Goal: Information Seeking & Learning: Learn about a topic

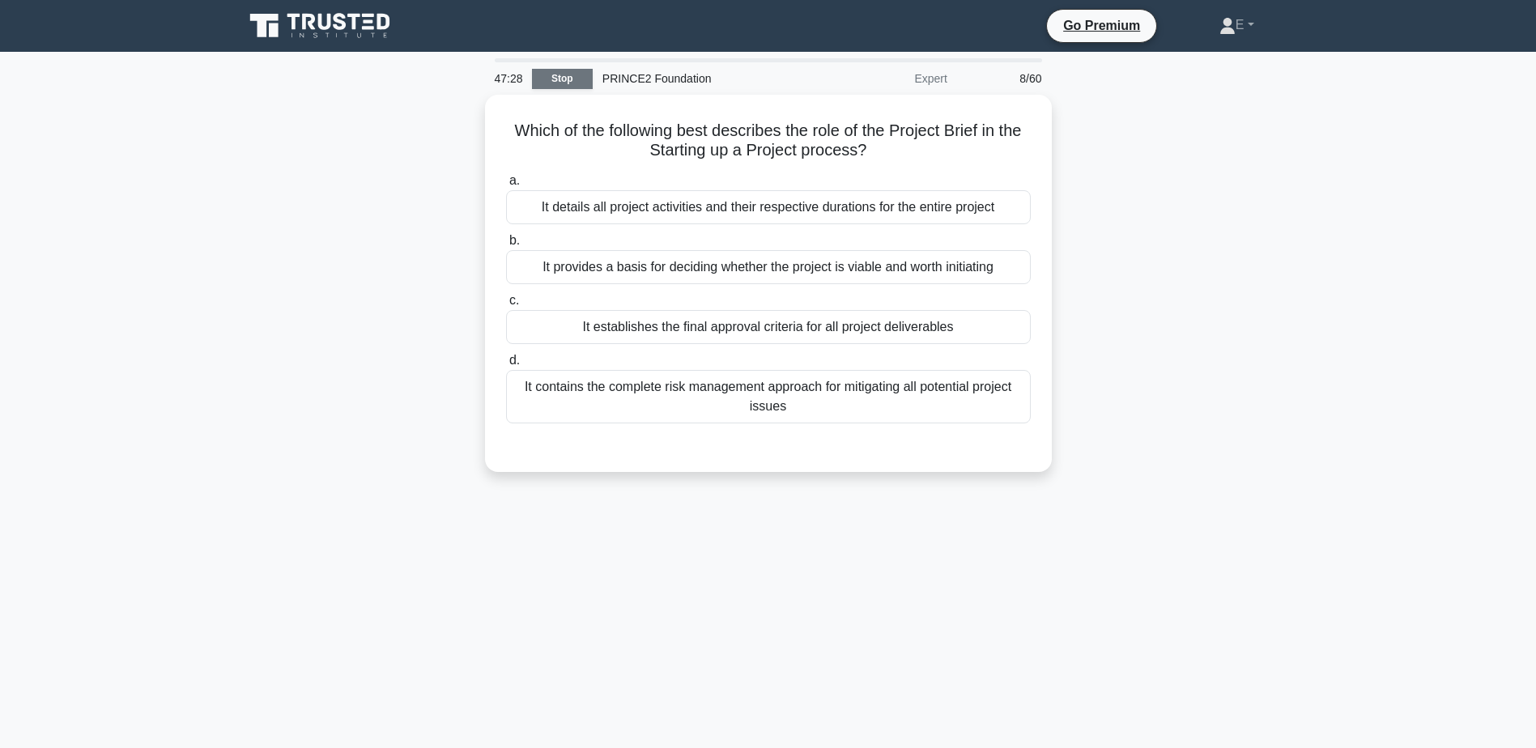
click at [569, 82] on link "Stop" at bounding box center [562, 79] width 61 height 20
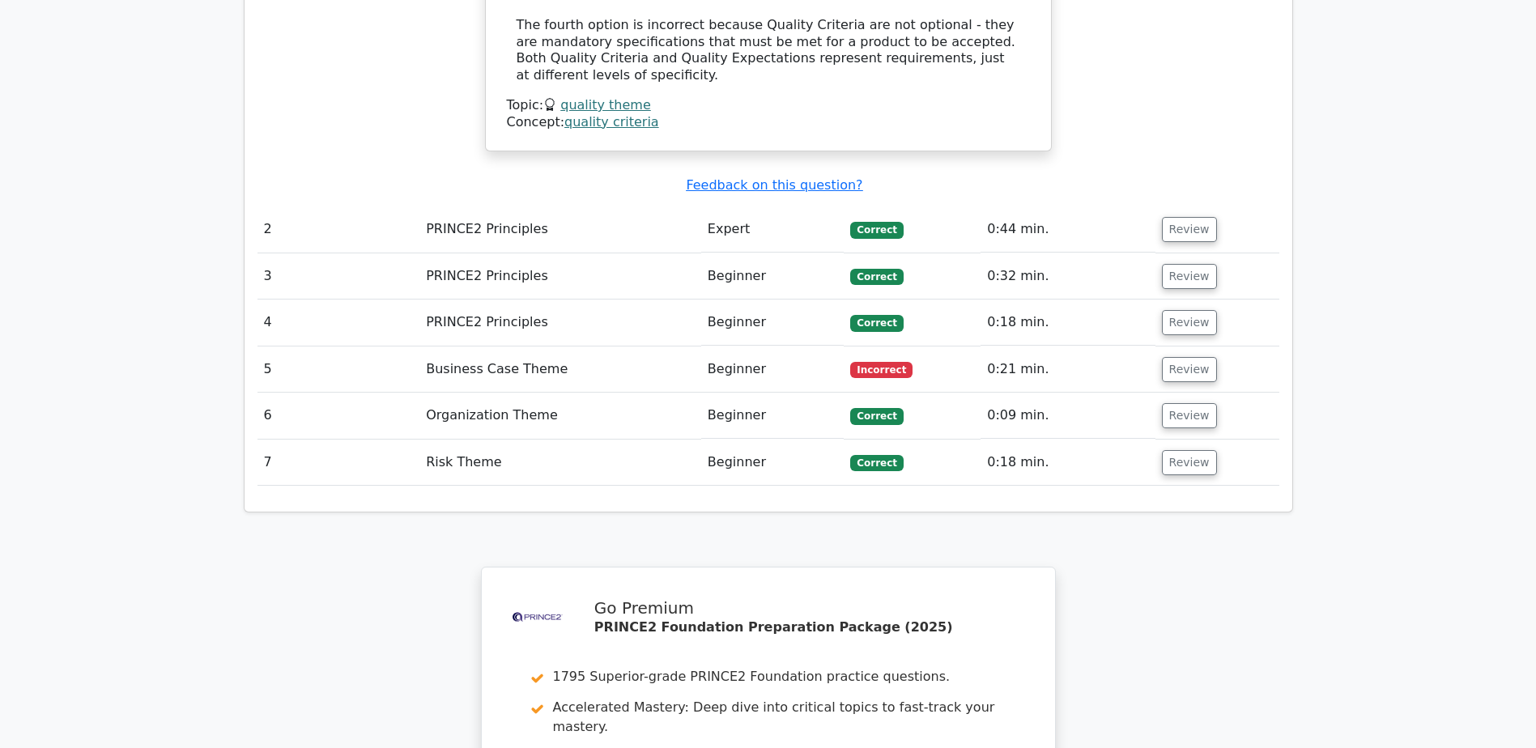
scroll to position [2531, 0]
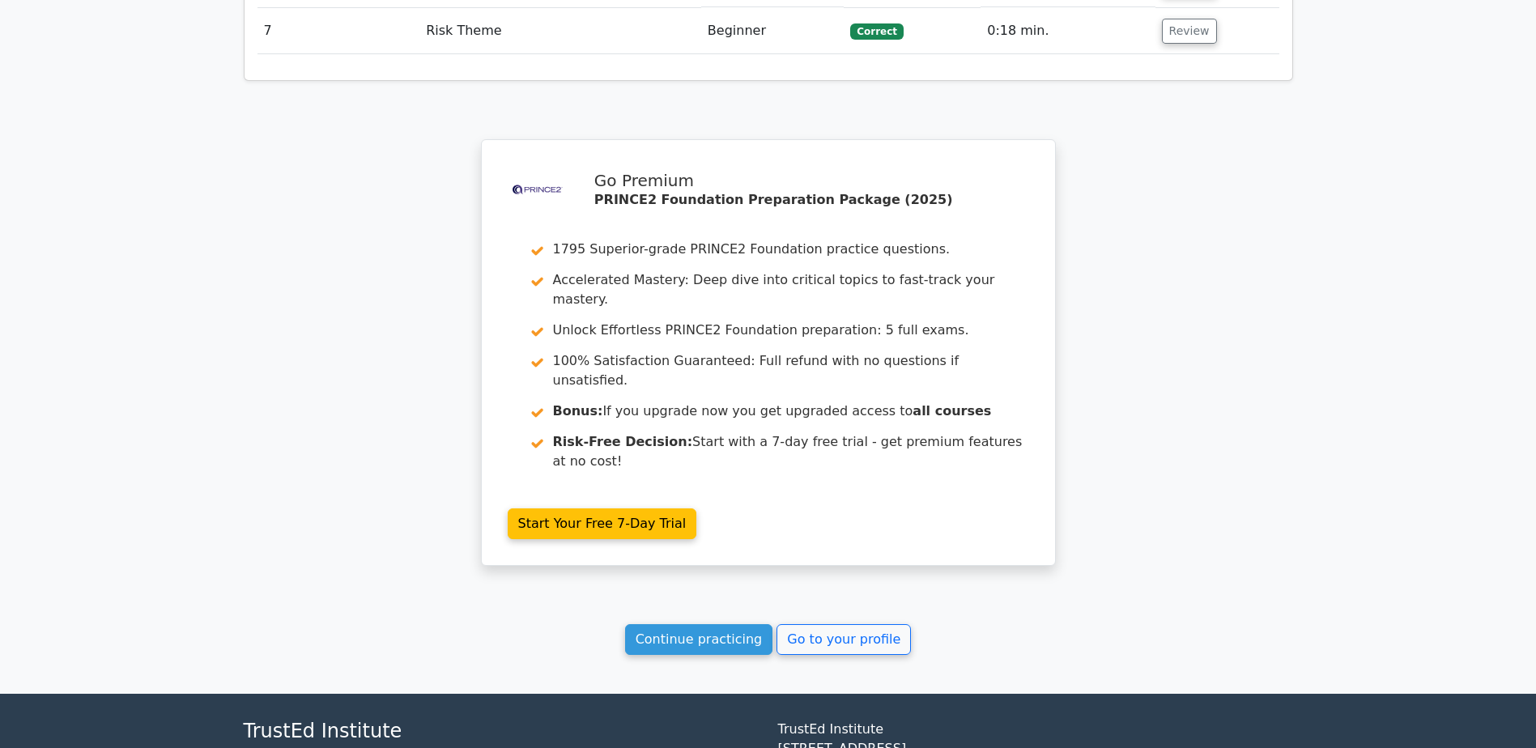
click at [693, 624] on link "Continue practicing" at bounding box center [699, 639] width 148 height 31
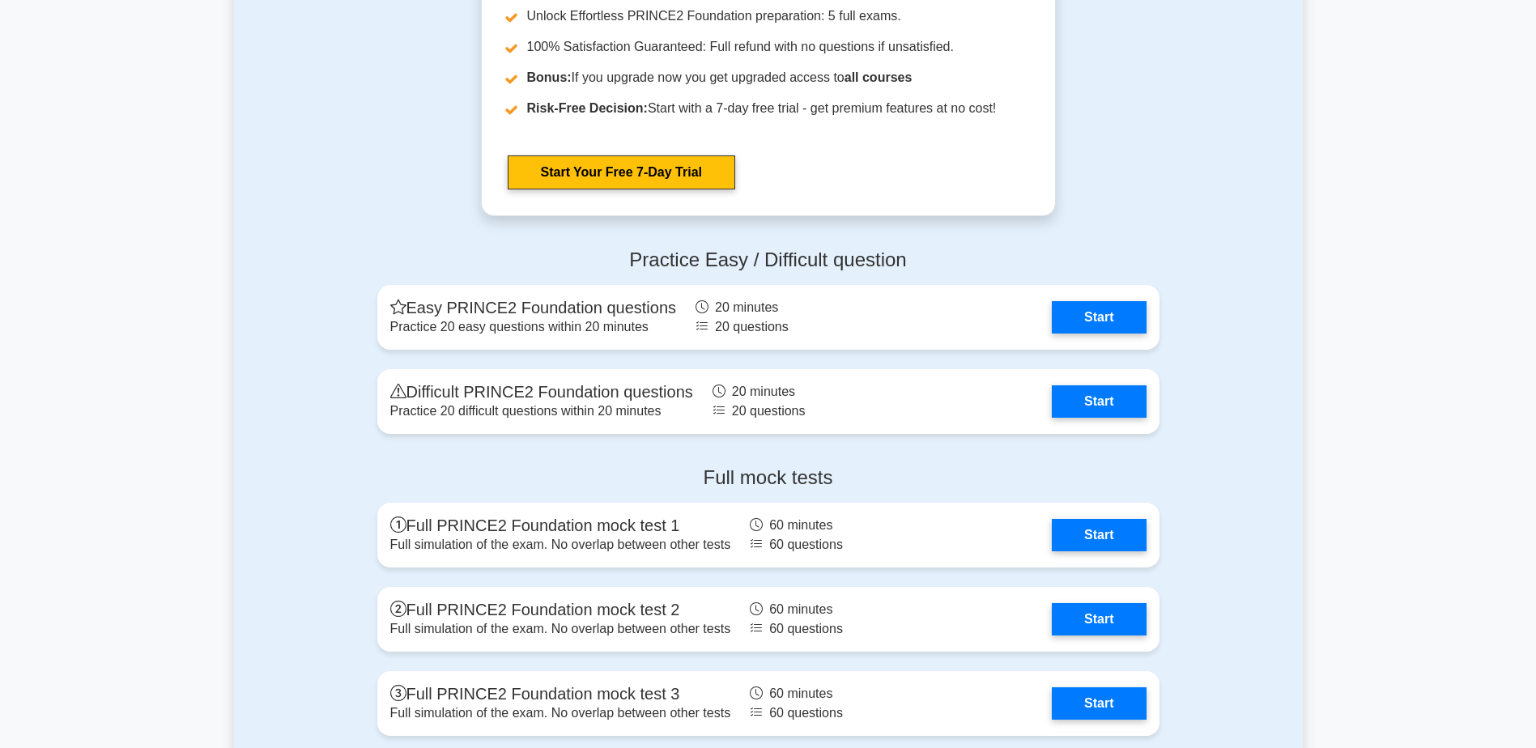
scroll to position [2514, 0]
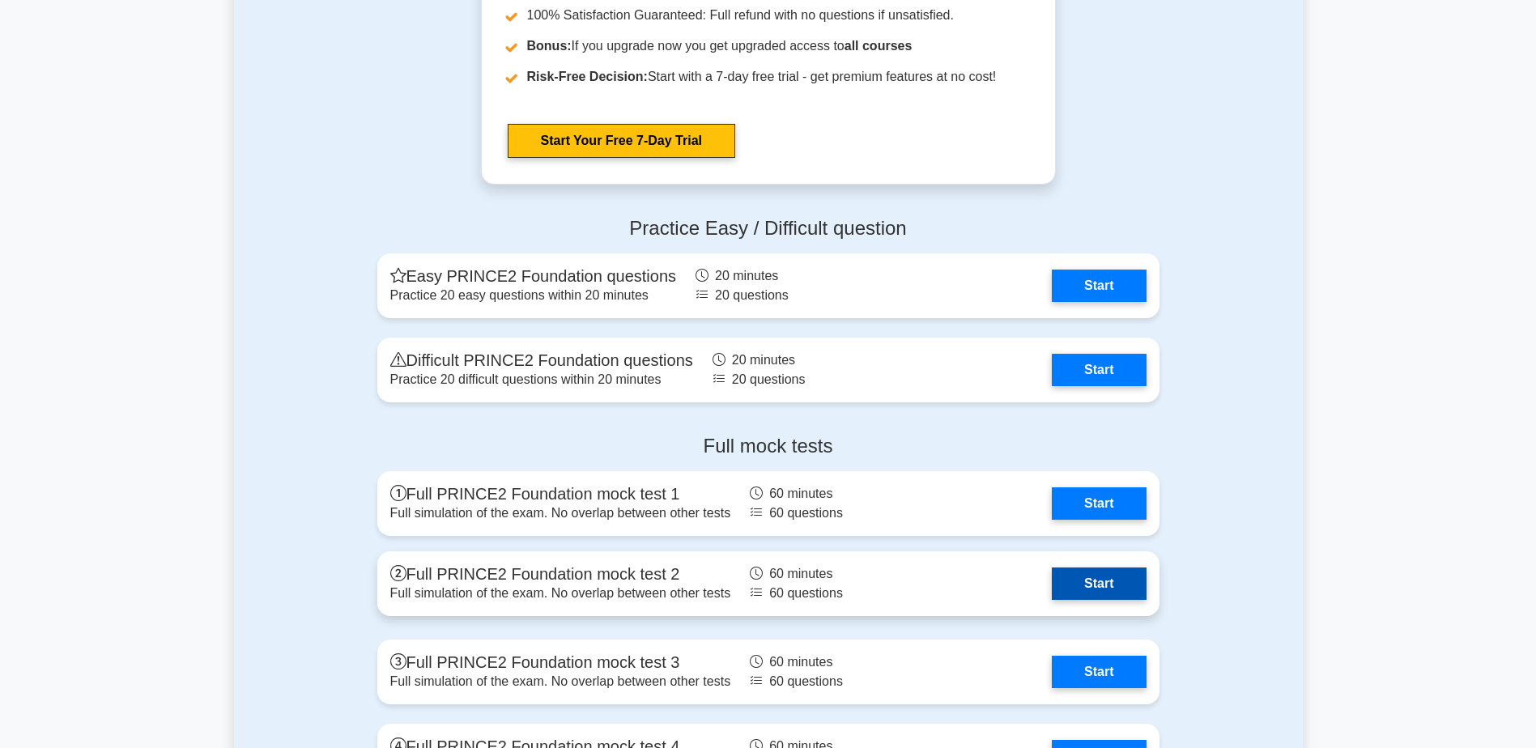
click at [1109, 584] on link "Start" at bounding box center [1099, 584] width 94 height 32
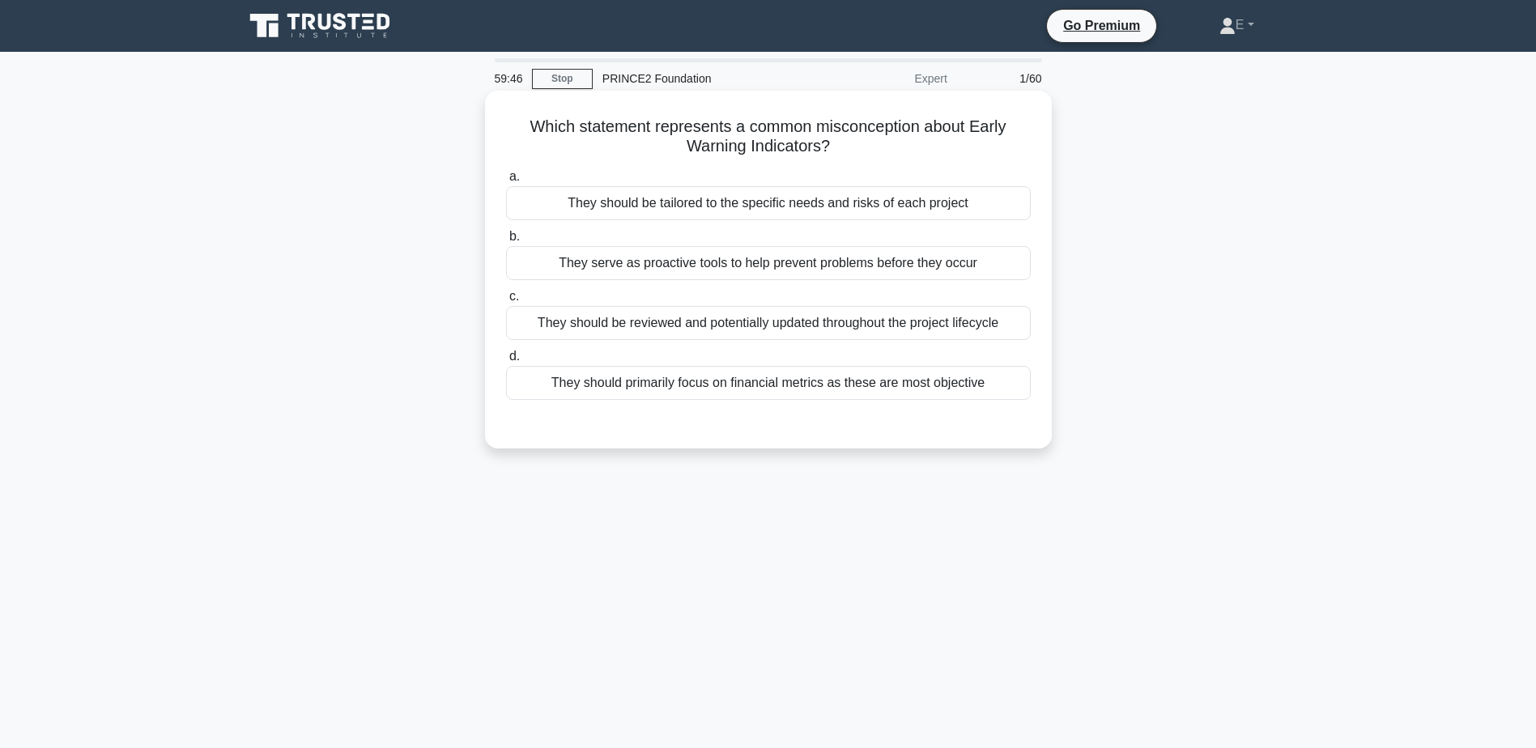
click at [636, 390] on div "They should primarily focus on financial metrics as these are most objective" at bounding box center [768, 383] width 525 height 34
click at [506, 362] on input "d. They should primarily focus on financial metrics as these are most objective" at bounding box center [506, 356] width 0 height 11
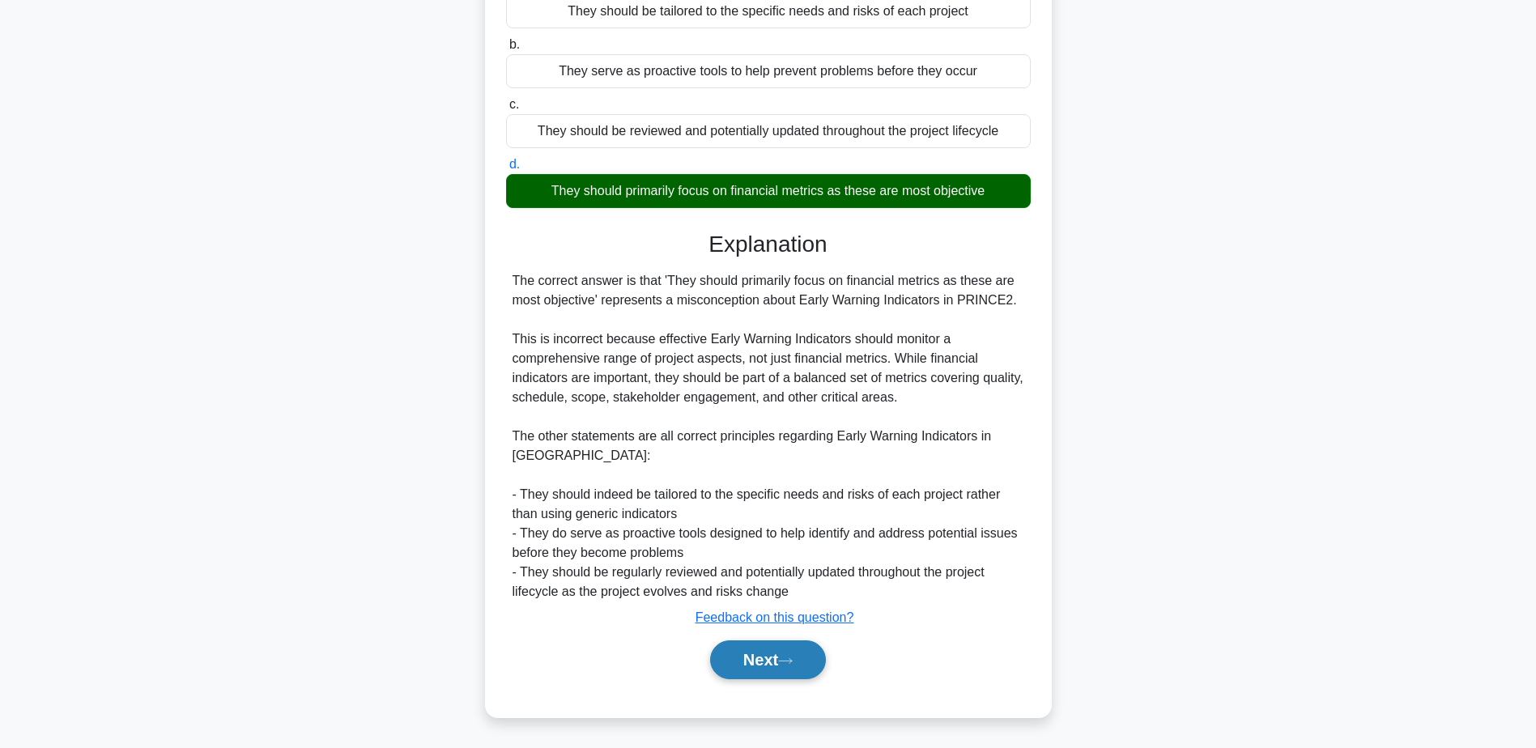
click at [787, 674] on button "Next" at bounding box center [768, 660] width 116 height 39
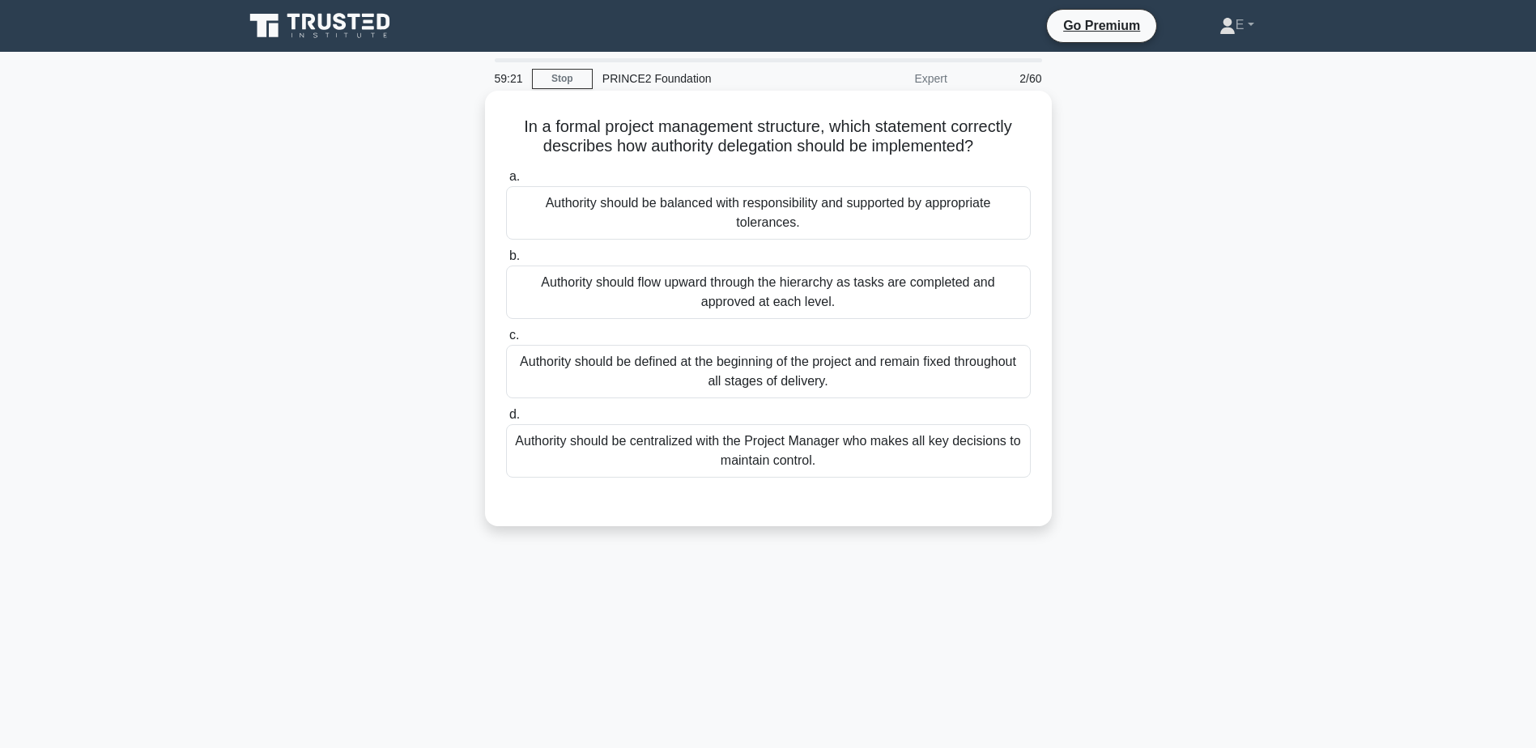
click at [881, 381] on div "Authority should be defined at the beginning of the project and remain fixed th…" at bounding box center [768, 371] width 525 height 53
click at [506, 341] on input "c. Authority should be defined at the beginning of the project and remain fixed…" at bounding box center [506, 335] width 0 height 11
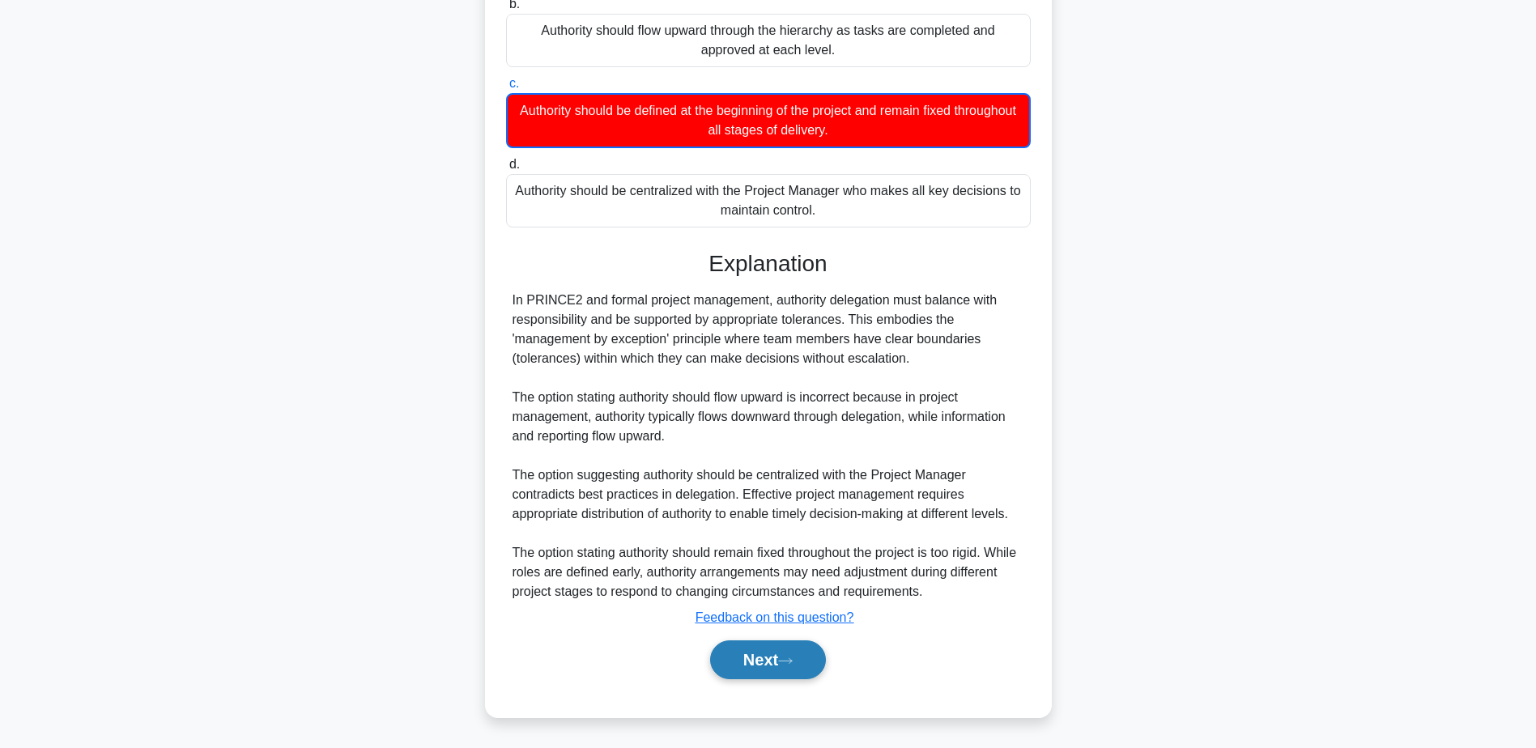
click at [734, 673] on button "Next" at bounding box center [768, 660] width 116 height 39
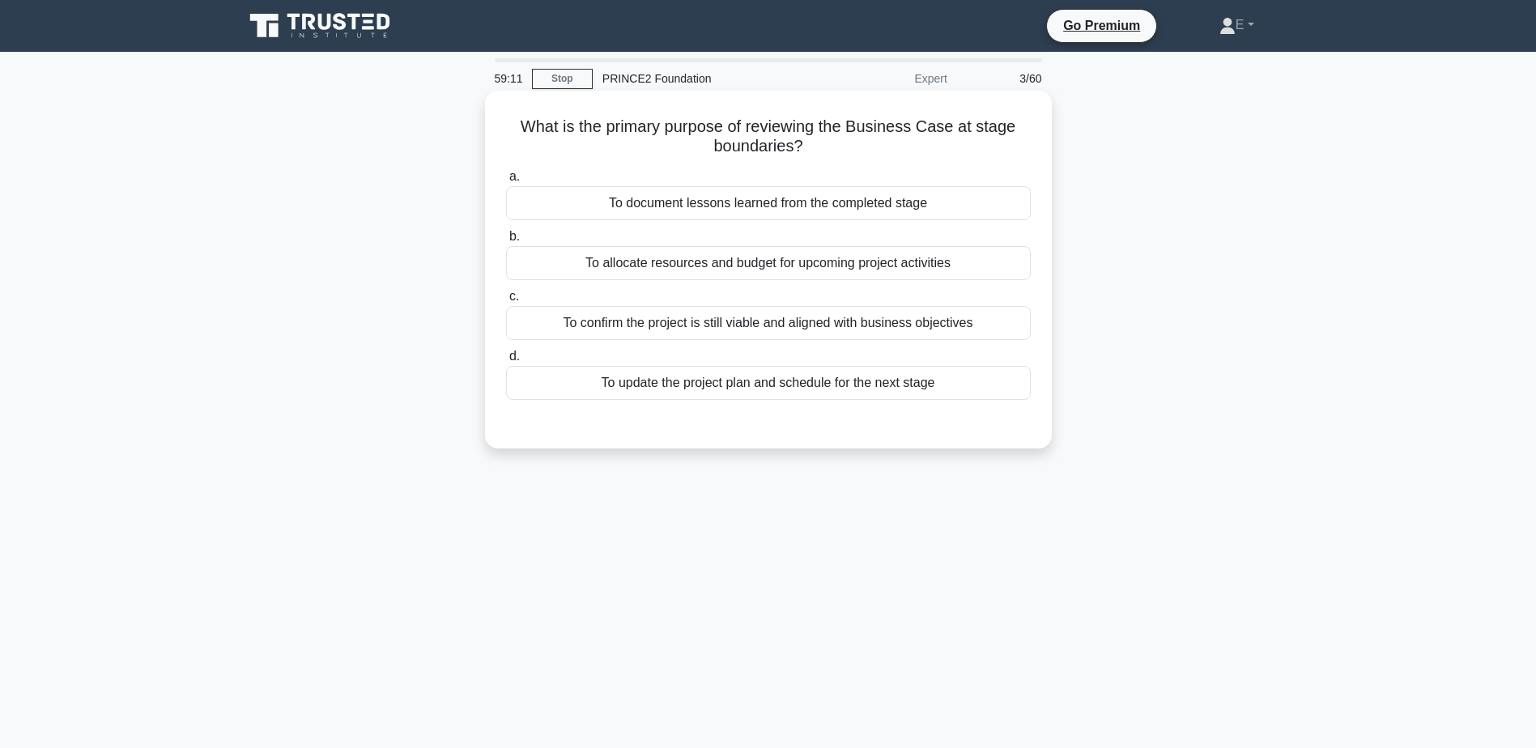
click at [894, 330] on div "To confirm the project is still viable and aligned with business objectives" at bounding box center [768, 323] width 525 height 34
click at [506, 302] on input "c. To confirm the project is still viable and aligned with business objectives" at bounding box center [506, 297] width 0 height 11
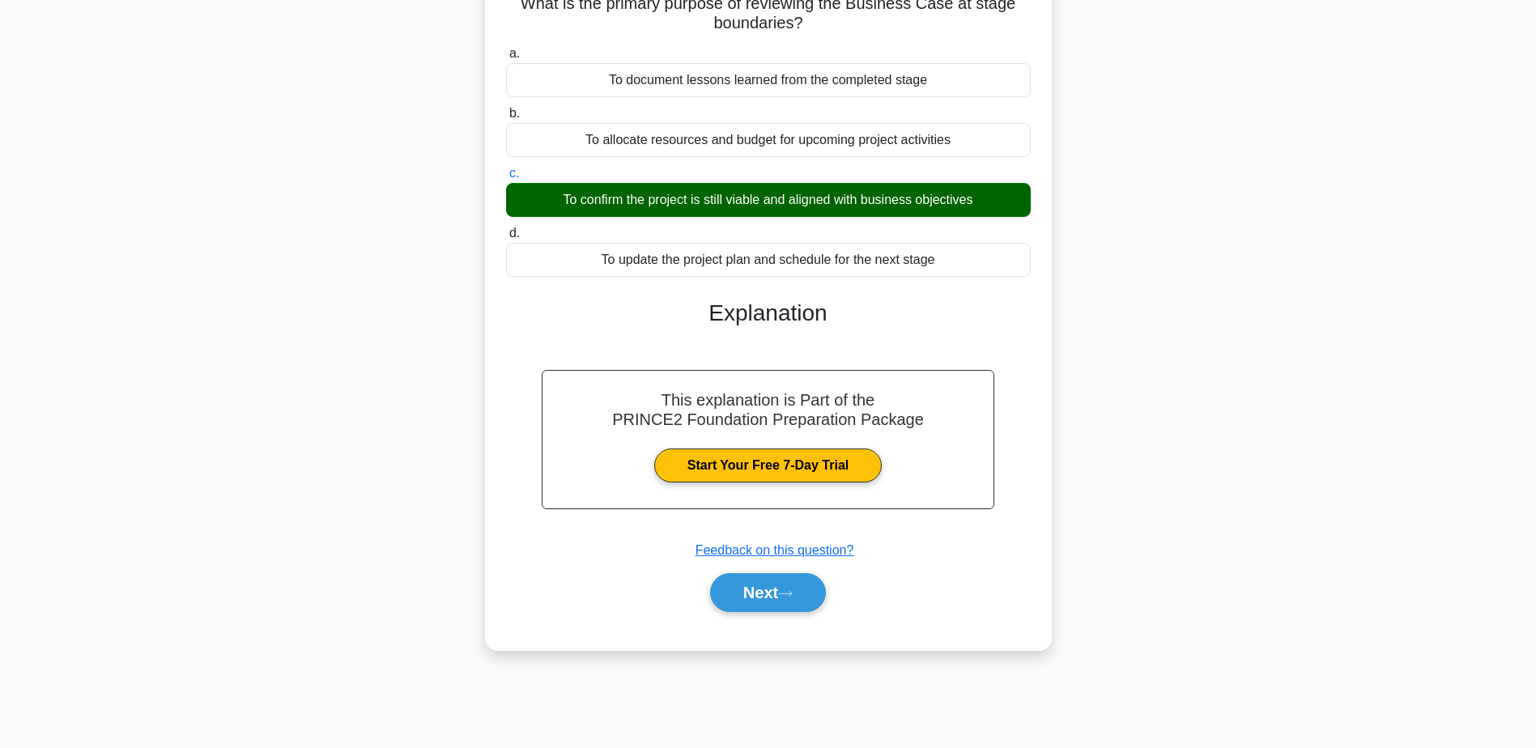
scroll to position [126, 0]
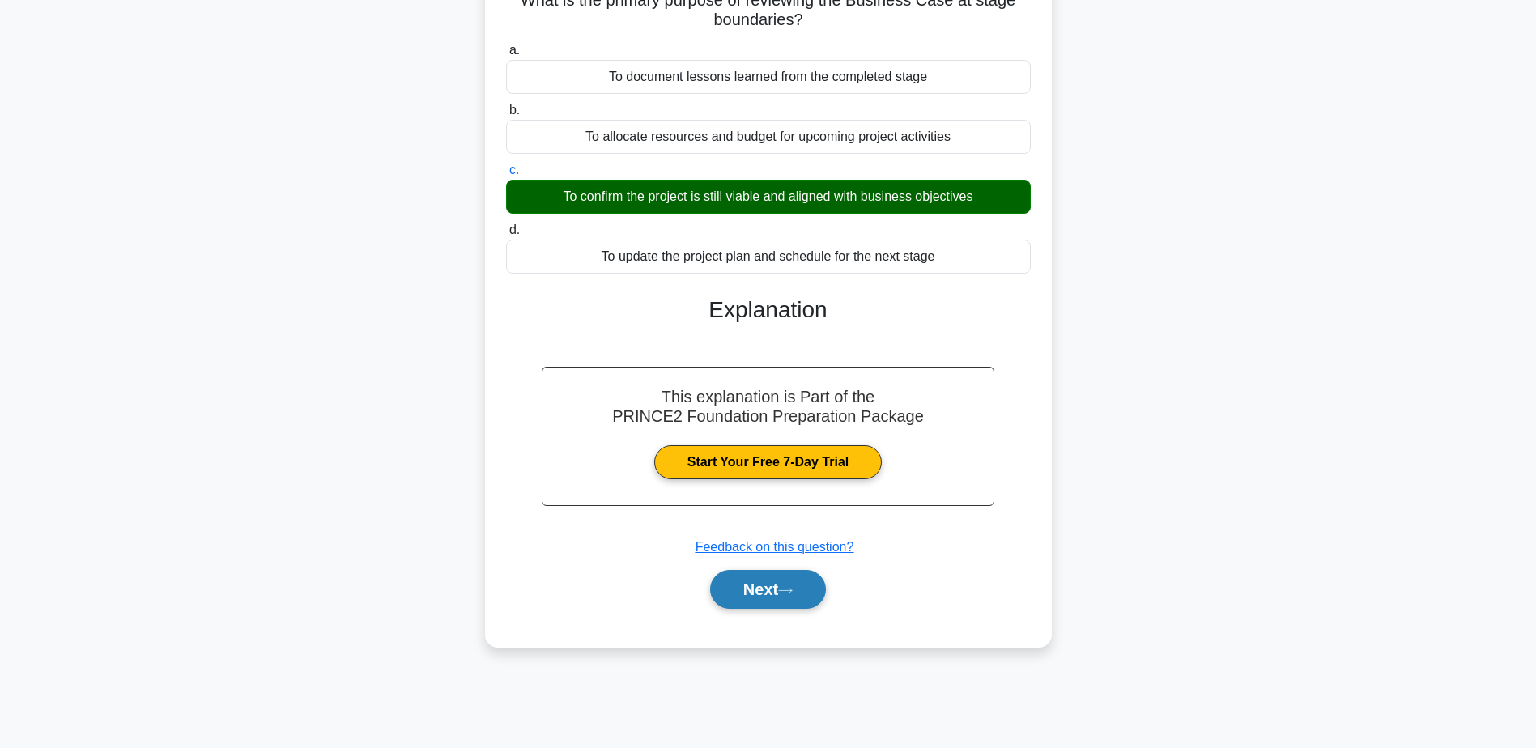
click at [817, 599] on button "Next" at bounding box center [768, 589] width 116 height 39
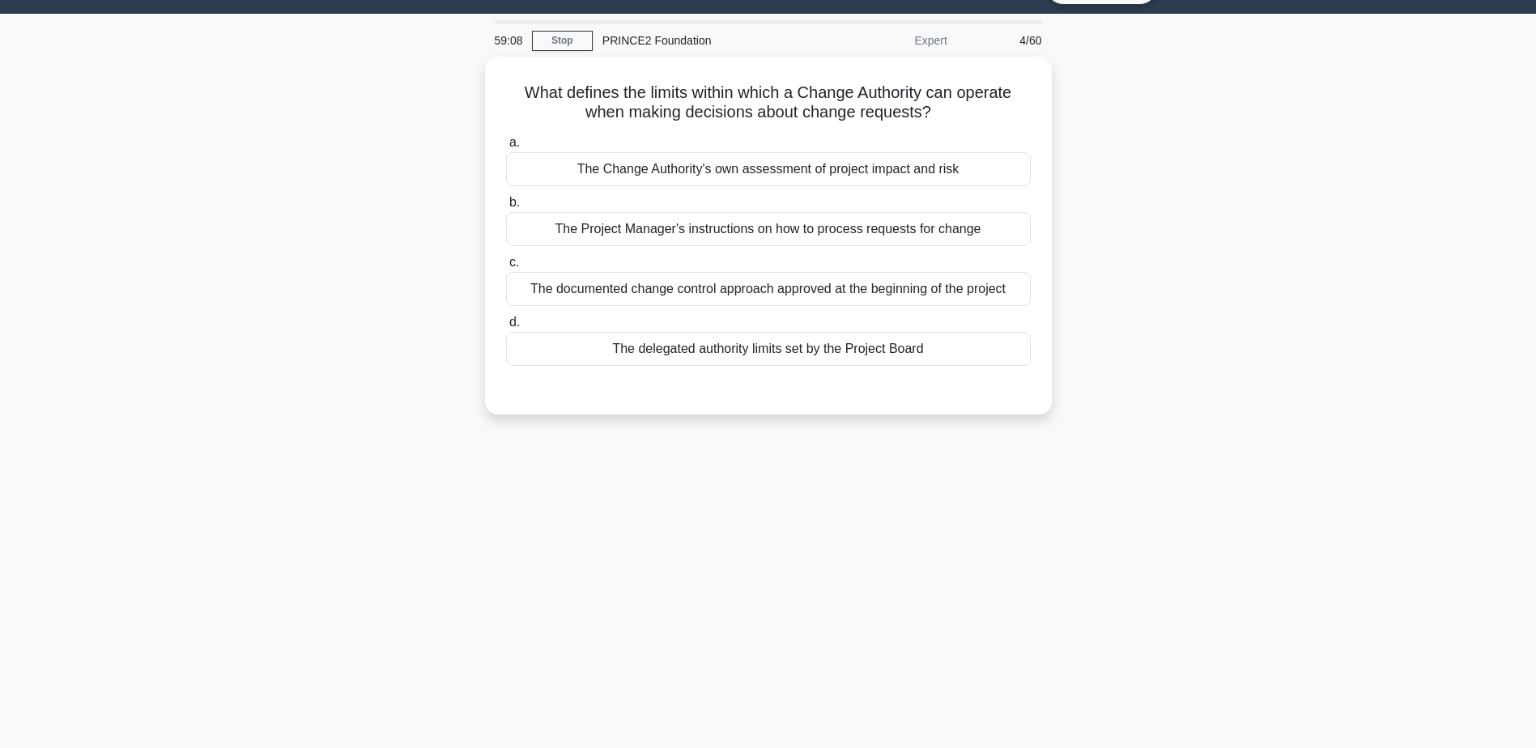
scroll to position [0, 0]
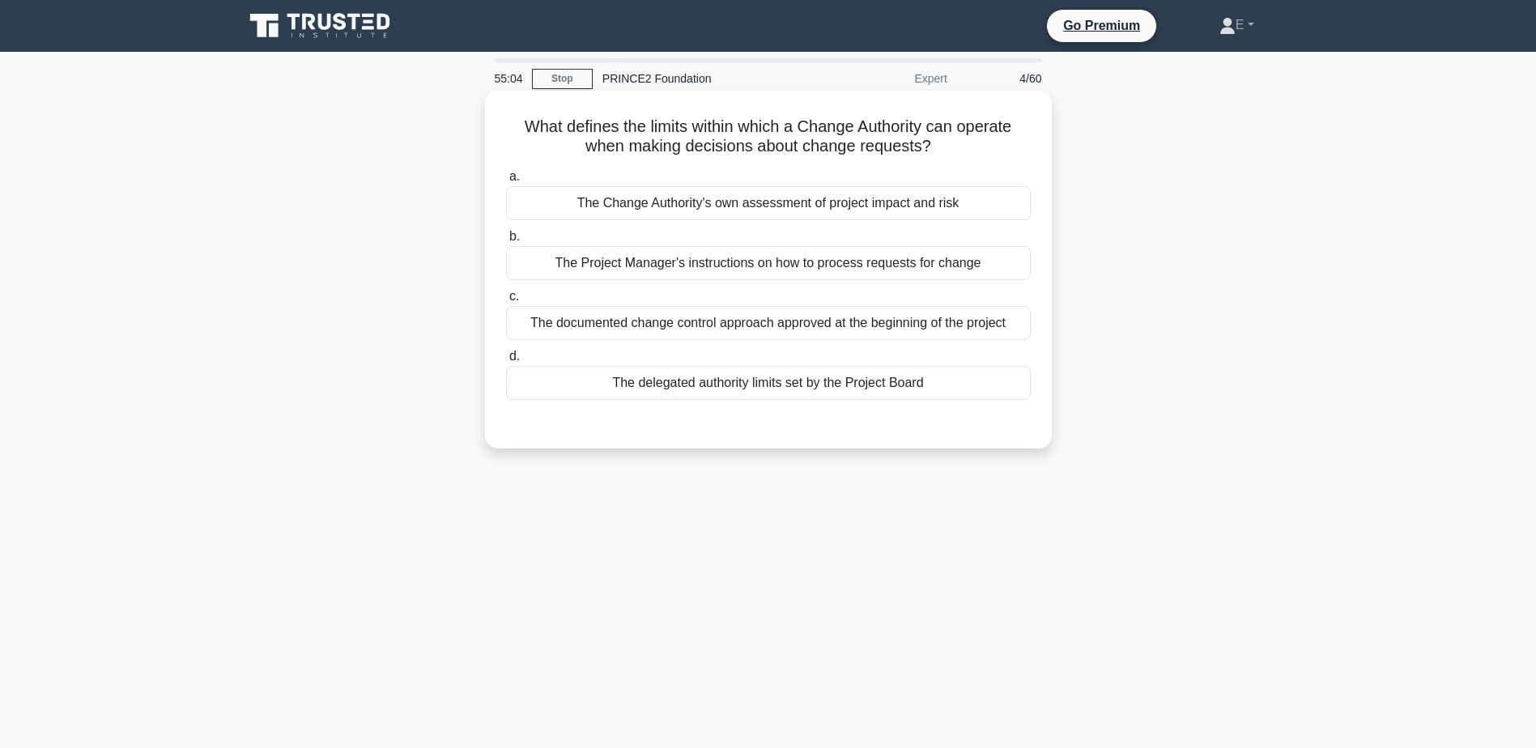
click at [855, 377] on div "The delegated authority limits set by the Project Board" at bounding box center [768, 383] width 525 height 34
click at [506, 362] on input "d. The delegated authority limits set by the Project Board" at bounding box center [506, 356] width 0 height 11
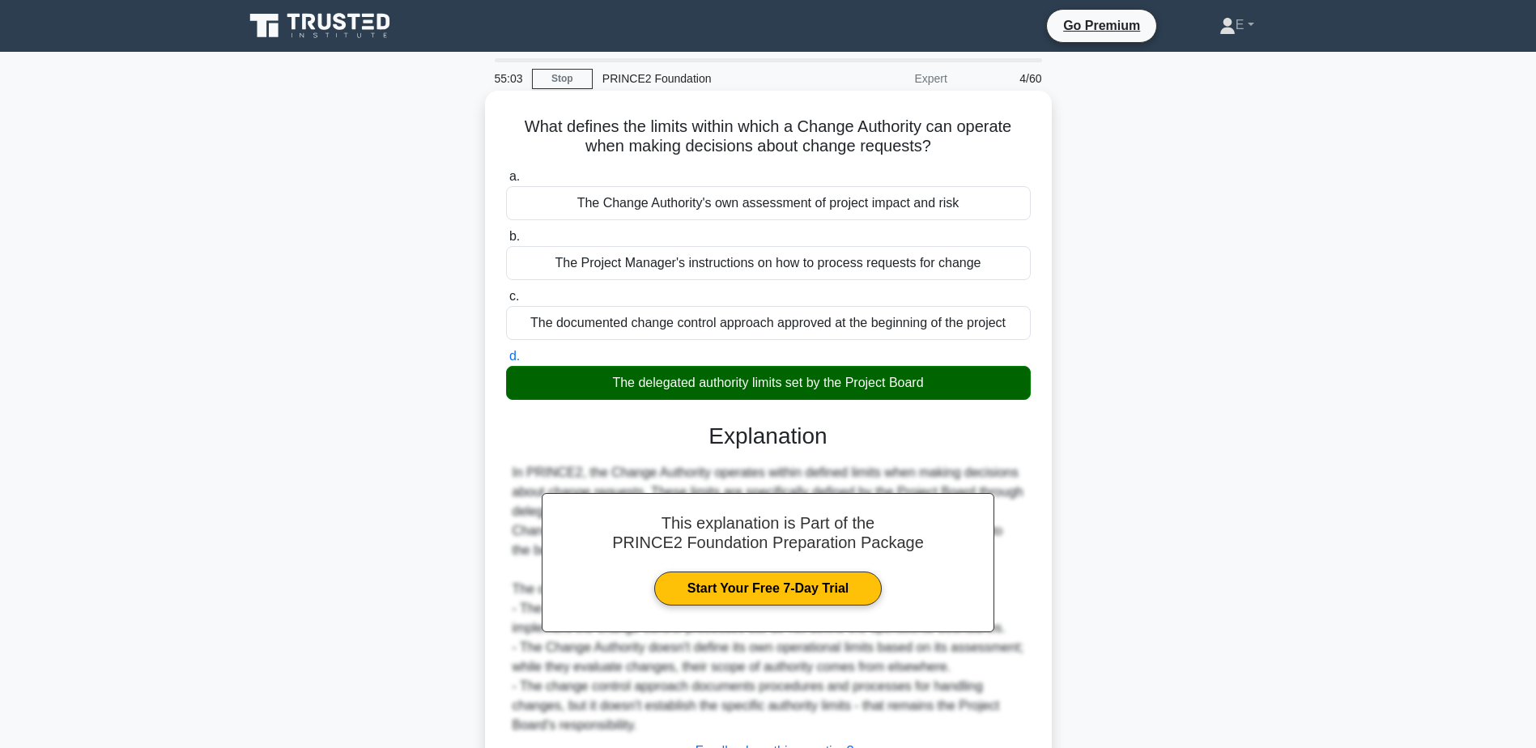
scroll to position [134, 0]
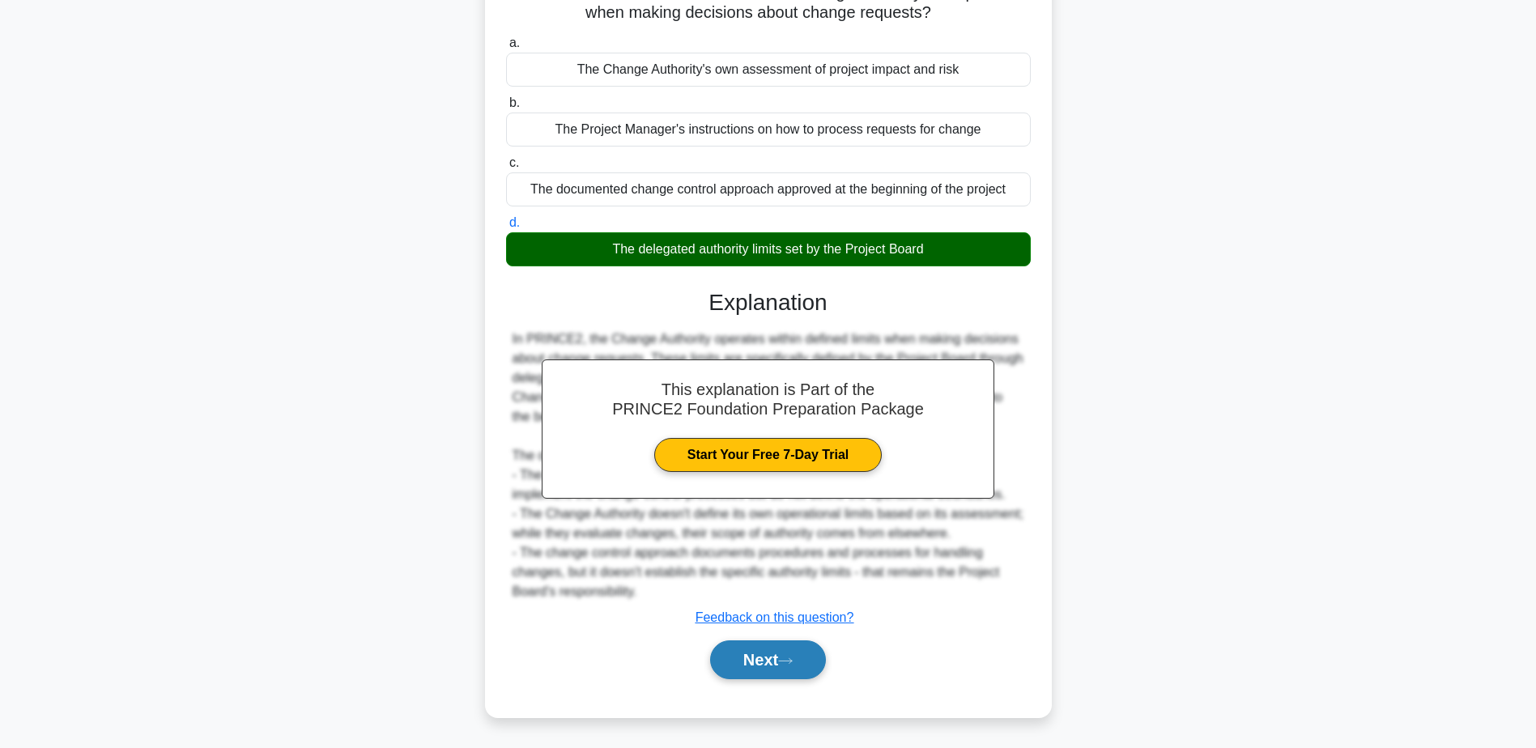
click at [774, 660] on button "Next" at bounding box center [768, 660] width 116 height 39
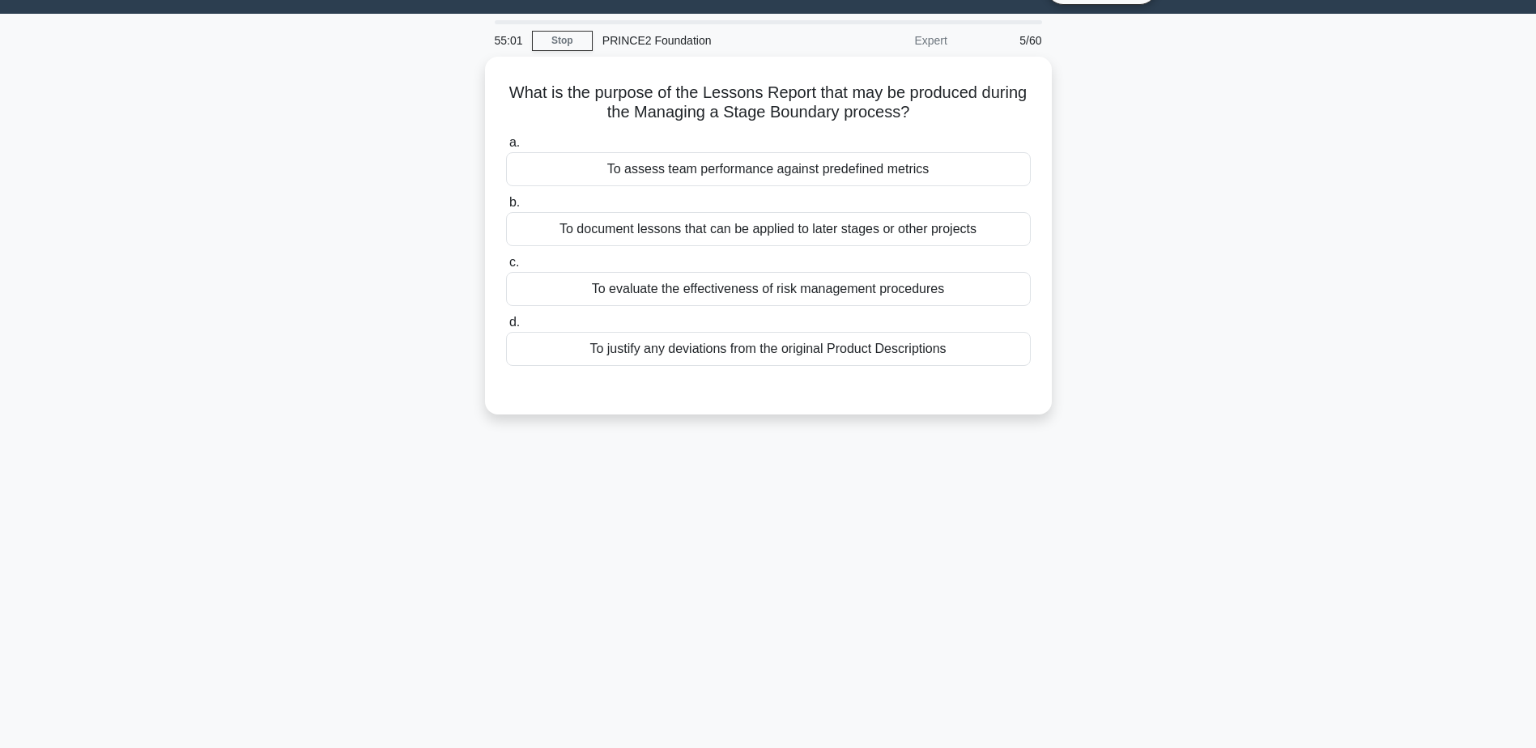
scroll to position [0, 0]
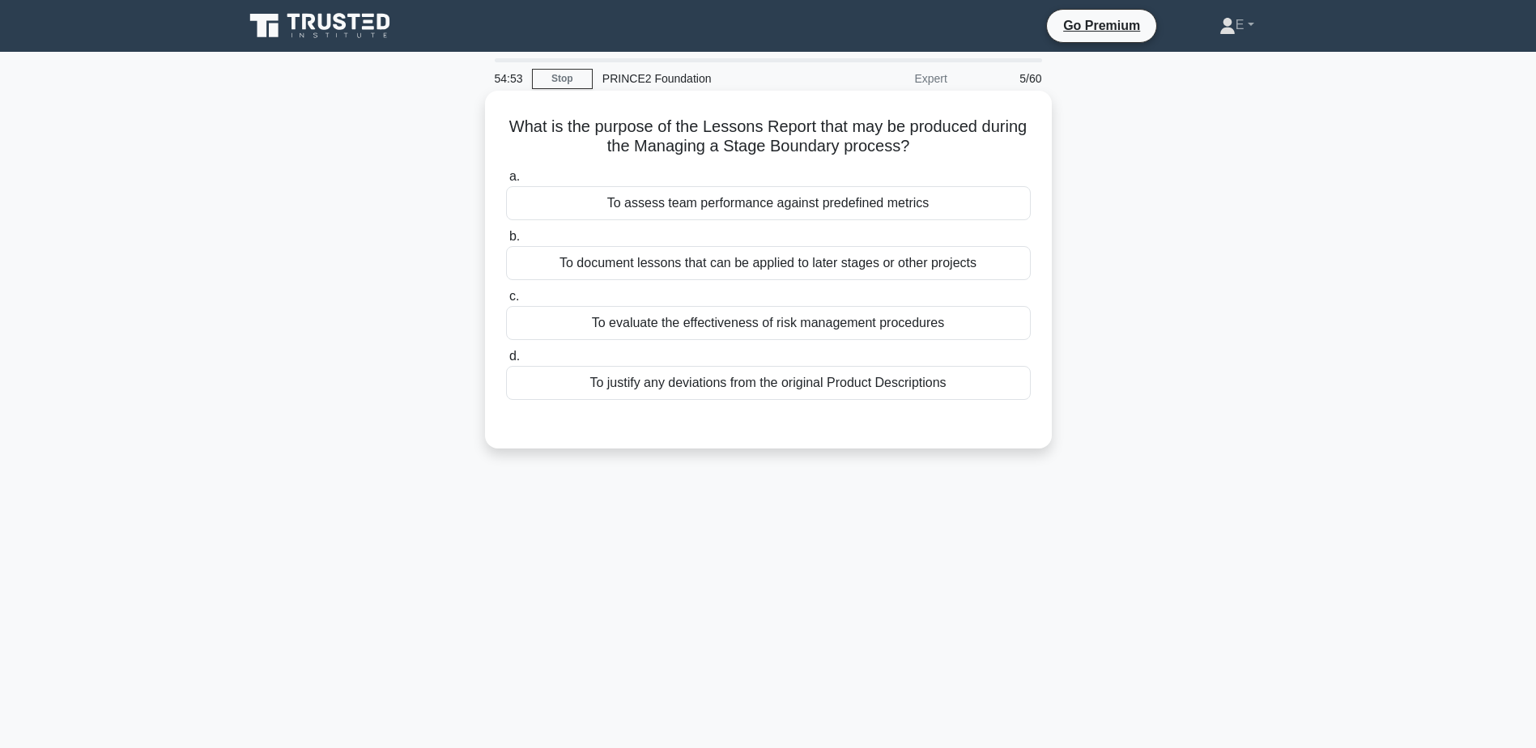
click at [934, 267] on div "To document lessons that can be applied to later stages or other projects" at bounding box center [768, 263] width 525 height 34
click at [506, 242] on input "b. To document lessons that can be applied to later stages or other projects" at bounding box center [506, 237] width 0 height 11
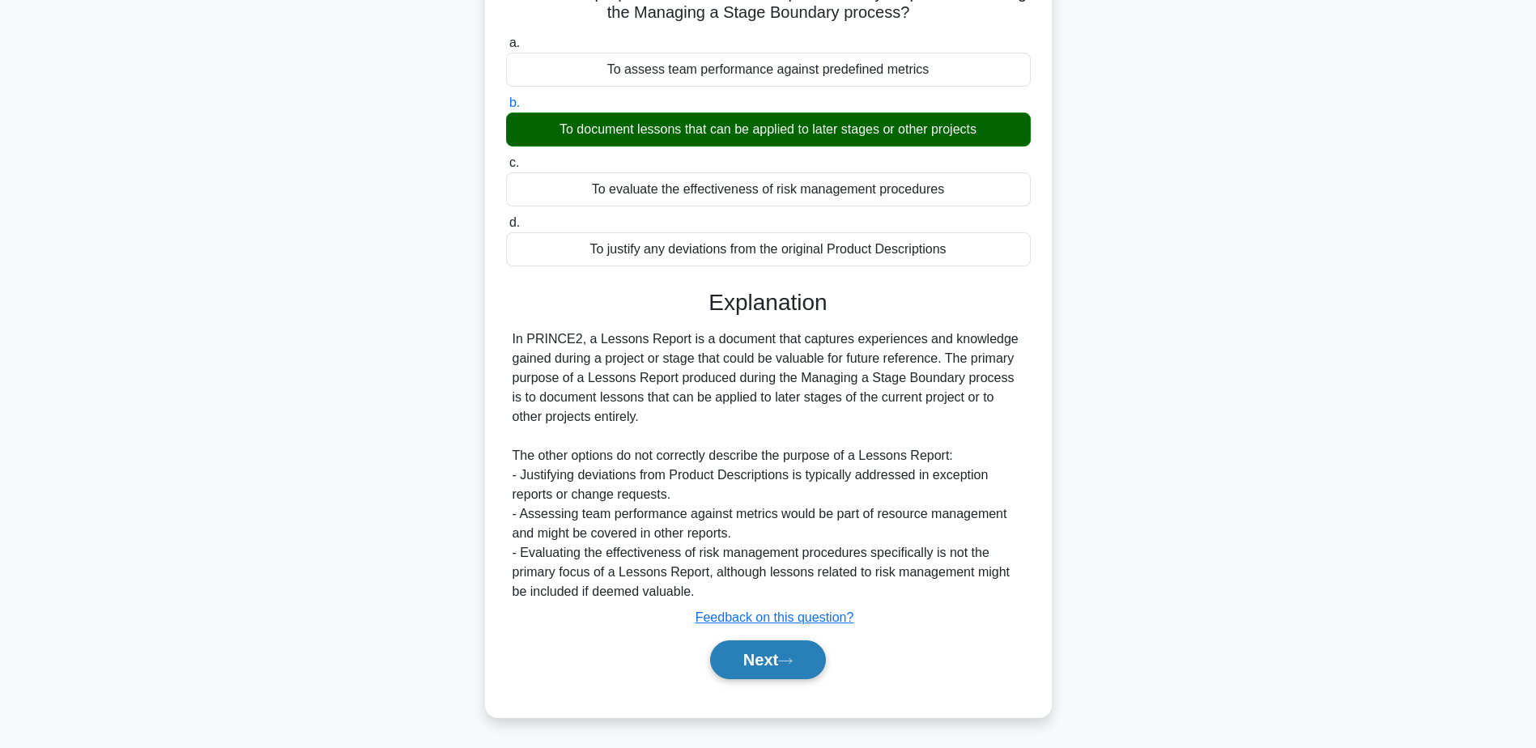
click at [795, 655] on button "Next" at bounding box center [768, 660] width 116 height 39
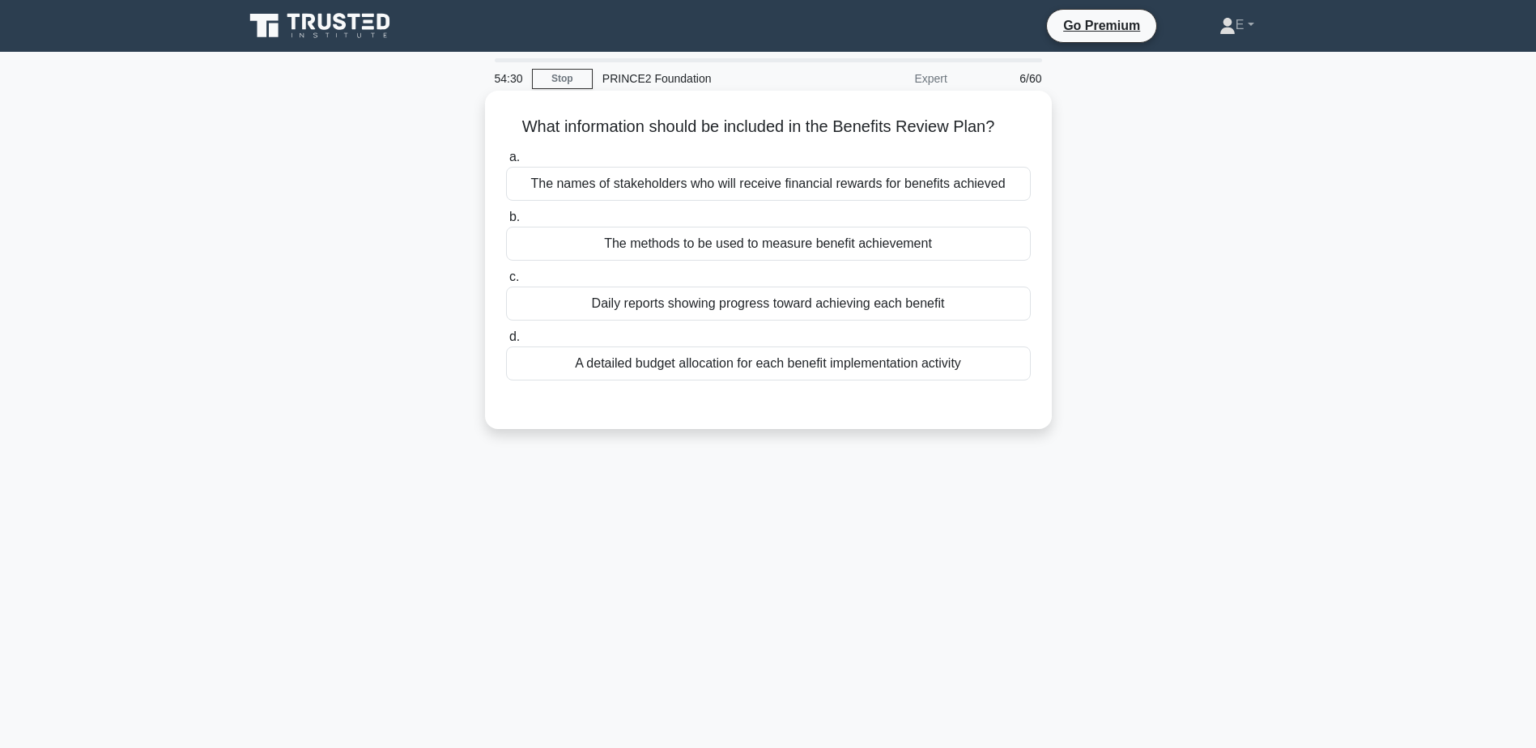
click at [868, 242] on div "The methods to be used to measure benefit achievement" at bounding box center [768, 244] width 525 height 34
click at [506, 223] on input "b. The methods to be used to measure benefit achievement" at bounding box center [506, 217] width 0 height 11
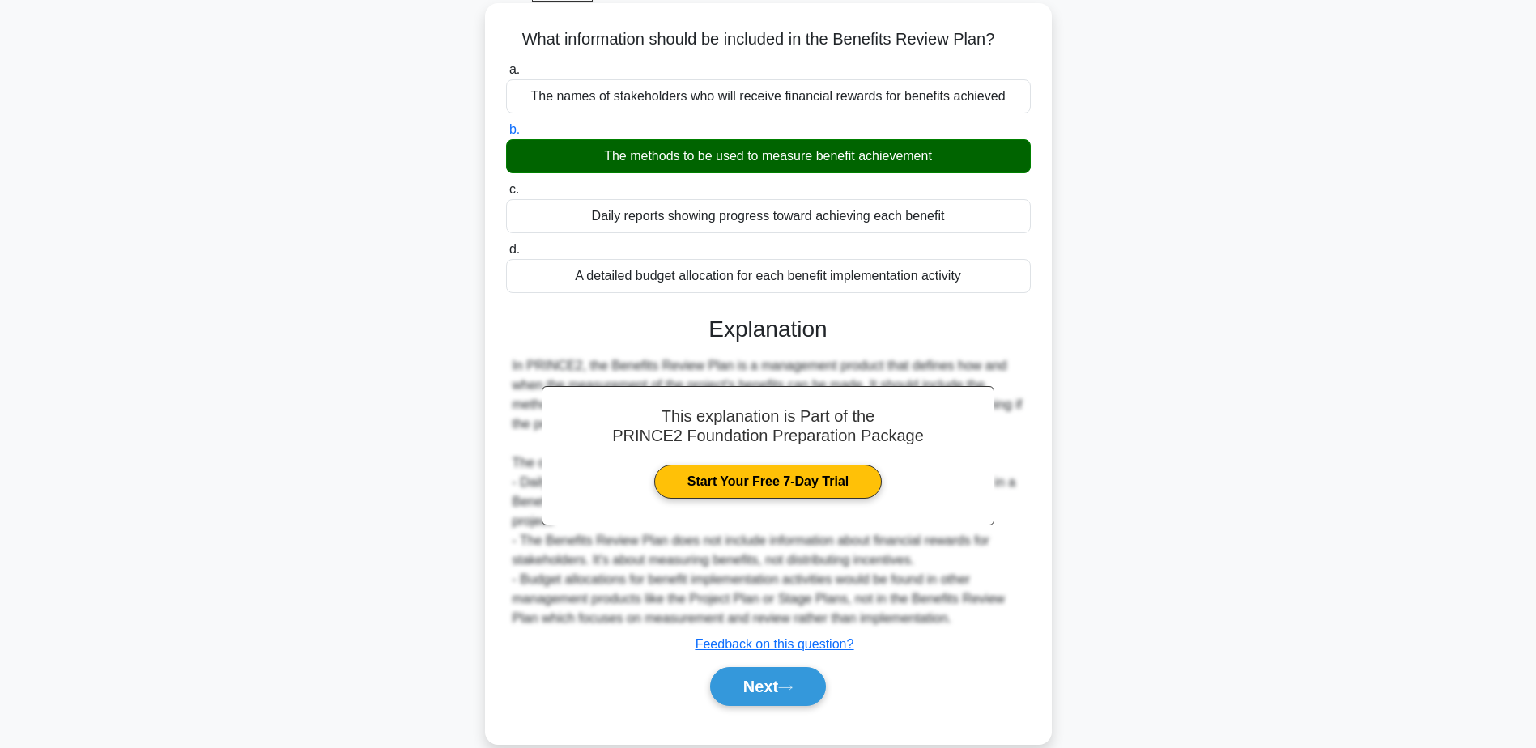
scroll to position [126, 0]
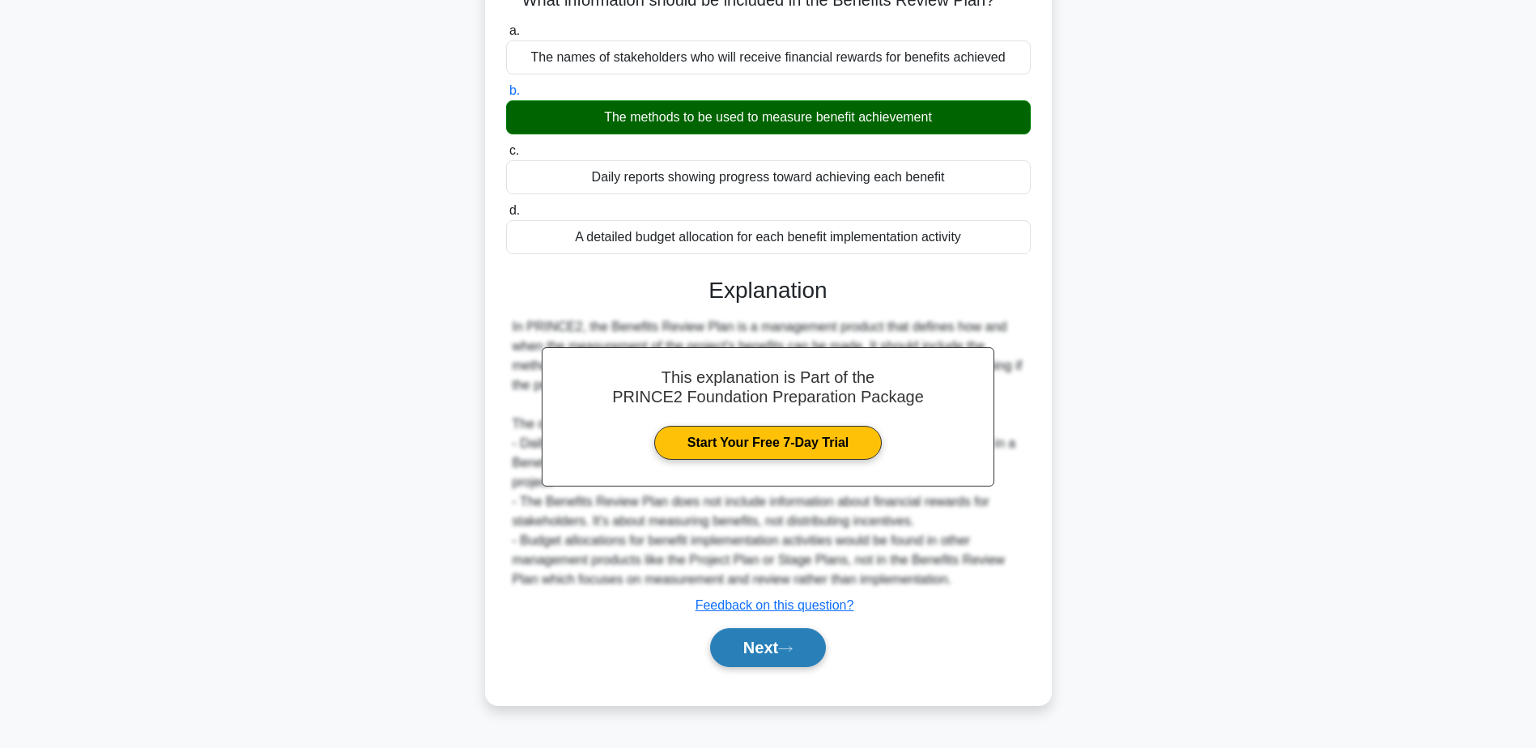
click at [822, 636] on button "Next" at bounding box center [768, 647] width 116 height 39
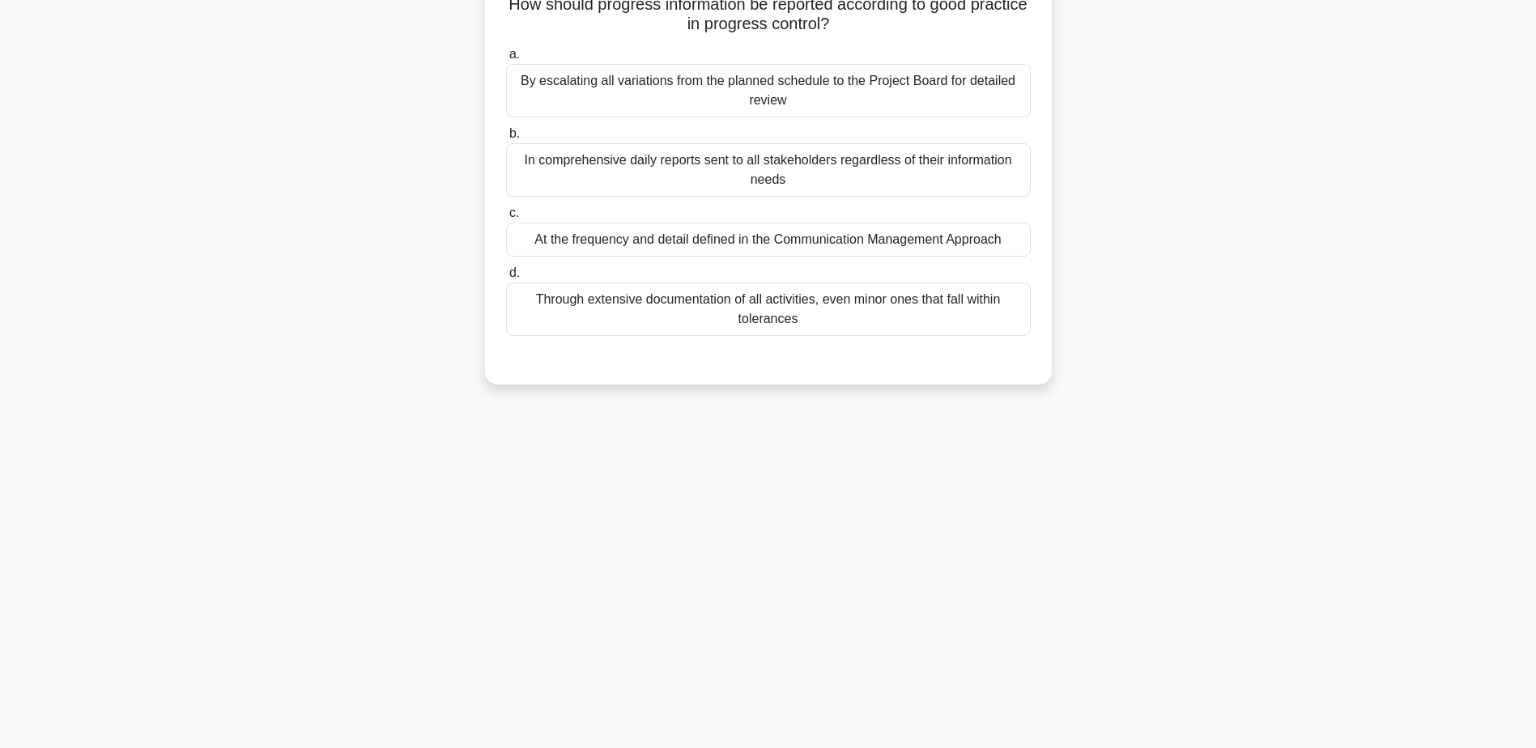
scroll to position [0, 0]
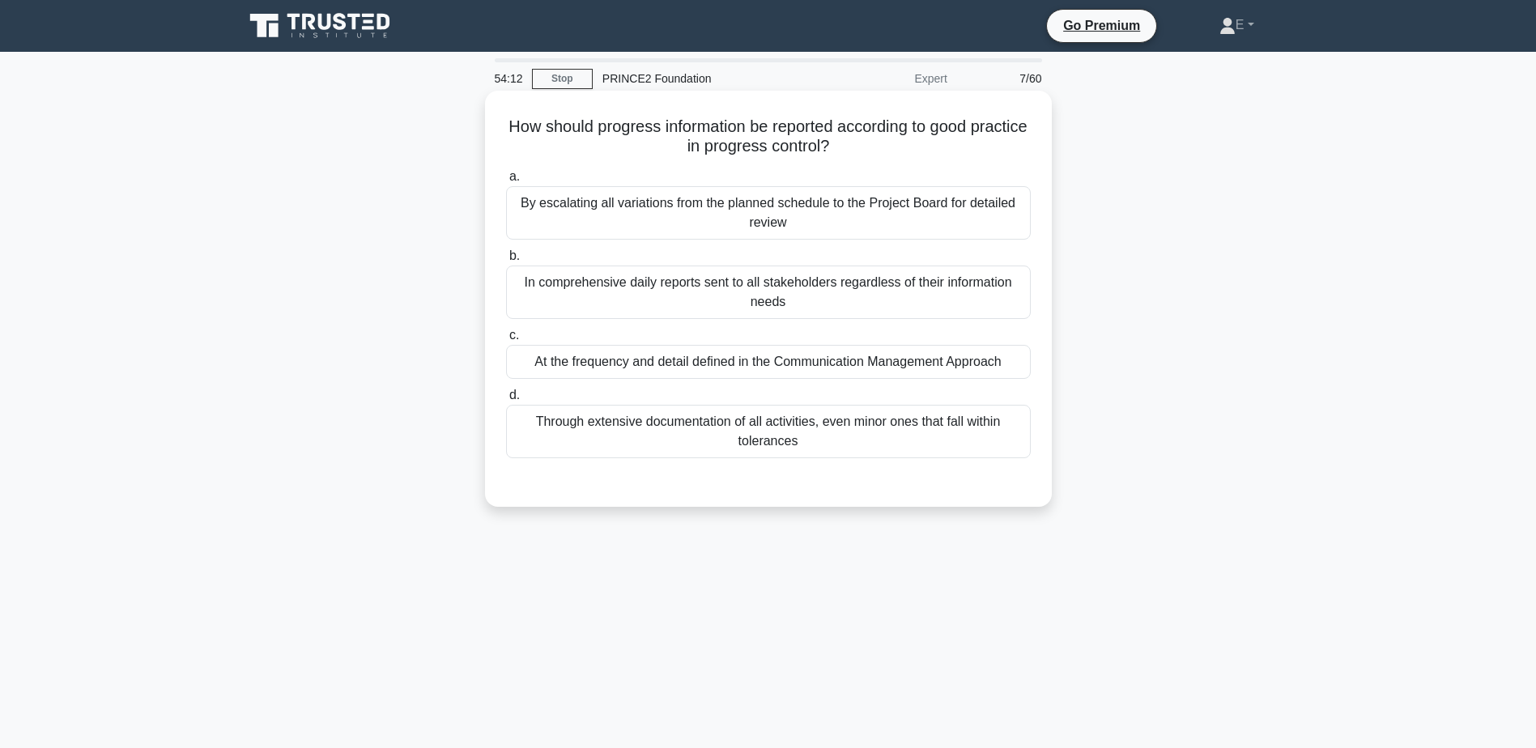
click at [680, 368] on div "At the frequency and detail defined in the Communication Management Approach" at bounding box center [768, 362] width 525 height 34
click at [506, 341] on input "c. At the frequency and detail defined in the Communication Management Approach" at bounding box center [506, 335] width 0 height 11
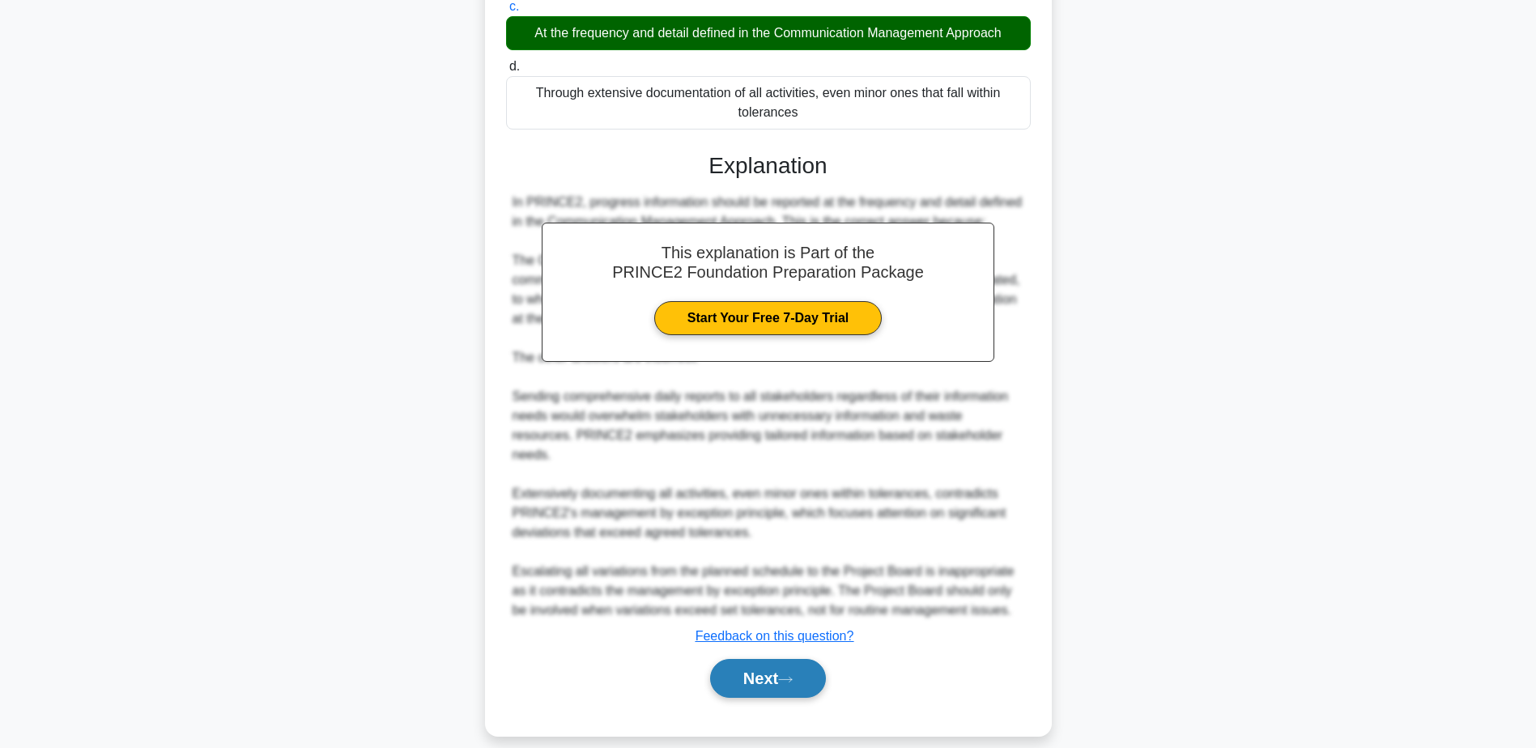
click at [770, 660] on button "Next" at bounding box center [768, 678] width 116 height 39
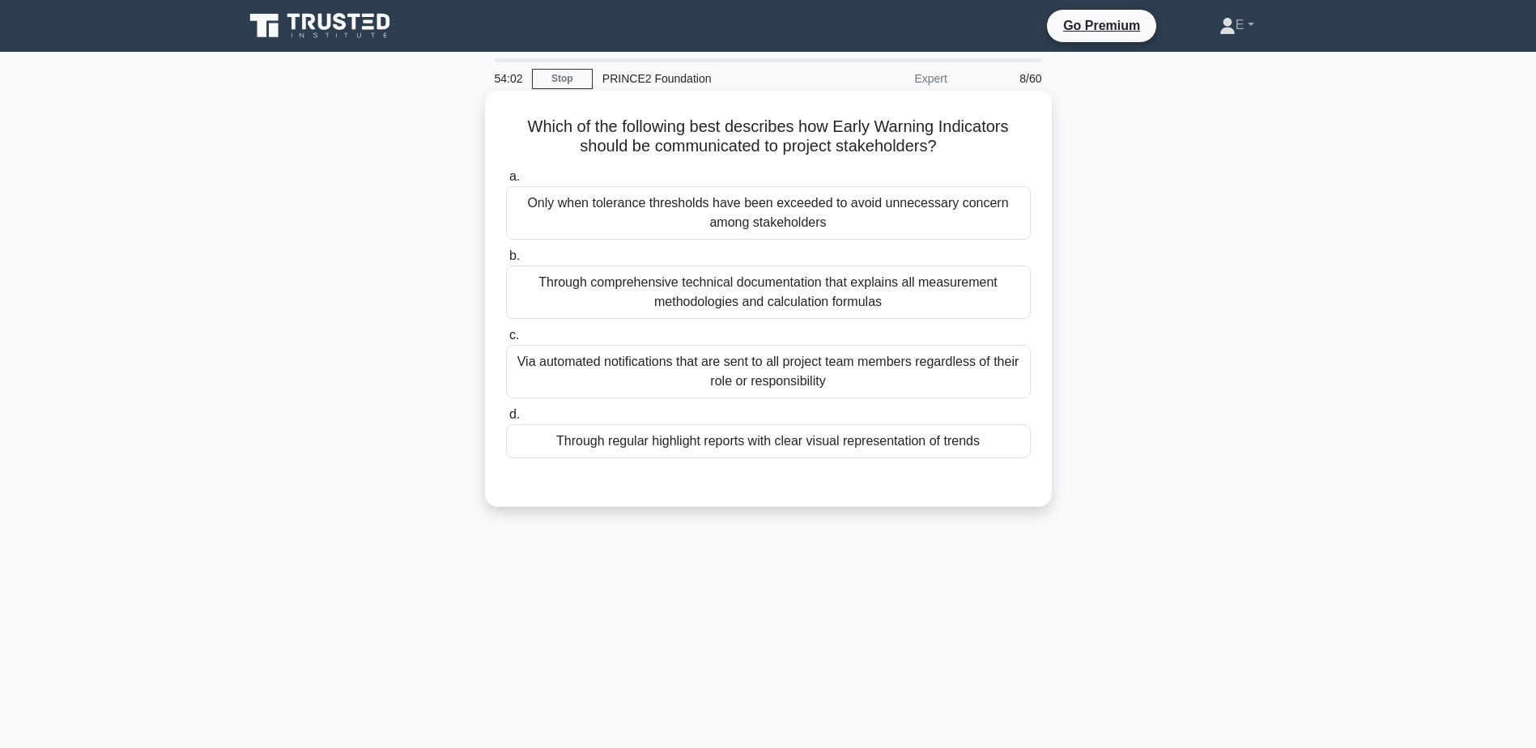
click at [786, 215] on div "Only when tolerance thresholds have been exceeded to avoid unnecessary concern …" at bounding box center [768, 212] width 525 height 53
click at [506, 182] on input "a. Only when tolerance thresholds have been exceeded to avoid unnecessary conce…" at bounding box center [506, 177] width 0 height 11
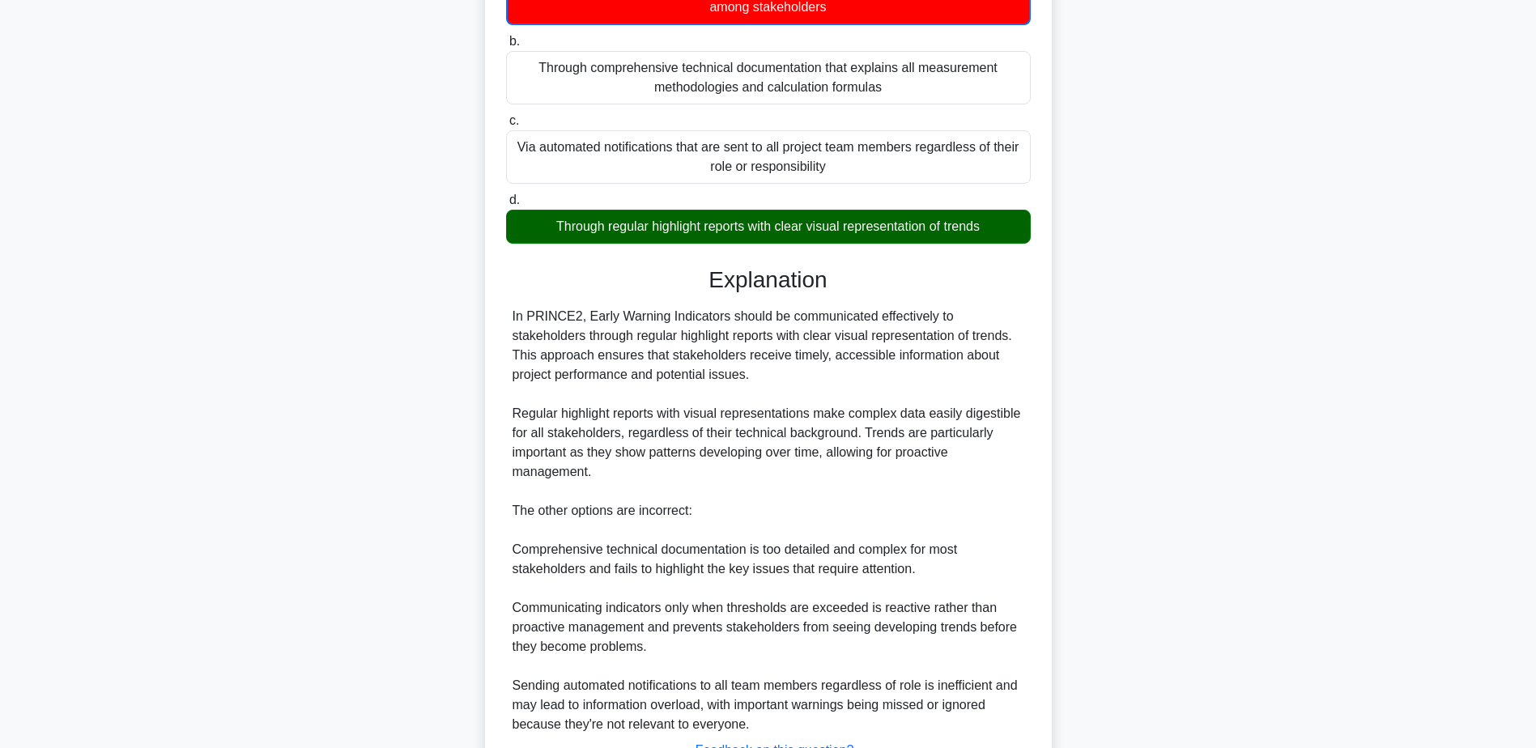
scroll to position [350, 0]
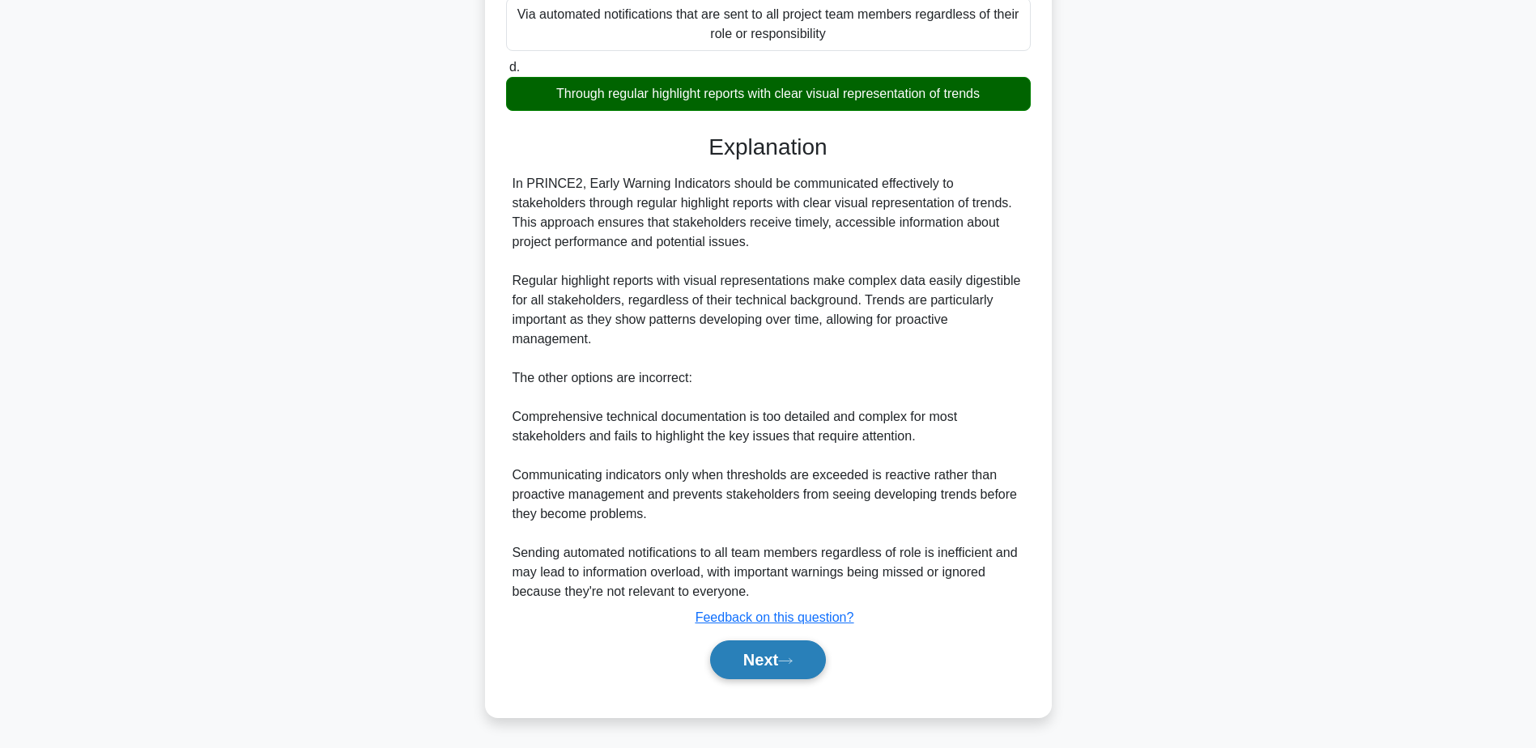
click at [781, 676] on button "Next" at bounding box center [768, 660] width 116 height 39
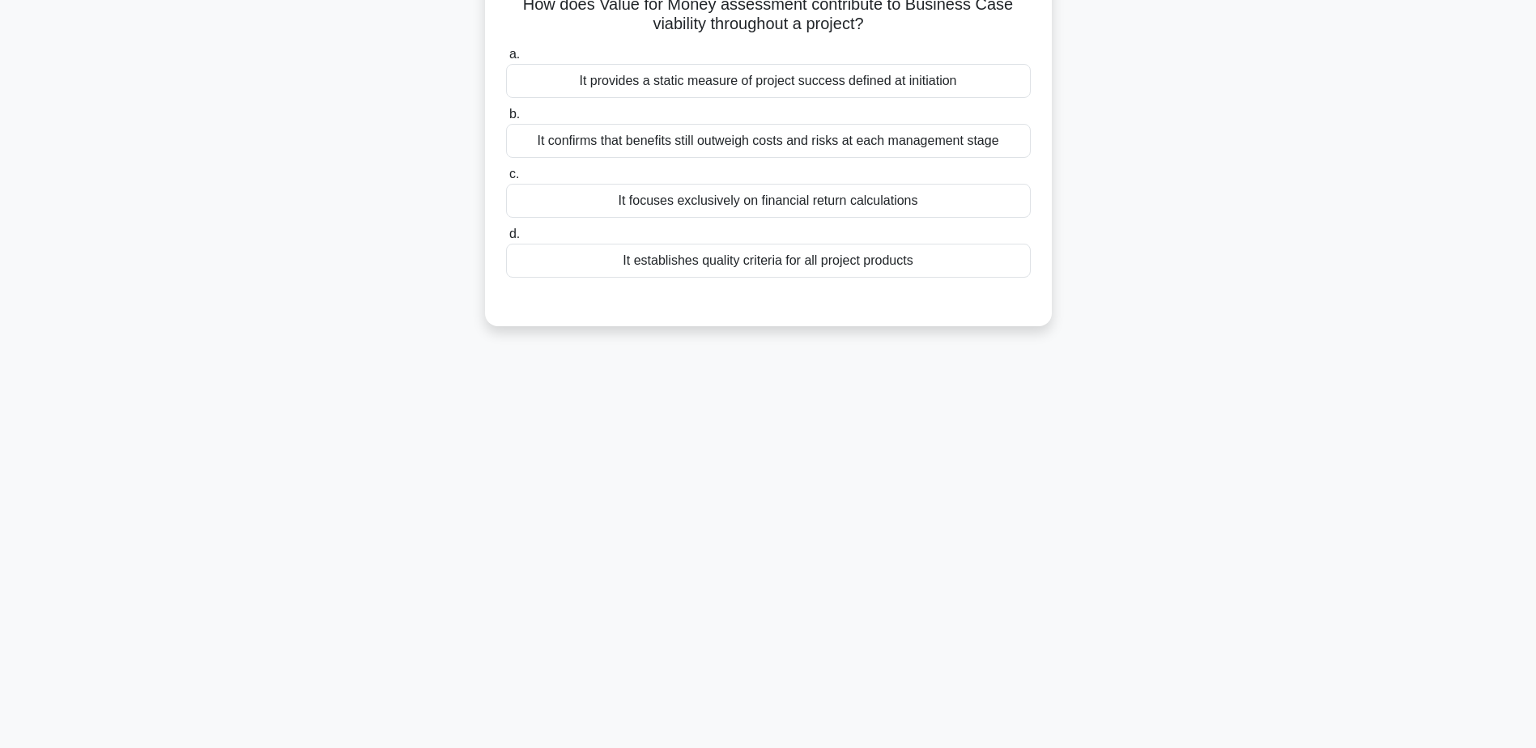
scroll to position [0, 0]
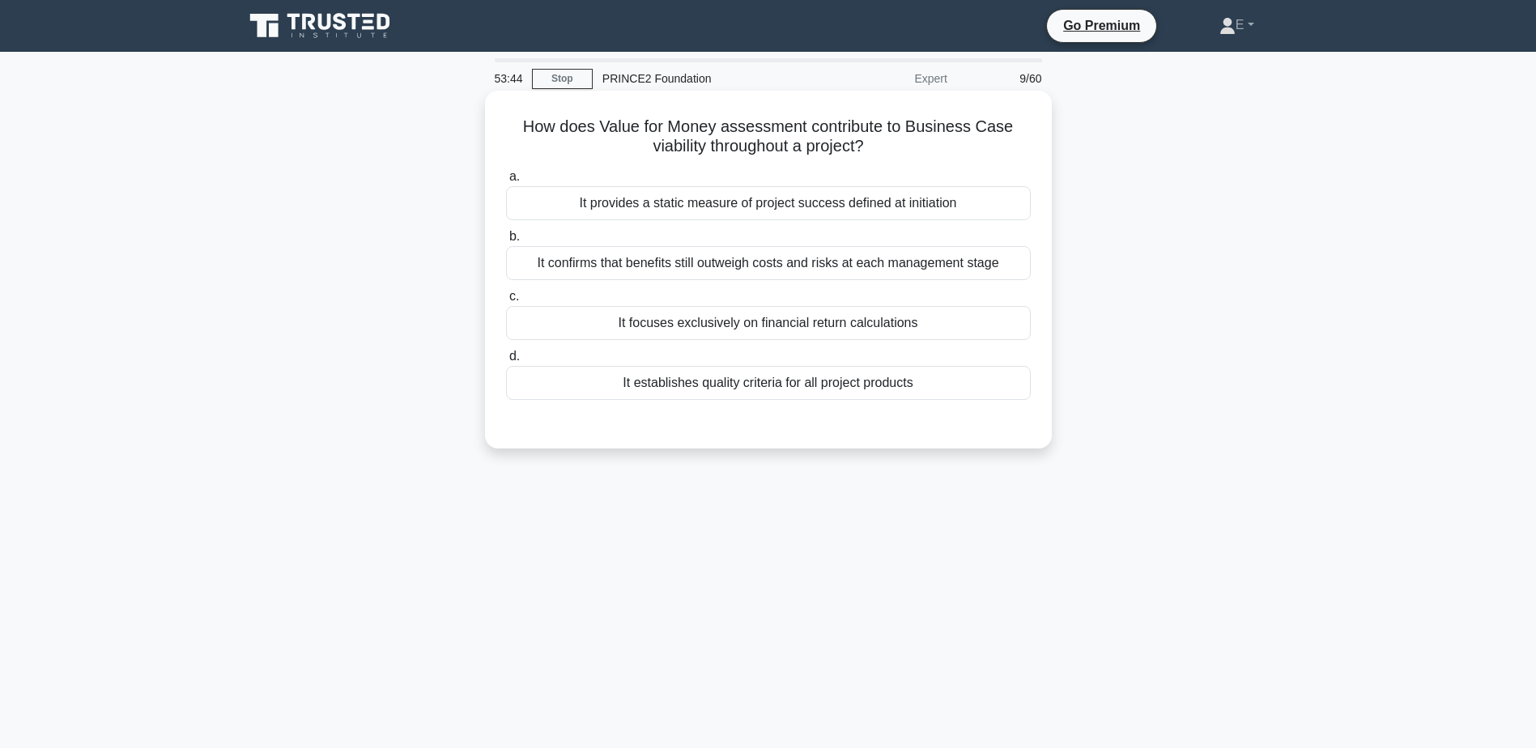
click at [838, 267] on div "It confirms that benefits still outweigh costs and risks at each management sta…" at bounding box center [768, 263] width 525 height 34
click at [506, 242] on input "b. It confirms that benefits still outweigh costs and risks at each management …" at bounding box center [506, 237] width 0 height 11
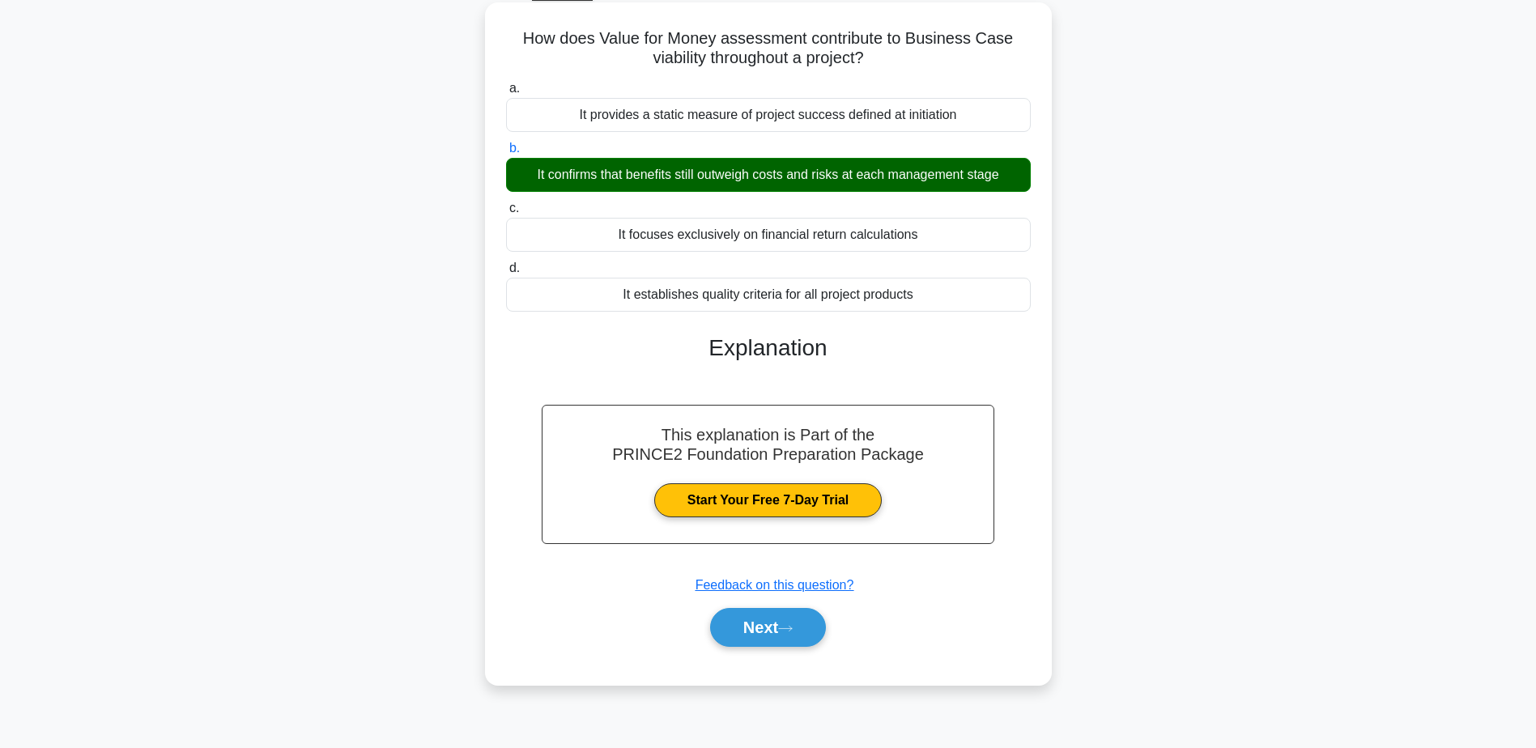
scroll to position [126, 0]
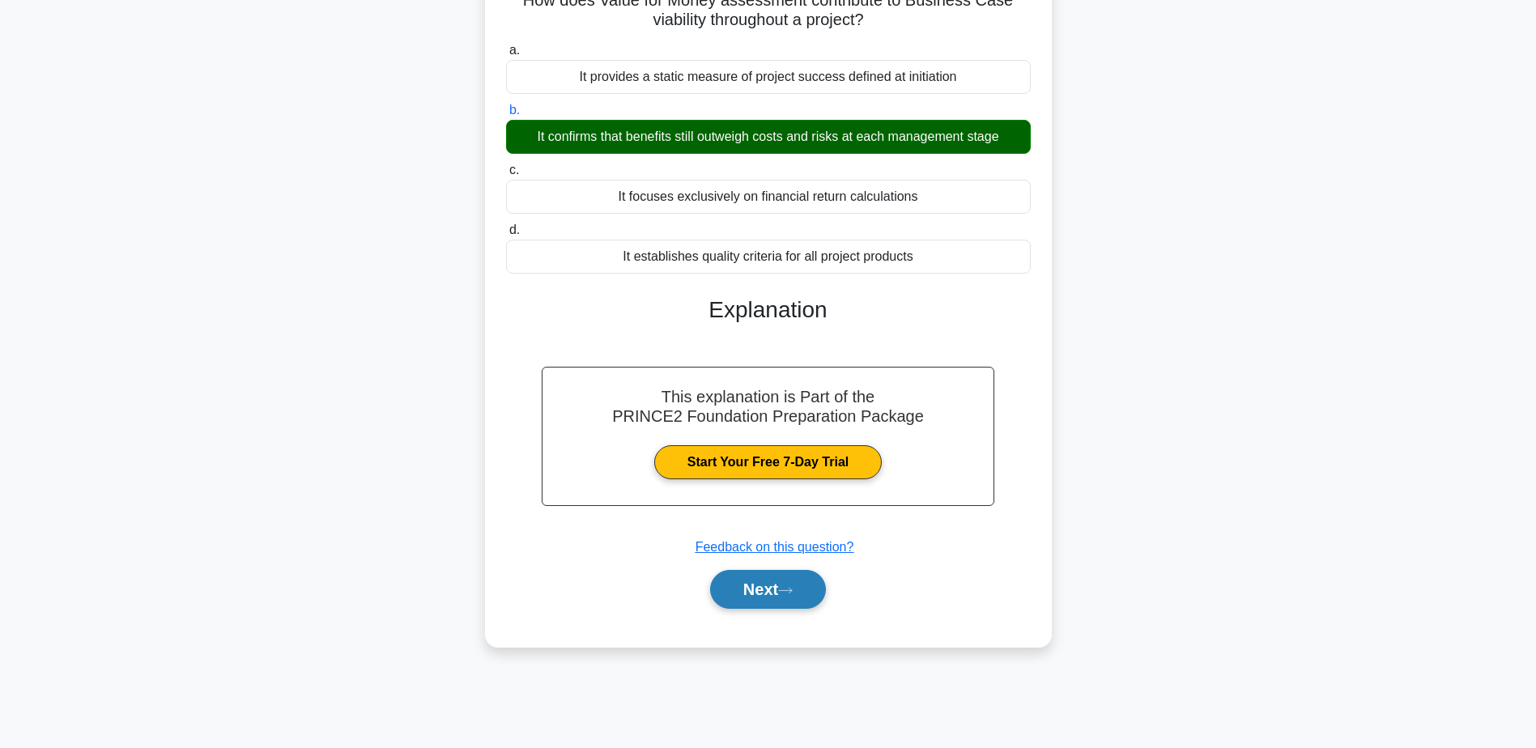
click at [739, 598] on button "Next" at bounding box center [768, 589] width 116 height 39
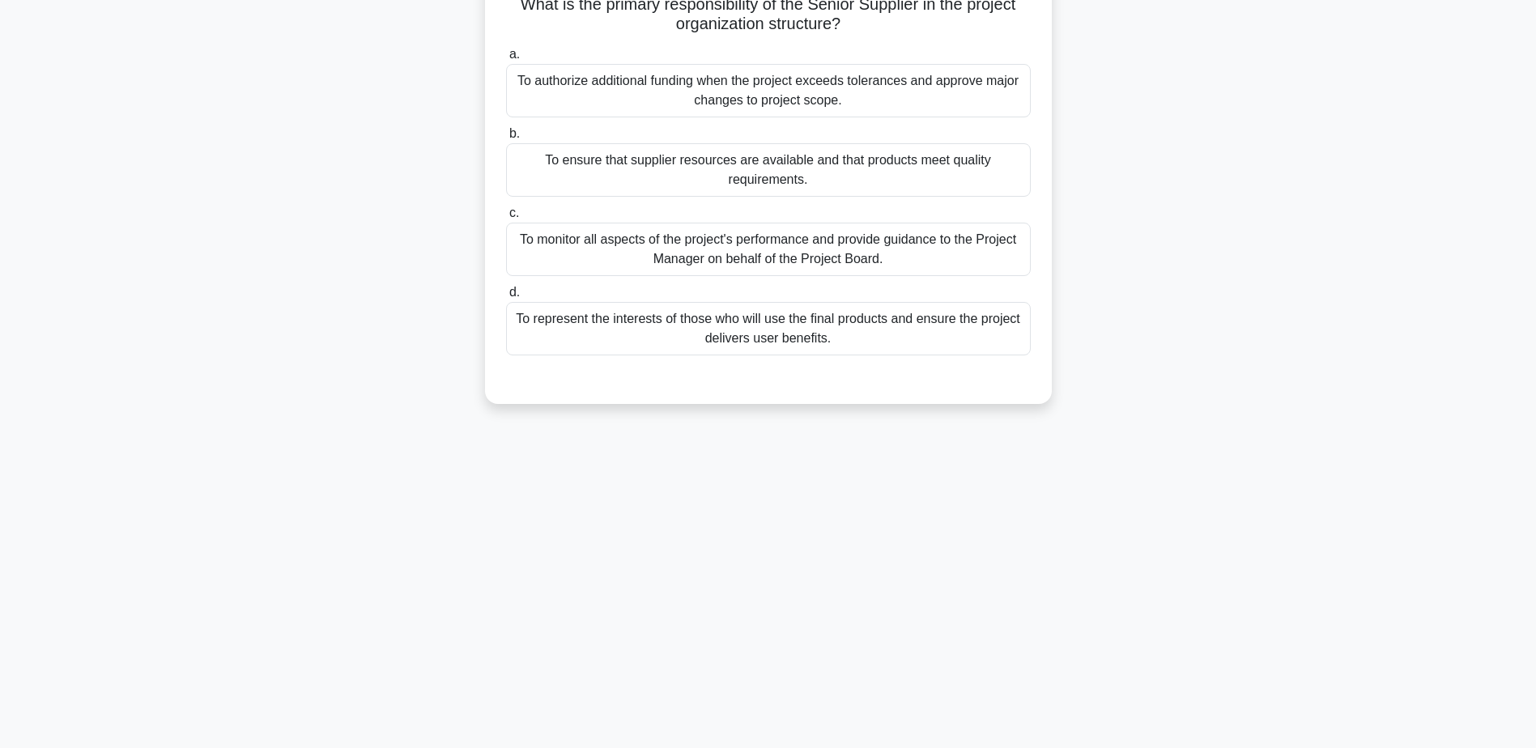
scroll to position [0, 0]
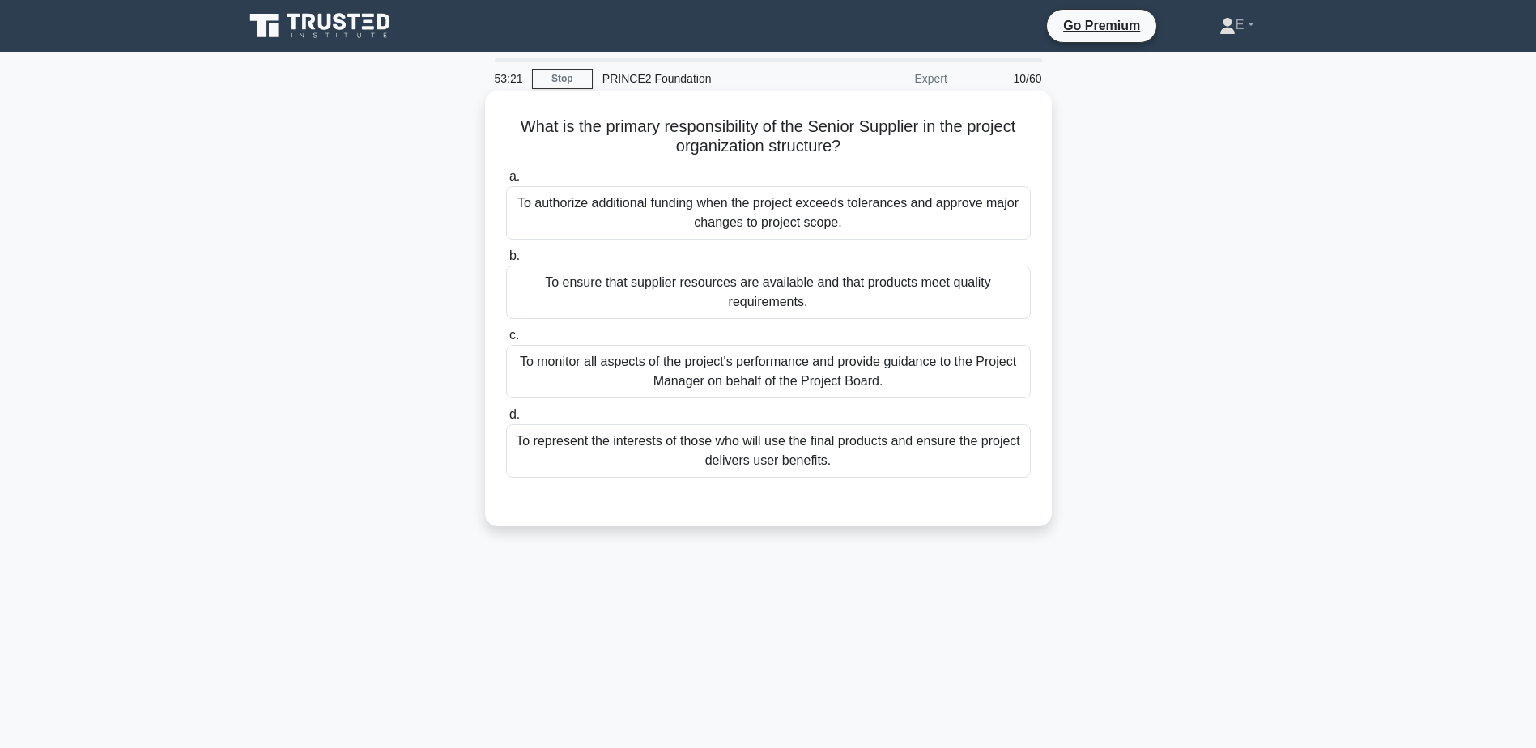
click at [858, 375] on div "To monitor all aspects of the project's performance and provide guidance to the…" at bounding box center [768, 371] width 525 height 53
click at [506, 341] on input "c. To monitor all aspects of the project's performance and provide guidance to …" at bounding box center [506, 335] width 0 height 11
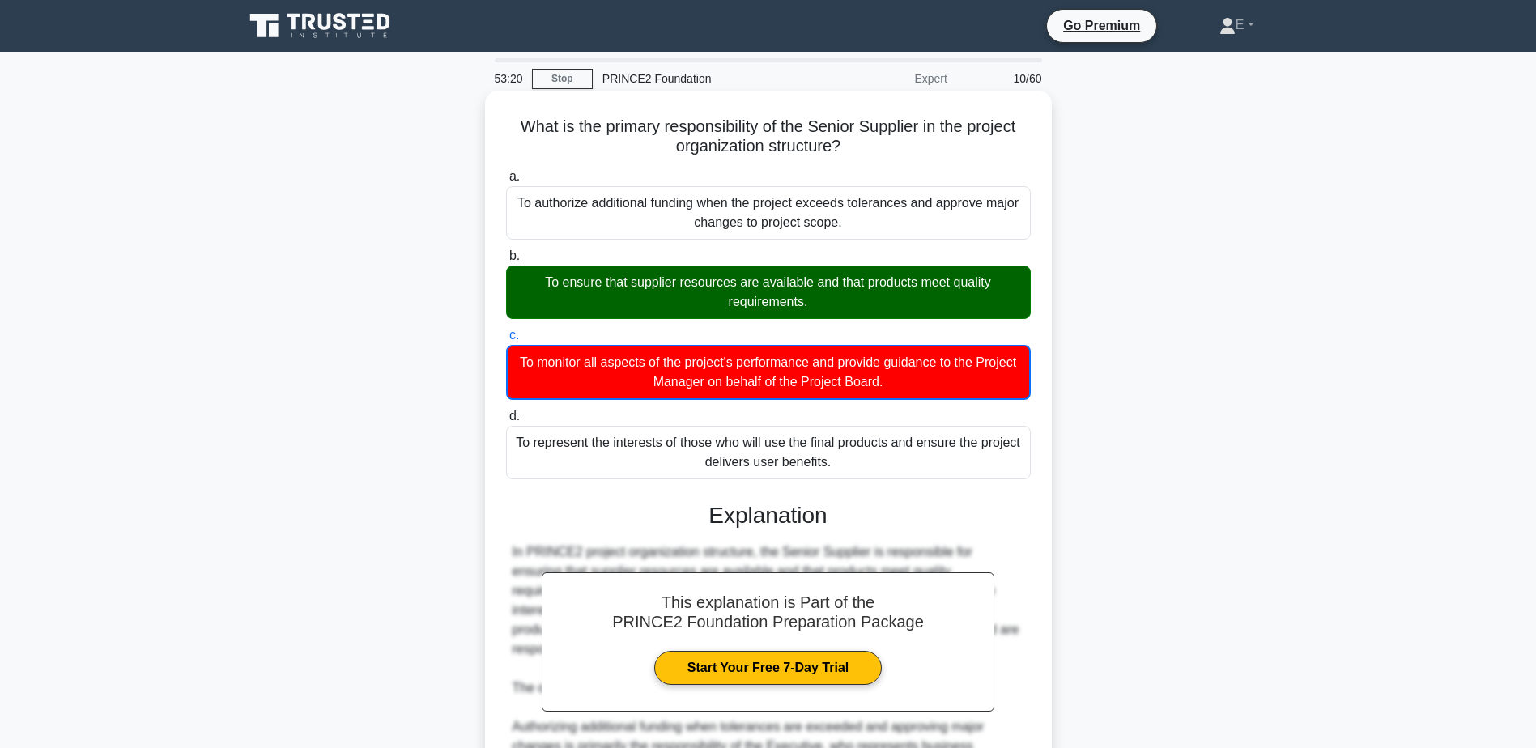
click at [855, 296] on div "To ensure that supplier resources are available and that products meet quality …" at bounding box center [768, 292] width 525 height 53
click at [506, 262] on input "b. To ensure that supplier resources are available and that products meet quali…" at bounding box center [506, 256] width 0 height 11
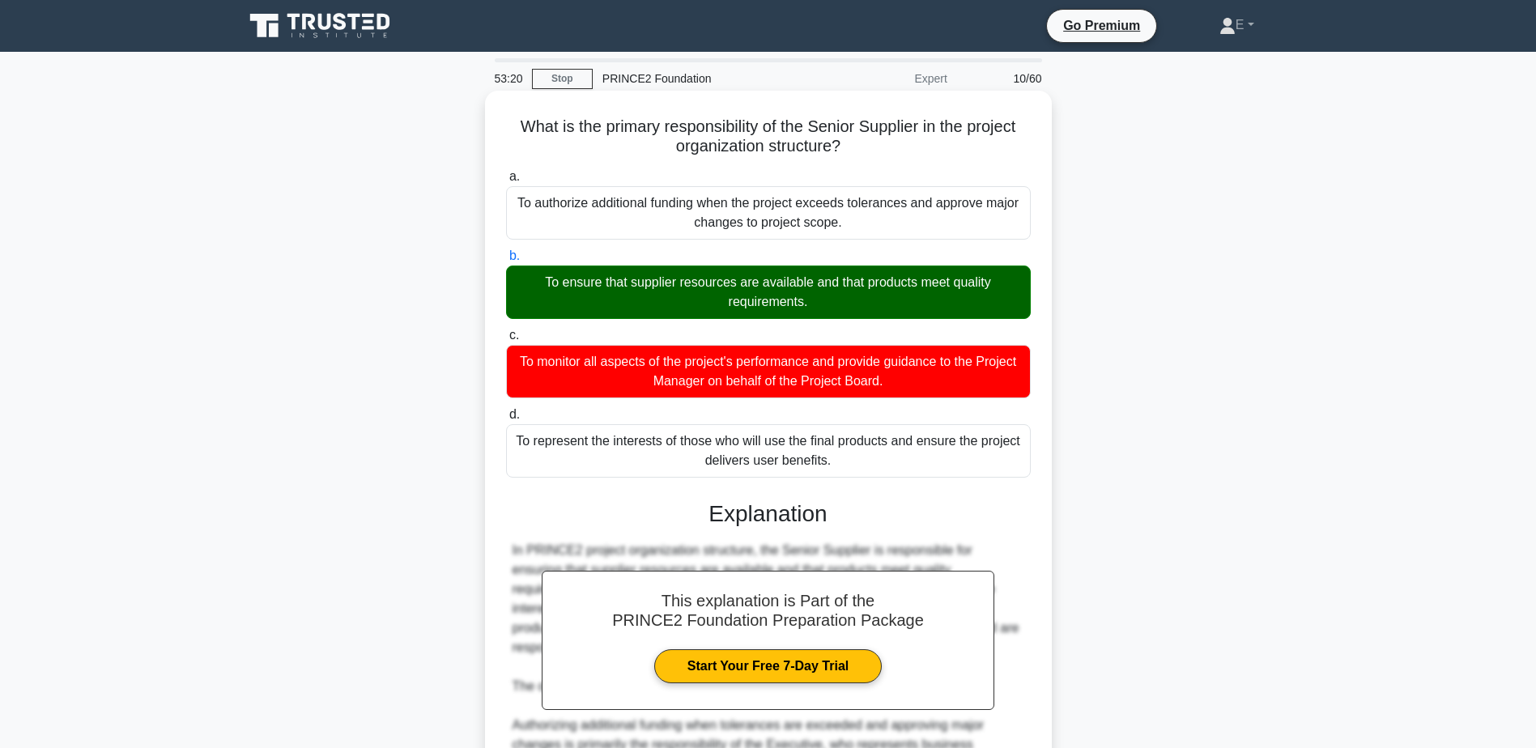
click at [855, 296] on div "To ensure that supplier resources are available and that products meet quality …" at bounding box center [768, 292] width 525 height 53
click at [506, 262] on input "b. To ensure that supplier resources are available and that products meet quali…" at bounding box center [506, 256] width 0 height 11
drag, startPoint x: 855, startPoint y: 296, endPoint x: 850, endPoint y: 305, distance: 10.9
click at [850, 305] on div "To ensure that supplier resources are available and that products meet quality …" at bounding box center [768, 292] width 525 height 53
click at [506, 262] on input "b. To ensure that supplier resources are available and that products meet quali…" at bounding box center [506, 256] width 0 height 11
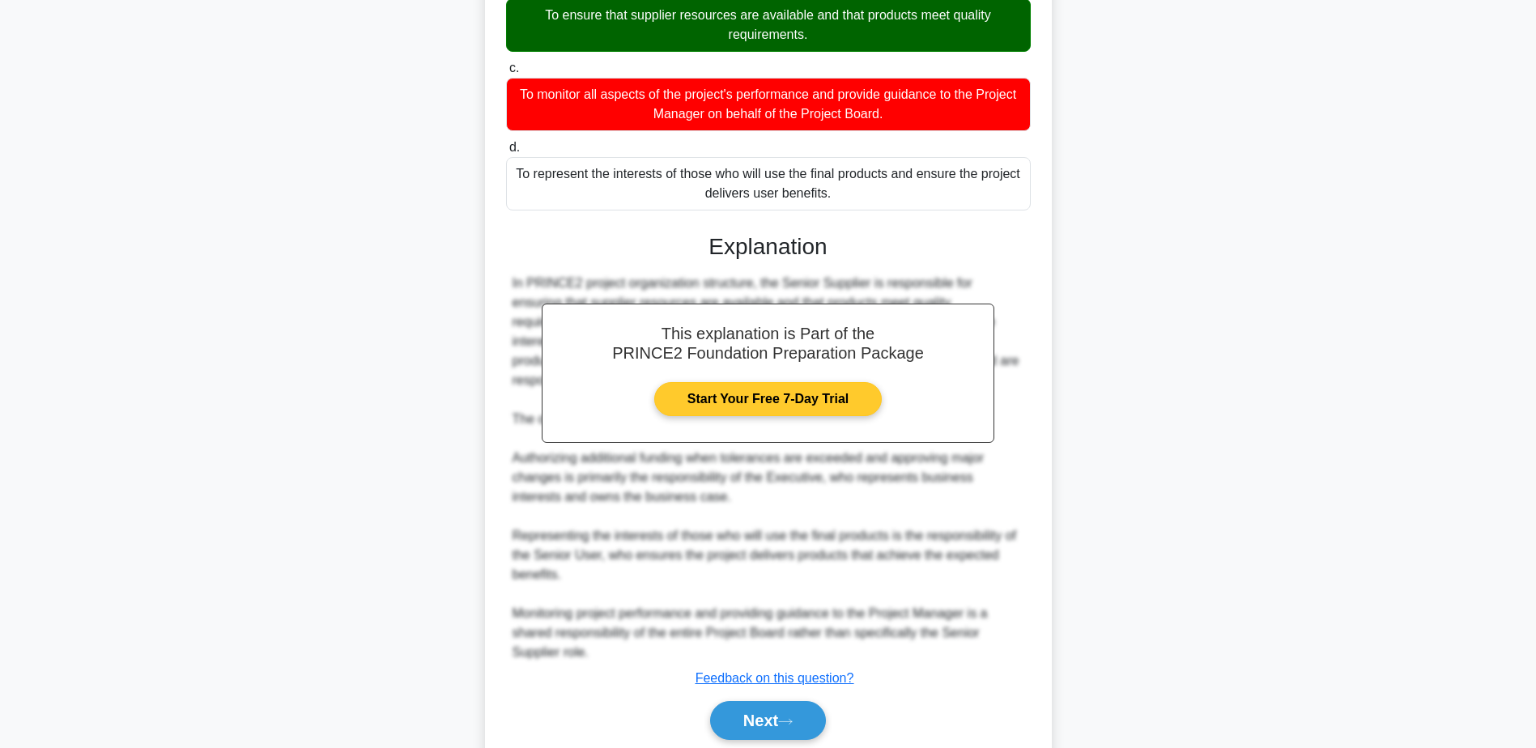
scroll to position [329, 0]
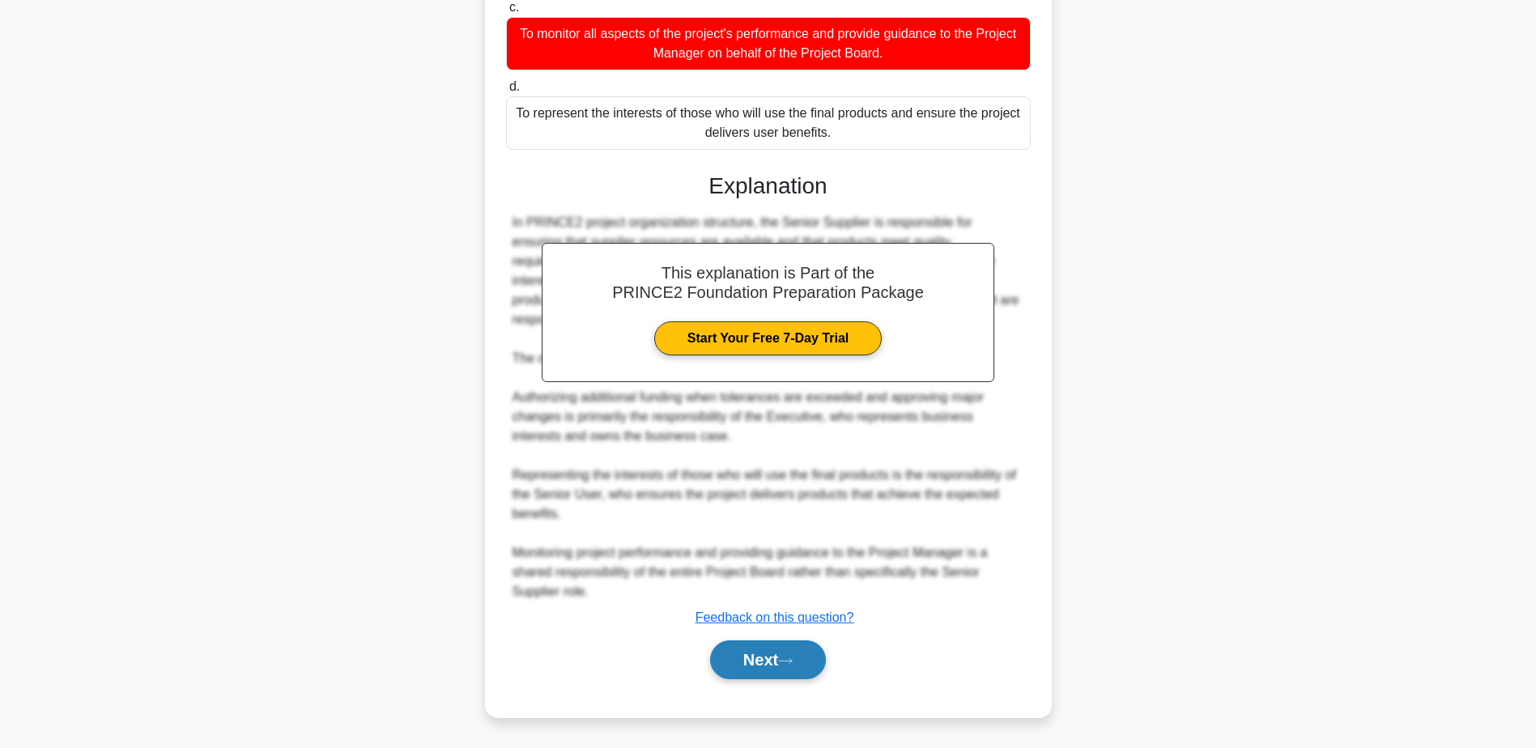
click at [809, 657] on button "Next" at bounding box center [768, 660] width 116 height 39
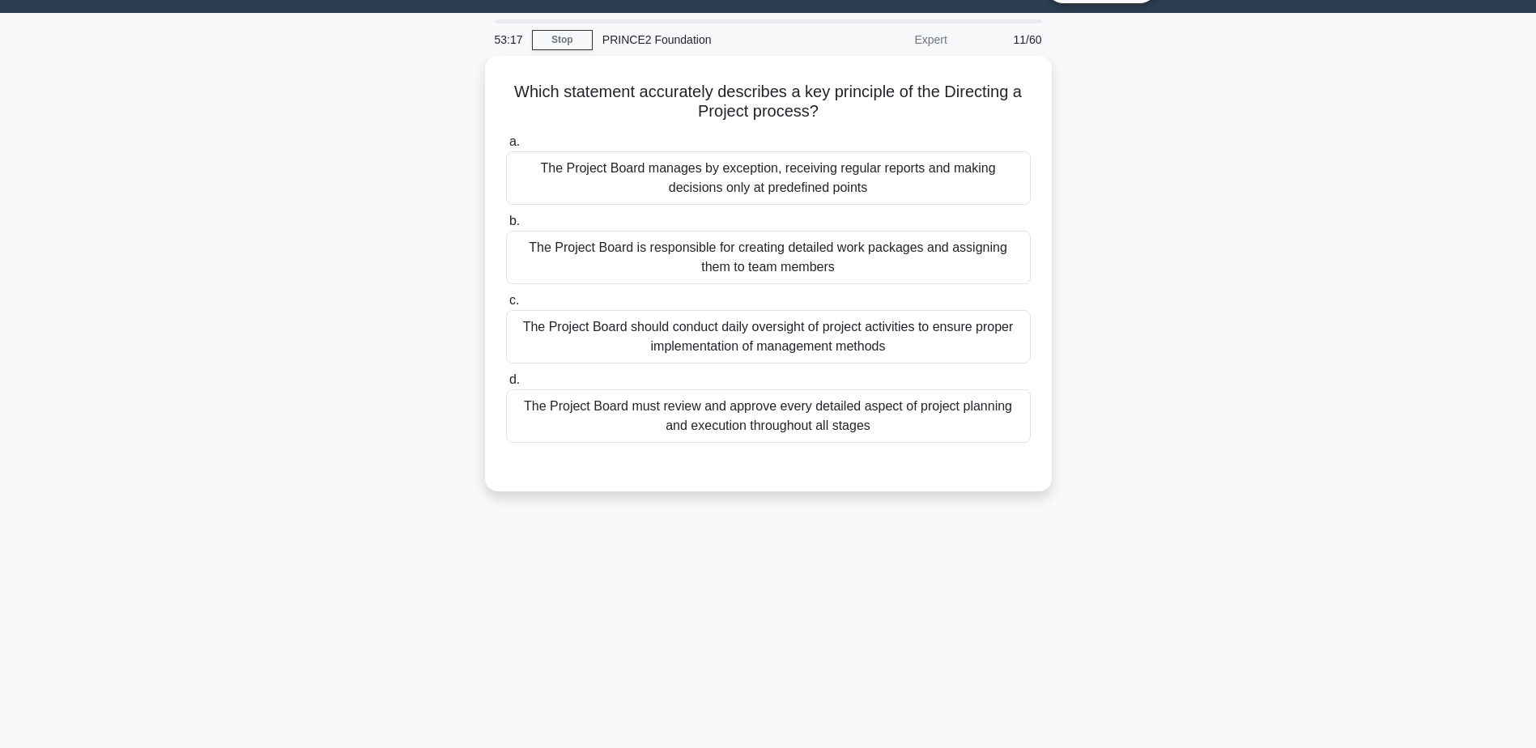
scroll to position [0, 0]
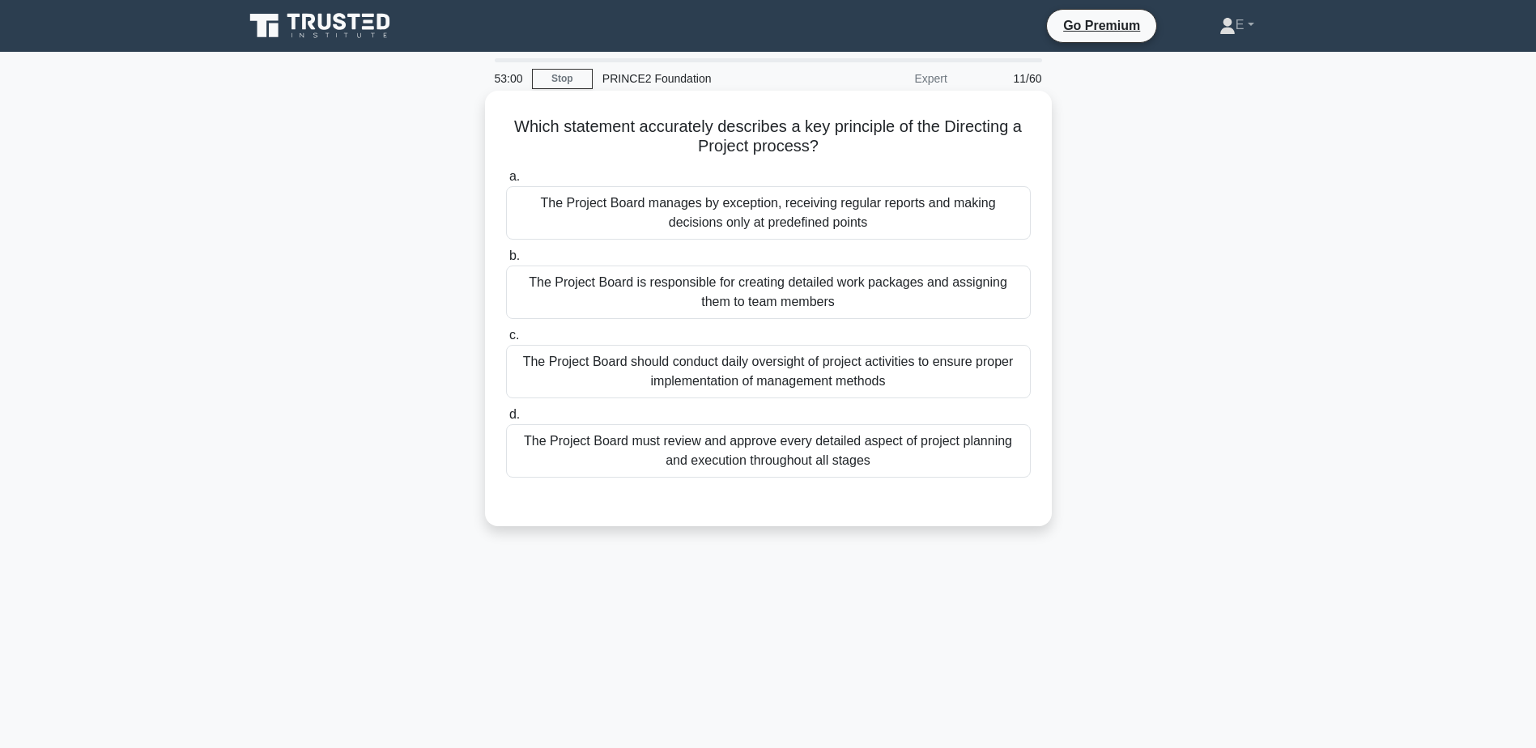
click at [787, 221] on div "The Project Board manages by exception, receiving regular reports and making de…" at bounding box center [768, 212] width 525 height 53
click at [506, 182] on input "a. The Project Board manages by exception, receiving regular reports and making…" at bounding box center [506, 177] width 0 height 11
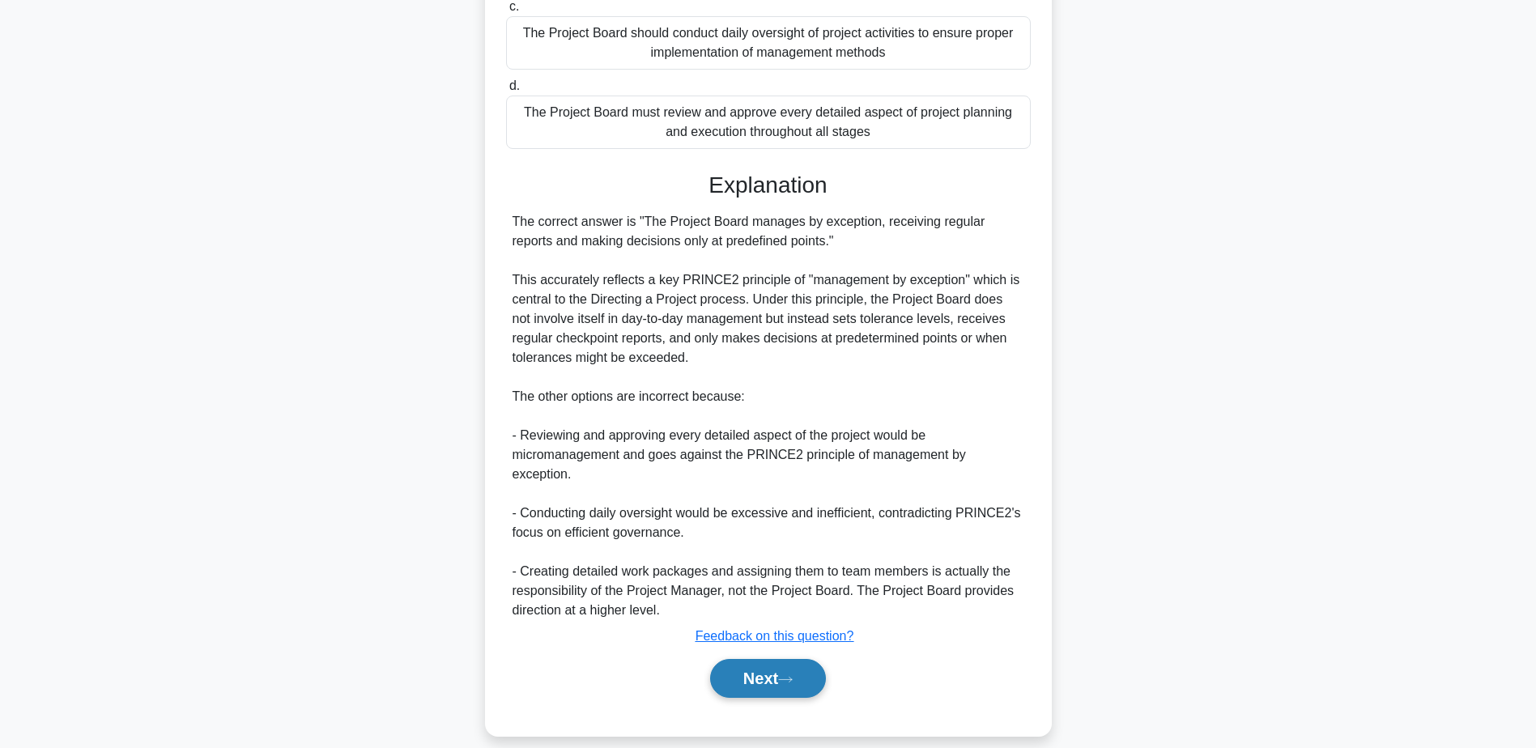
click at [755, 659] on button "Next" at bounding box center [768, 678] width 116 height 39
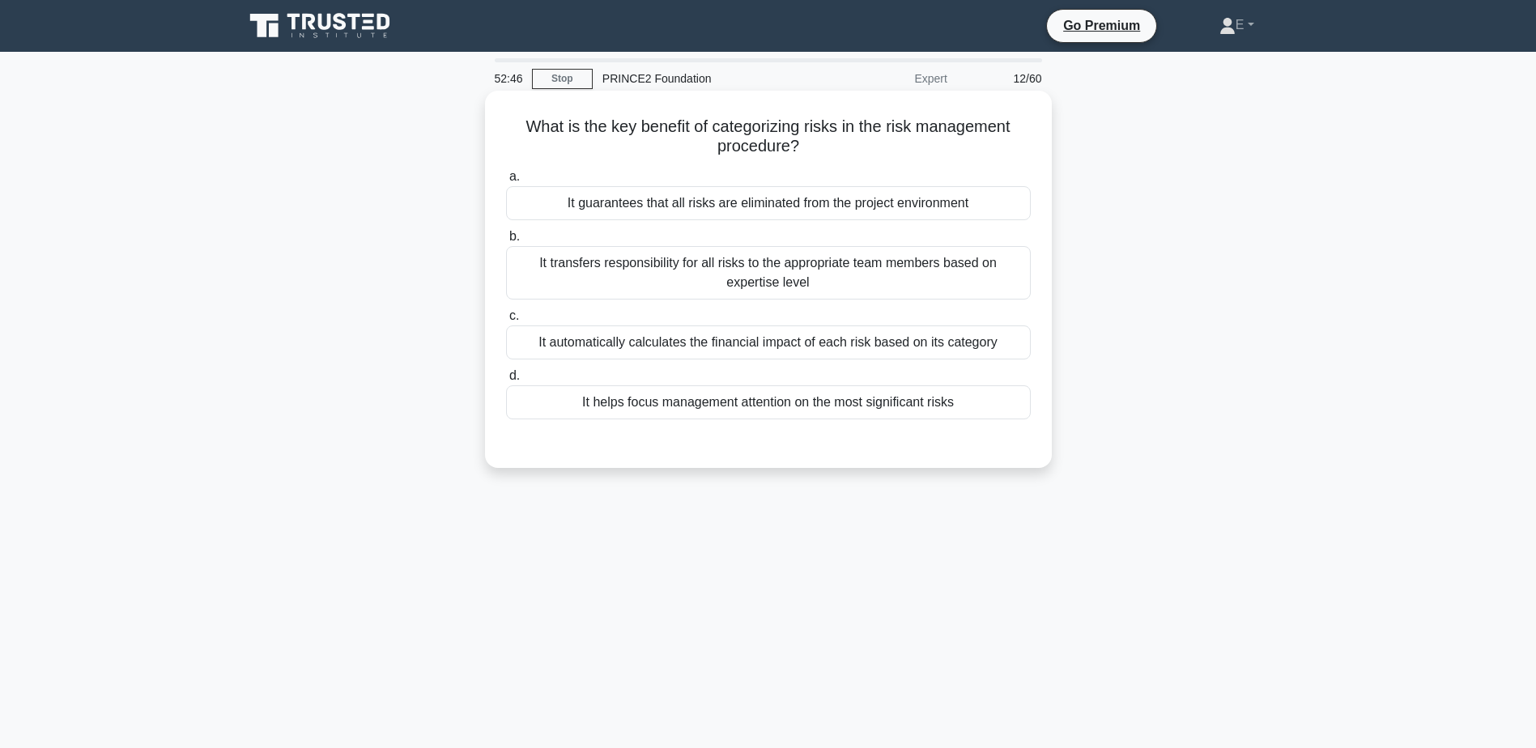
click at [935, 407] on div "It helps focus management attention on the most significant risks" at bounding box center [768, 402] width 525 height 34
click at [506, 381] on input "d. It helps focus management attention on the most significant risks" at bounding box center [506, 376] width 0 height 11
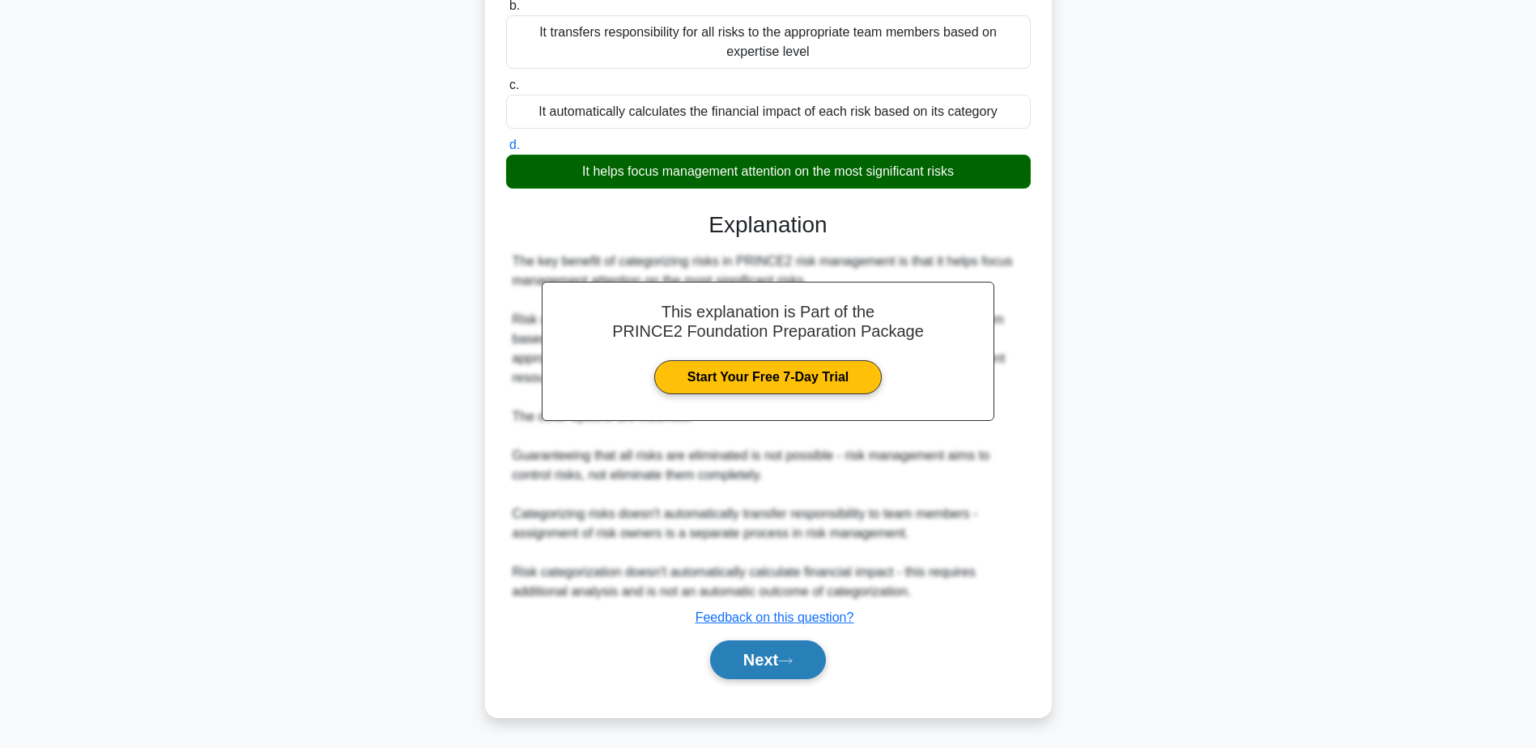
click at [777, 663] on button "Next" at bounding box center [768, 660] width 116 height 39
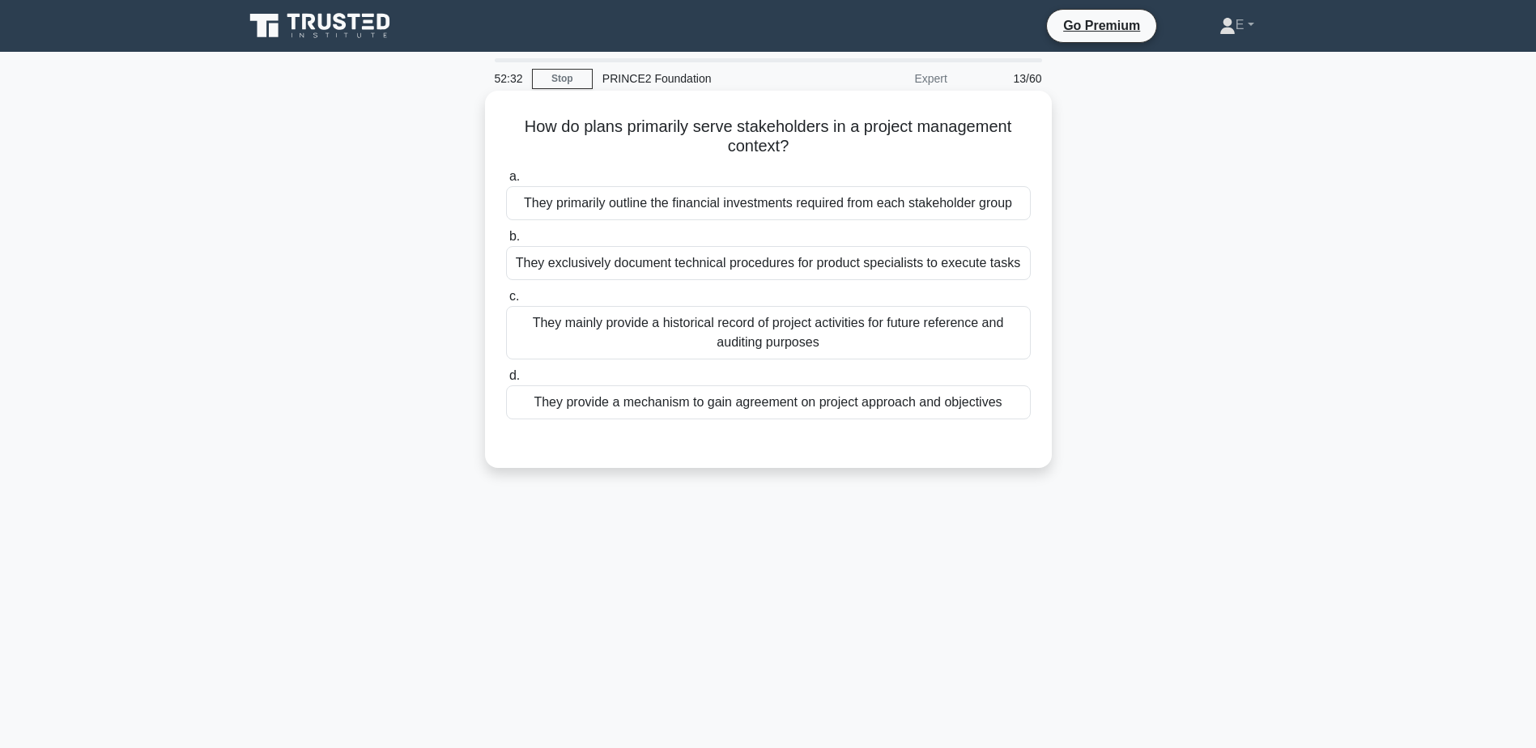
click at [879, 392] on div "They provide a mechanism to gain agreement on project approach and objectives" at bounding box center [768, 402] width 525 height 34
click at [506, 381] on input "d. They provide a mechanism to gain agreement on project approach and objectives" at bounding box center [506, 376] width 0 height 11
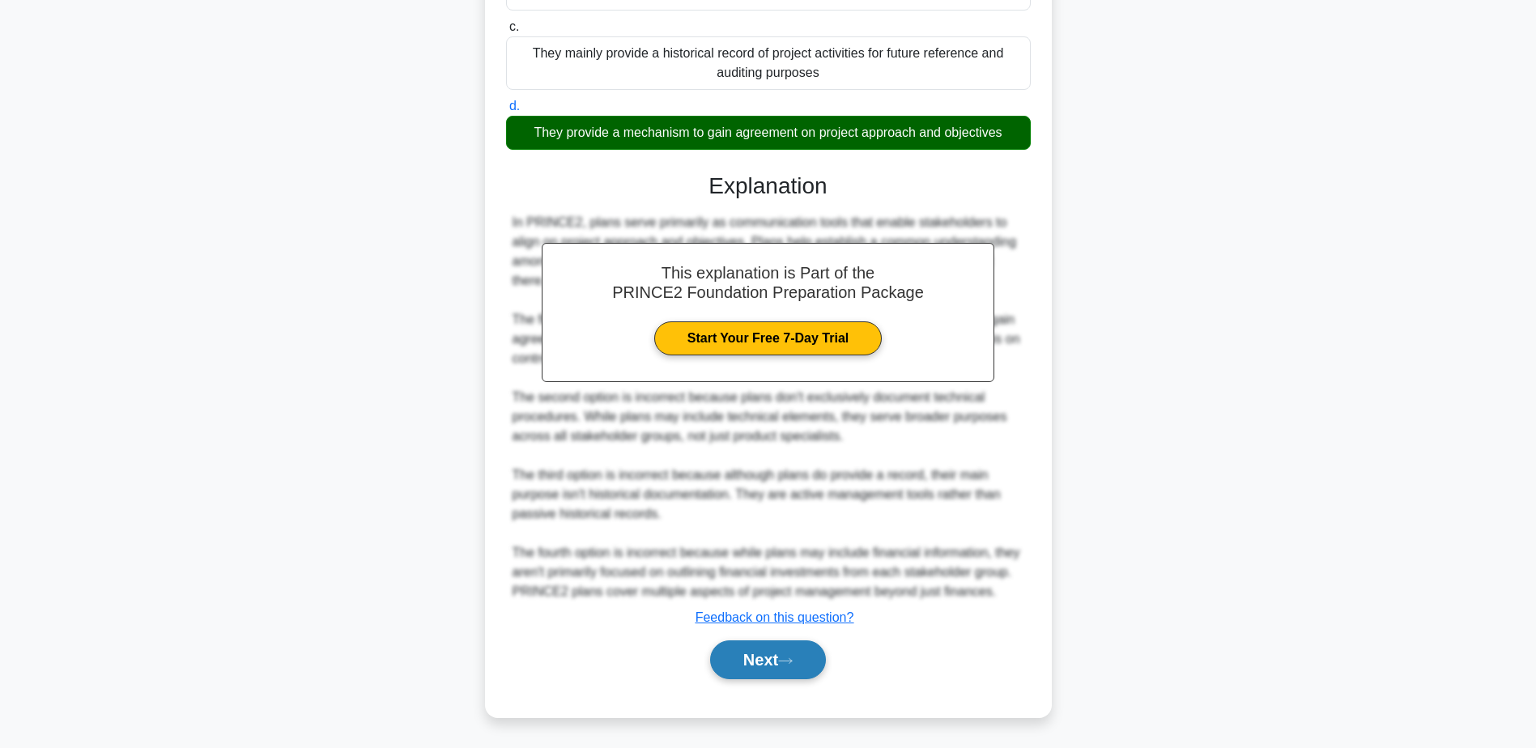
click at [779, 658] on button "Next" at bounding box center [768, 660] width 116 height 39
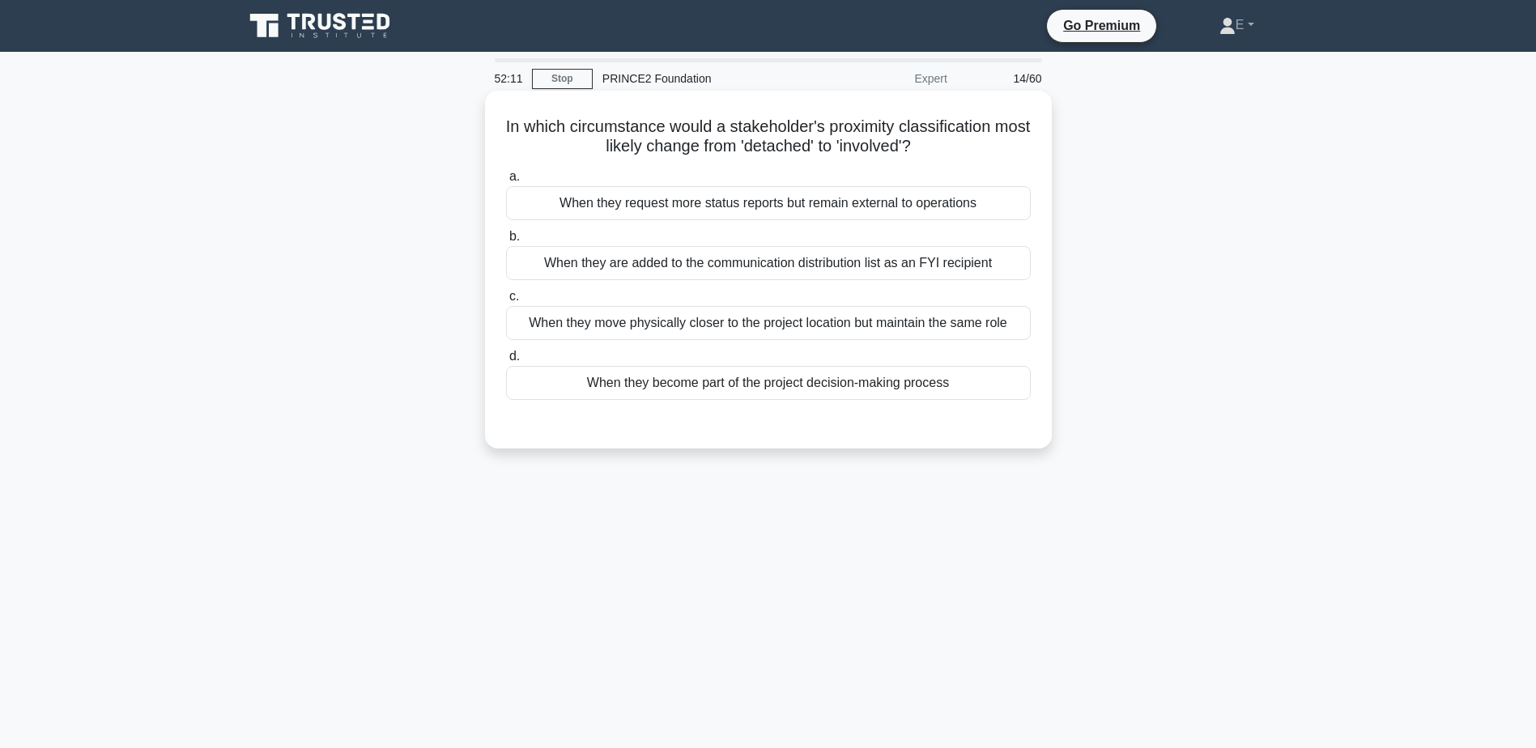
click at [797, 386] on div "When they become part of the project decision-making process" at bounding box center [768, 383] width 525 height 34
click at [506, 362] on input "d. When they become part of the project decision-making process" at bounding box center [506, 356] width 0 height 11
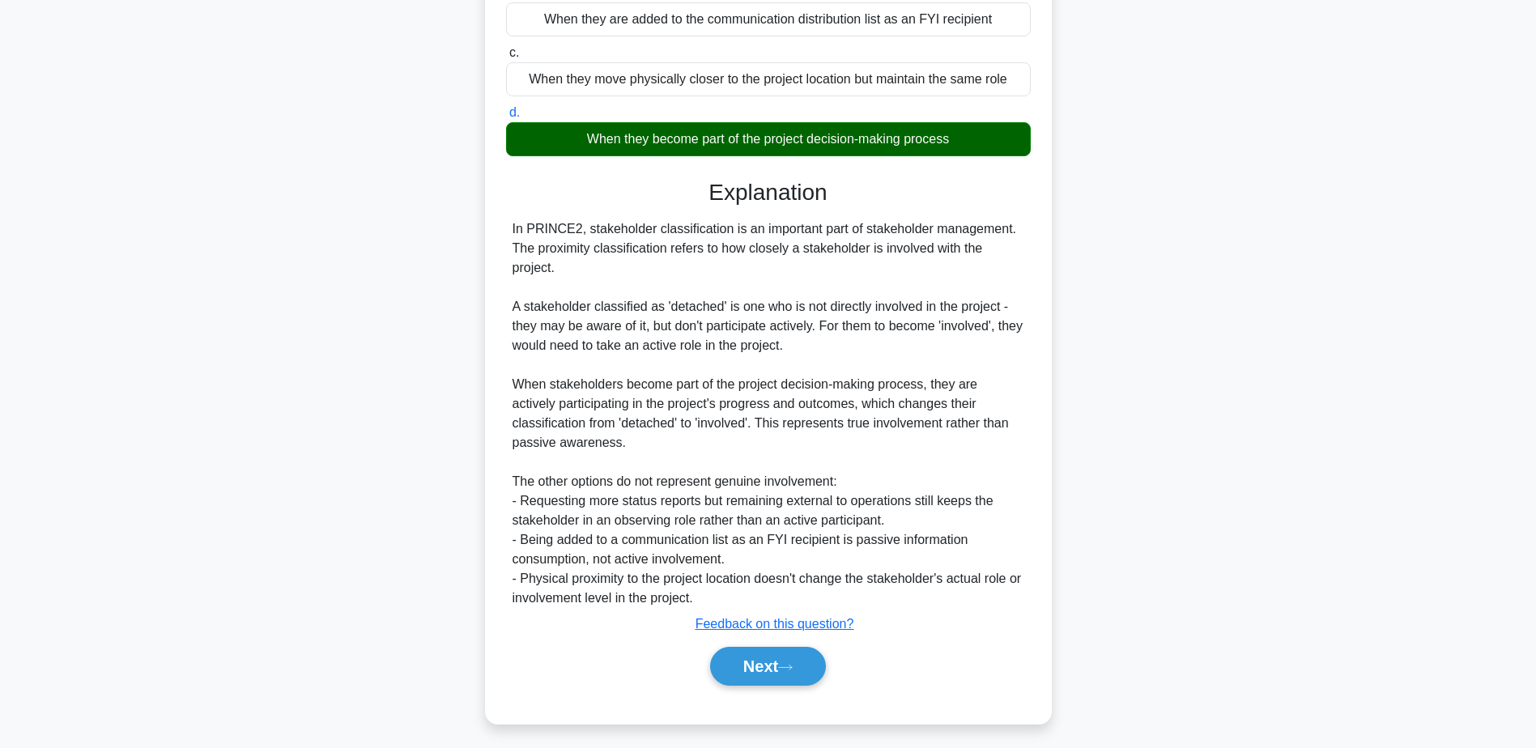
scroll to position [251, 0]
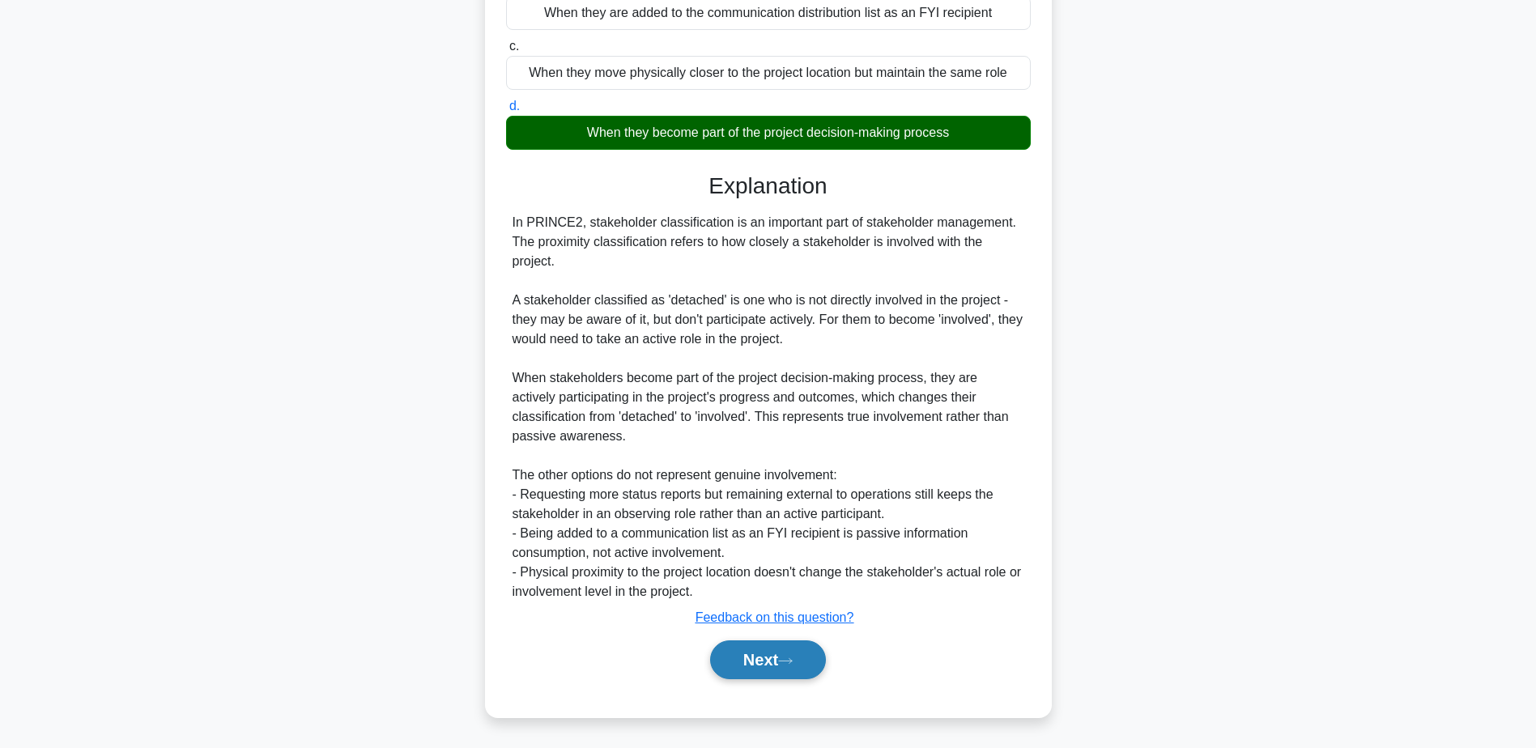
click at [775, 657] on button "Next" at bounding box center [768, 660] width 116 height 39
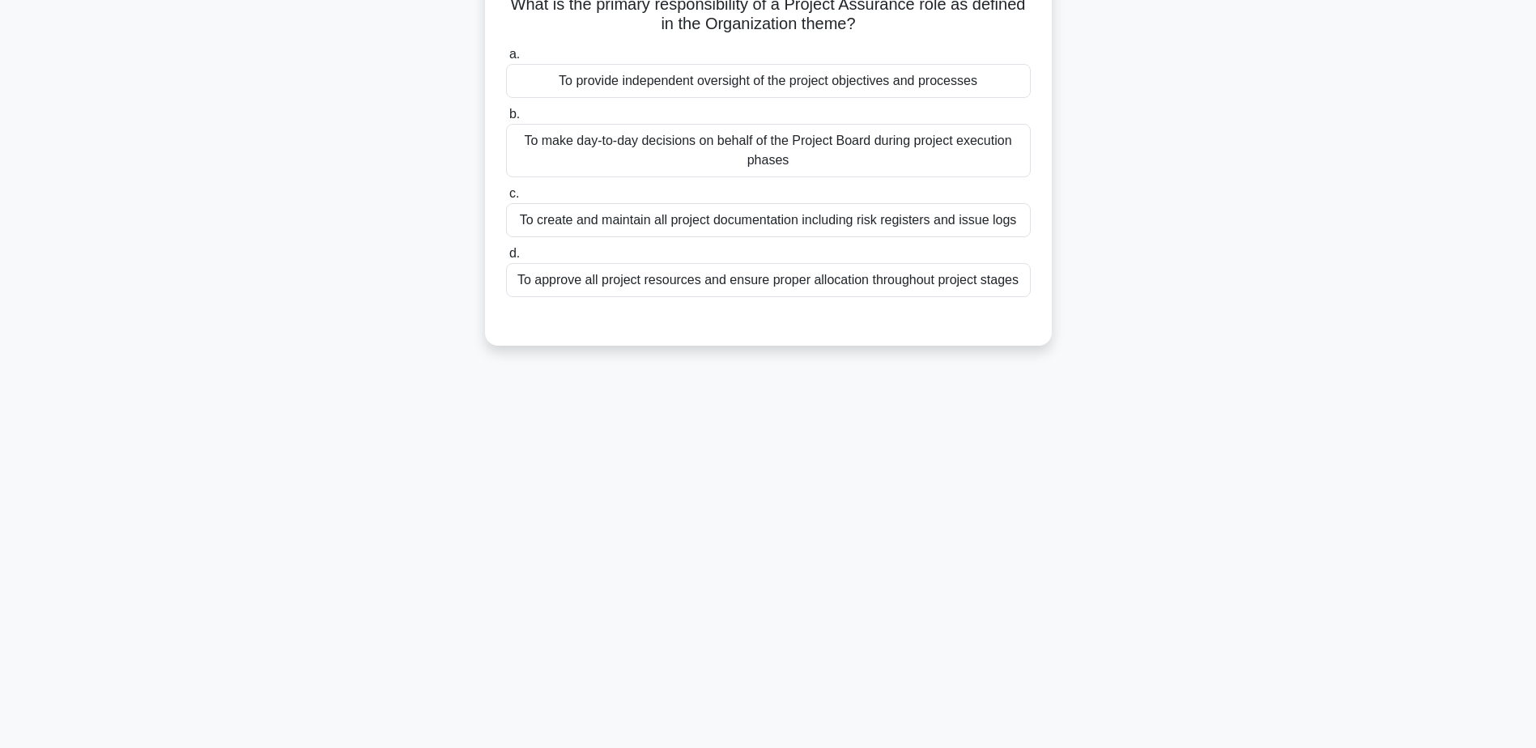
scroll to position [0, 0]
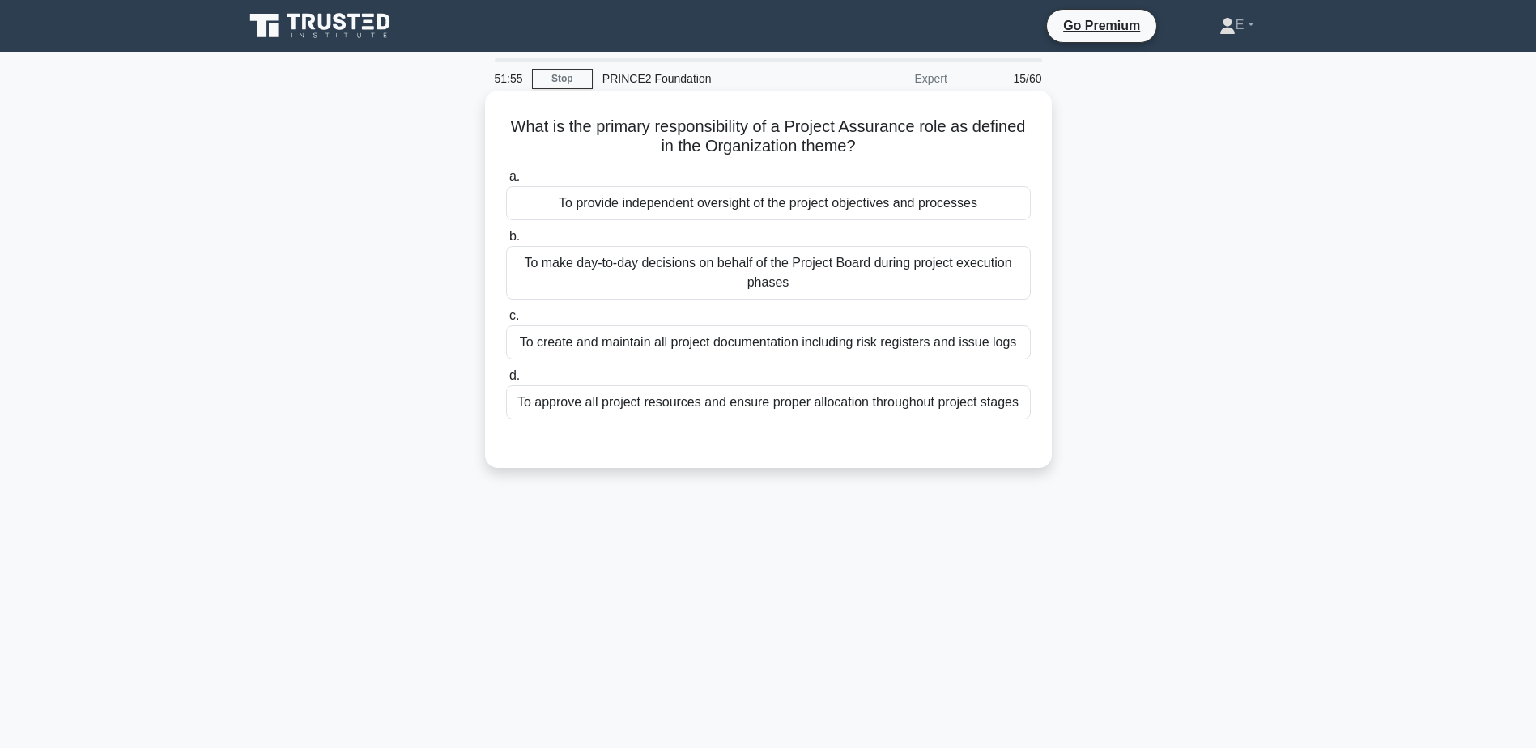
click at [798, 209] on div "To provide independent oversight of the project objectives and processes" at bounding box center [768, 203] width 525 height 34
click at [506, 182] on input "a. To provide independent oversight of the project objectives and processes" at bounding box center [506, 177] width 0 height 11
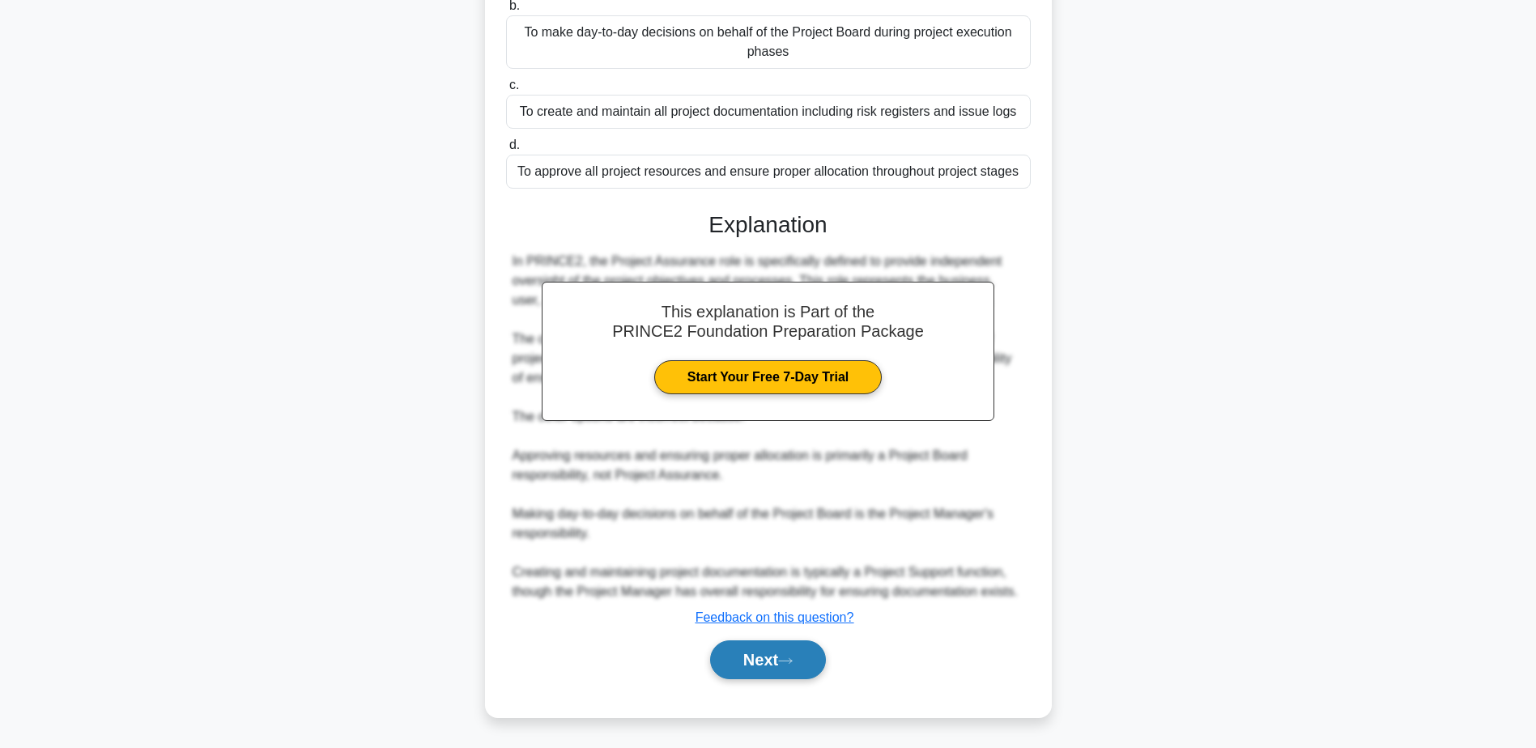
click at [785, 649] on button "Next" at bounding box center [768, 660] width 116 height 39
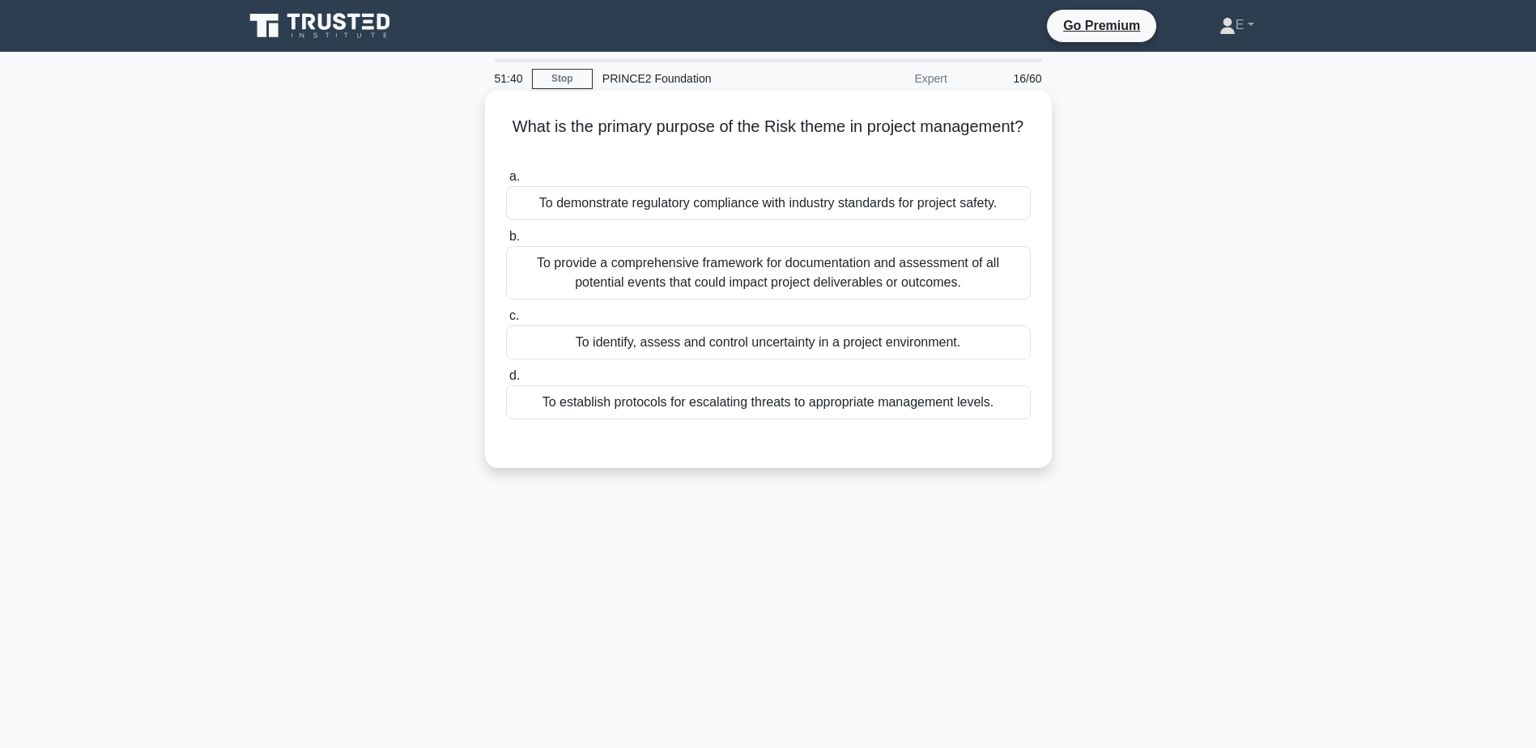
click at [743, 354] on div "To identify, assess and control uncertainty in a project environment." at bounding box center [768, 343] width 525 height 34
click at [506, 321] on input "c. To identify, assess and control uncertainty in a project environment." at bounding box center [506, 316] width 0 height 11
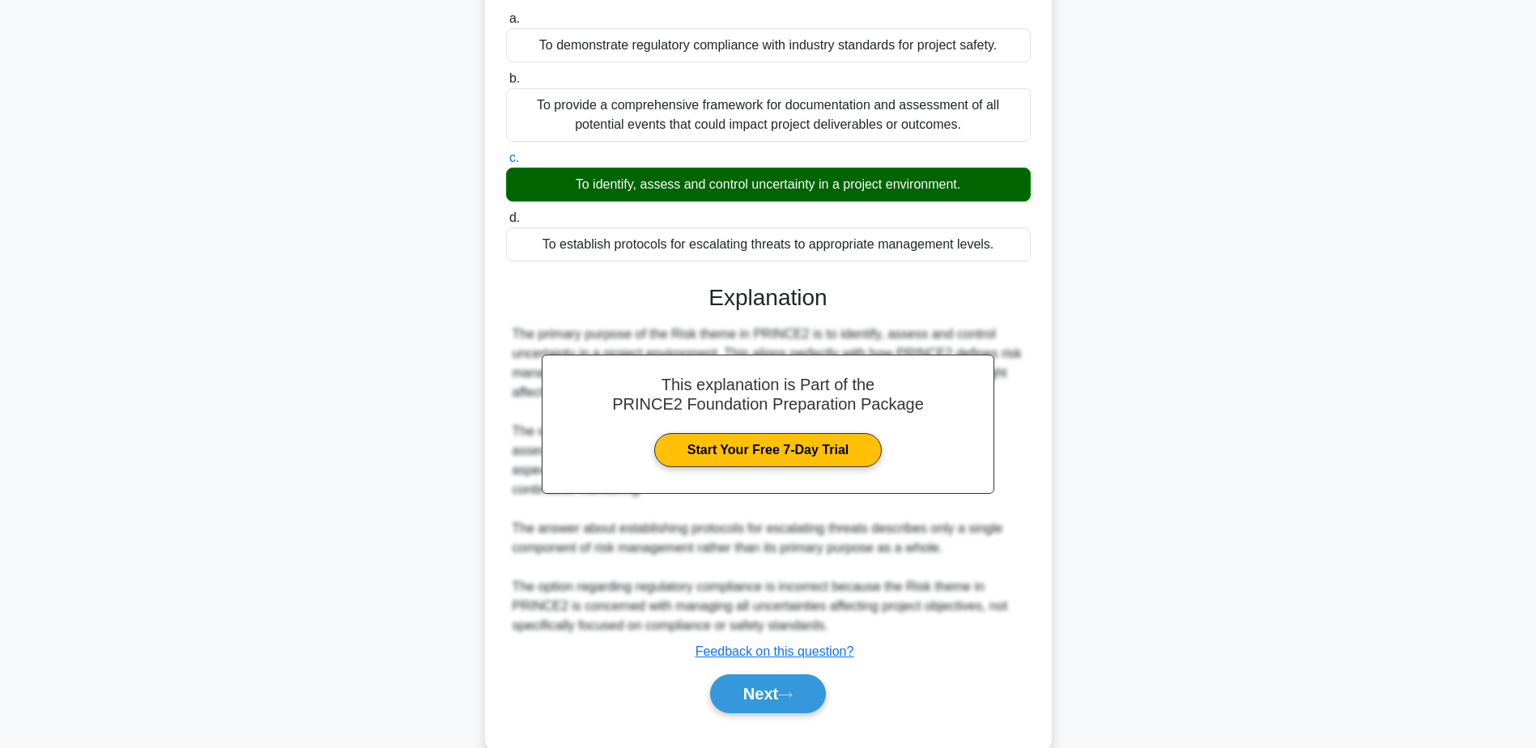
scroll to position [193, 0]
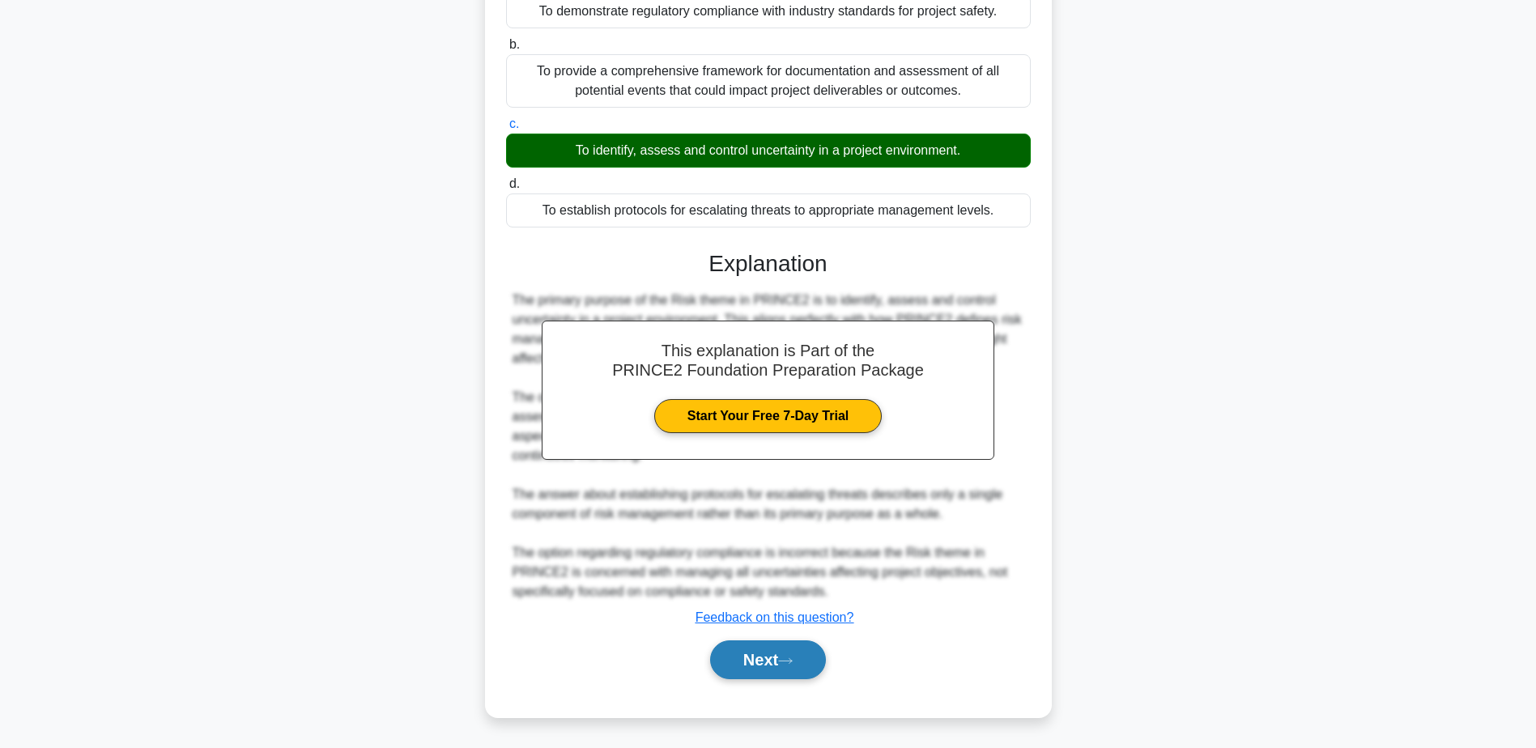
click at [805, 666] on button "Next" at bounding box center [768, 660] width 116 height 39
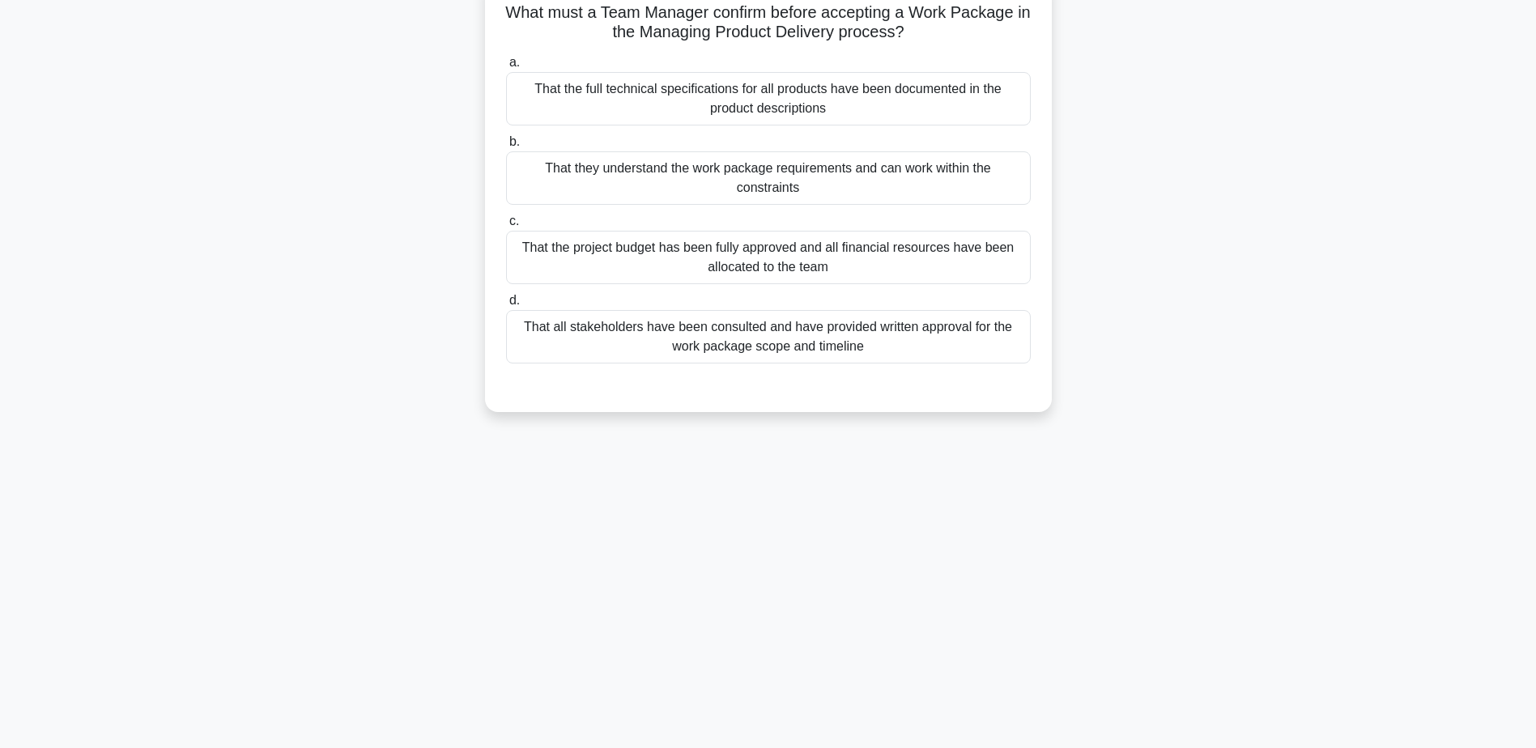
scroll to position [0, 0]
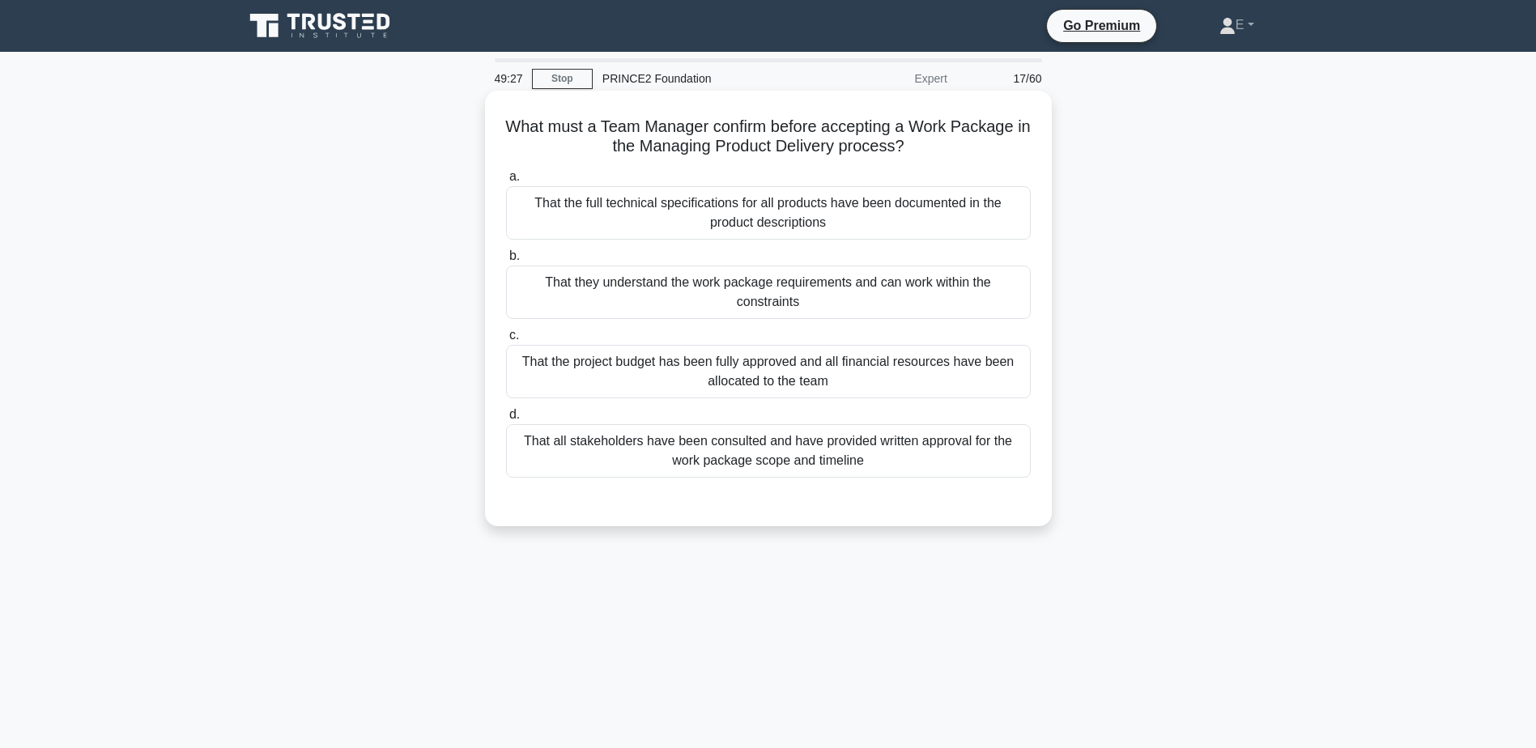
click at [939, 453] on div "That all stakeholders have been consulted and have provided written approval fo…" at bounding box center [768, 450] width 525 height 53
click at [506, 420] on input "d. That all stakeholders have been consulted and have provided written approval…" at bounding box center [506, 415] width 0 height 11
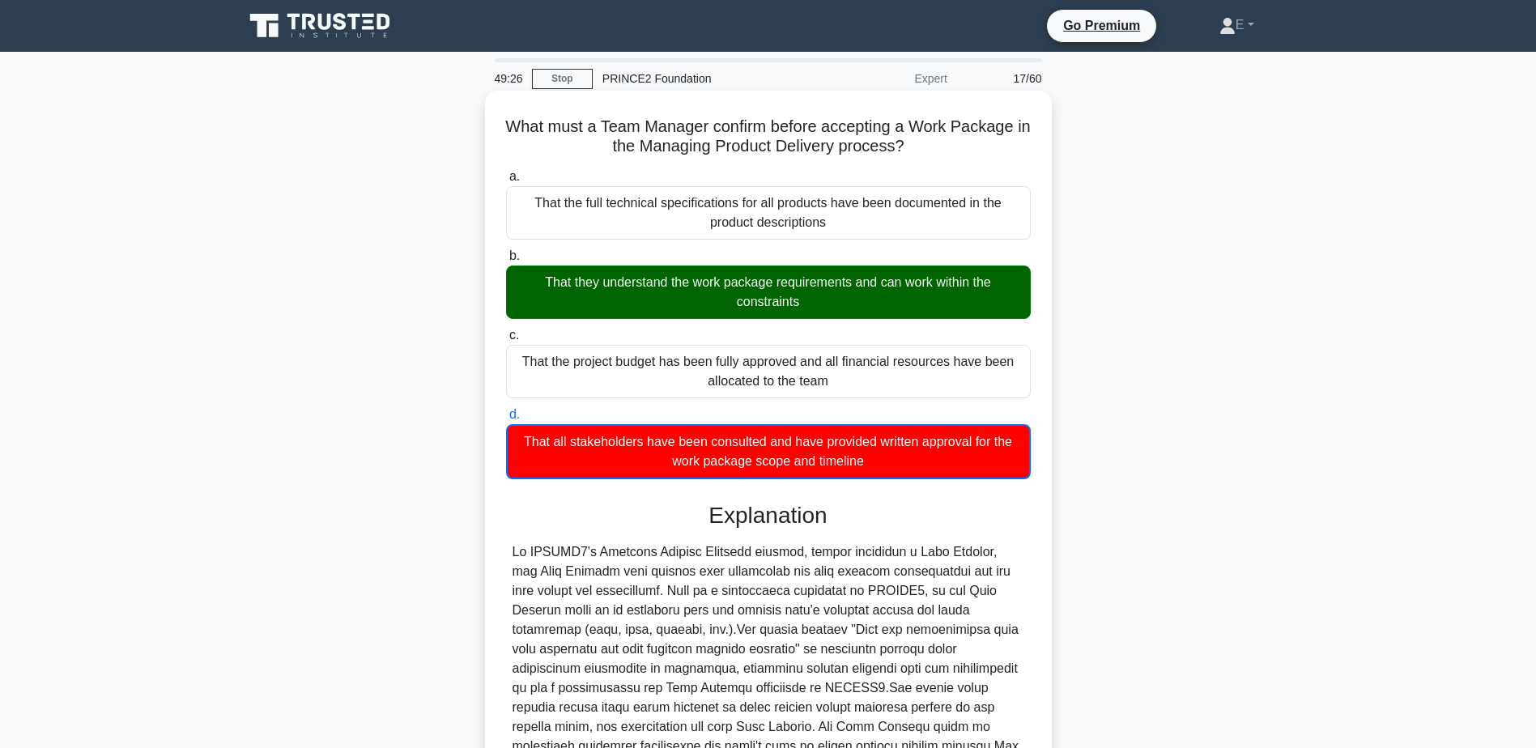
click at [942, 314] on div "That they understand the work package requirements and can work within the cons…" at bounding box center [768, 292] width 525 height 53
click at [506, 262] on input "b. That they understand the work package requirements and can work within the c…" at bounding box center [506, 256] width 0 height 11
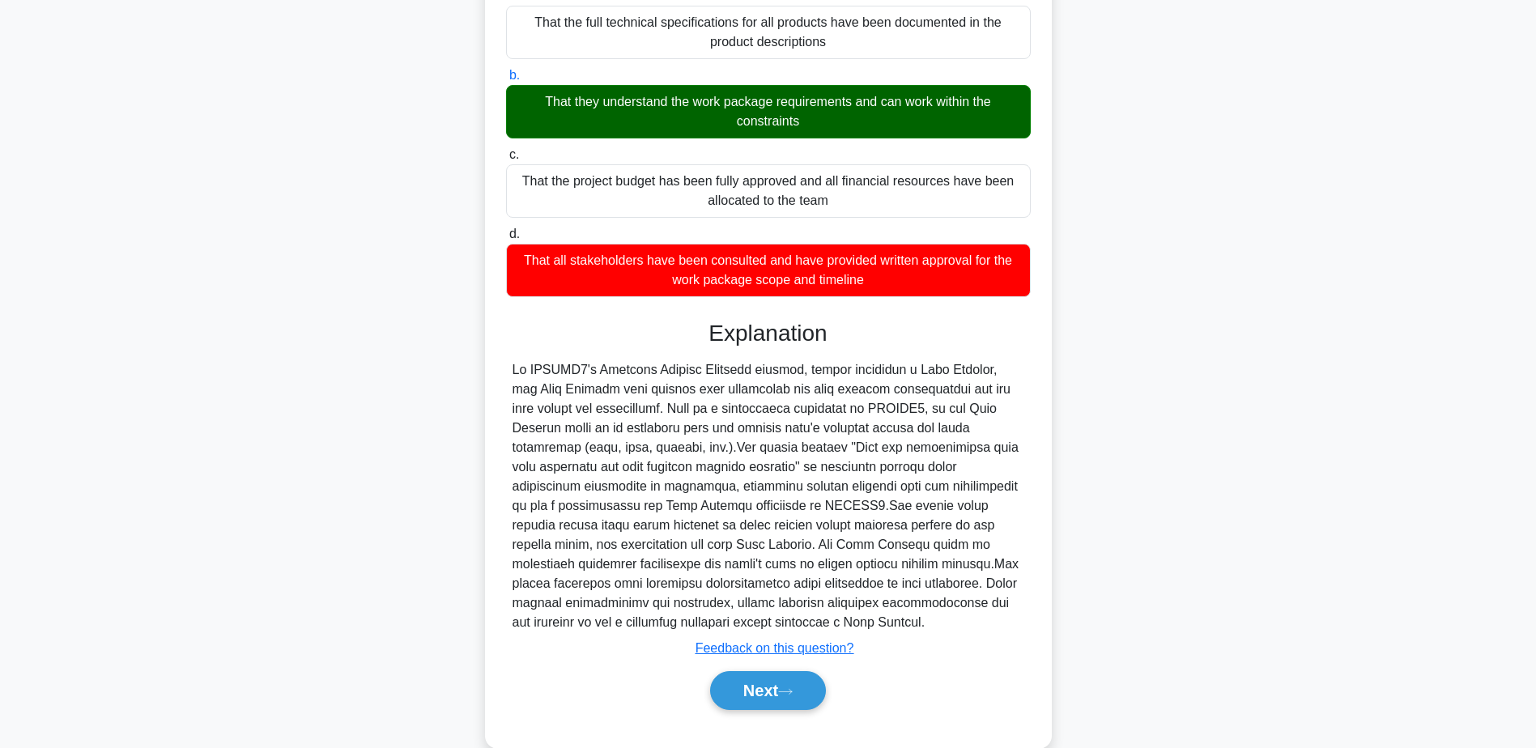
scroll to position [212, 0]
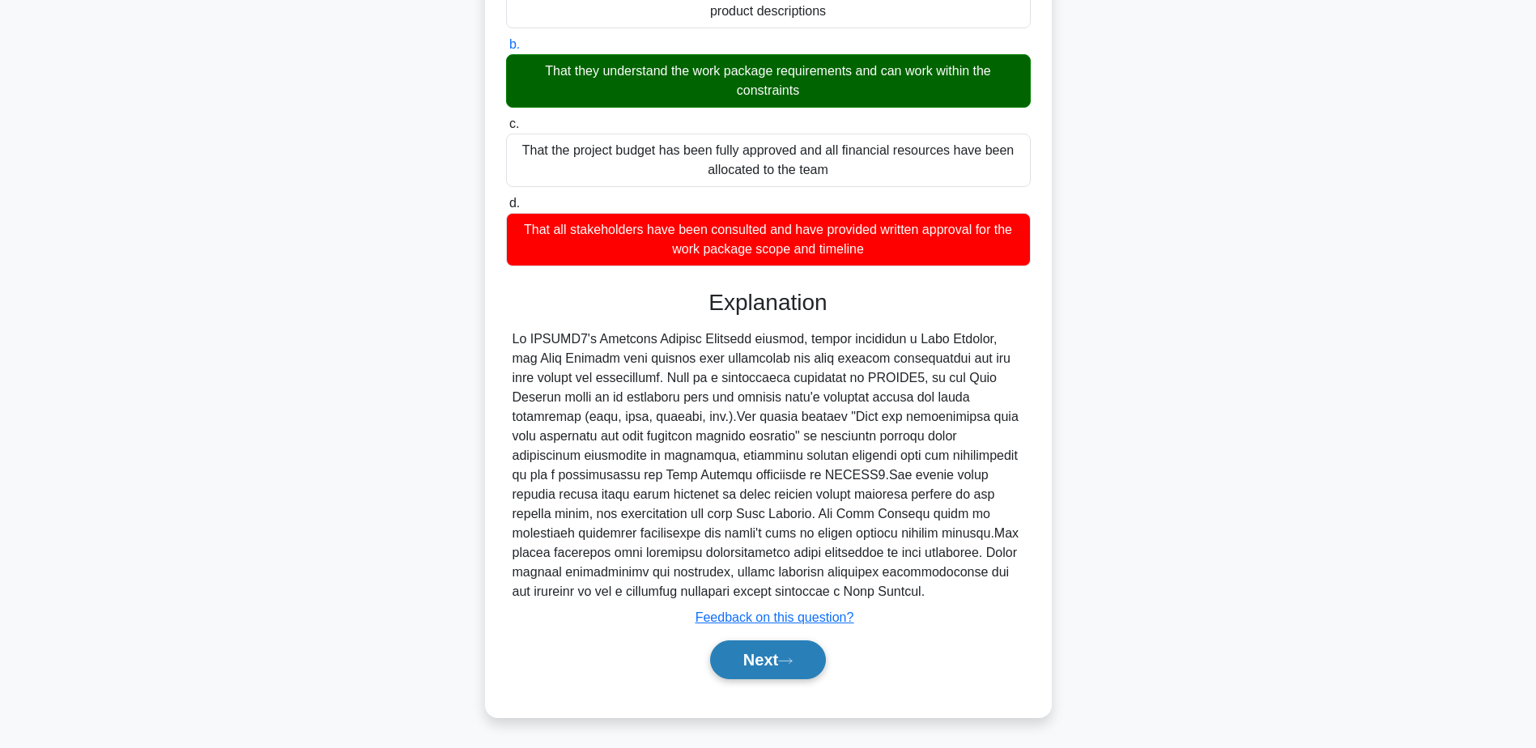
click at [773, 659] on button "Next" at bounding box center [768, 660] width 116 height 39
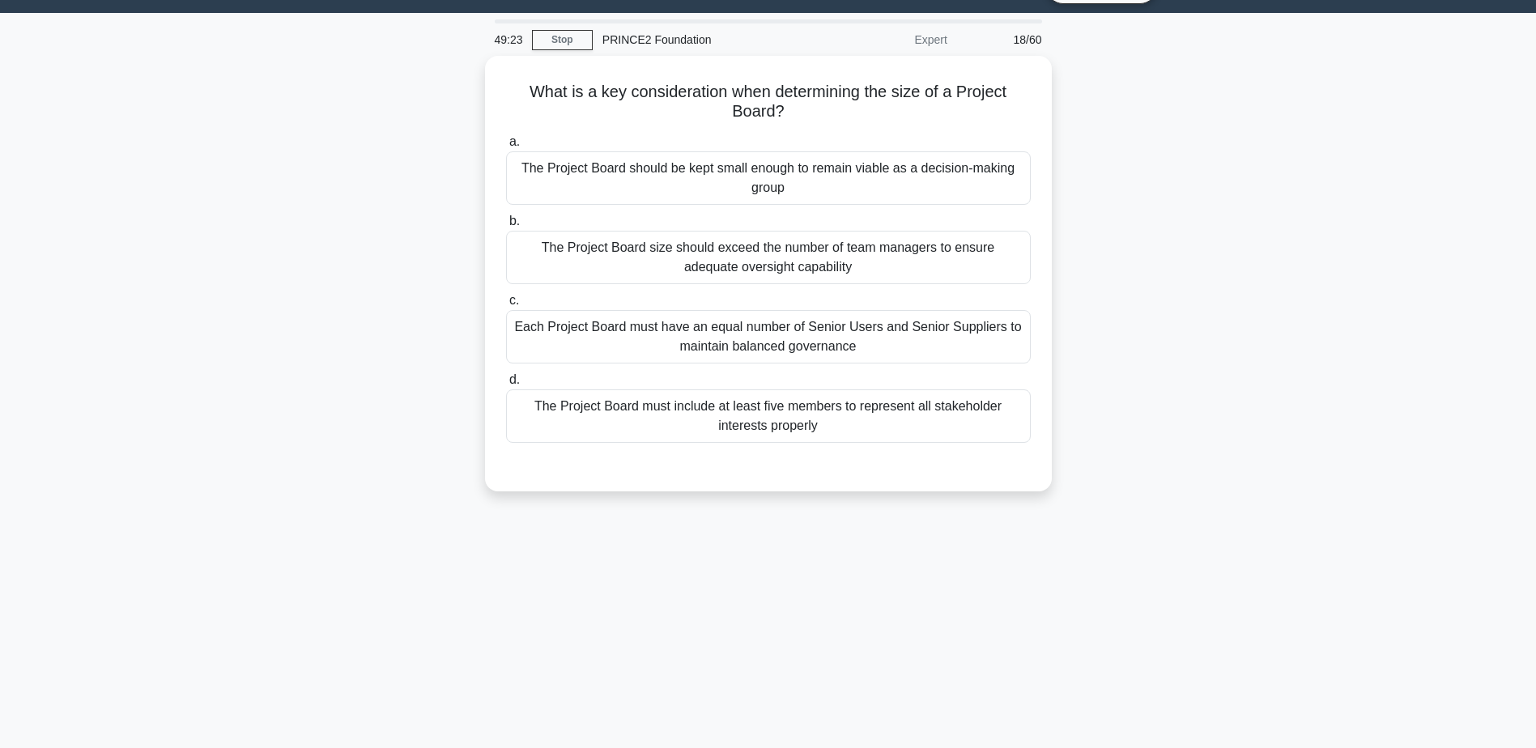
scroll to position [0, 0]
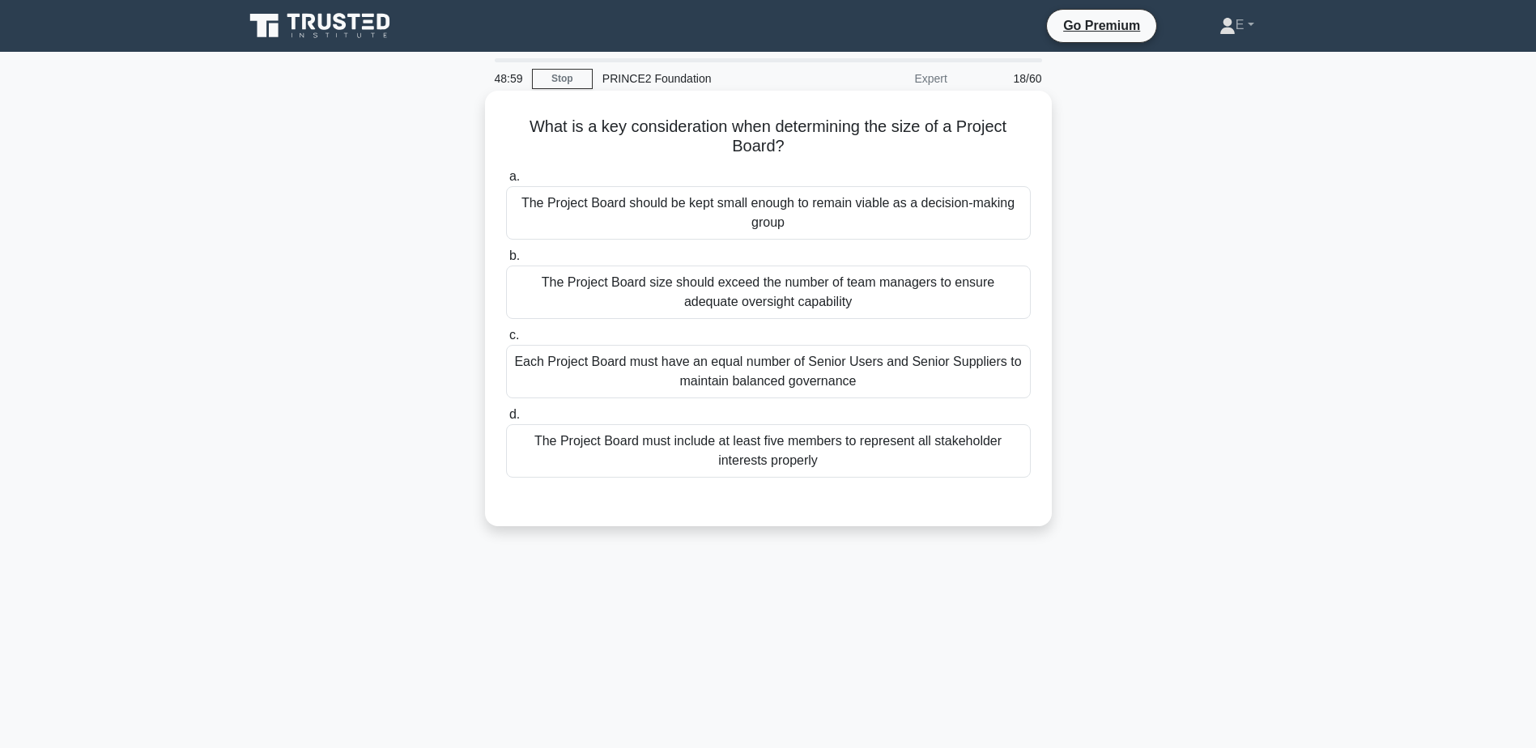
click at [942, 226] on div "The Project Board should be kept small enough to remain viable as a decision-ma…" at bounding box center [768, 212] width 525 height 53
click at [506, 182] on input "a. The Project Board should be kept small enough to remain viable as a decision…" at bounding box center [506, 177] width 0 height 11
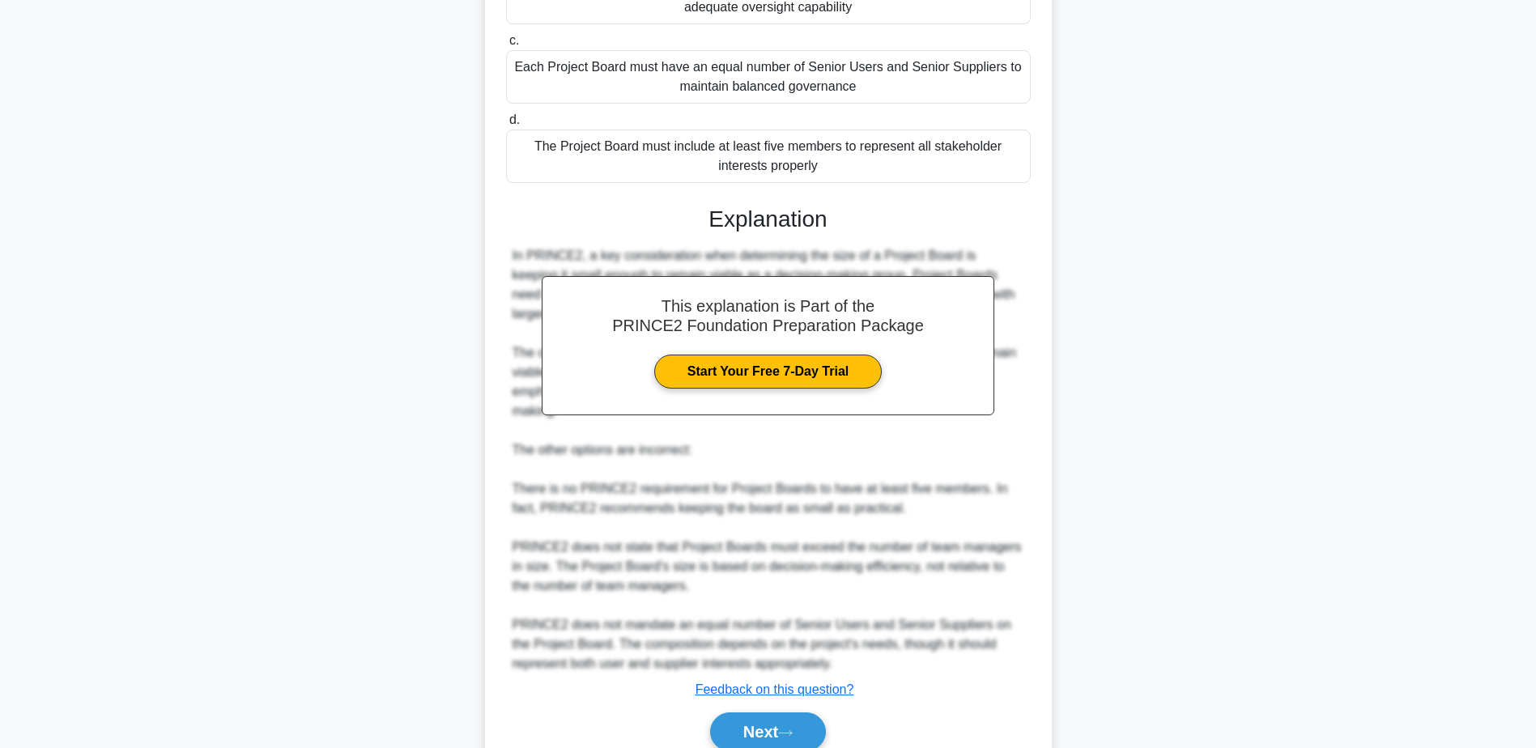
scroll to position [348, 0]
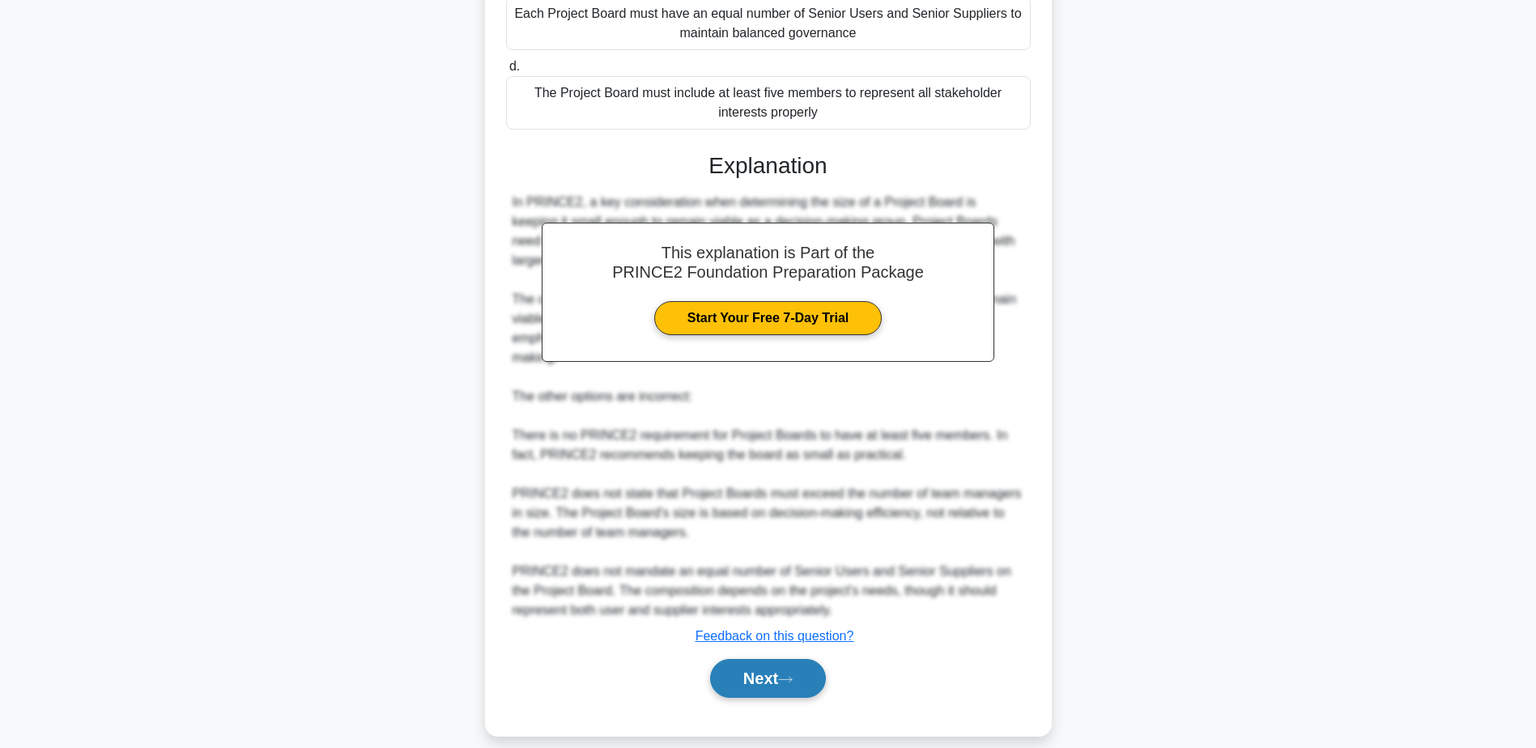
click at [775, 659] on button "Next" at bounding box center [768, 678] width 116 height 39
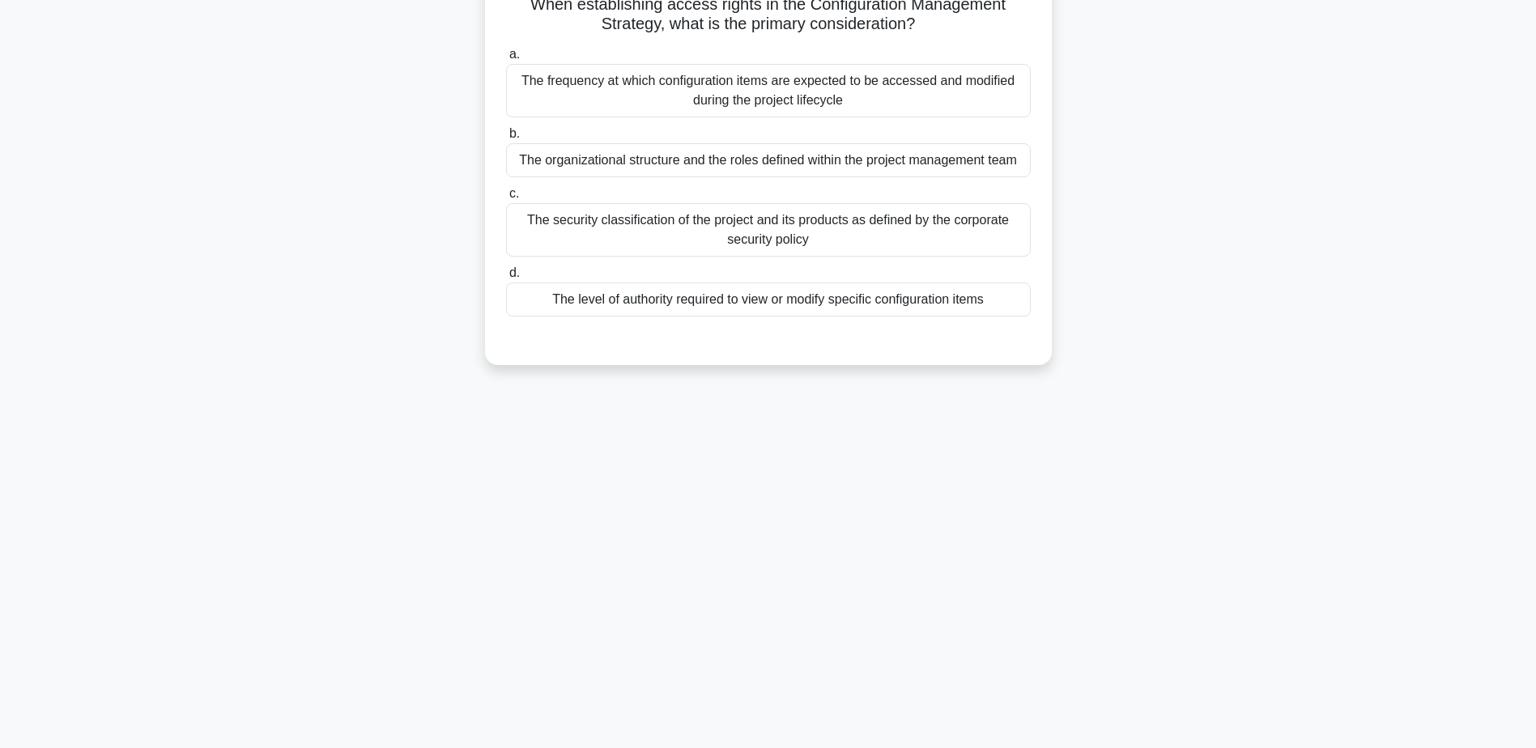
scroll to position [0, 0]
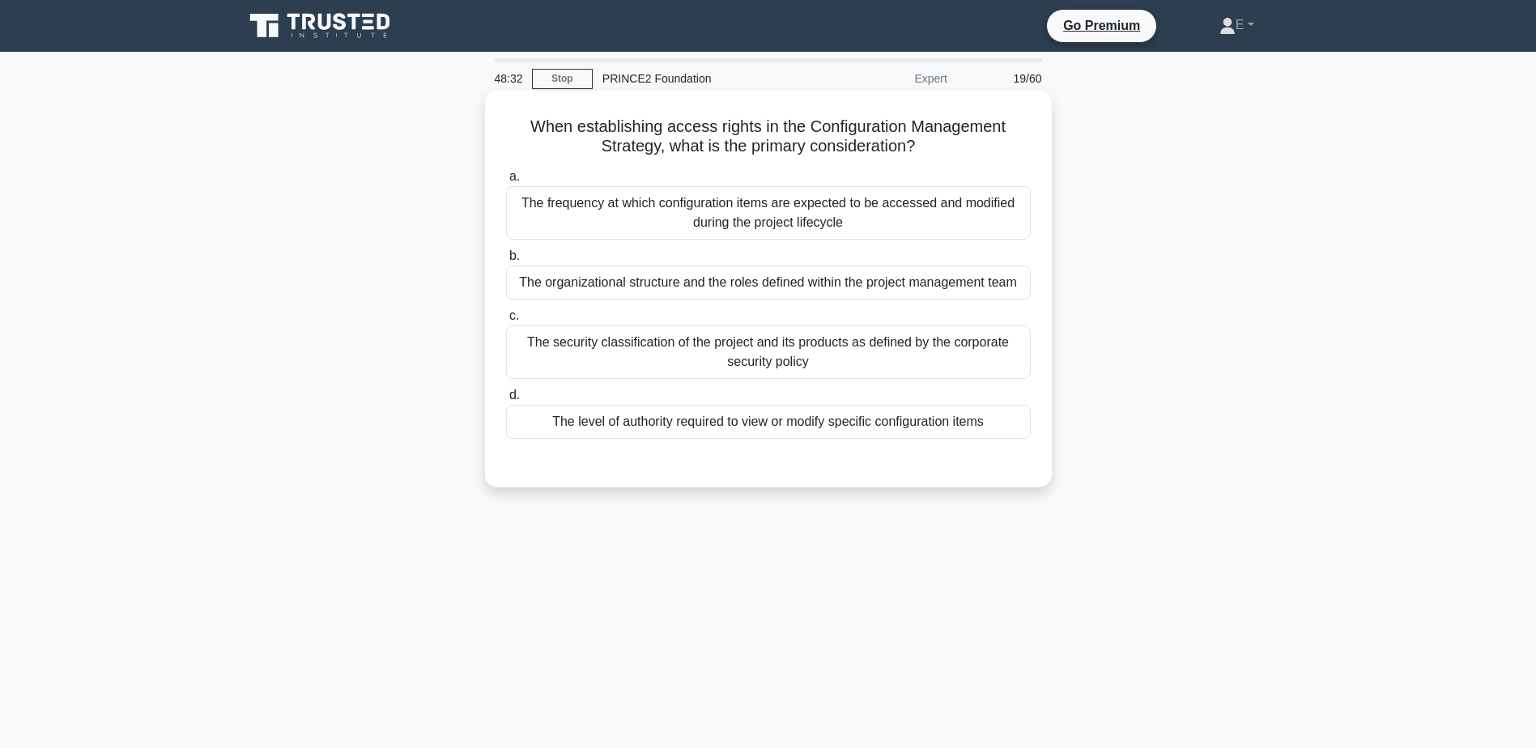
click at [913, 347] on div "The security classification of the project and its products as defined by the c…" at bounding box center [768, 352] width 525 height 53
click at [506, 321] on input "c. The security classification of the project and its products as defined by th…" at bounding box center [506, 316] width 0 height 11
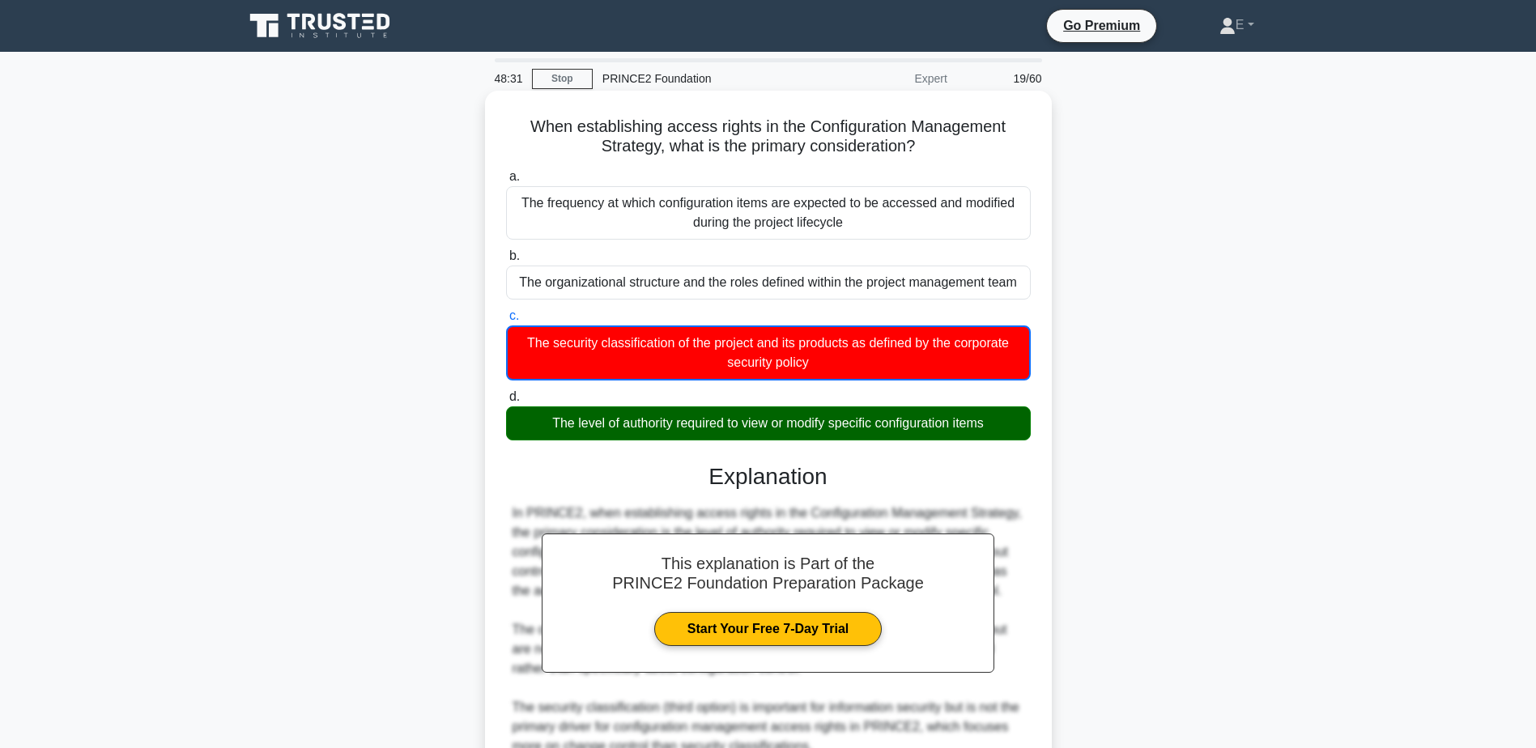
scroll to position [233, 0]
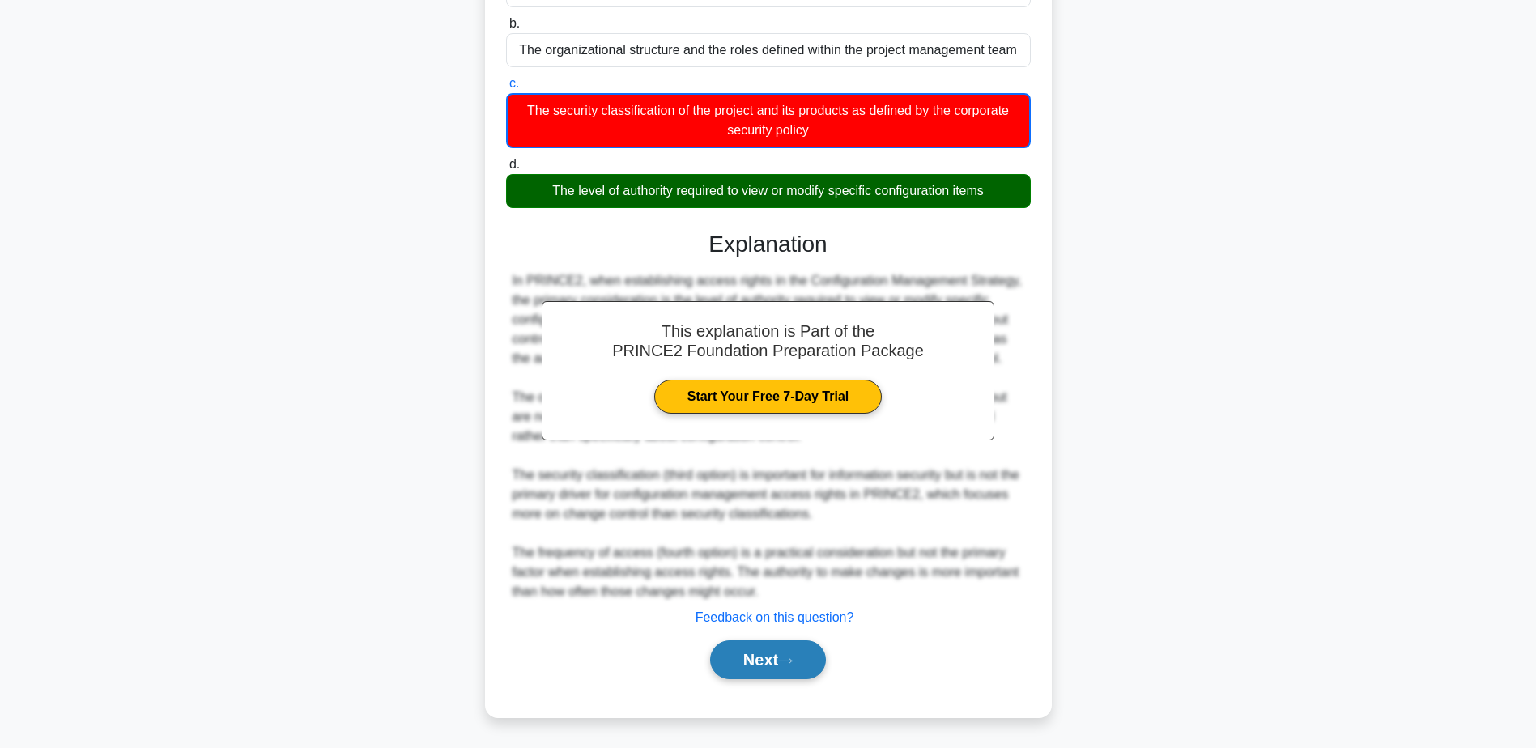
click at [774, 662] on button "Next" at bounding box center [768, 660] width 116 height 39
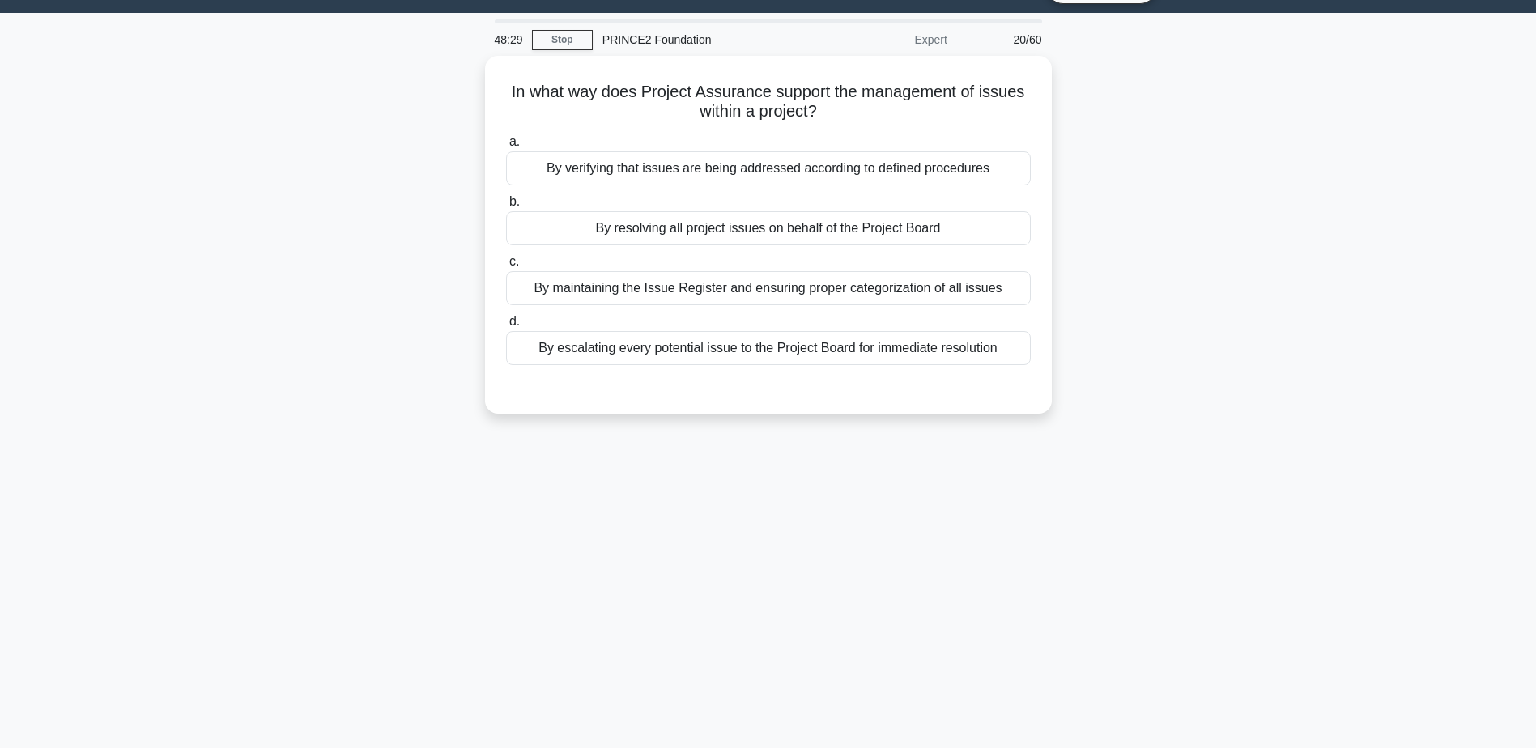
scroll to position [0, 0]
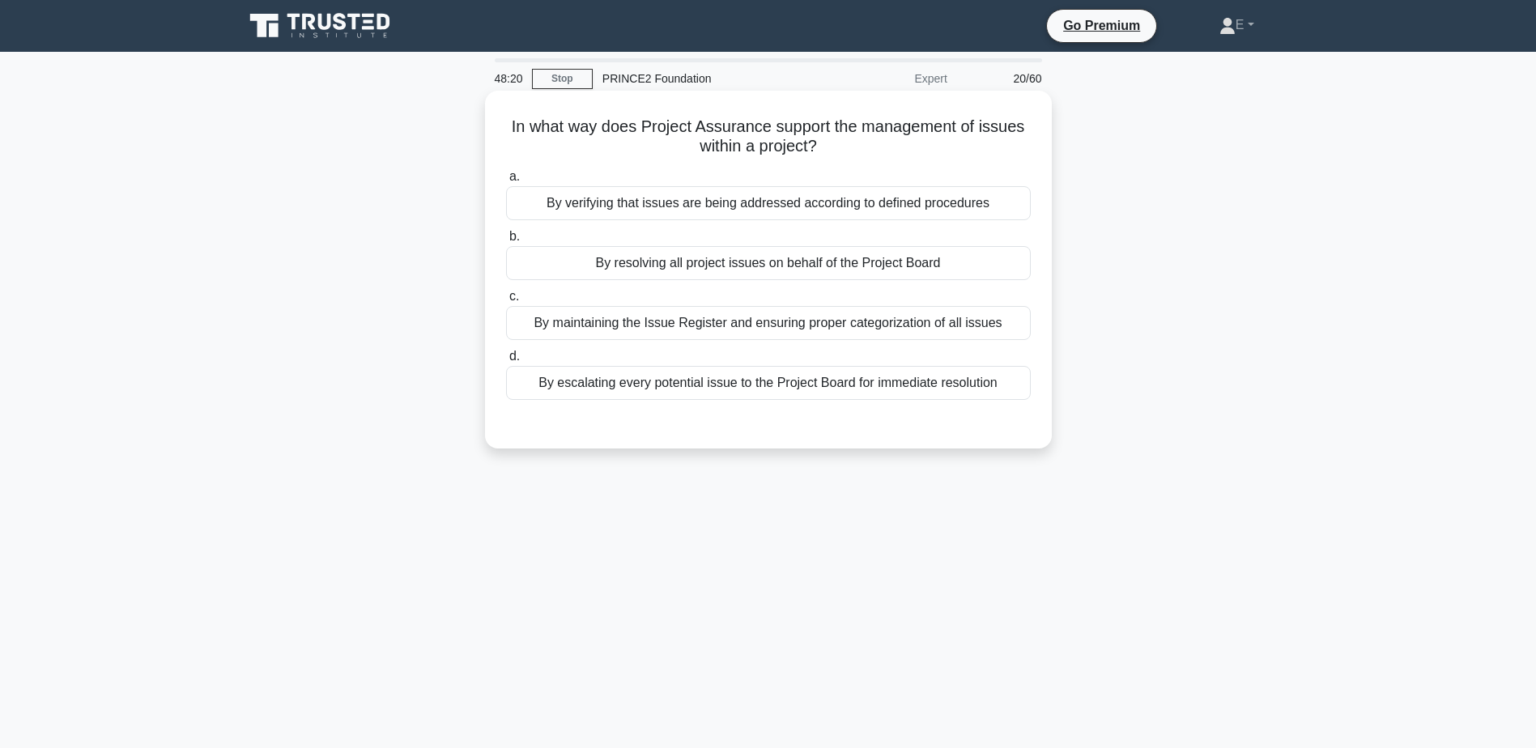
click at [979, 206] on div "By verifying that issues are being addressed according to defined procedures" at bounding box center [768, 203] width 525 height 34
click at [506, 182] on input "a. By verifying that issues are being addressed according to defined procedures" at bounding box center [506, 177] width 0 height 11
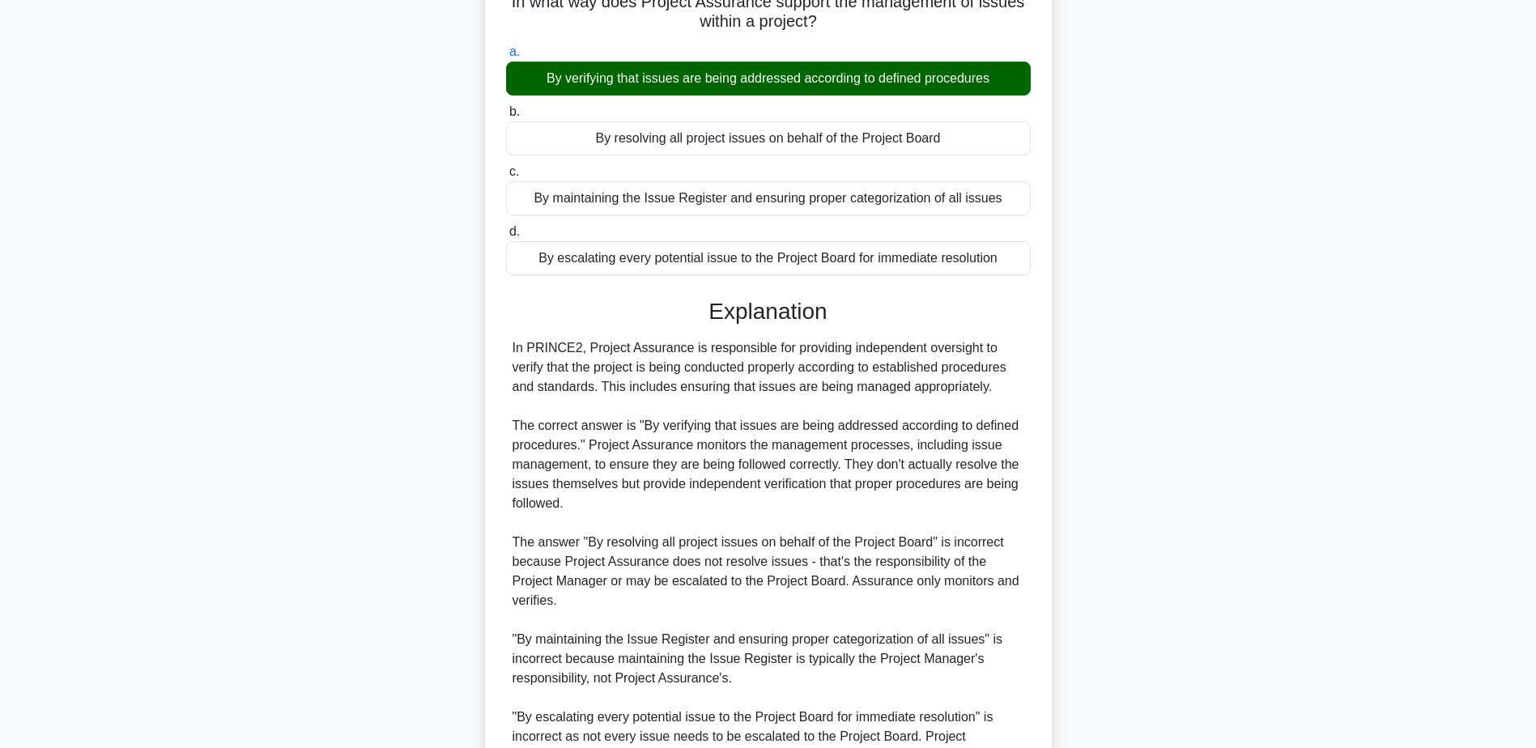
scroll to position [290, 0]
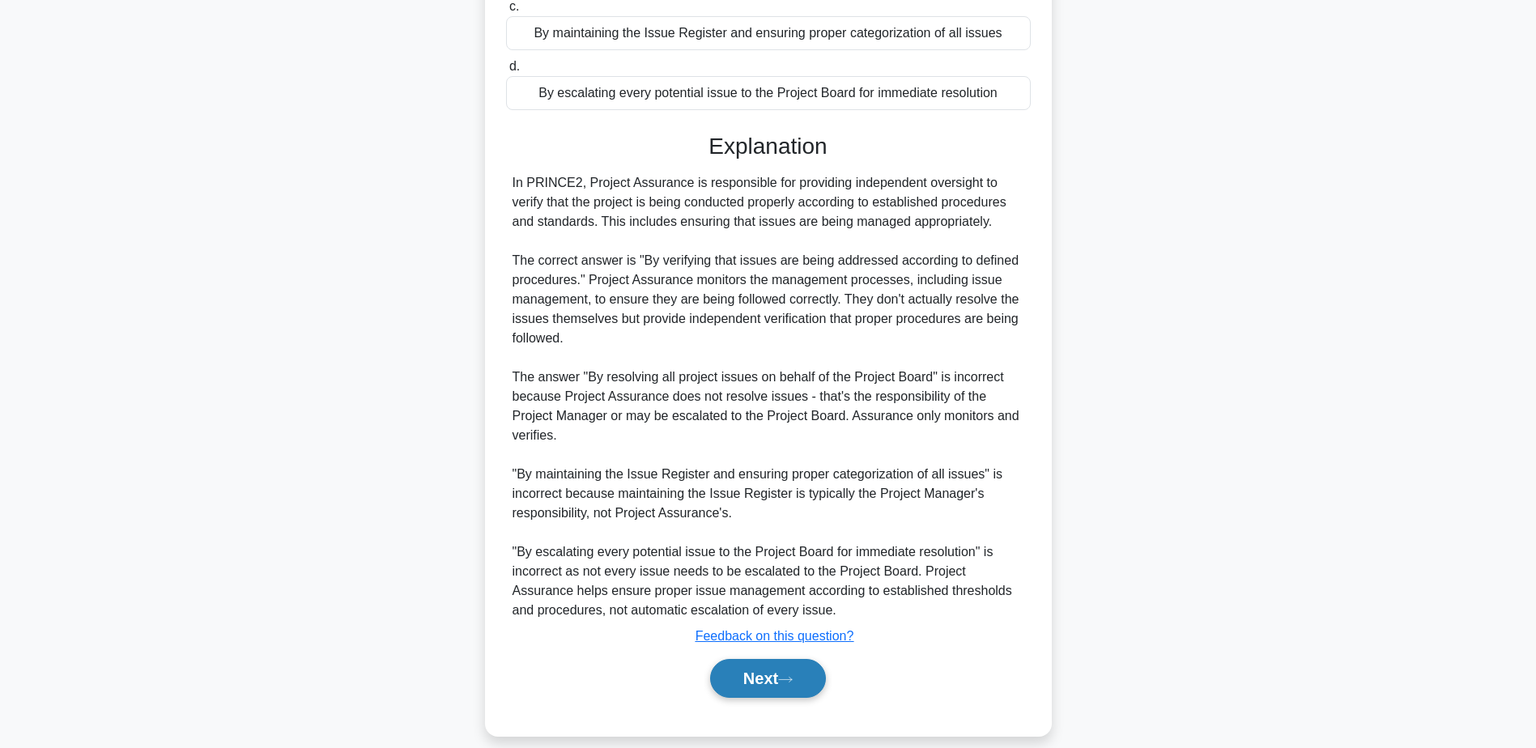
click at [777, 662] on button "Next" at bounding box center [768, 678] width 116 height 39
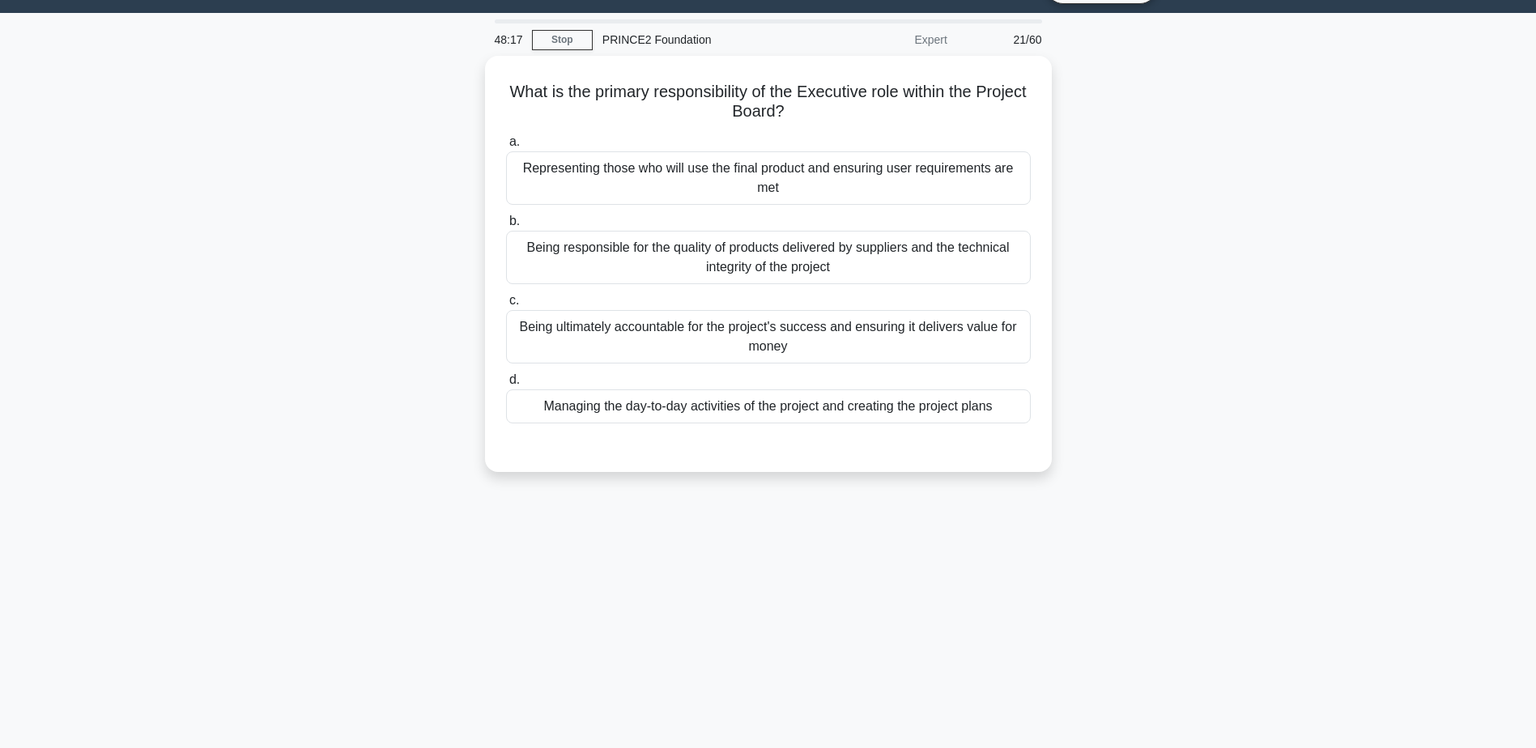
scroll to position [0, 0]
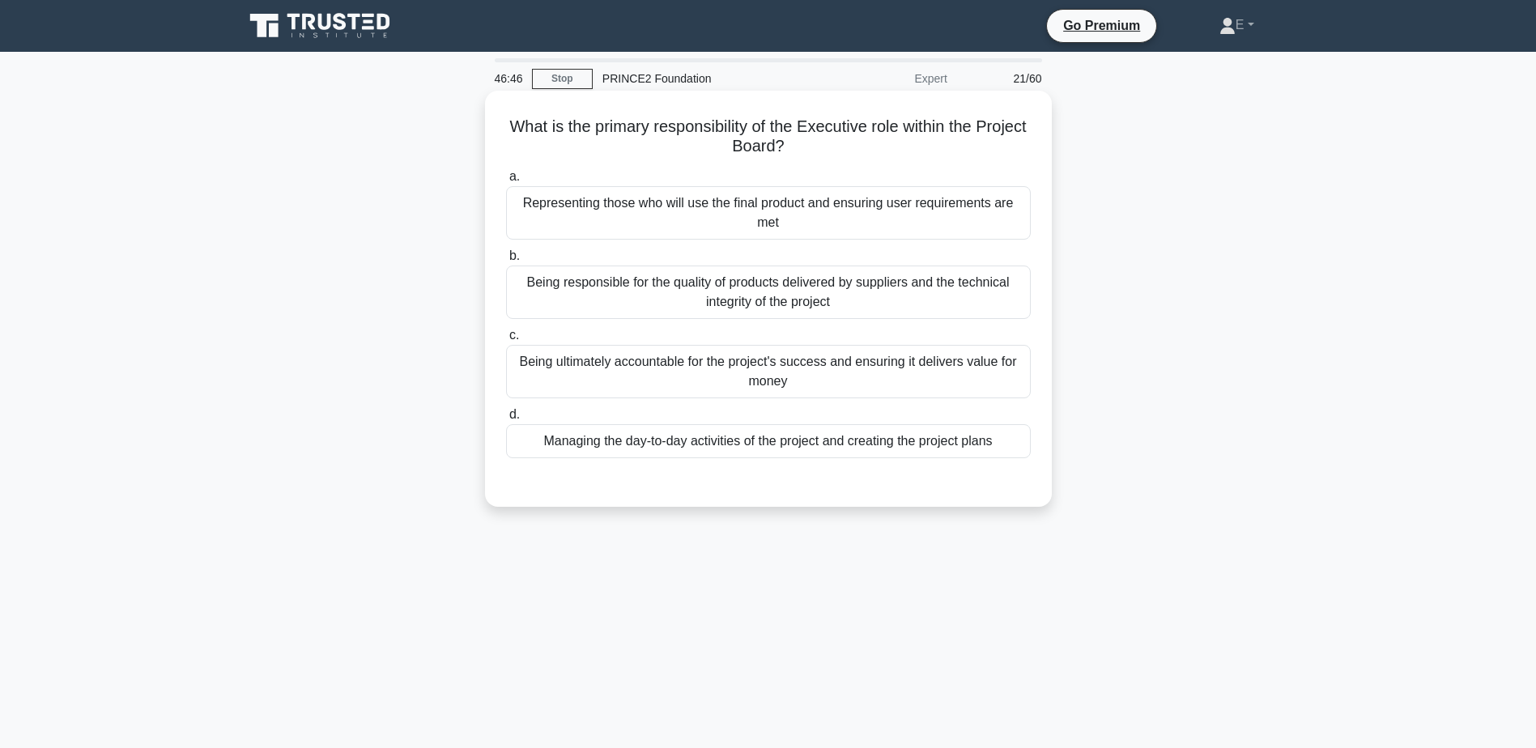
click at [808, 368] on div "Being ultimately accountable for the project's success and ensuring it delivers…" at bounding box center [768, 371] width 525 height 53
click at [506, 341] on input "c. Being ultimately accountable for the project's success and ensuring it deliv…" at bounding box center [506, 335] width 0 height 11
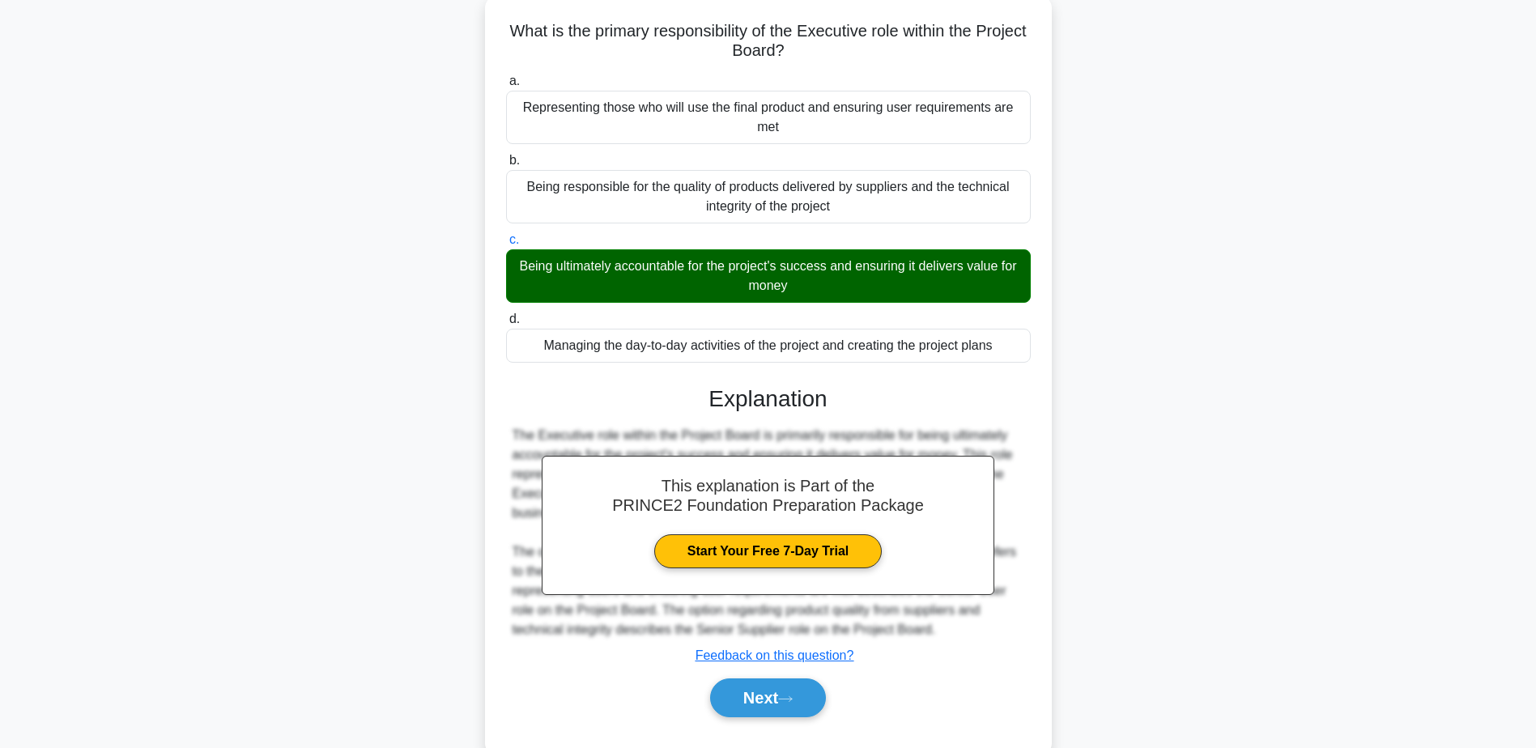
scroll to position [134, 0]
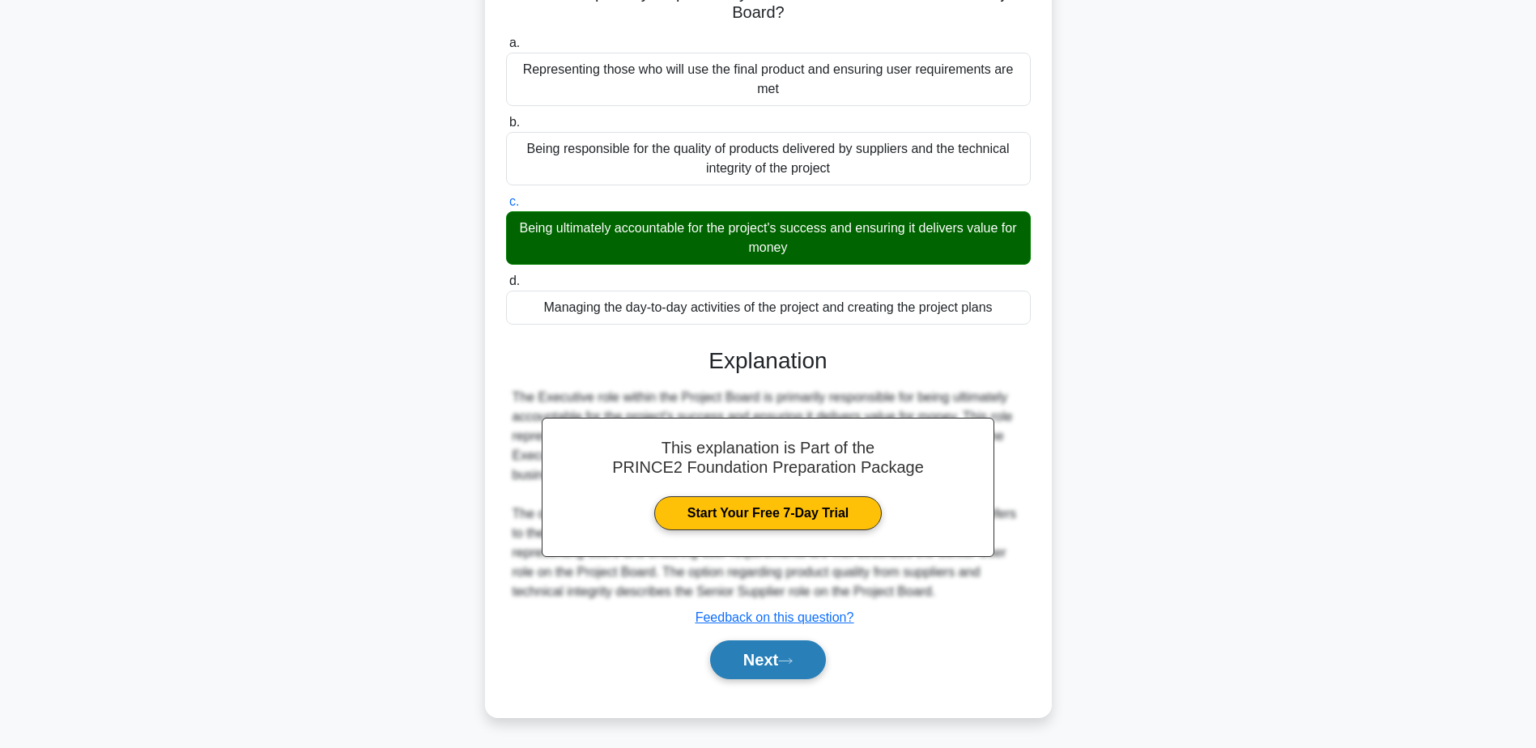
click at [760, 662] on button "Next" at bounding box center [768, 660] width 116 height 39
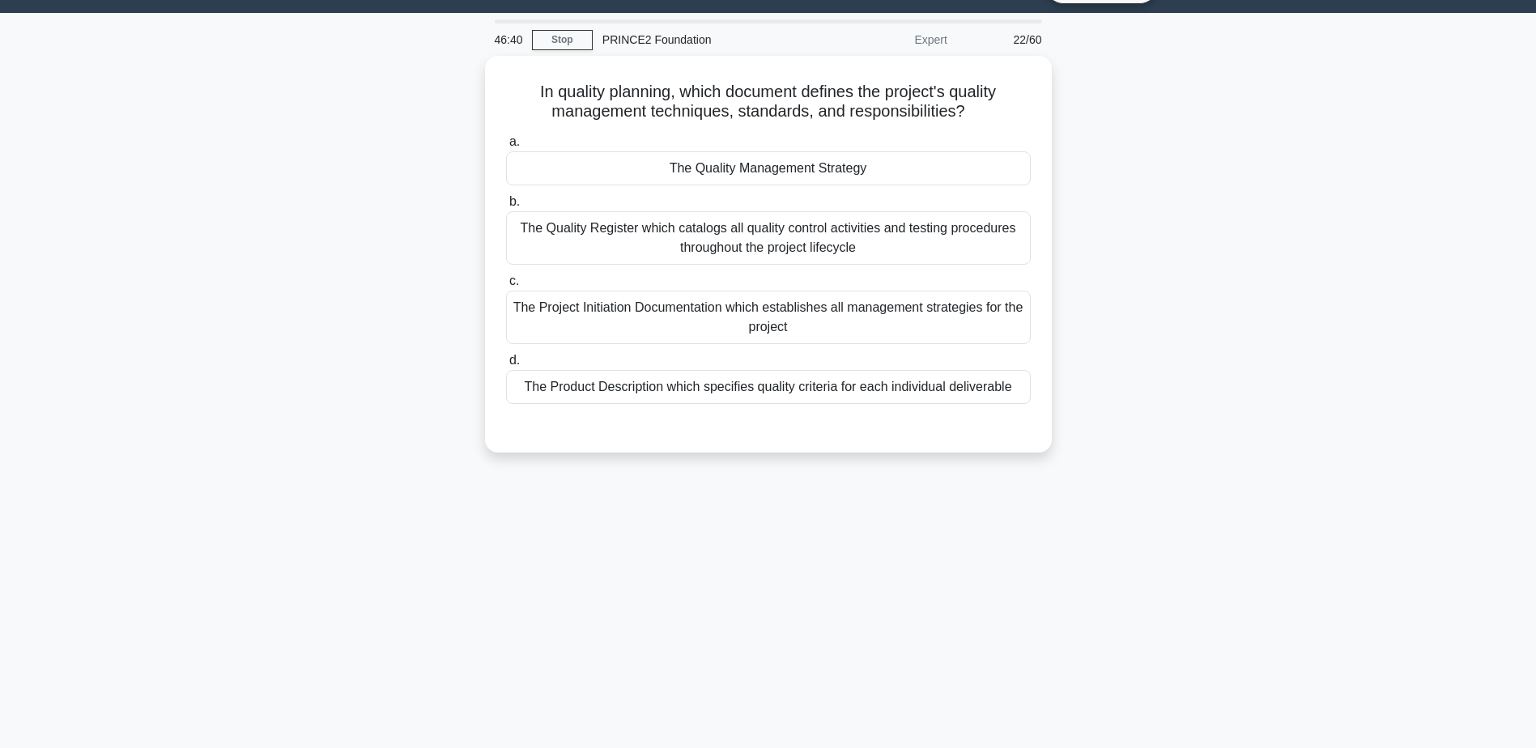
scroll to position [0, 0]
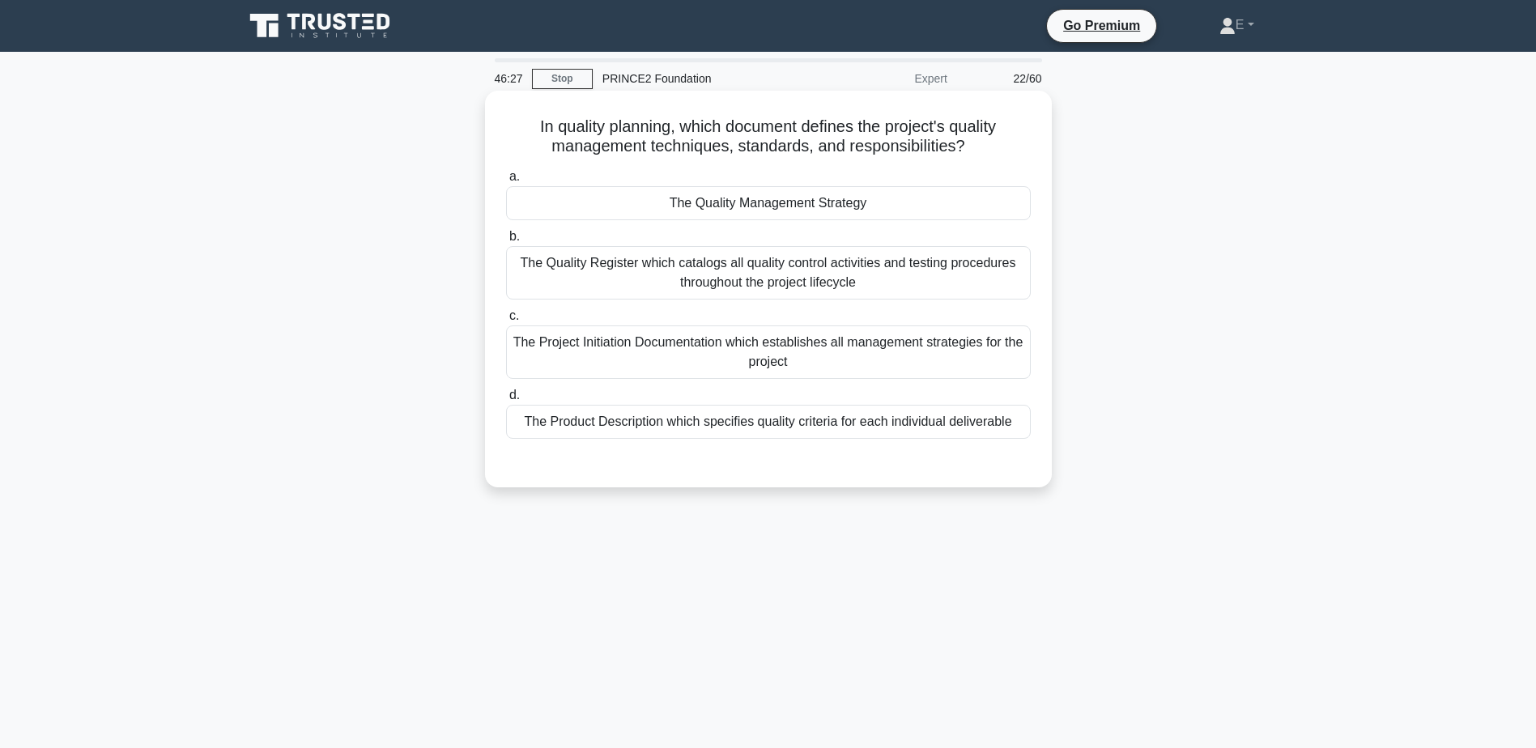
click at [830, 201] on div "The Quality Management Strategy" at bounding box center [768, 203] width 525 height 34
click at [506, 182] on input "a. The Quality Management Strategy" at bounding box center [506, 177] width 0 height 11
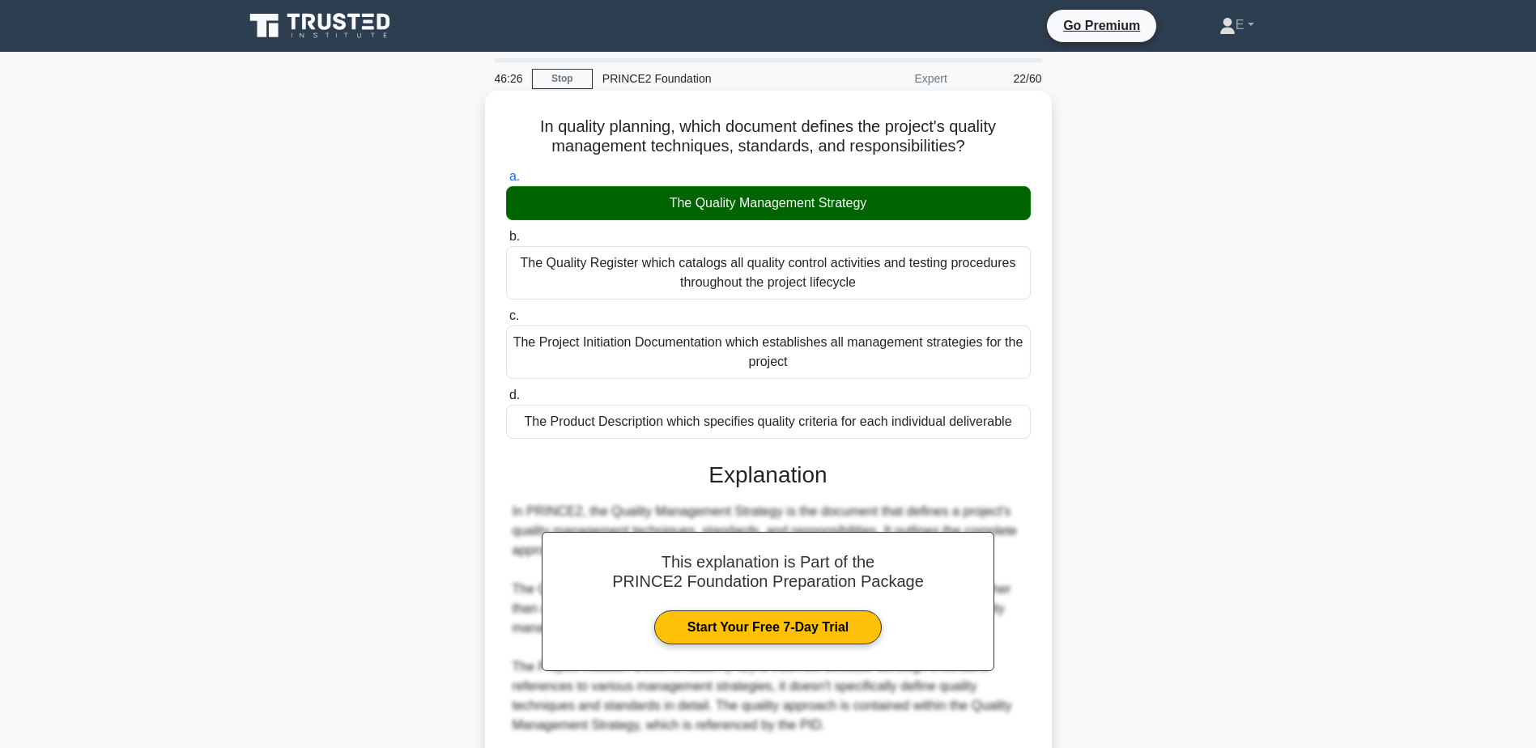
scroll to position [232, 0]
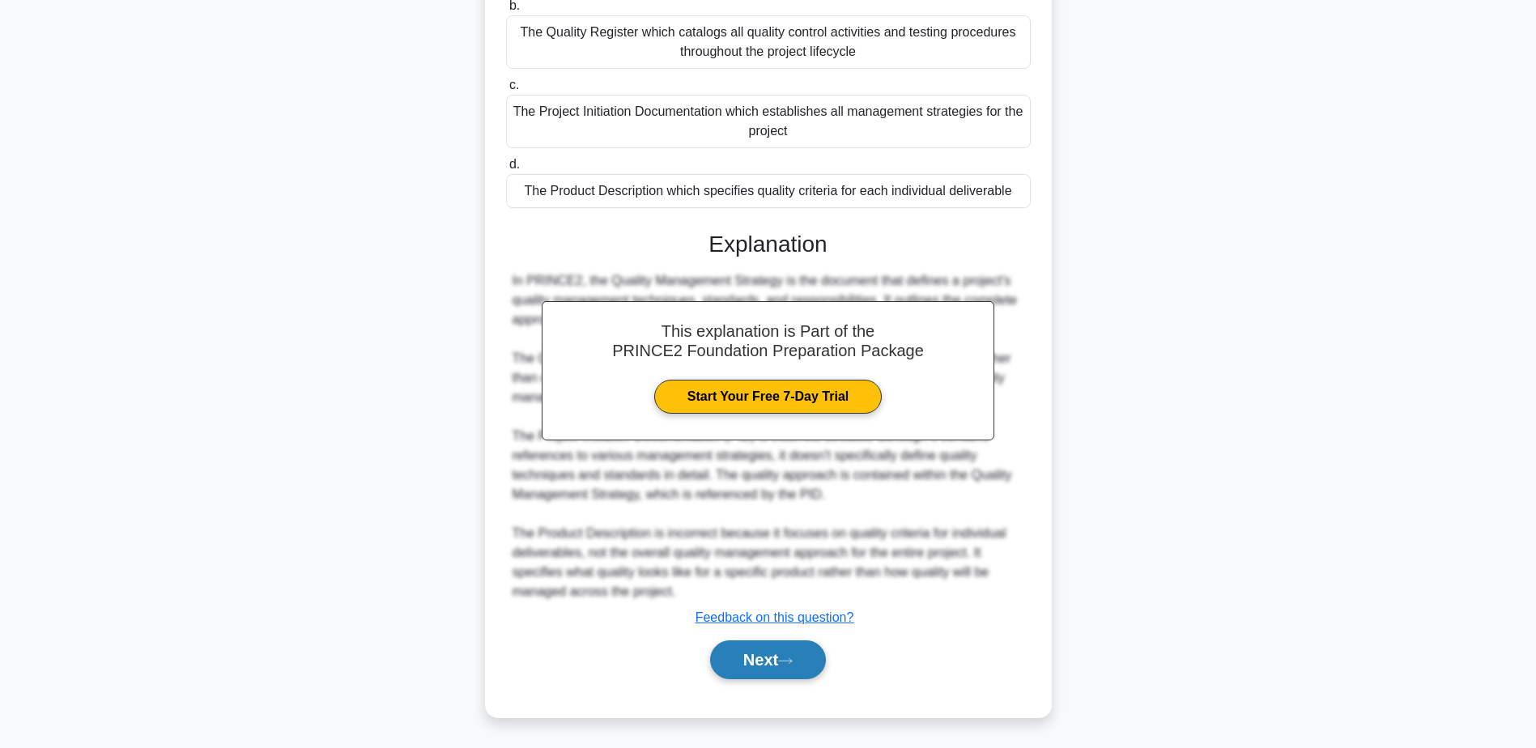
click at [793, 658] on icon at bounding box center [785, 661] width 15 height 9
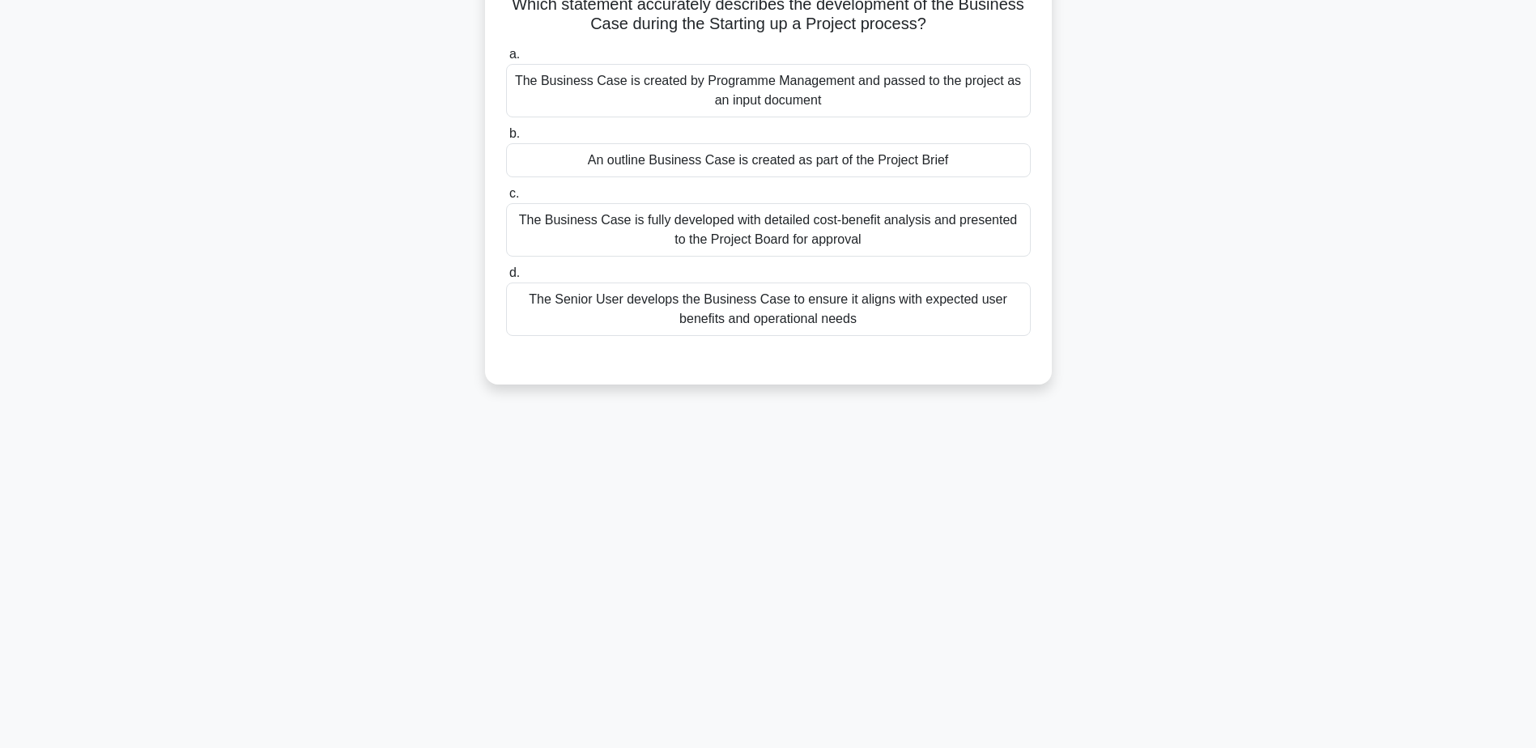
scroll to position [126, 0]
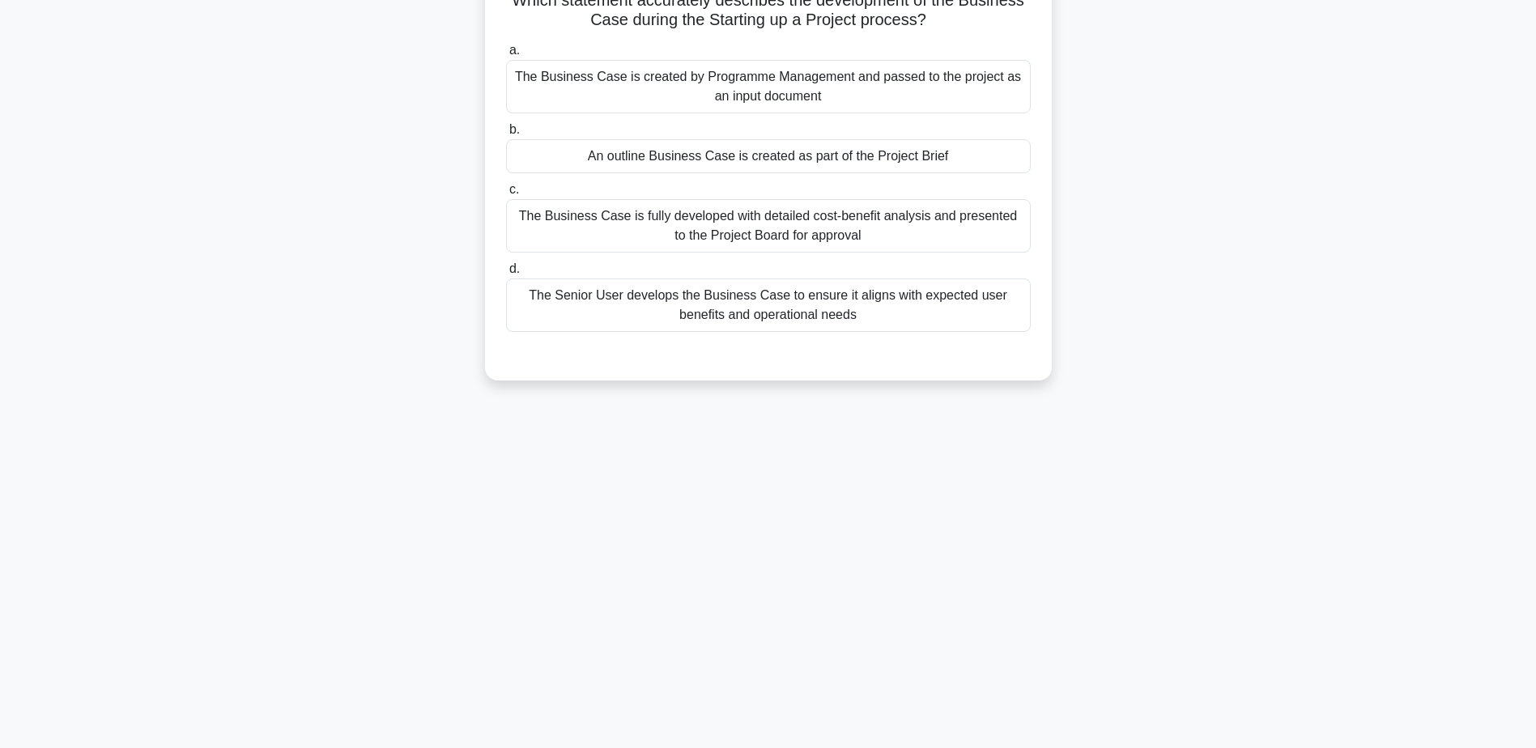
click at [867, 222] on div "The Business Case is fully developed with detailed cost-benefit analysis and pr…" at bounding box center [768, 225] width 525 height 53
click at [506, 195] on input "c. The Business Case is fully developed with detailed cost-benefit analysis and…" at bounding box center [506, 190] width 0 height 11
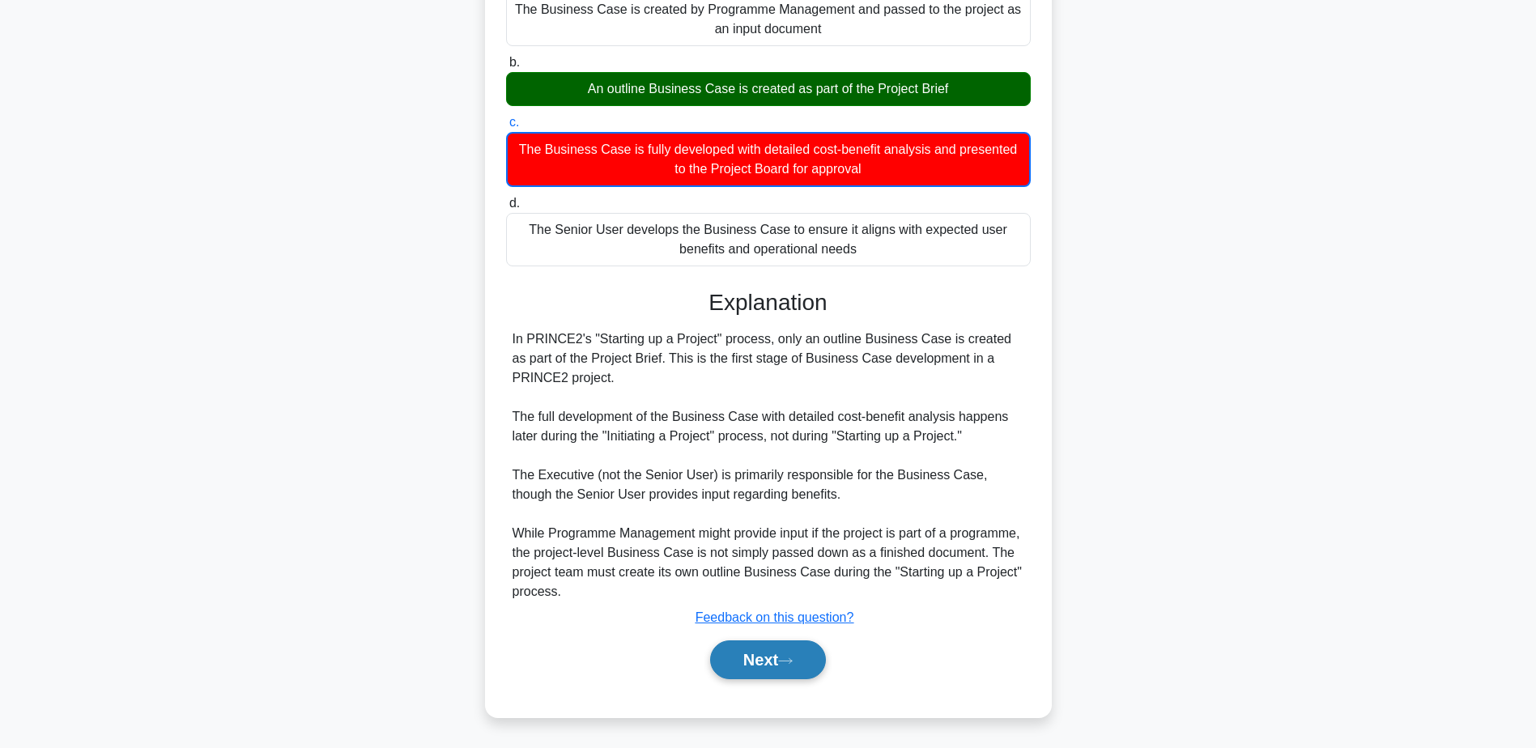
click at [817, 655] on button "Next" at bounding box center [768, 660] width 116 height 39
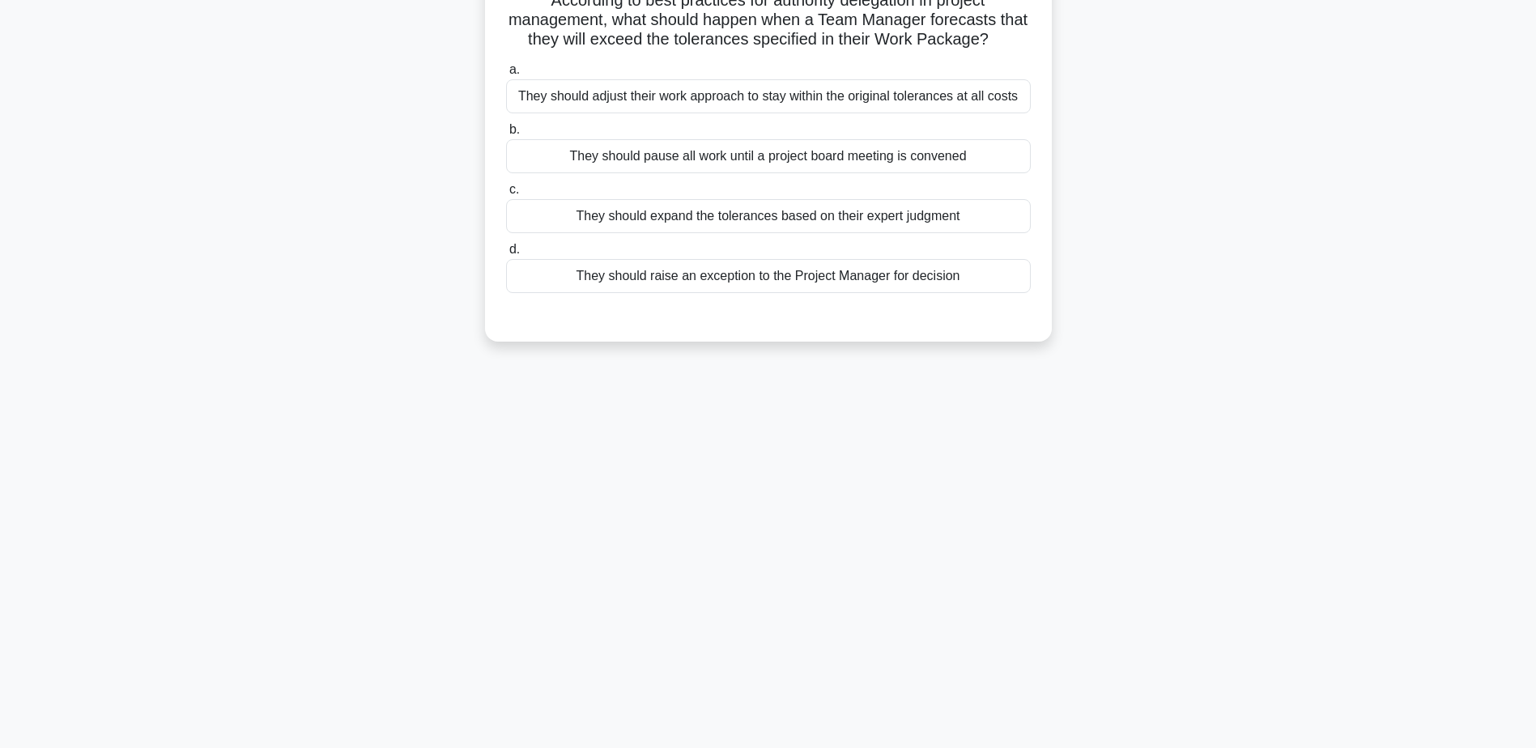
click at [803, 275] on div "They should raise an exception to the Project Manager for decision" at bounding box center [768, 276] width 525 height 34
click at [506, 255] on input "d. They should raise an exception to the Project Manager for decision" at bounding box center [506, 250] width 0 height 11
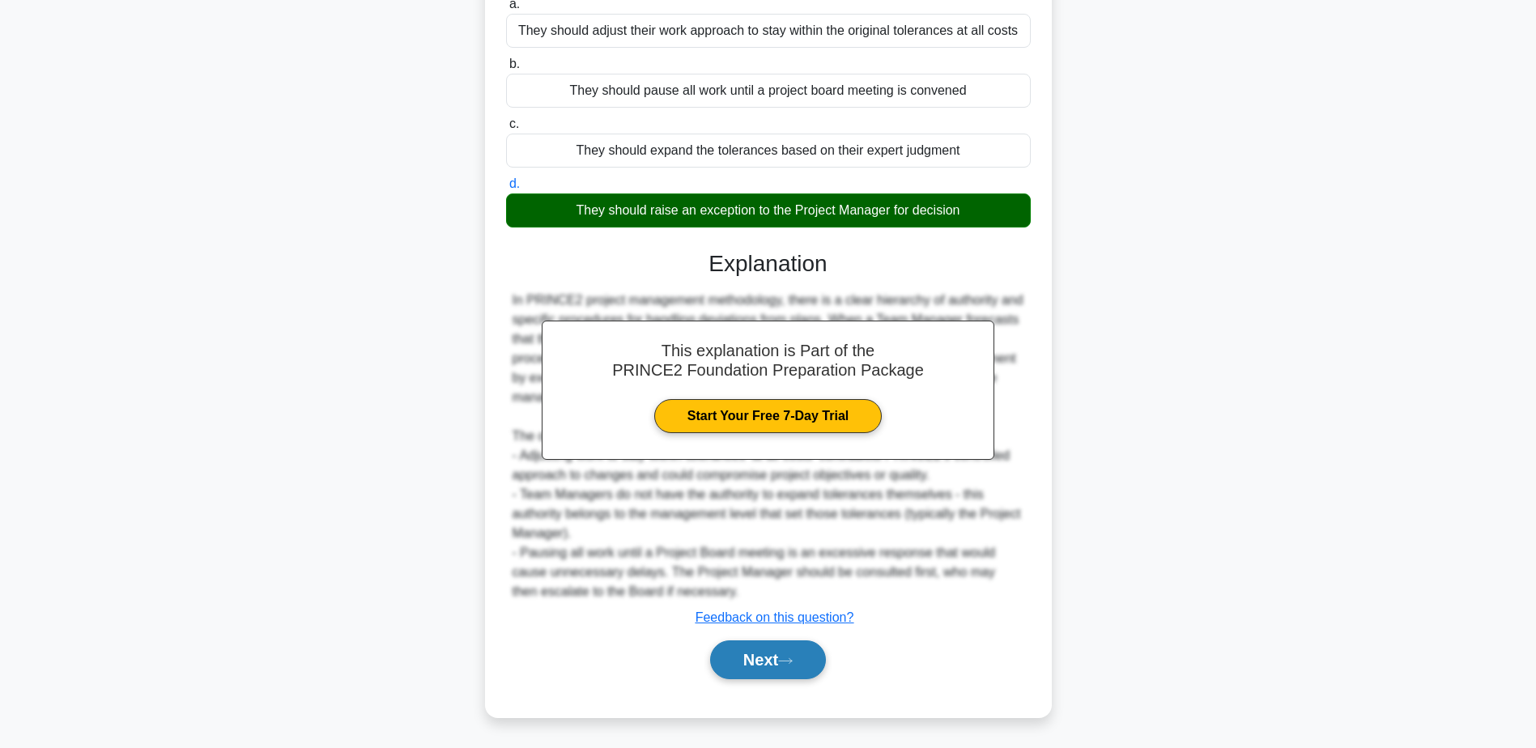
click at [803, 643] on button "Next" at bounding box center [768, 660] width 116 height 39
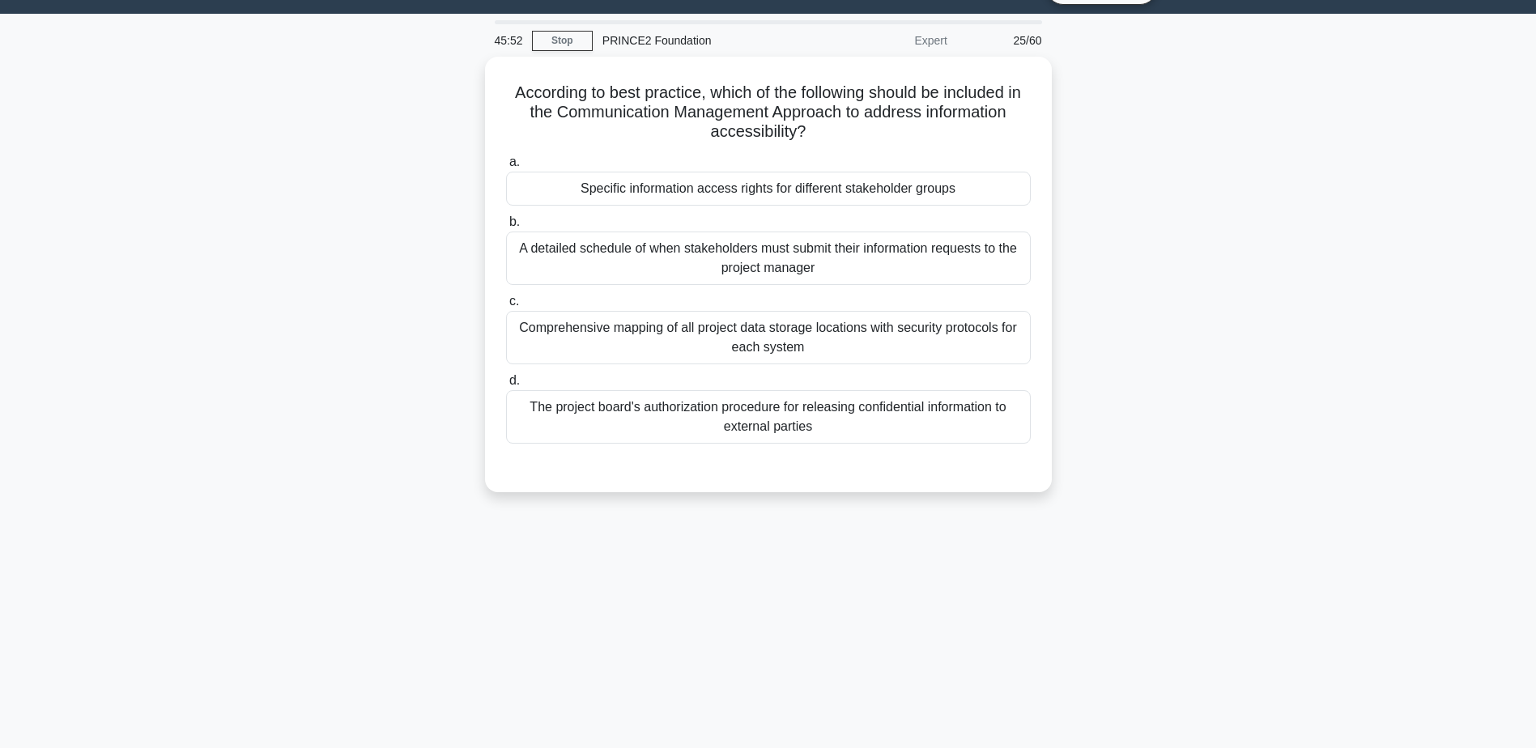
scroll to position [0, 0]
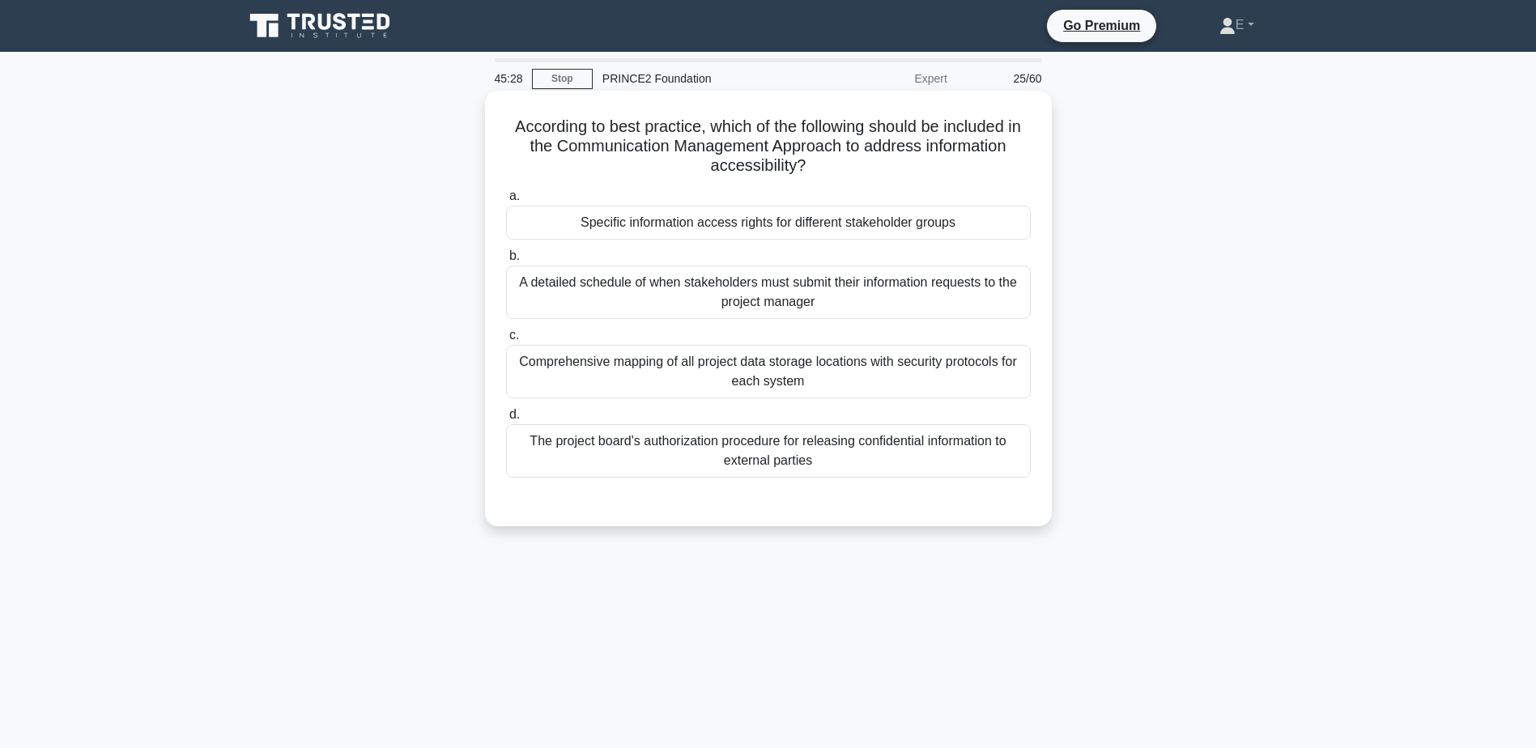
click at [819, 229] on div "Specific information access rights for different stakeholder groups" at bounding box center [768, 223] width 525 height 34
click at [506, 202] on input "a. Specific information access rights for different stakeholder groups" at bounding box center [506, 196] width 0 height 11
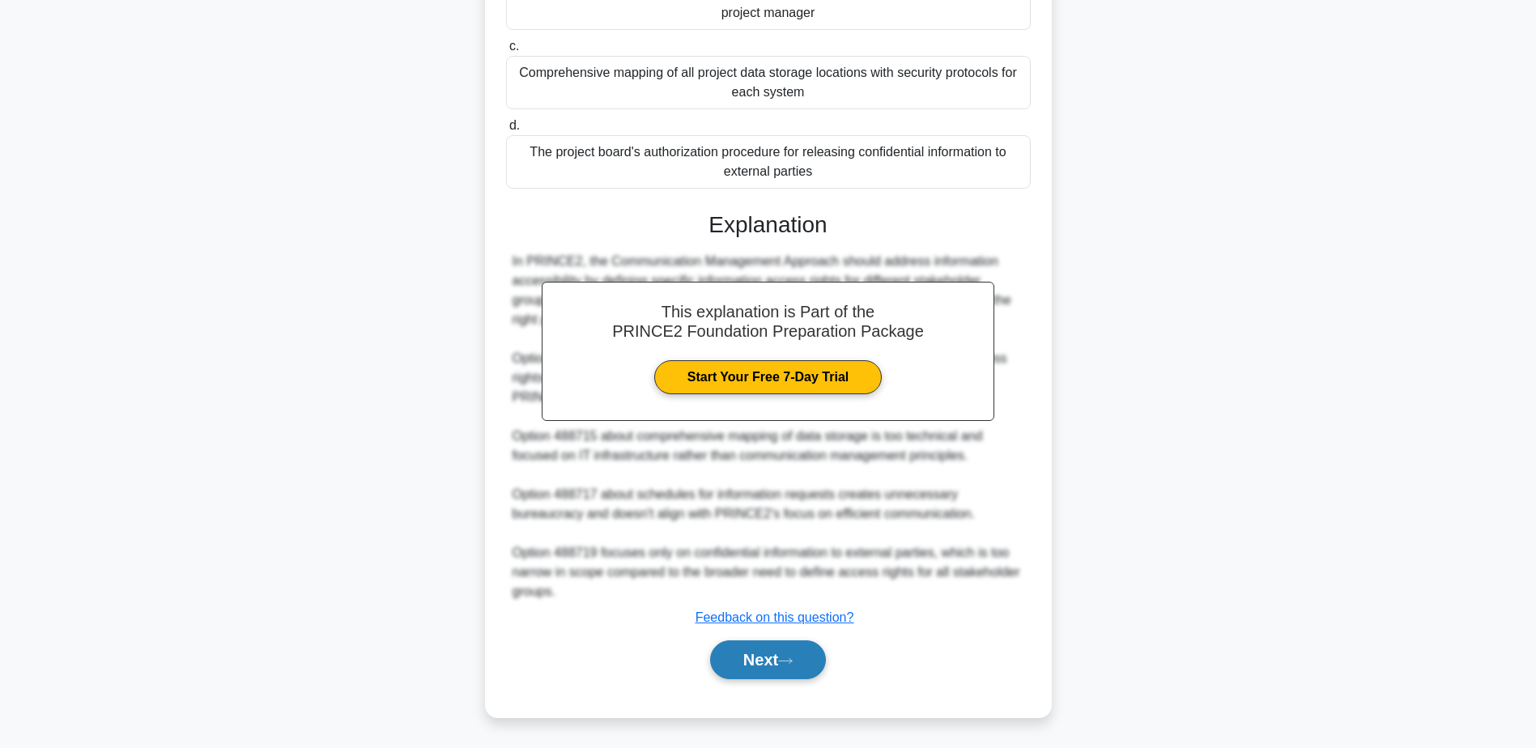
click at [751, 669] on button "Next" at bounding box center [768, 660] width 116 height 39
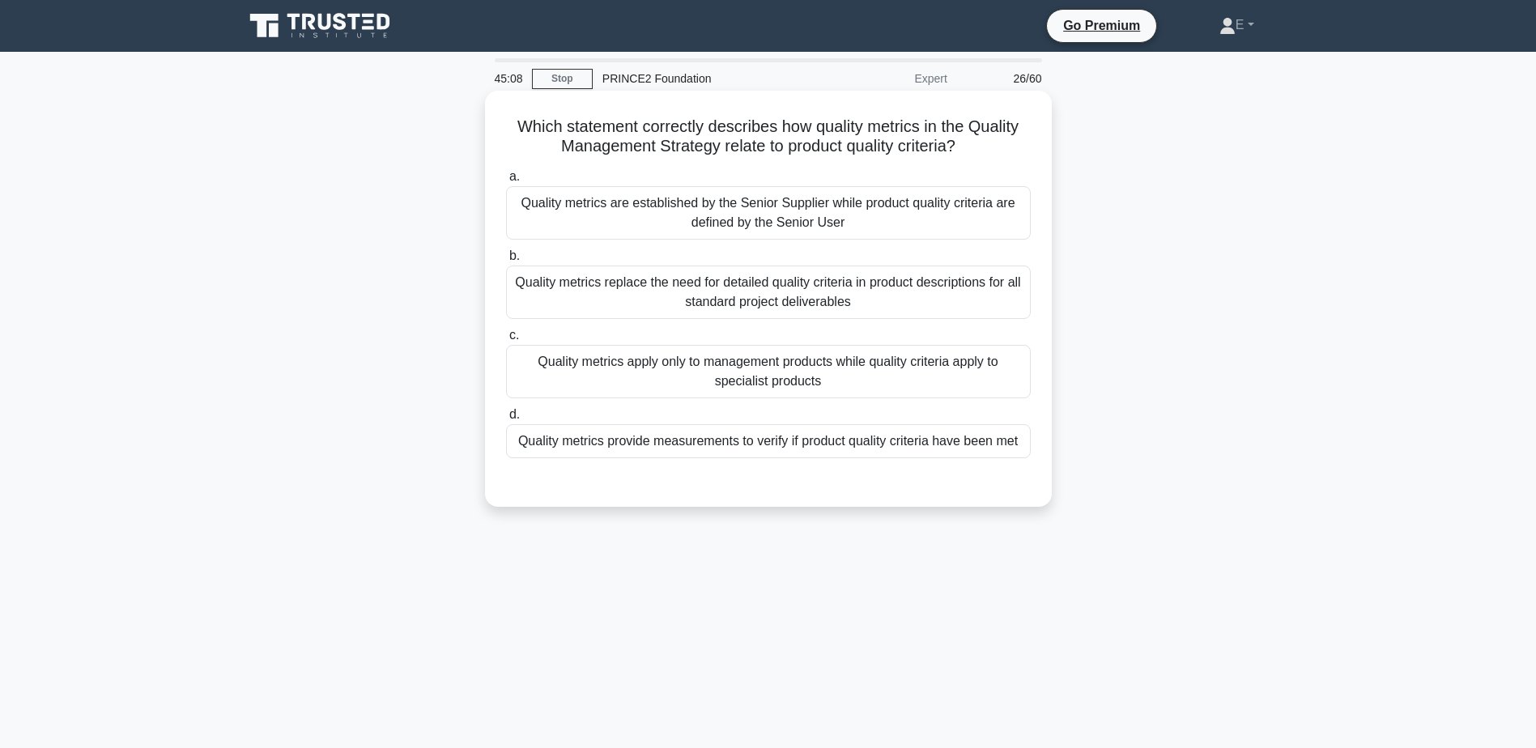
click at [739, 211] on div "Quality metrics are established by the Senior Supplier while product quality cr…" at bounding box center [768, 212] width 525 height 53
click at [506, 182] on input "a. Quality metrics are established by the Senior Supplier while product quality…" at bounding box center [506, 177] width 0 height 11
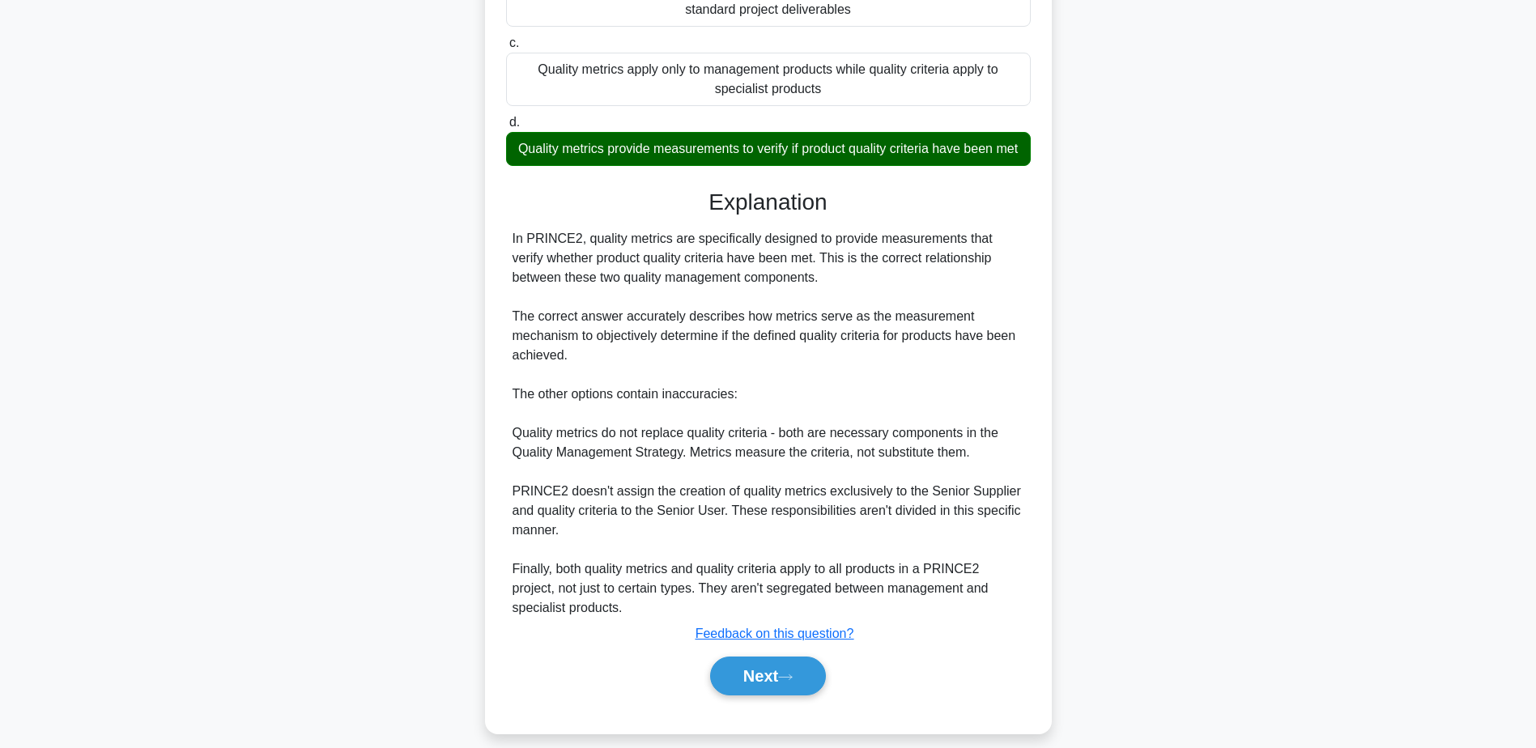
scroll to position [330, 0]
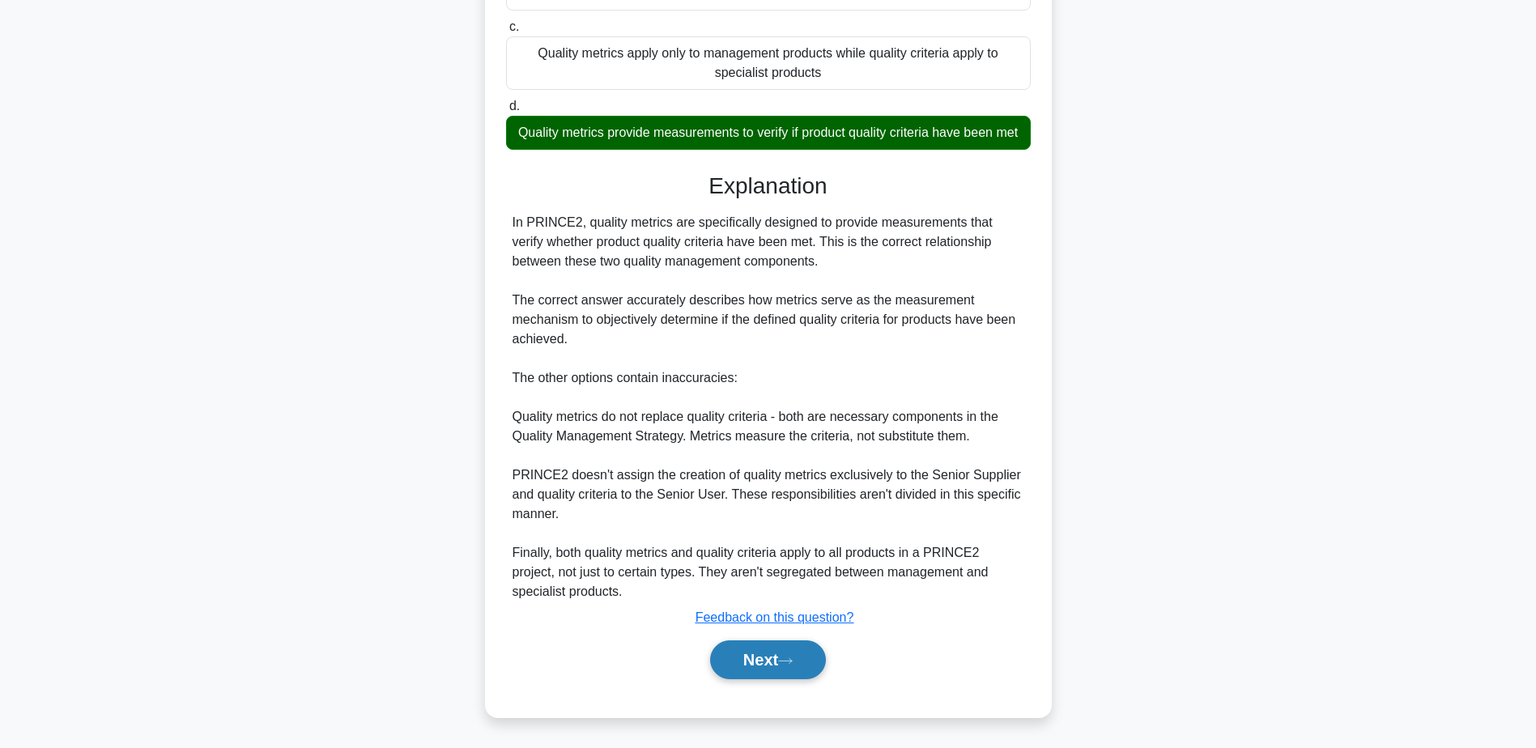
click at [814, 649] on button "Next" at bounding box center [768, 660] width 116 height 39
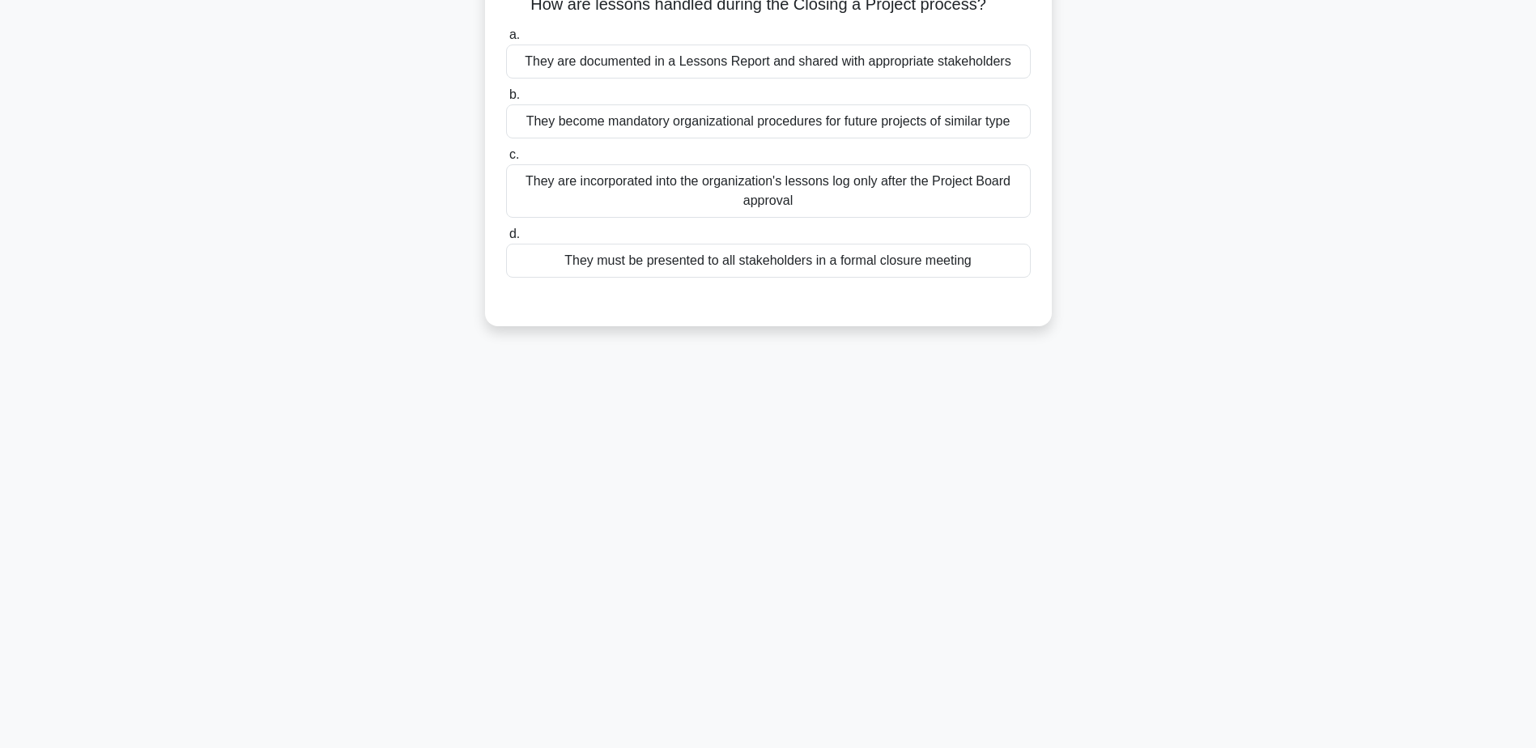
scroll to position [0, 0]
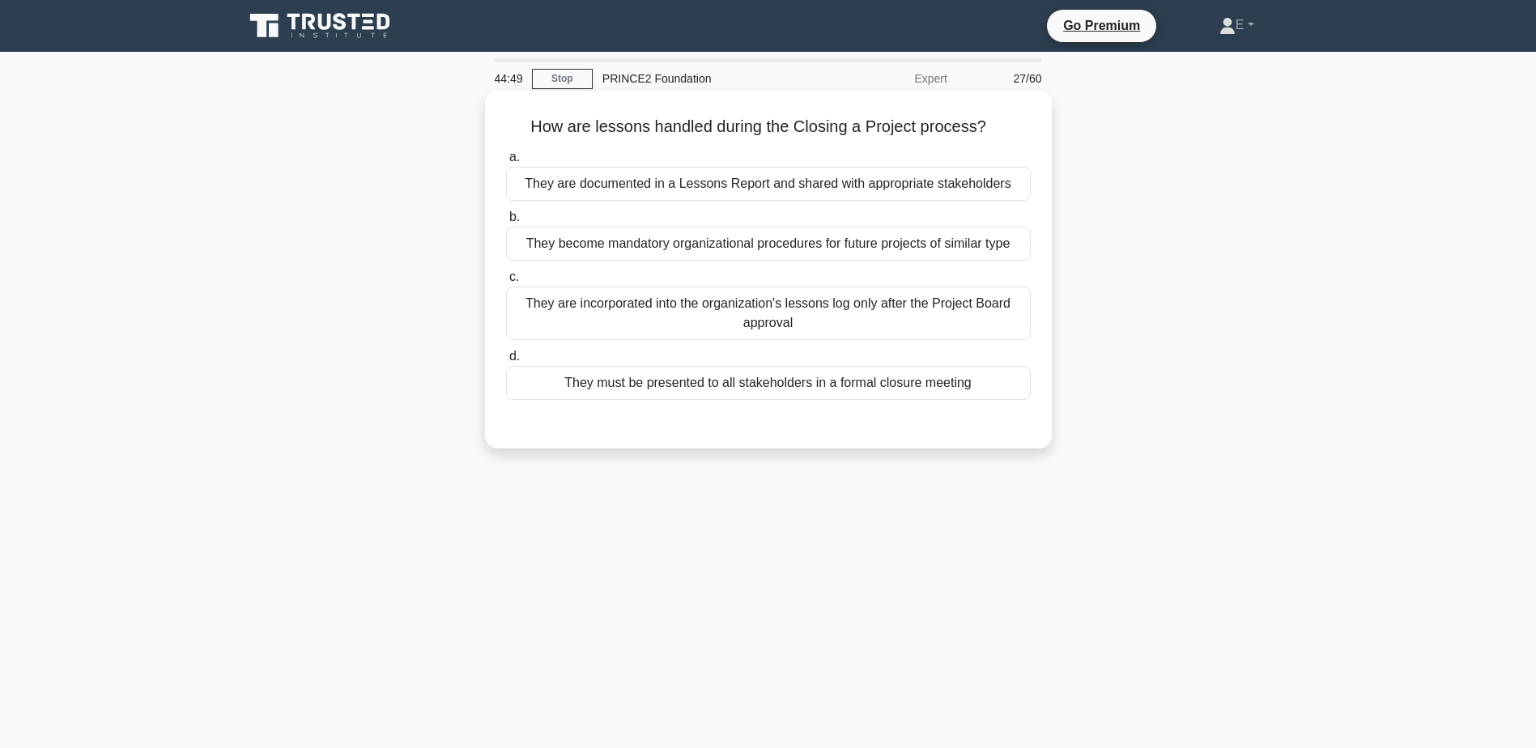
click at [862, 180] on div "They are documented in a Lessons Report and shared with appropriate stakeholders" at bounding box center [768, 184] width 525 height 34
click at [506, 163] on input "a. They are documented in a Lessons Report and shared with appropriate stakehol…" at bounding box center [506, 157] width 0 height 11
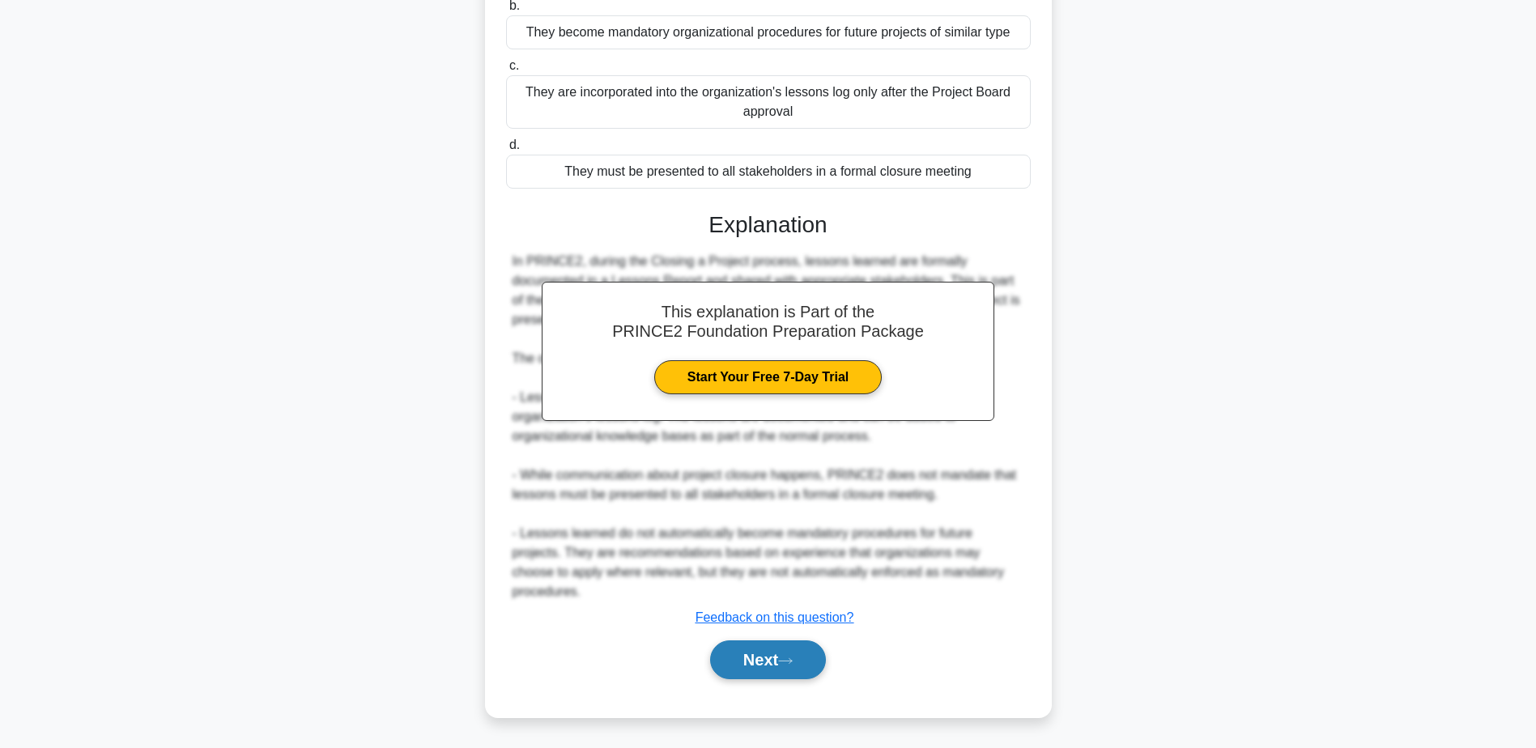
click at [789, 649] on button "Next" at bounding box center [768, 660] width 116 height 39
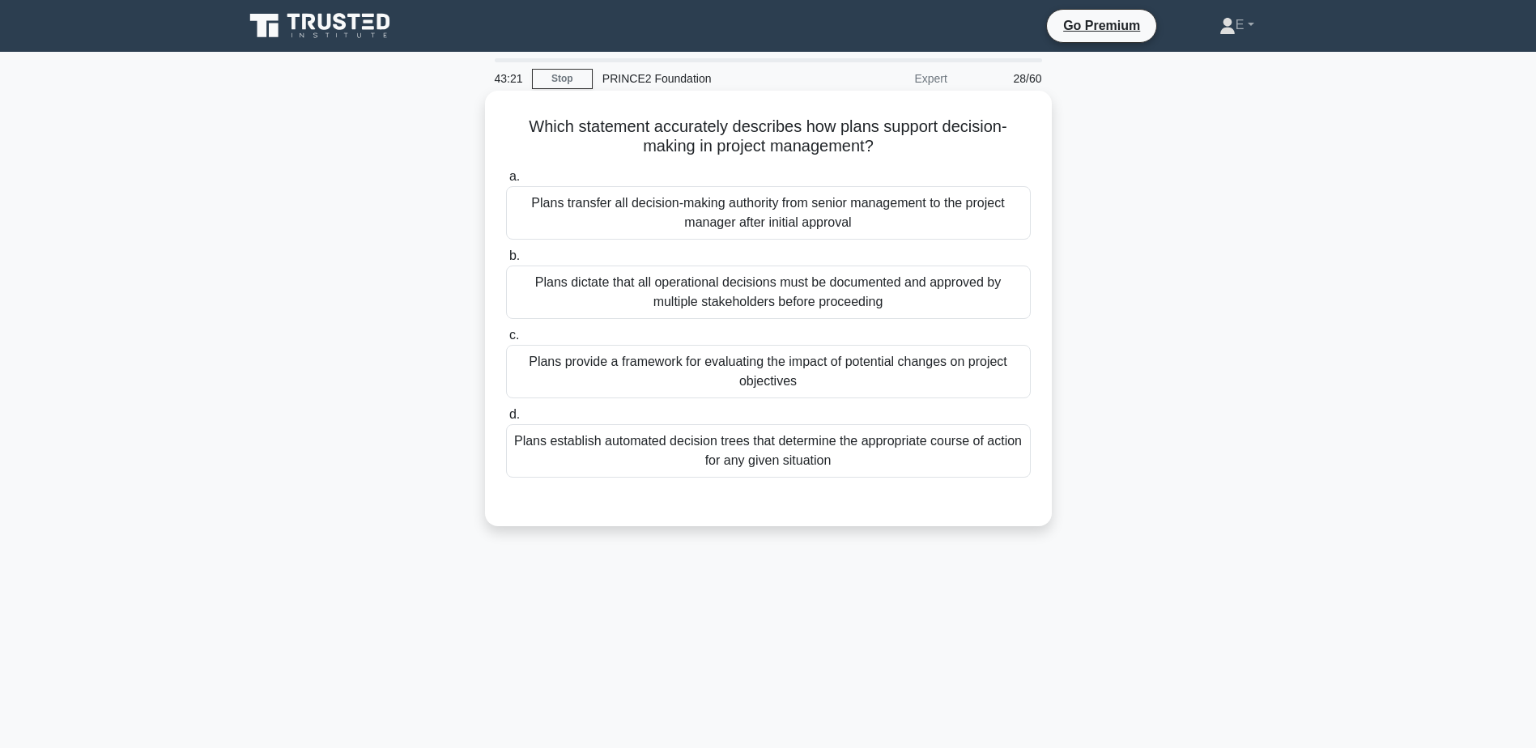
click at [722, 373] on div "Plans provide a framework for evaluating the impact of potential changes on pro…" at bounding box center [768, 371] width 525 height 53
click at [506, 341] on input "c. Plans provide a framework for evaluating the impact of potential changes on …" at bounding box center [506, 335] width 0 height 11
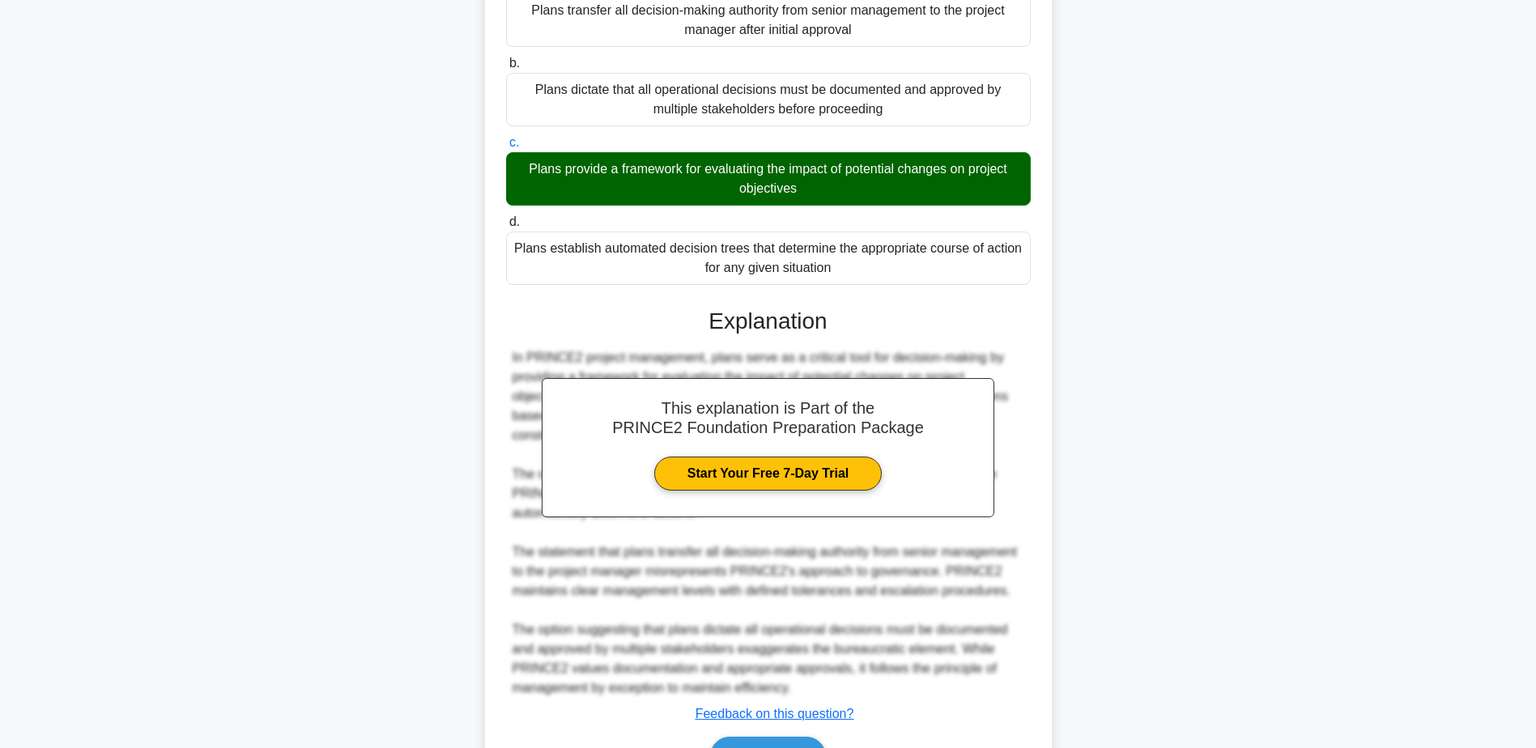
scroll to position [290, 0]
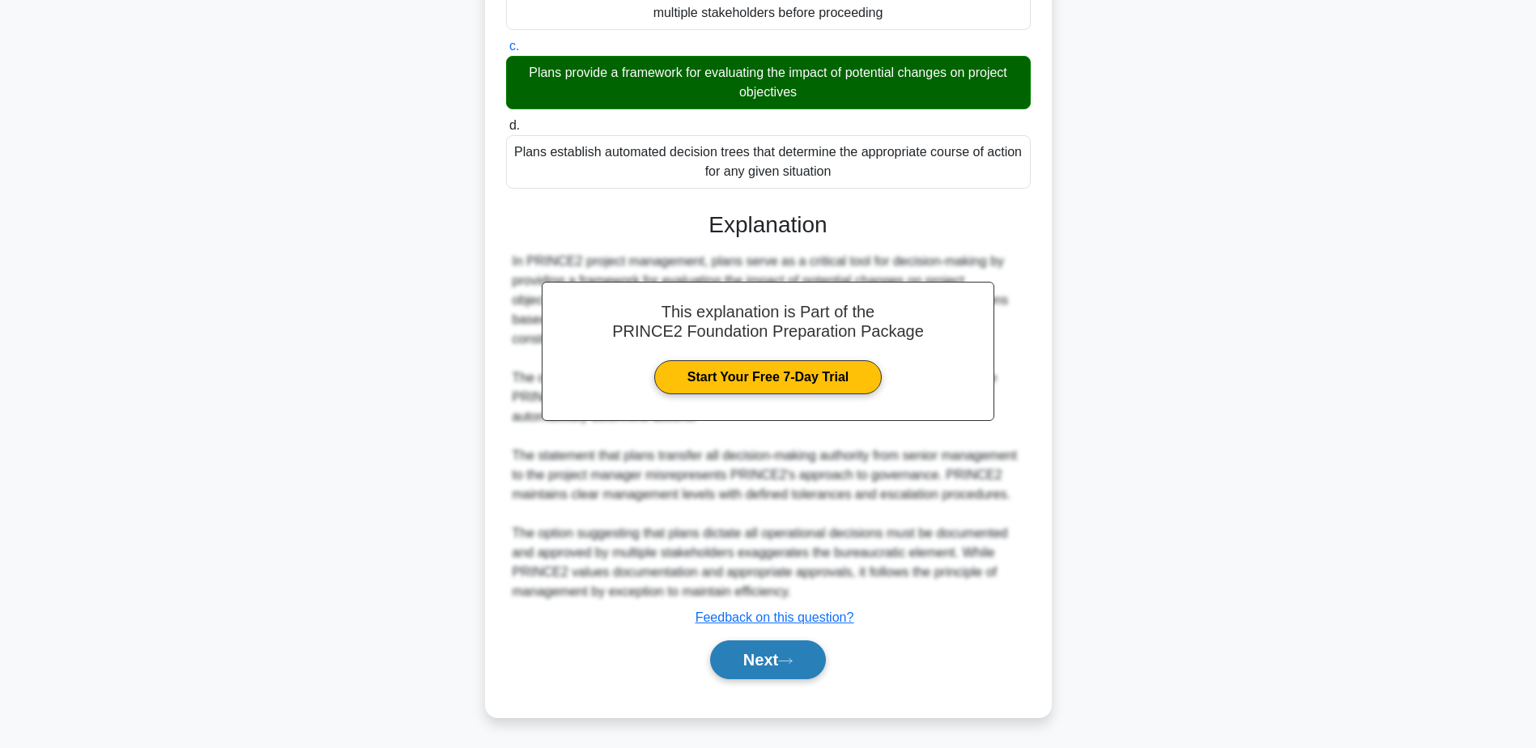
click at [803, 669] on button "Next" at bounding box center [768, 660] width 116 height 39
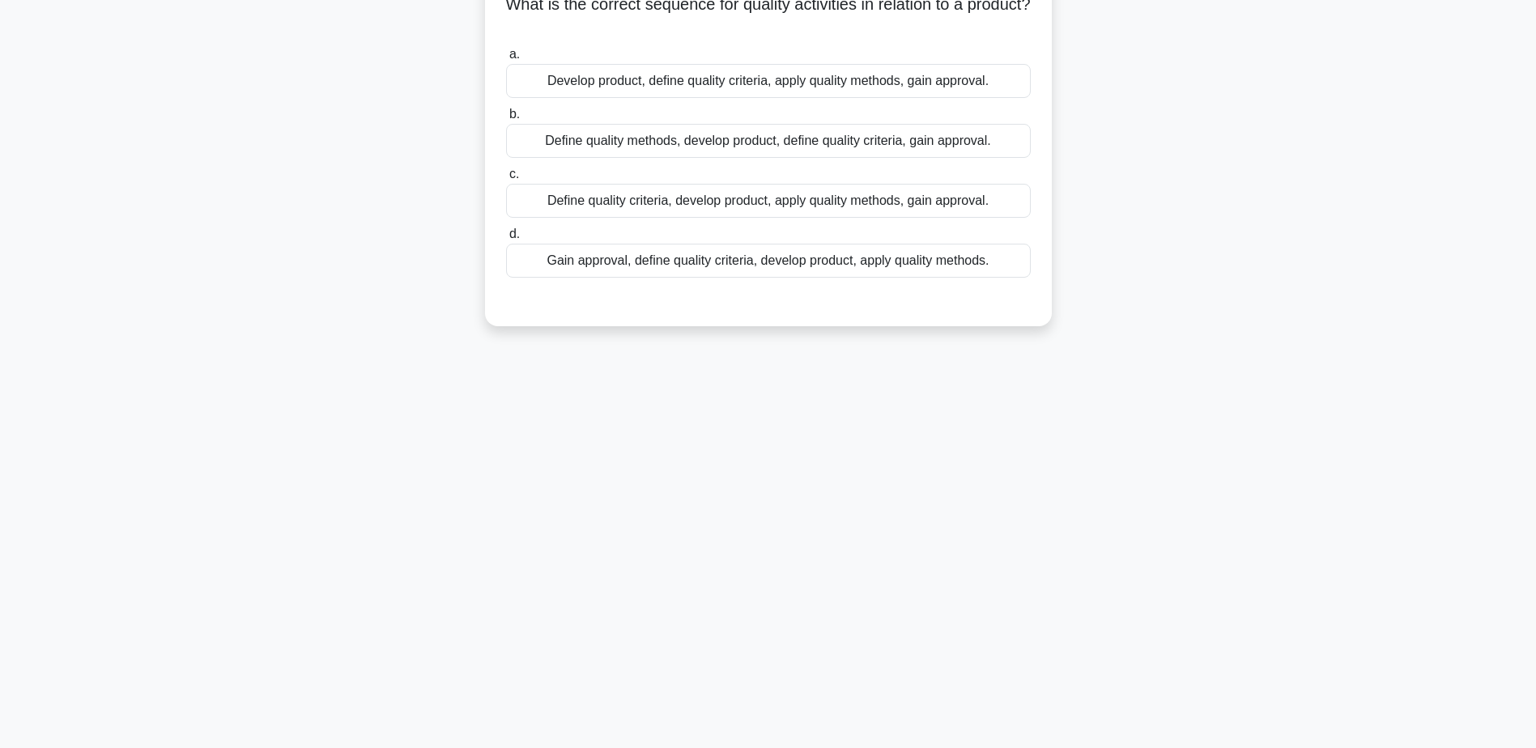
scroll to position [0, 0]
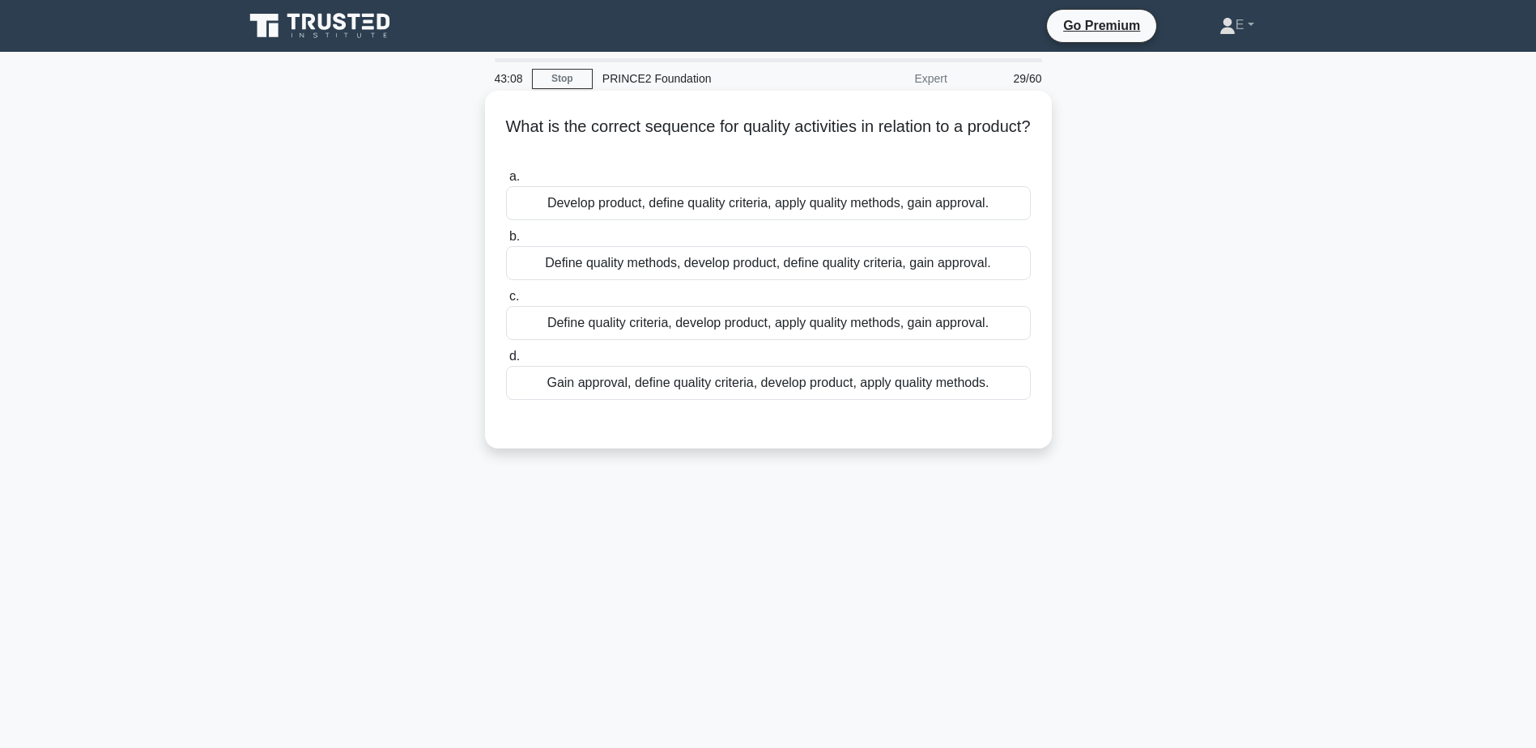
click at [669, 385] on div "Gain approval, define quality criteria, develop product, apply quality methods." at bounding box center [768, 383] width 525 height 34
click at [506, 362] on input "d. Gain approval, define quality criteria, develop product, apply quality metho…" at bounding box center [506, 356] width 0 height 11
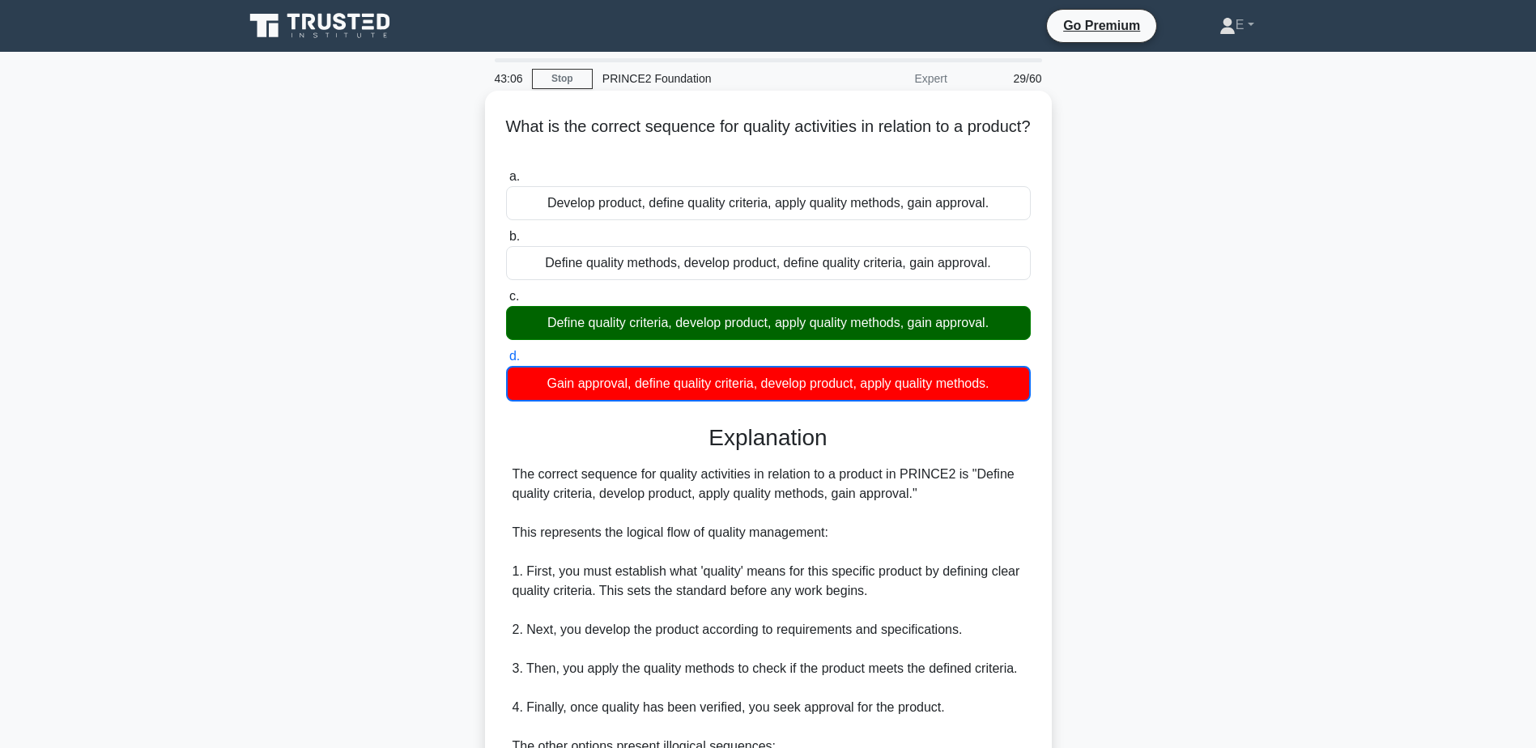
click at [674, 330] on div "Define quality criteria, develop product, apply quality methods, gain approval." at bounding box center [768, 323] width 525 height 34
click at [506, 302] on input "c. Define quality criteria, develop product, apply quality methods, gain approv…" at bounding box center [506, 297] width 0 height 11
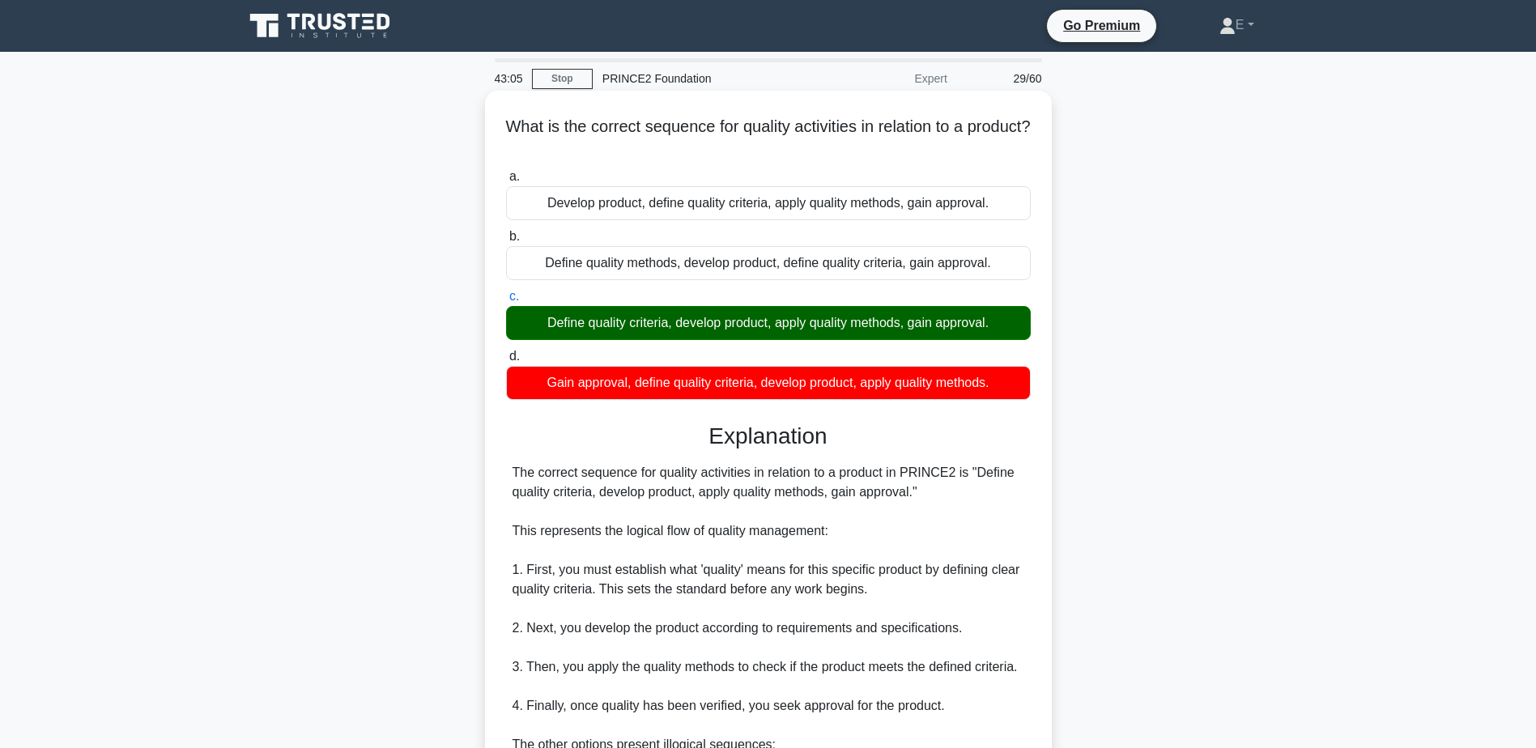
scroll to position [270, 0]
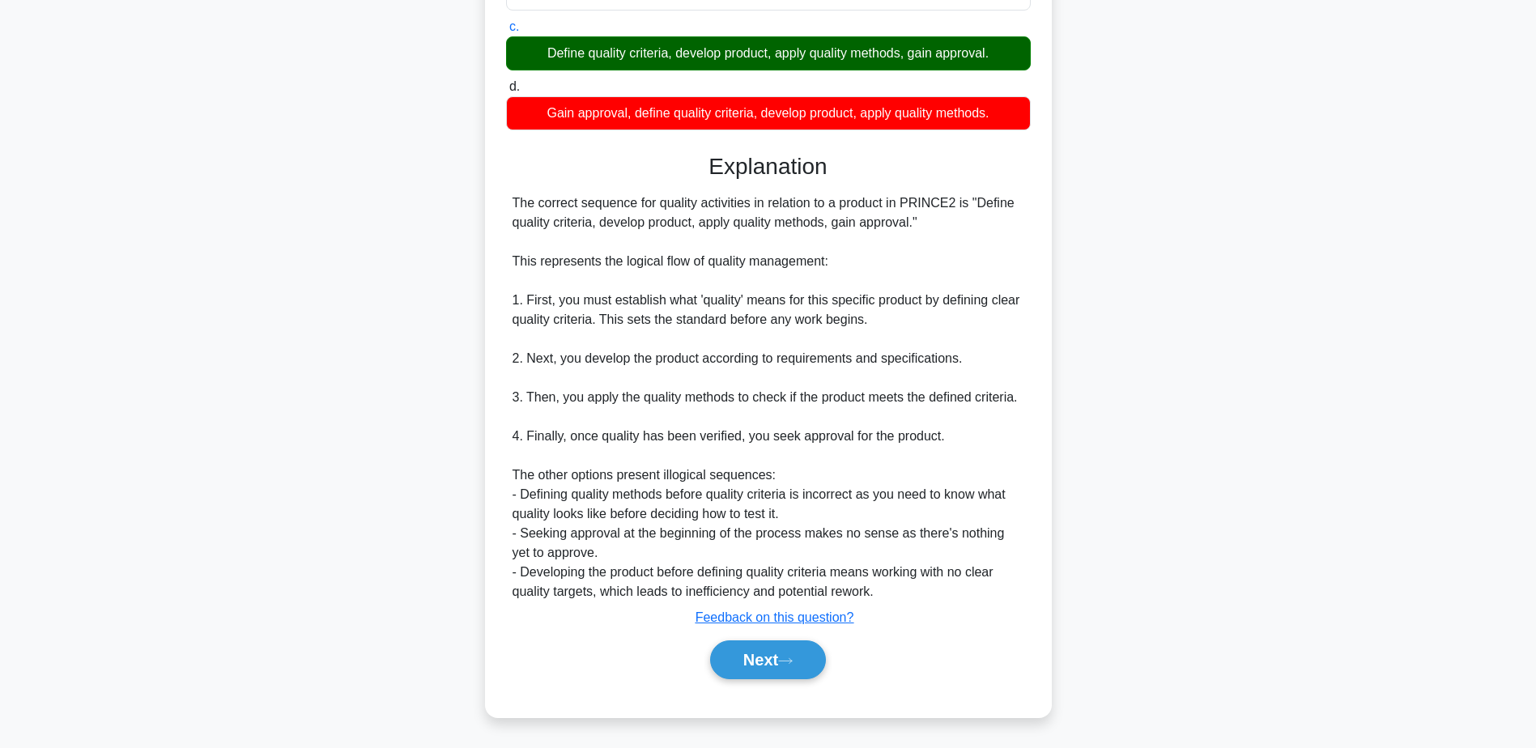
click at [758, 639] on div "Next" at bounding box center [768, 660] width 525 height 52
click at [759, 647] on button "Next" at bounding box center [768, 660] width 116 height 39
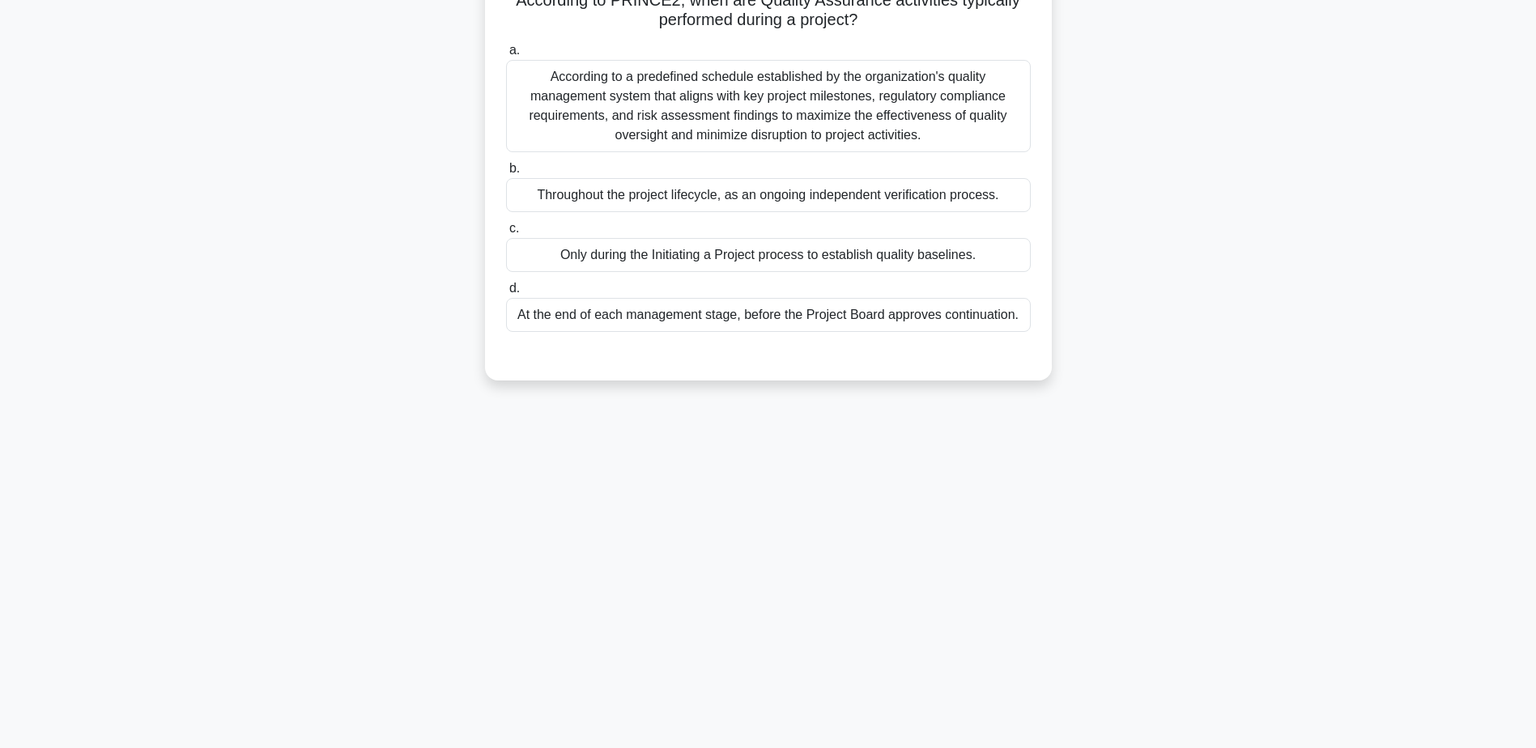
scroll to position [0, 0]
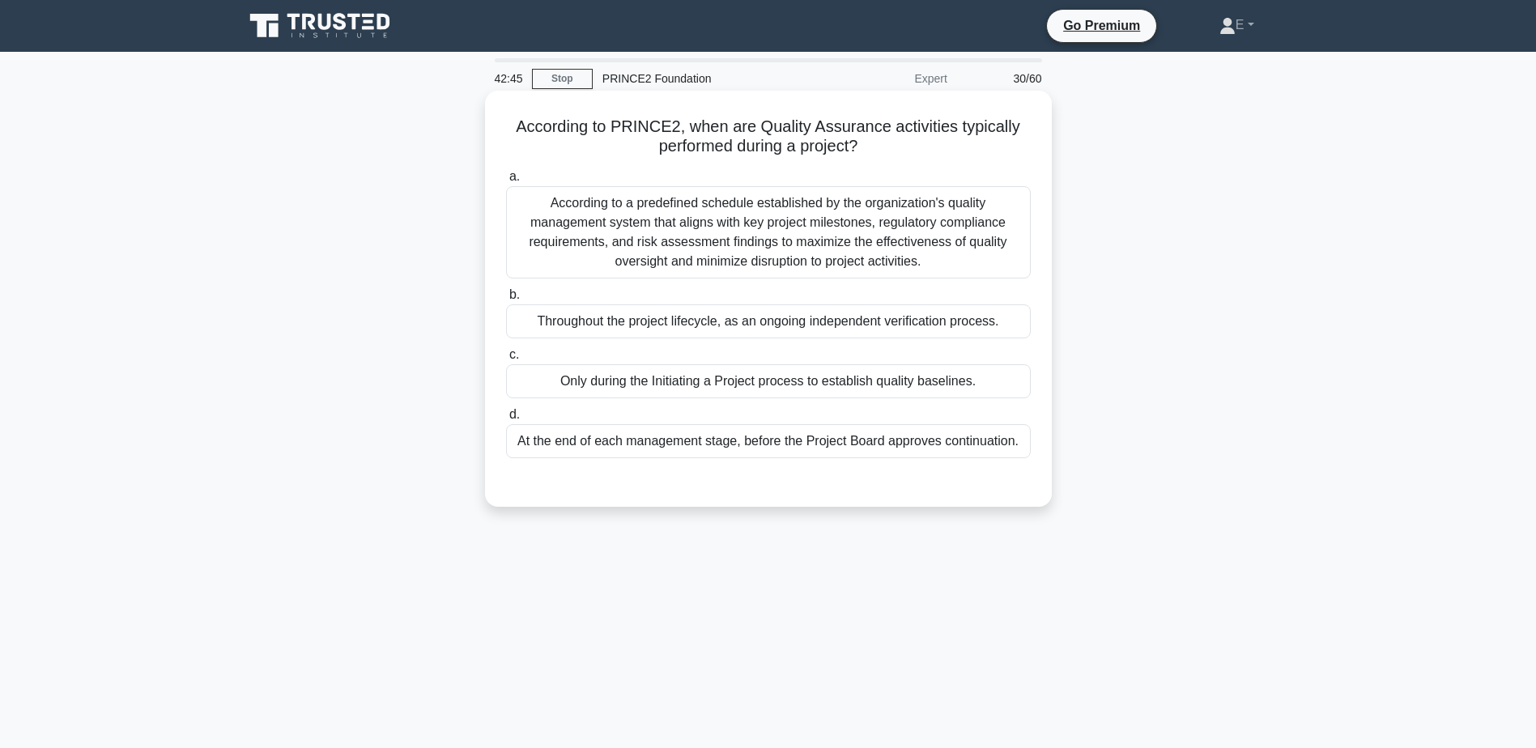
click at [628, 315] on div "Throughout the project lifecycle, as an ongoing independent verification proces…" at bounding box center [768, 321] width 525 height 34
click at [506, 300] on input "b. Throughout the project lifecycle, as an ongoing independent verification pro…" at bounding box center [506, 295] width 0 height 11
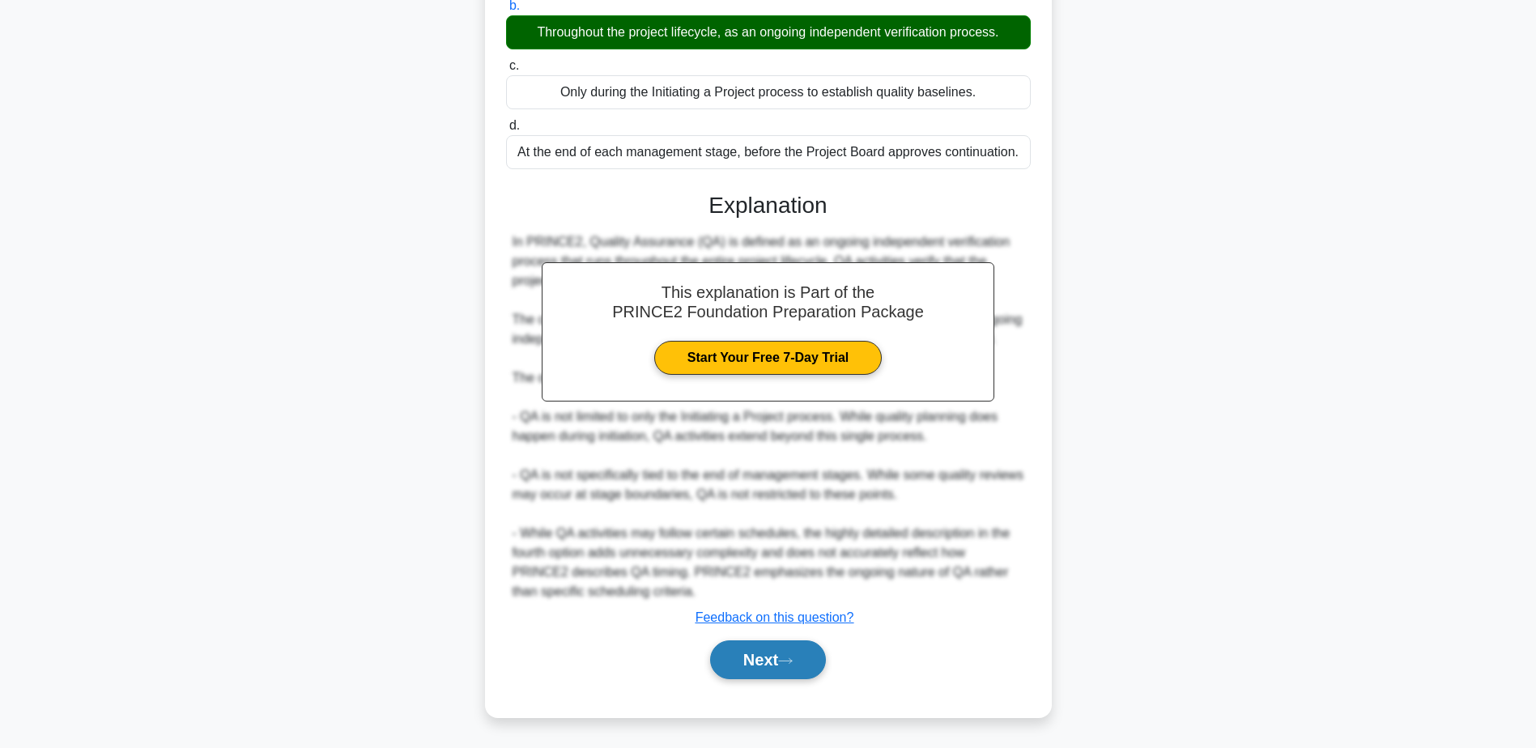
click at [799, 672] on button "Next" at bounding box center [768, 660] width 116 height 39
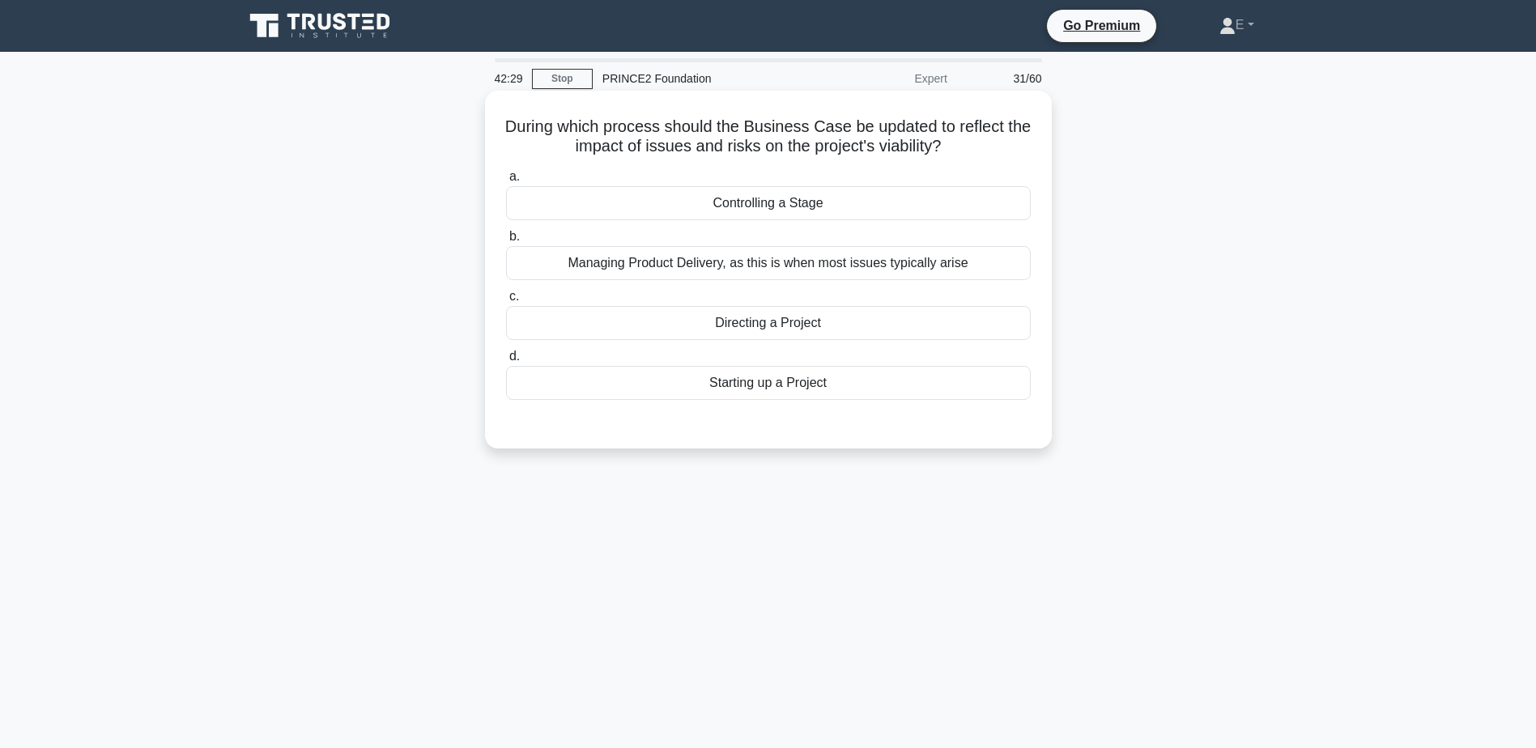
click at [766, 325] on div "Directing a Project" at bounding box center [768, 323] width 525 height 34
click at [506, 302] on input "c. Directing a Project" at bounding box center [506, 297] width 0 height 11
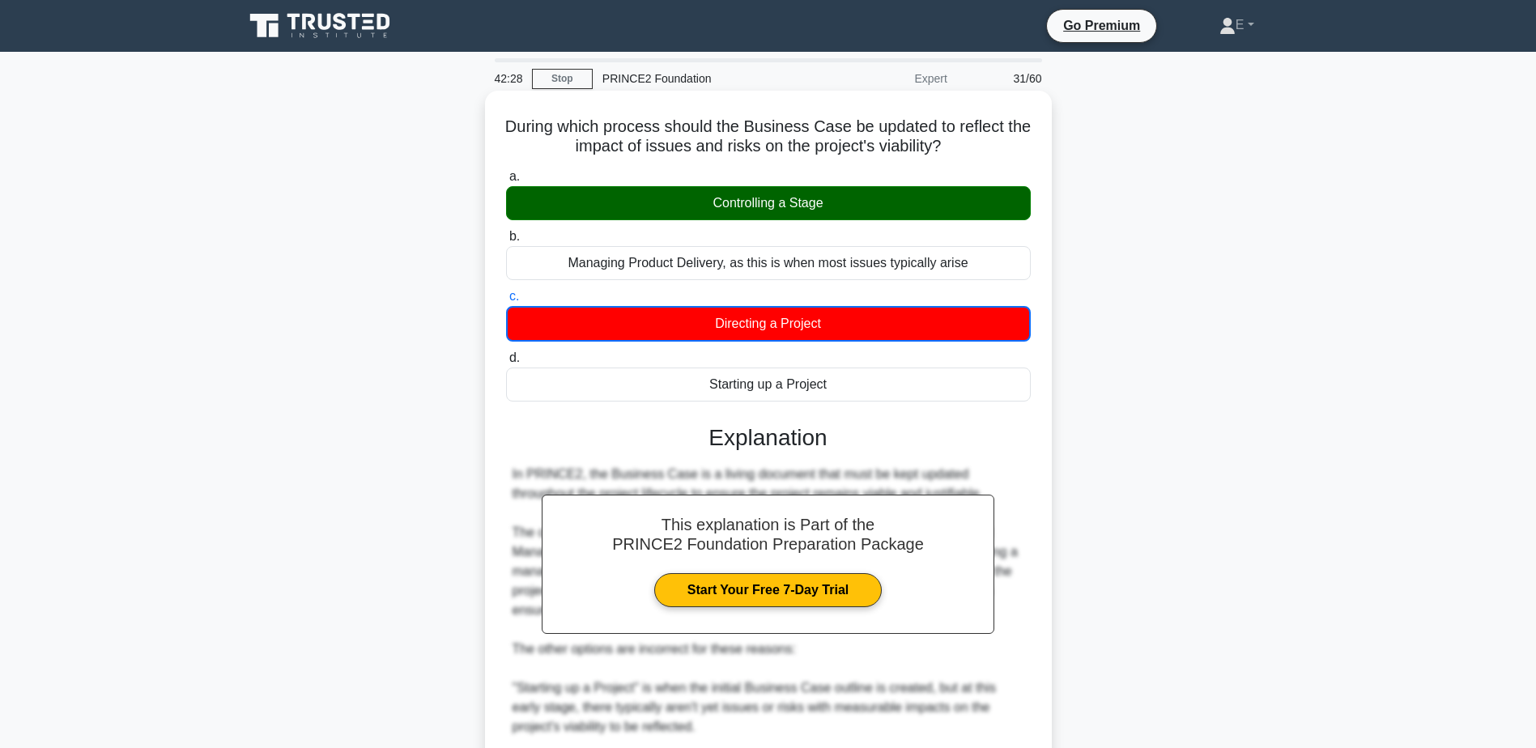
click at [795, 151] on h5 "During which process should the Business Case be updated to reflect the impact …" at bounding box center [769, 137] width 528 height 40
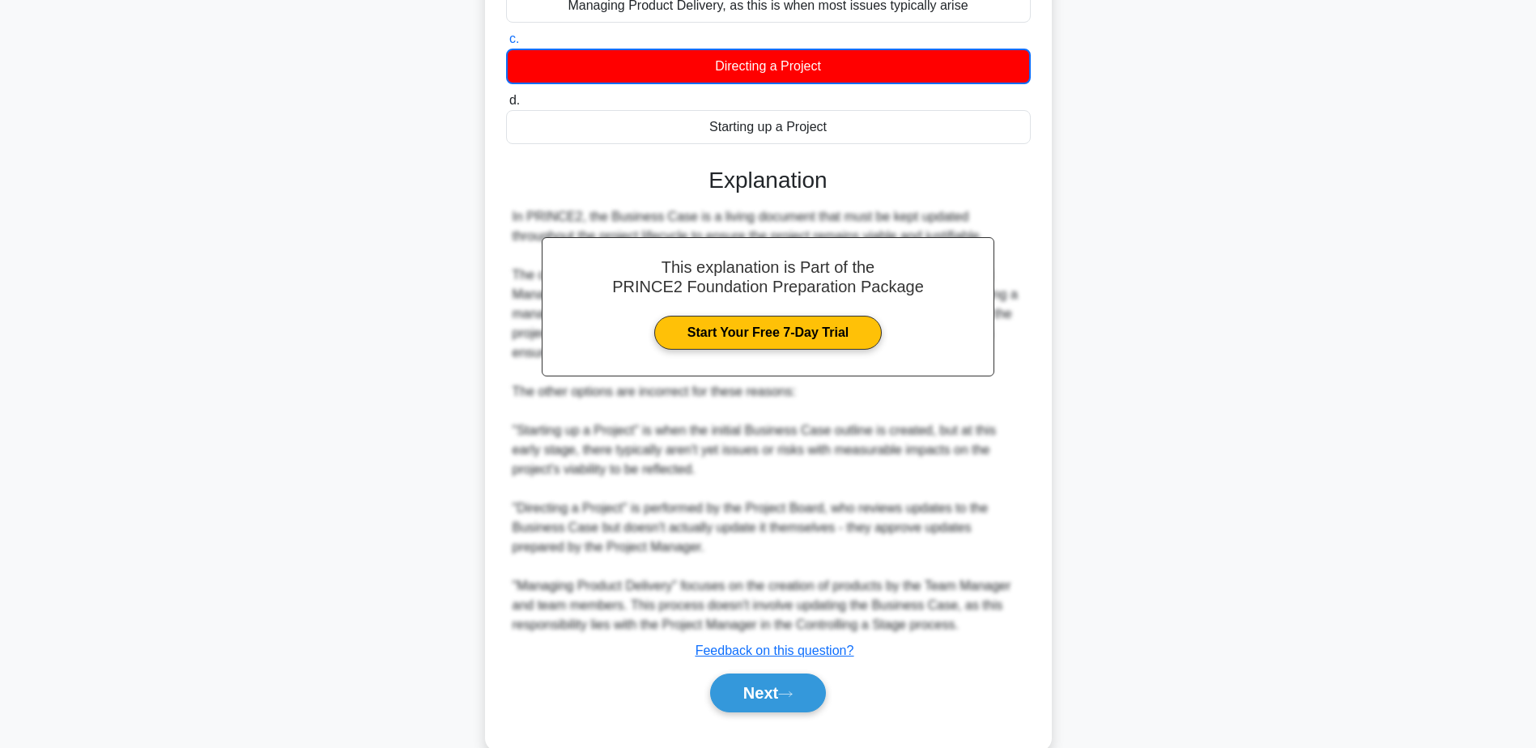
scroll to position [292, 0]
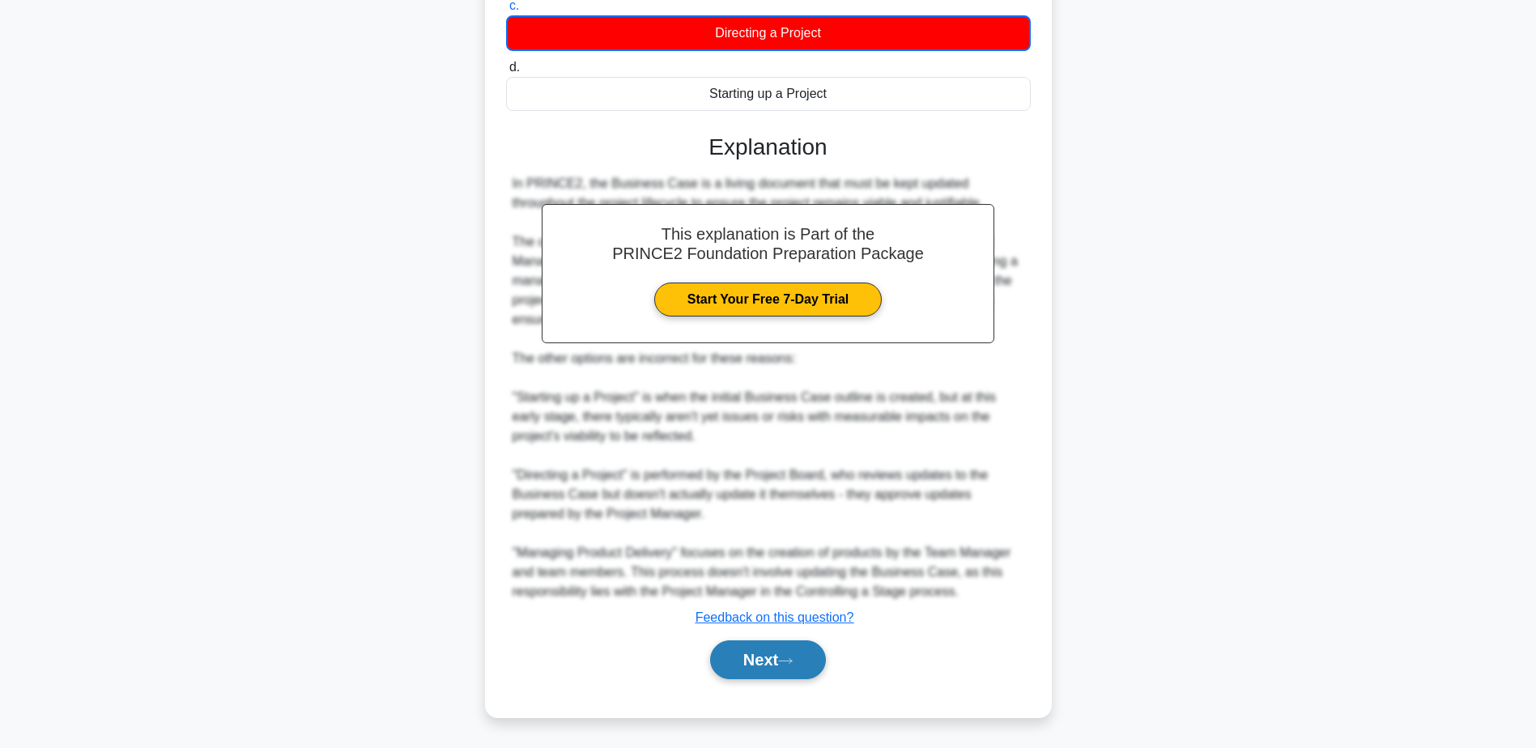
click at [807, 675] on button "Next" at bounding box center [768, 660] width 116 height 39
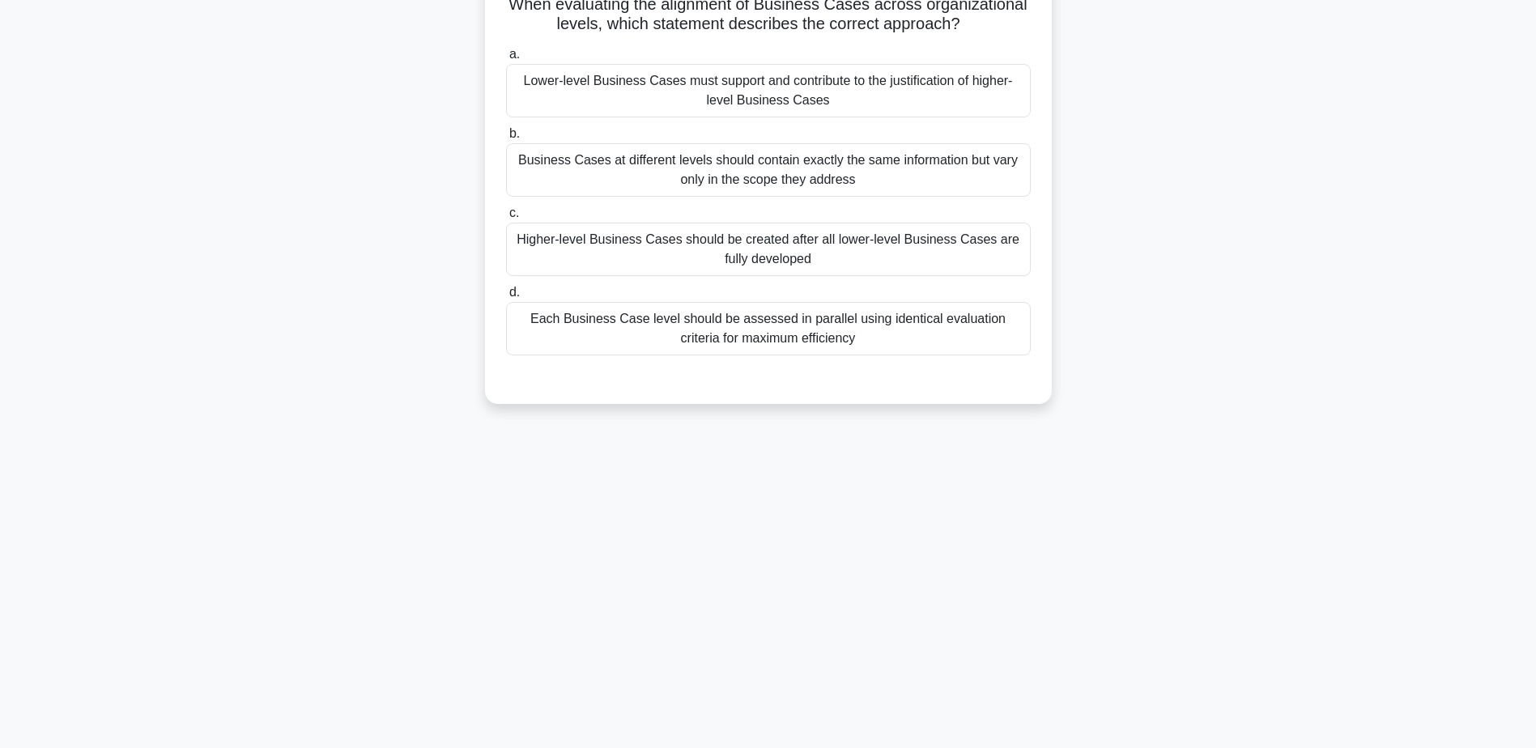
scroll to position [0, 0]
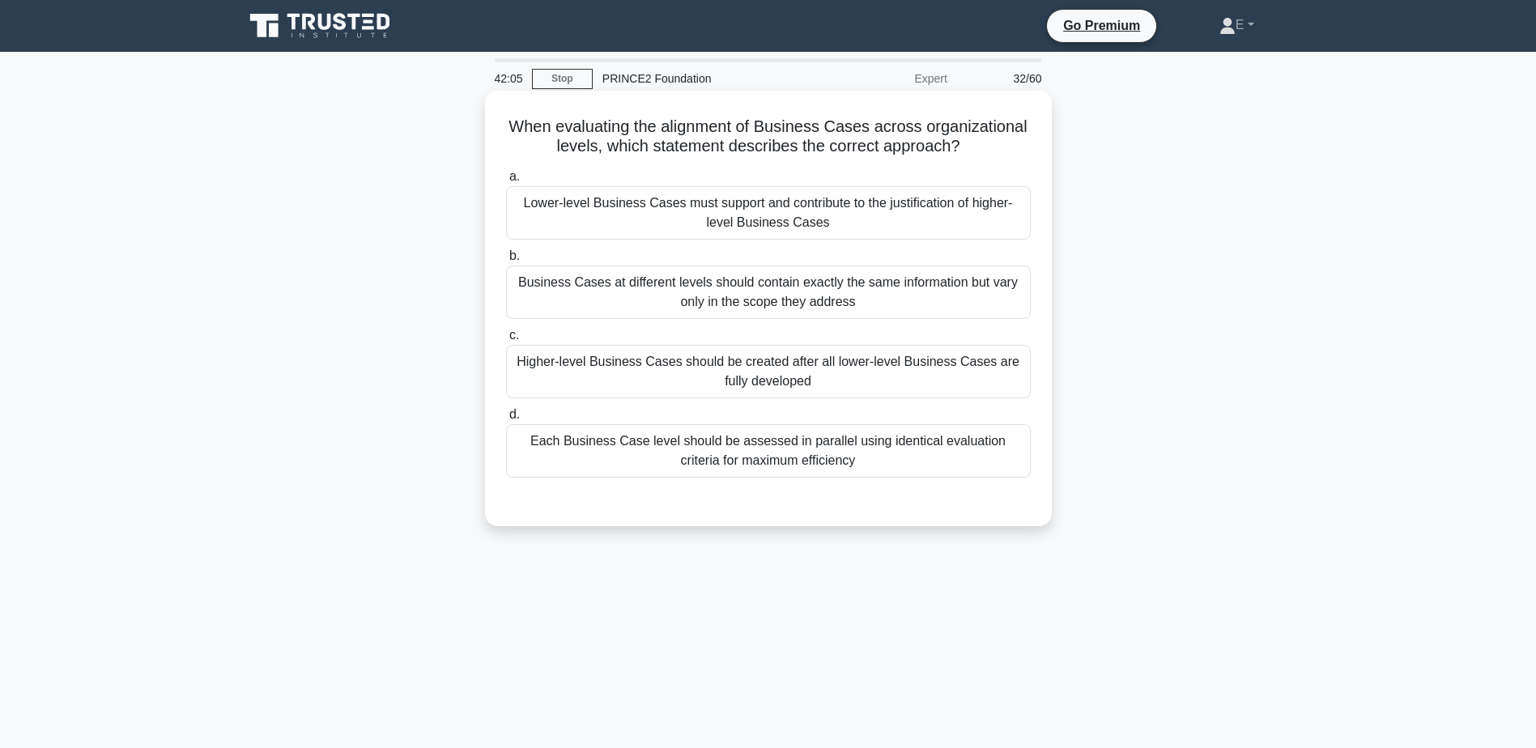
click at [871, 456] on div "Each Business Case level should be assessed in parallel using identical evaluat…" at bounding box center [768, 450] width 525 height 53
click at [506, 420] on input "d. Each Business Case level should be assessed in parallel using identical eval…" at bounding box center [506, 415] width 0 height 11
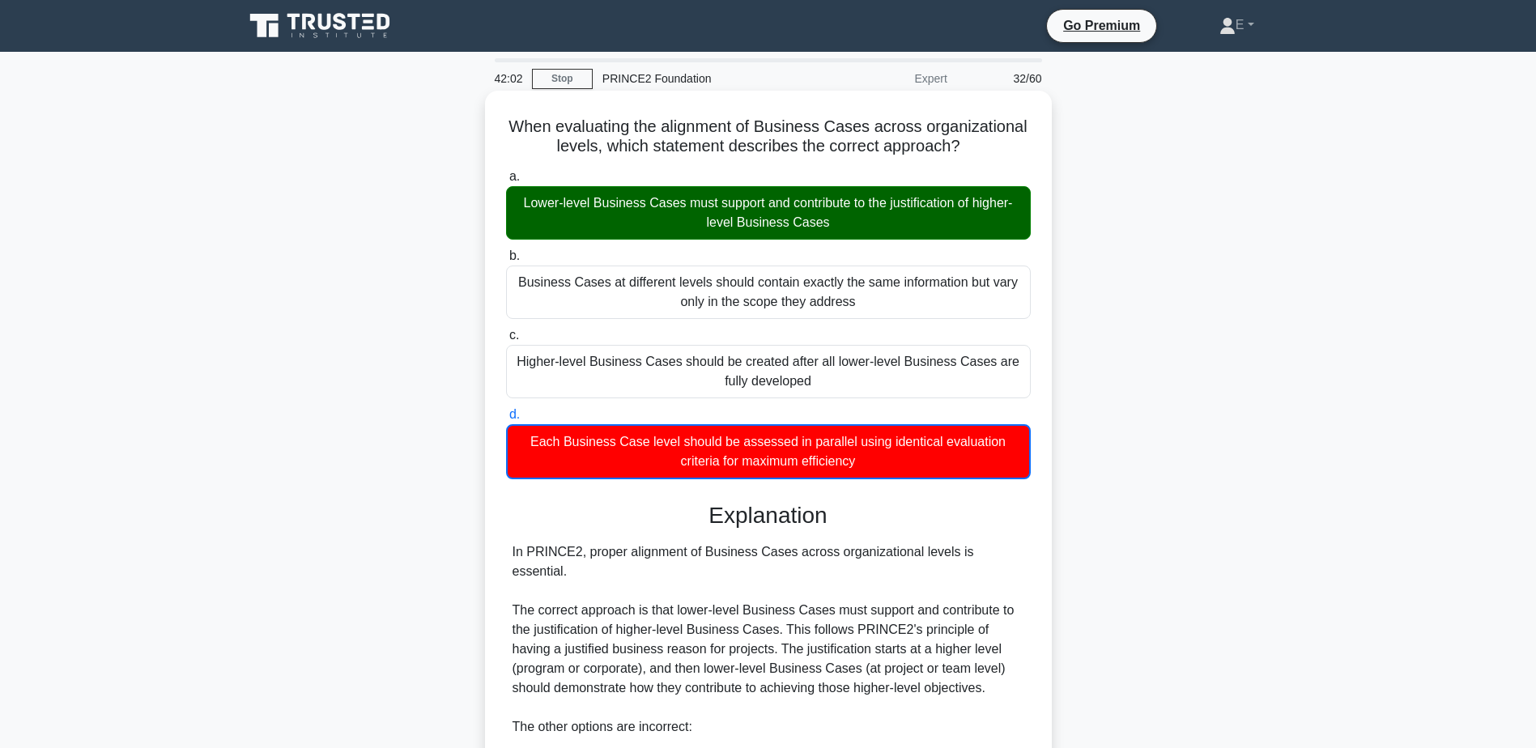
scroll to position [350, 0]
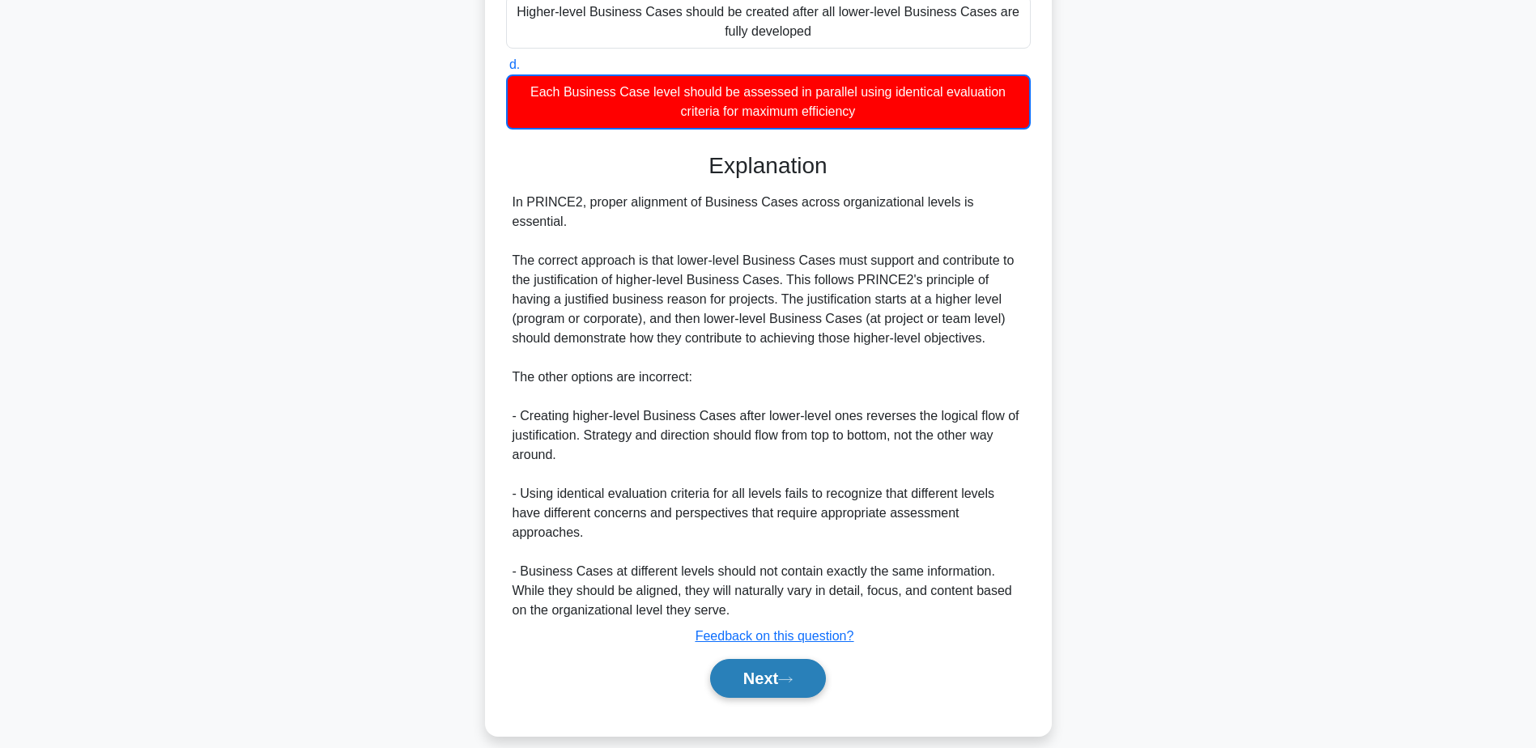
click at [798, 659] on button "Next" at bounding box center [768, 678] width 116 height 39
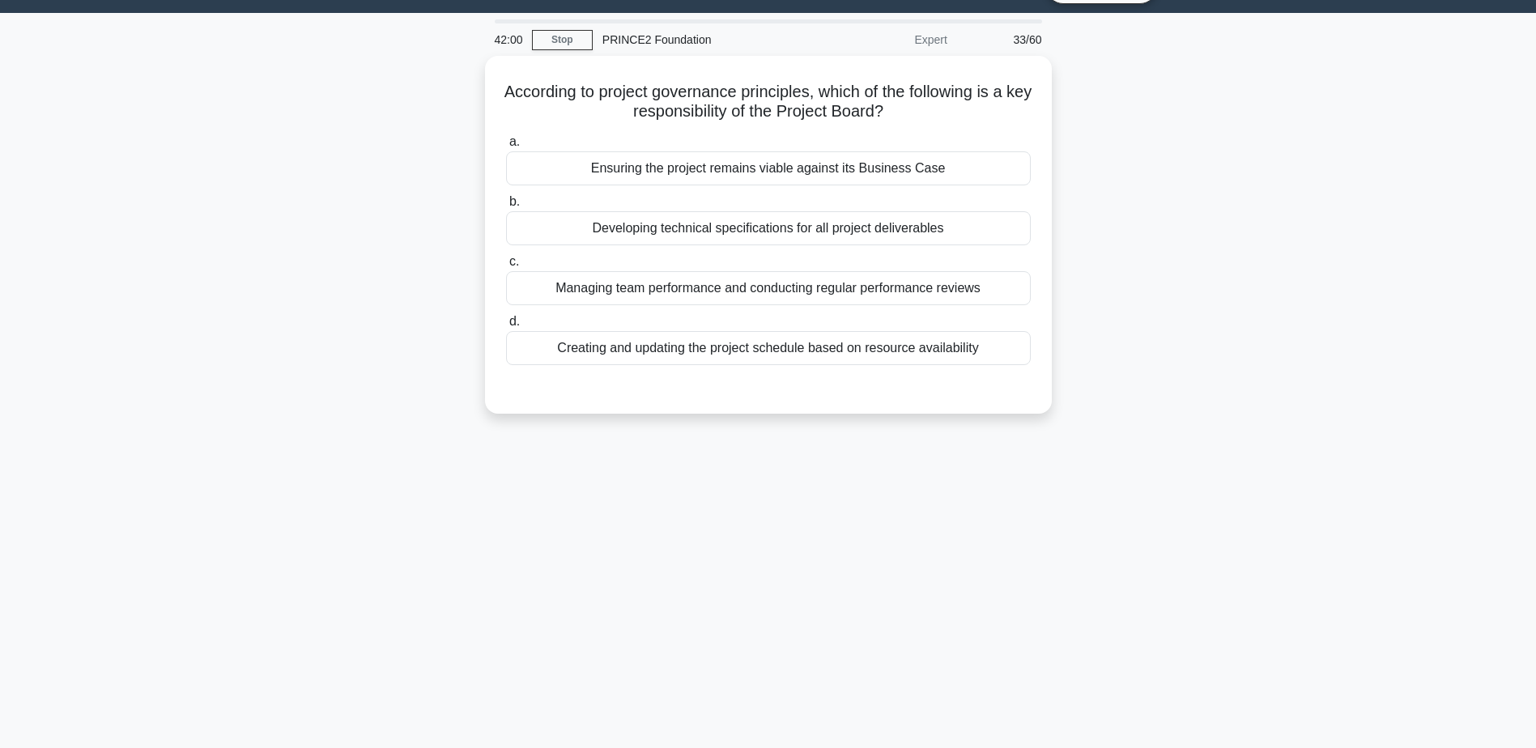
scroll to position [0, 0]
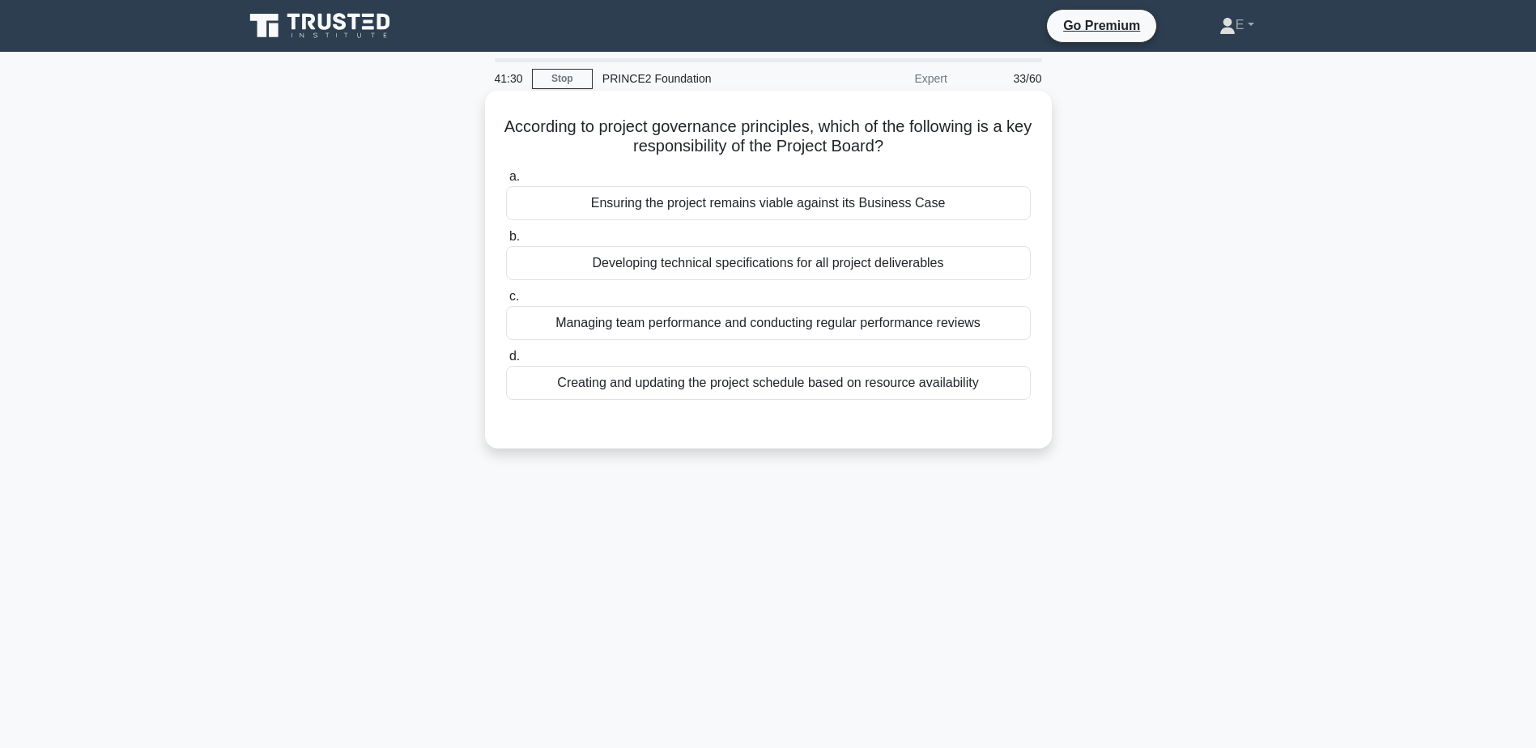
click at [713, 266] on div "Developing technical specifications for all project deliverables" at bounding box center [768, 263] width 525 height 34
click at [506, 242] on input "b. Developing technical specifications for all project deliverables" at bounding box center [506, 237] width 0 height 11
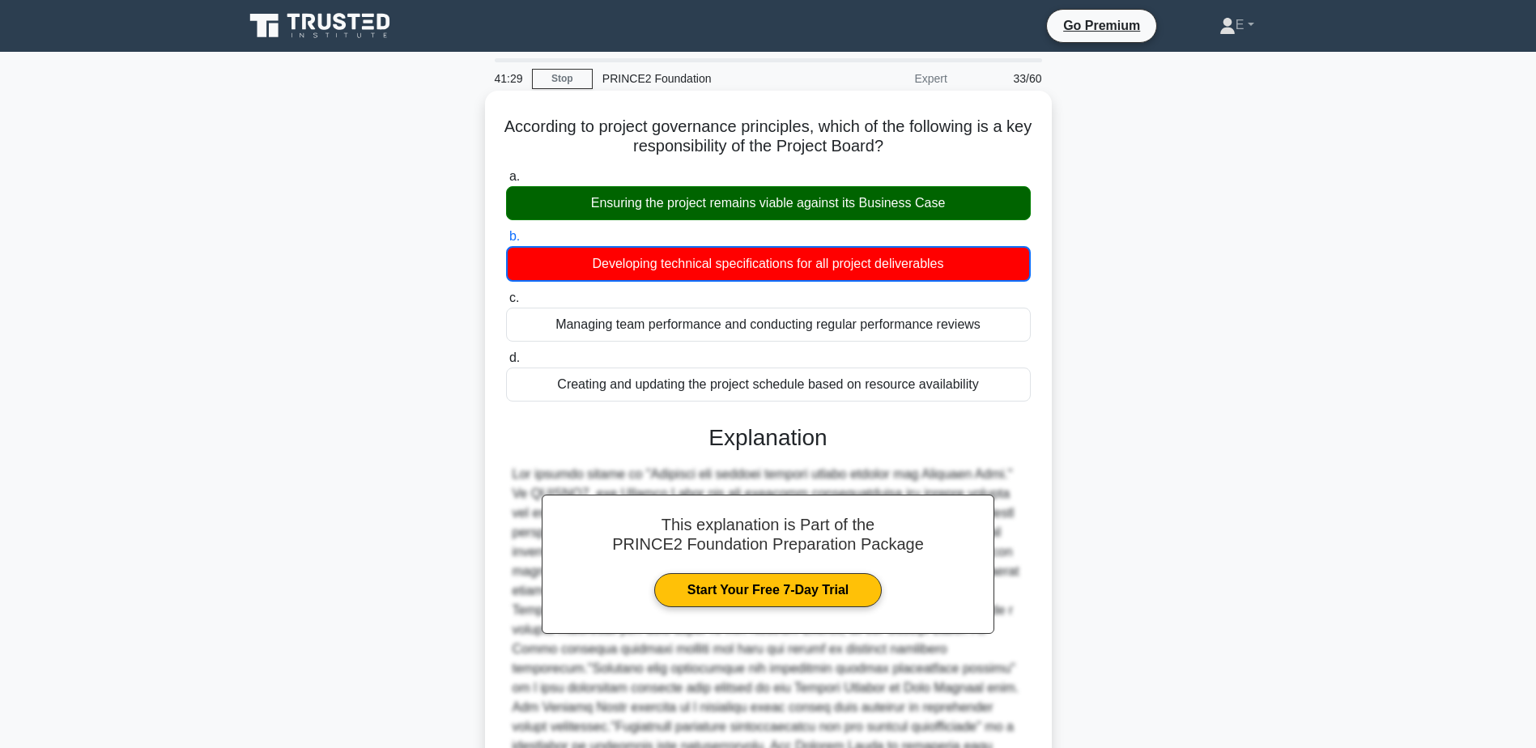
click at [734, 210] on div "Ensuring the project remains viable against its Business Case" at bounding box center [768, 203] width 525 height 34
click at [506, 182] on input "a. Ensuring the project remains viable against its Business Case" at bounding box center [506, 177] width 0 height 11
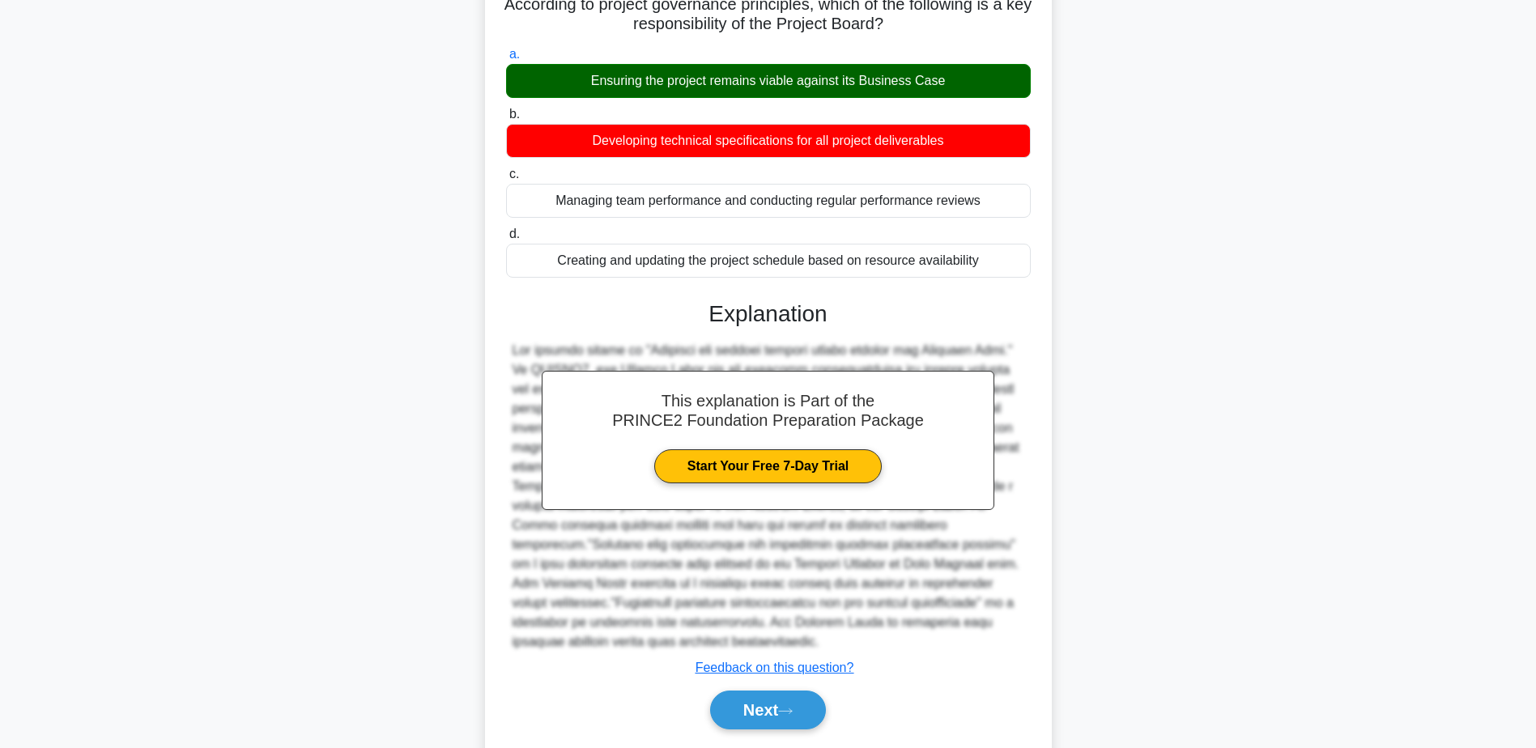
scroll to position [173, 0]
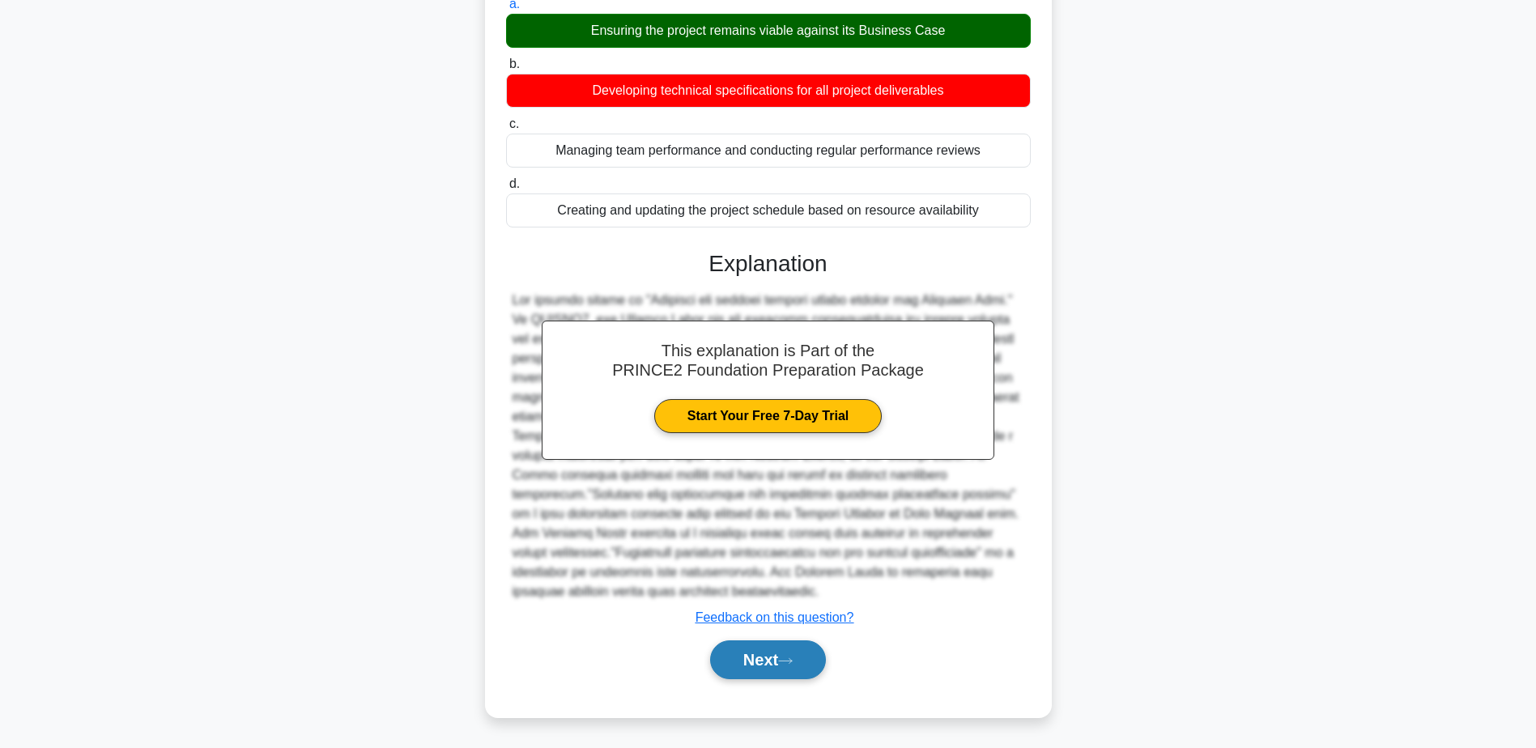
click at [785, 662] on icon at bounding box center [785, 661] width 15 height 9
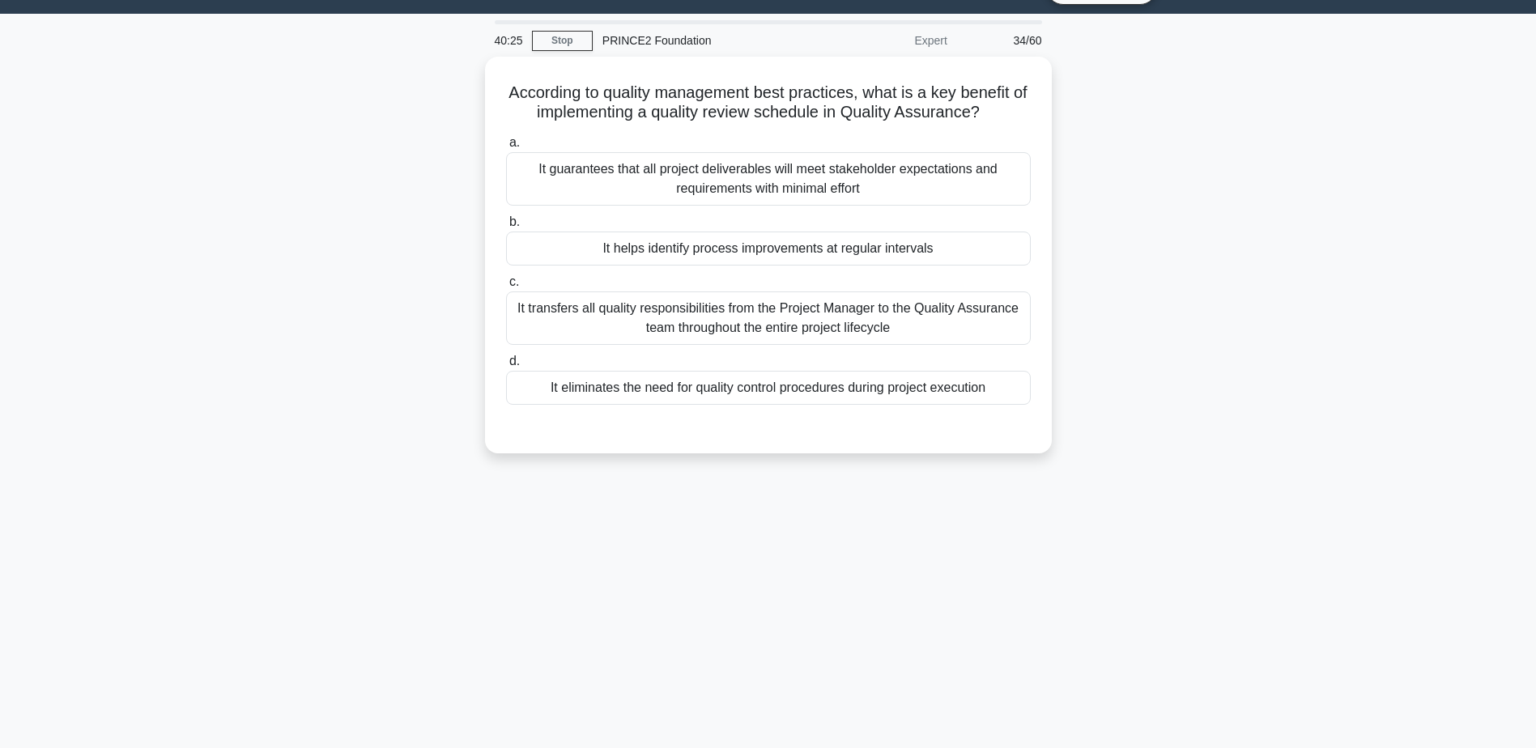
scroll to position [0, 0]
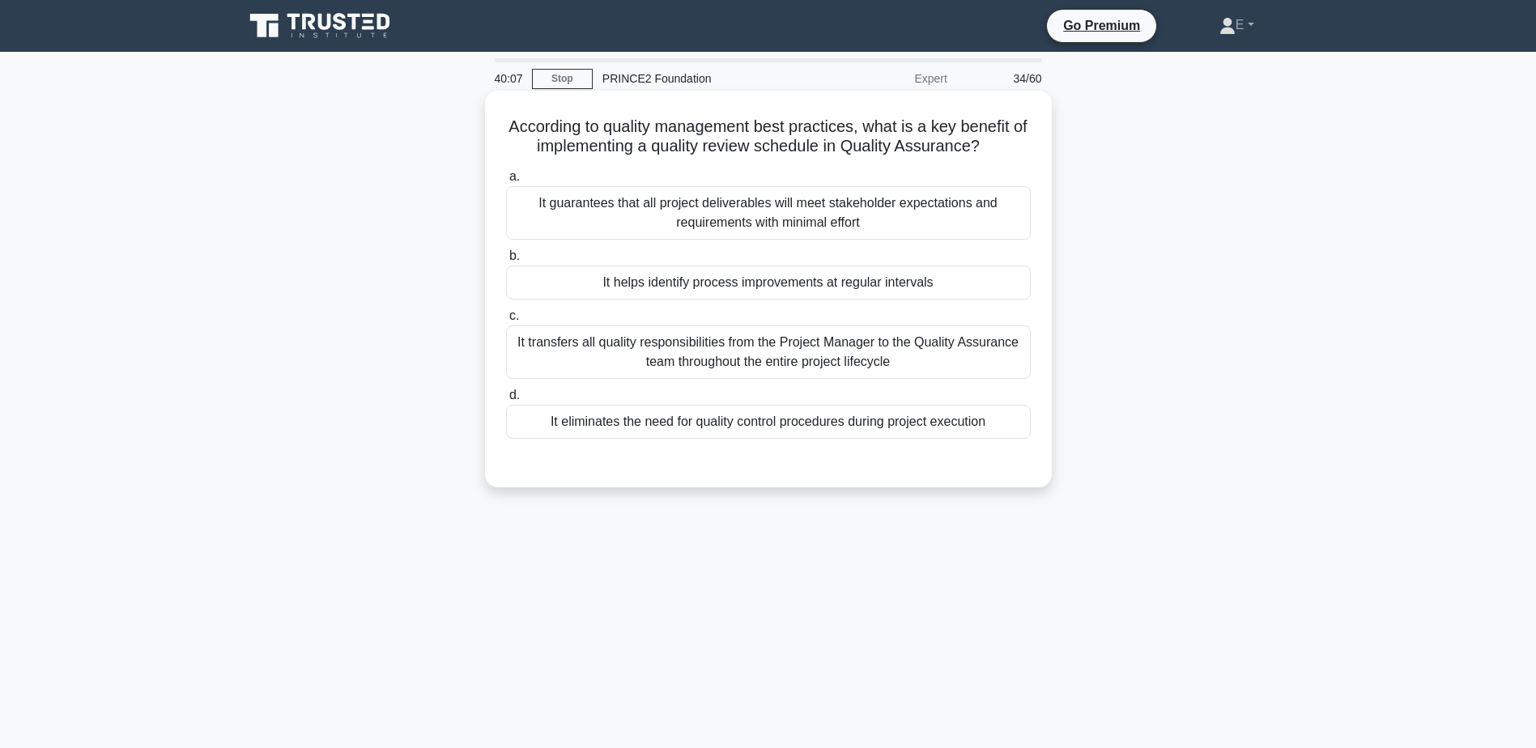
click at [841, 280] on div "It helps identify process improvements at regular intervals" at bounding box center [768, 283] width 525 height 34
click at [506, 262] on input "b. It helps identify process improvements at regular intervals" at bounding box center [506, 256] width 0 height 11
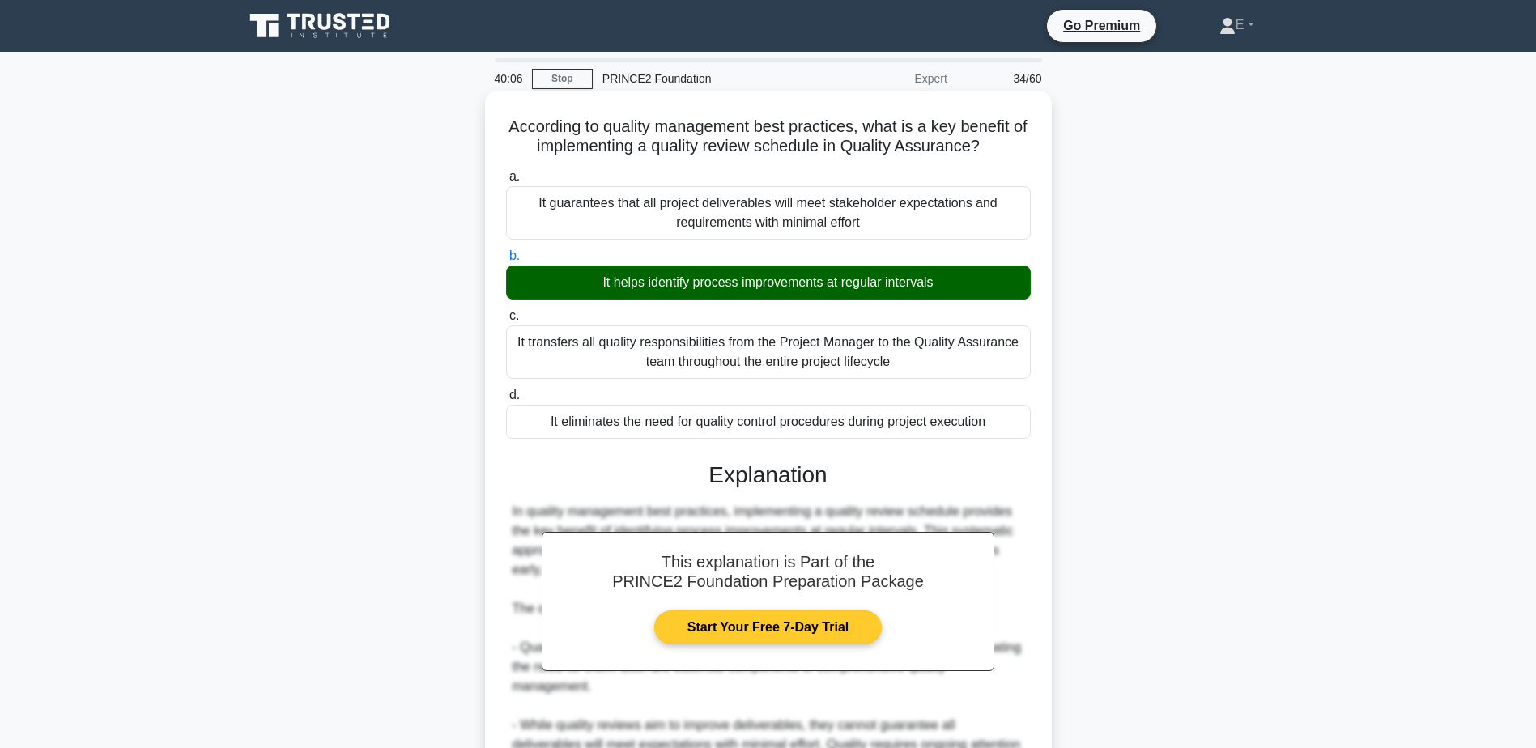
scroll to position [251, 0]
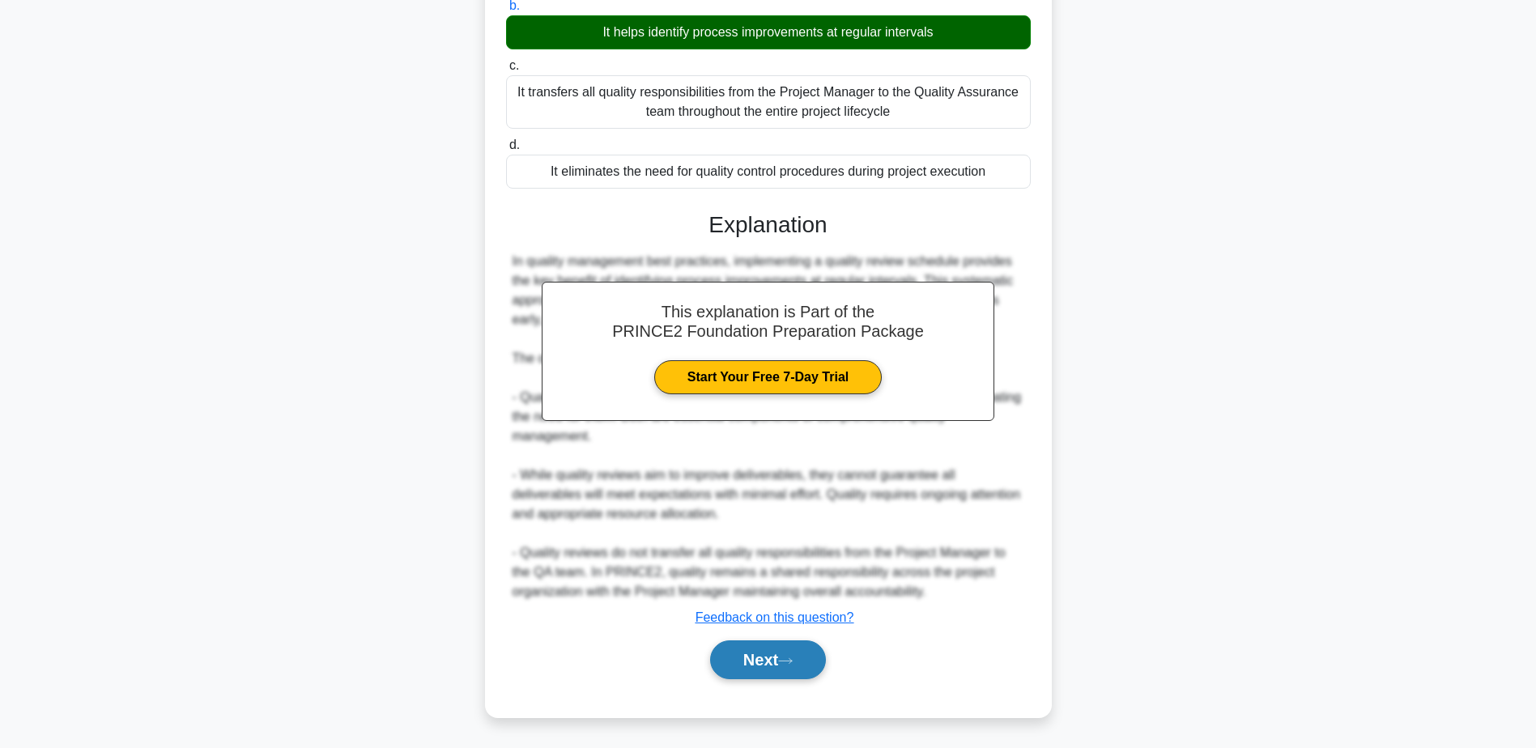
click at [803, 657] on button "Next" at bounding box center [768, 660] width 116 height 39
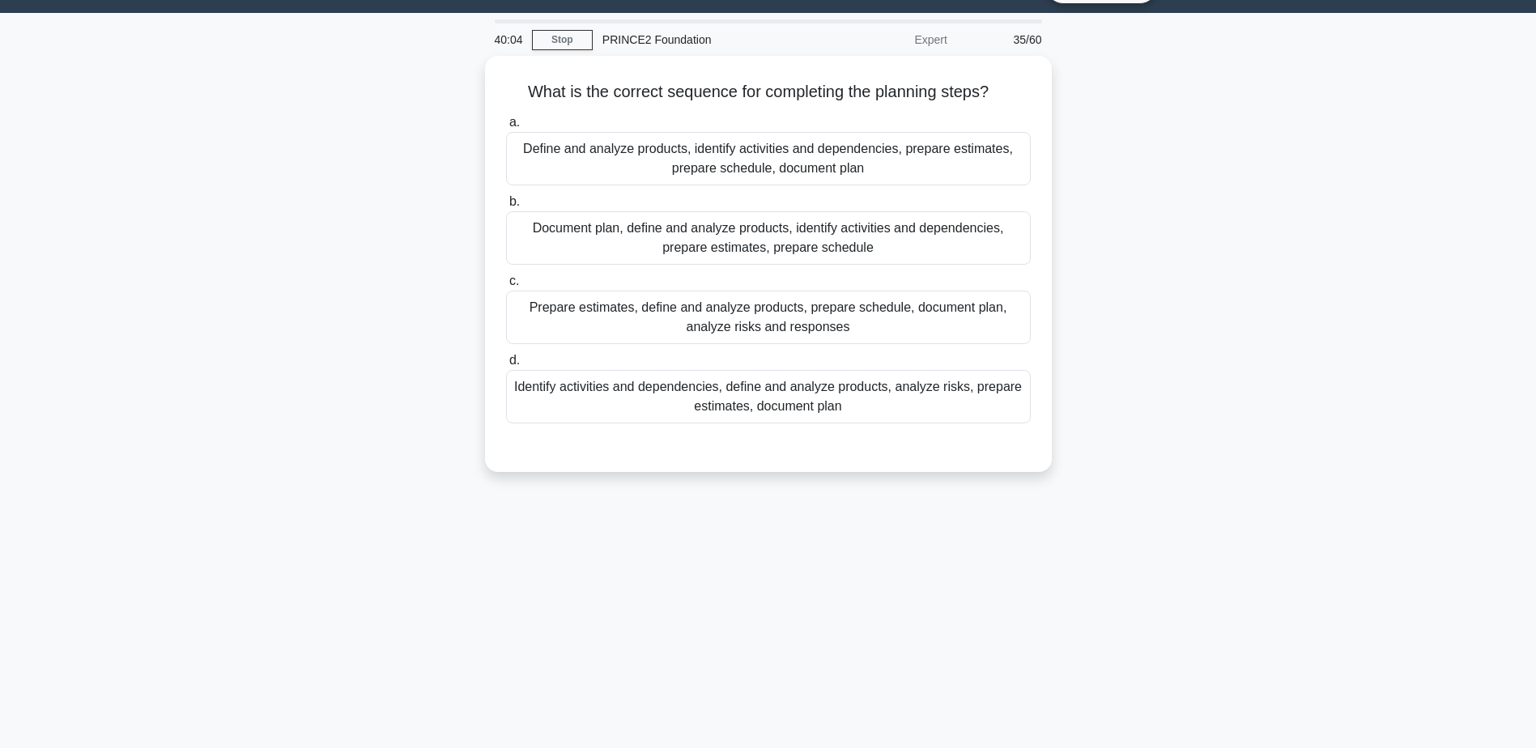
scroll to position [0, 0]
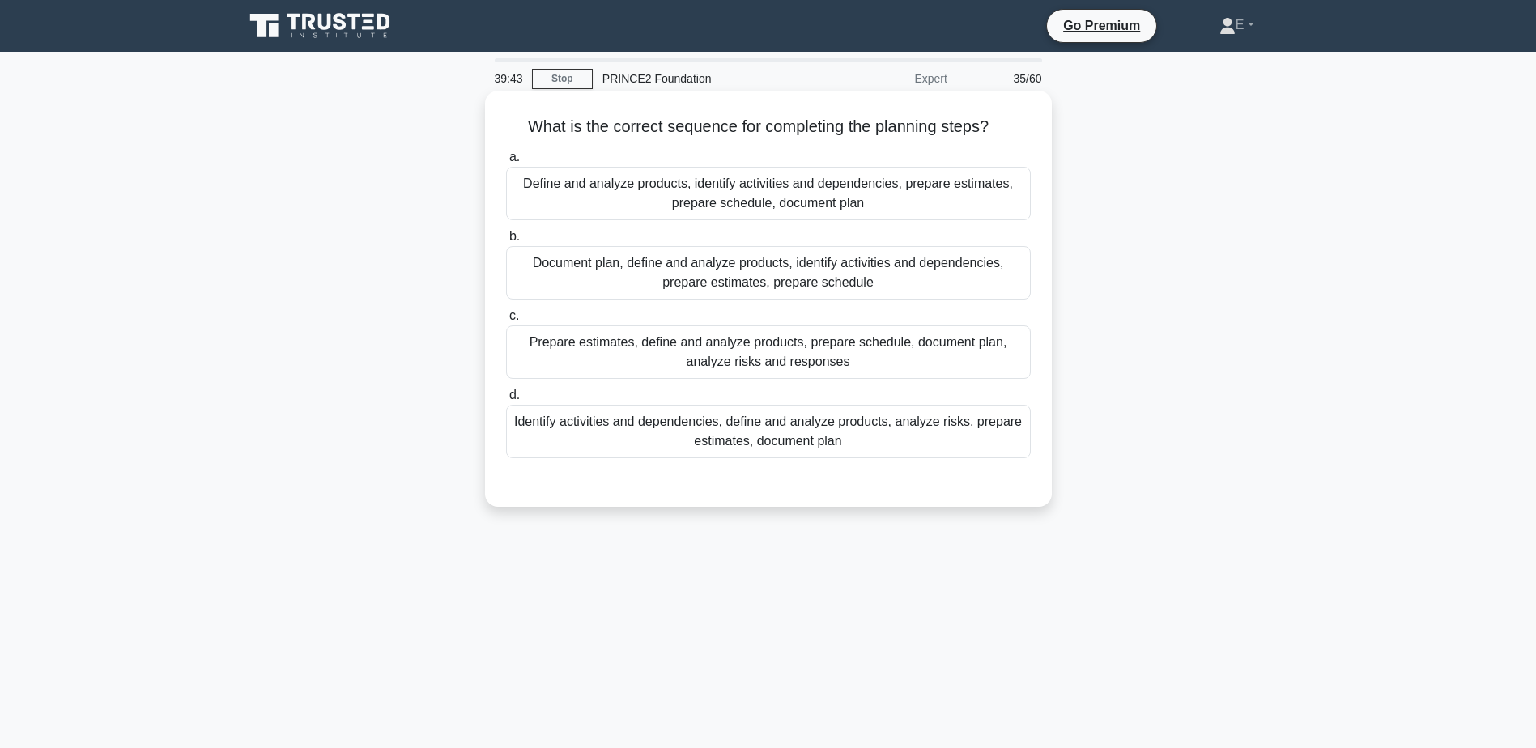
click at [760, 428] on div "Identify activities and dependencies, define and analyze products, analyze risk…" at bounding box center [768, 431] width 525 height 53
click at [506, 401] on input "d. Identify activities and dependencies, define and analyze products, analyze r…" at bounding box center [506, 395] width 0 height 11
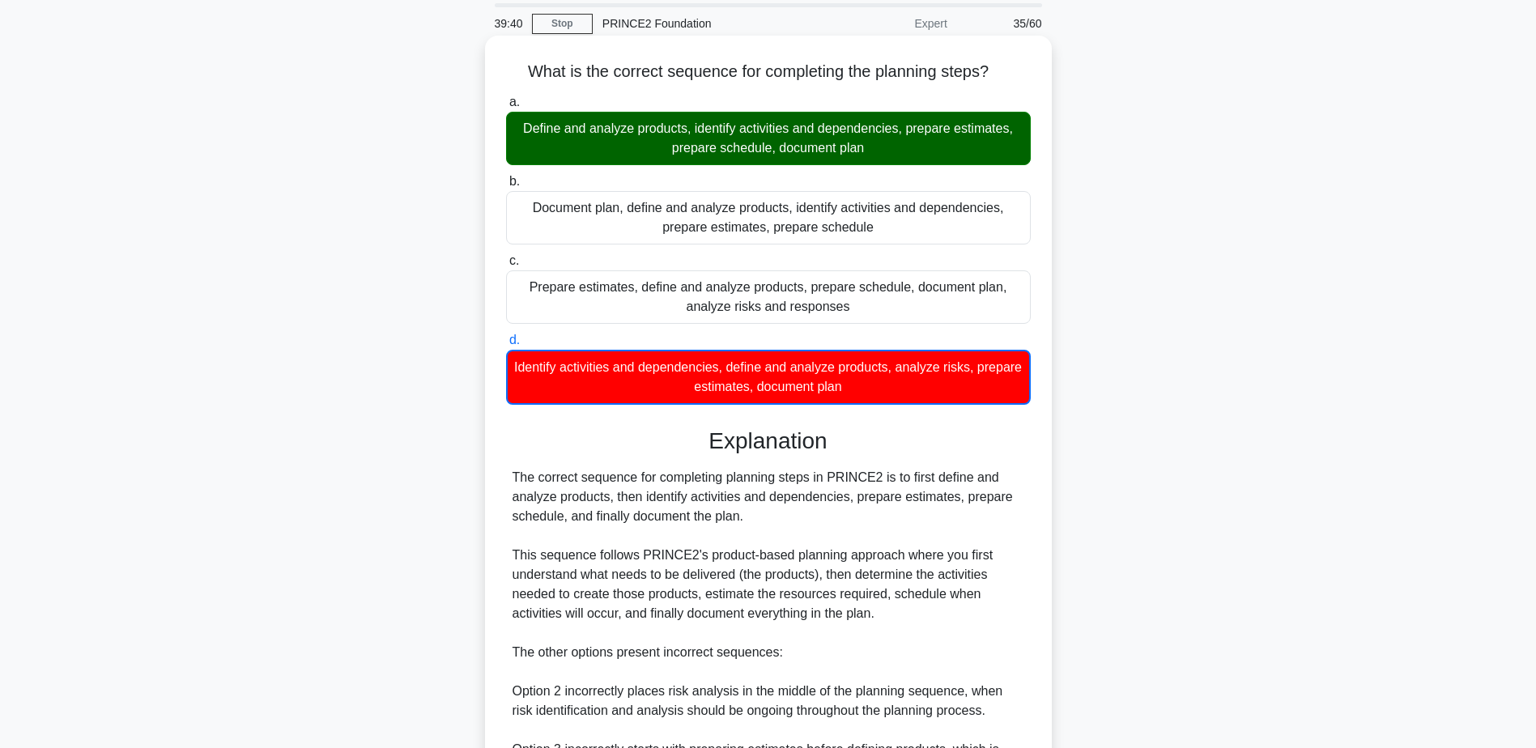
scroll to position [292, 0]
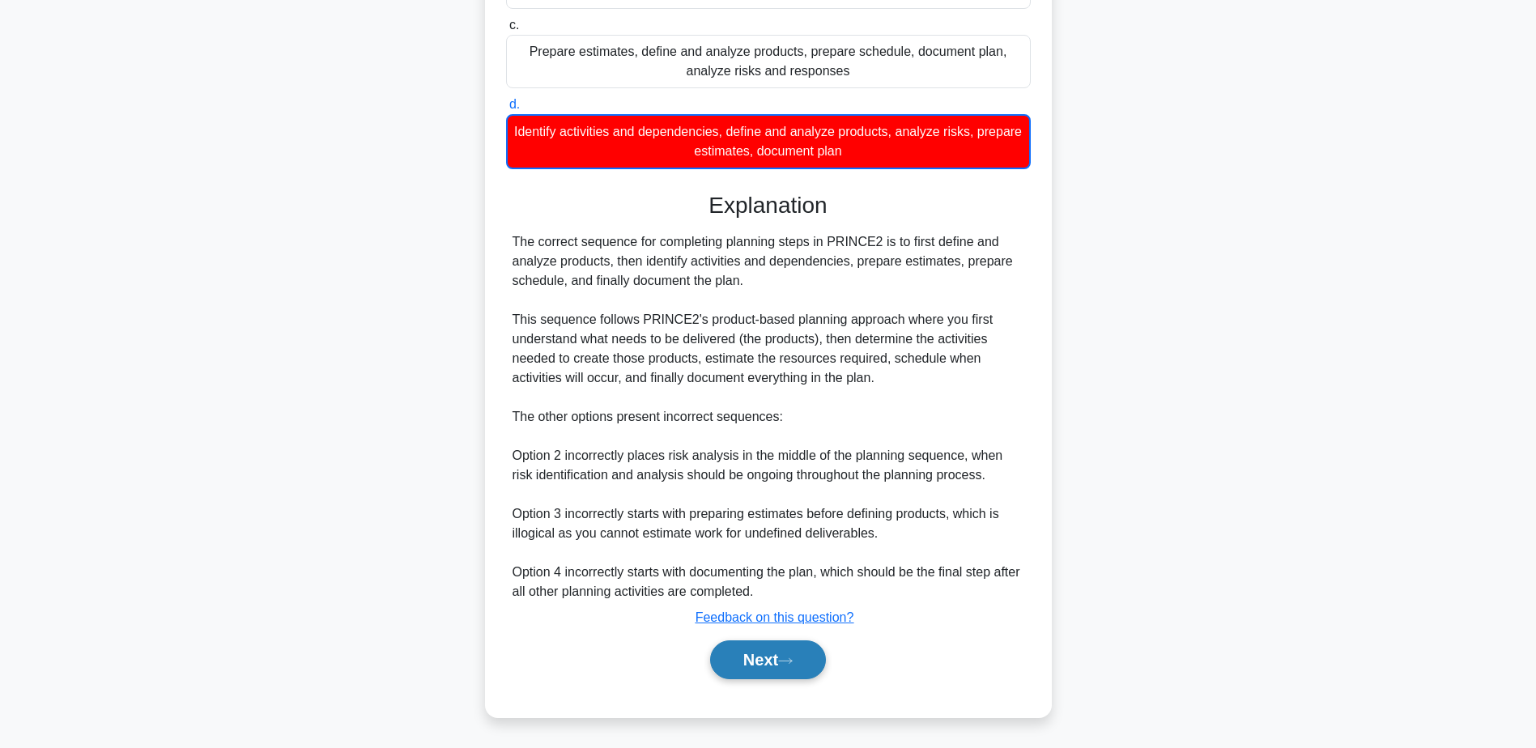
click at [826, 658] on button "Next" at bounding box center [768, 660] width 116 height 39
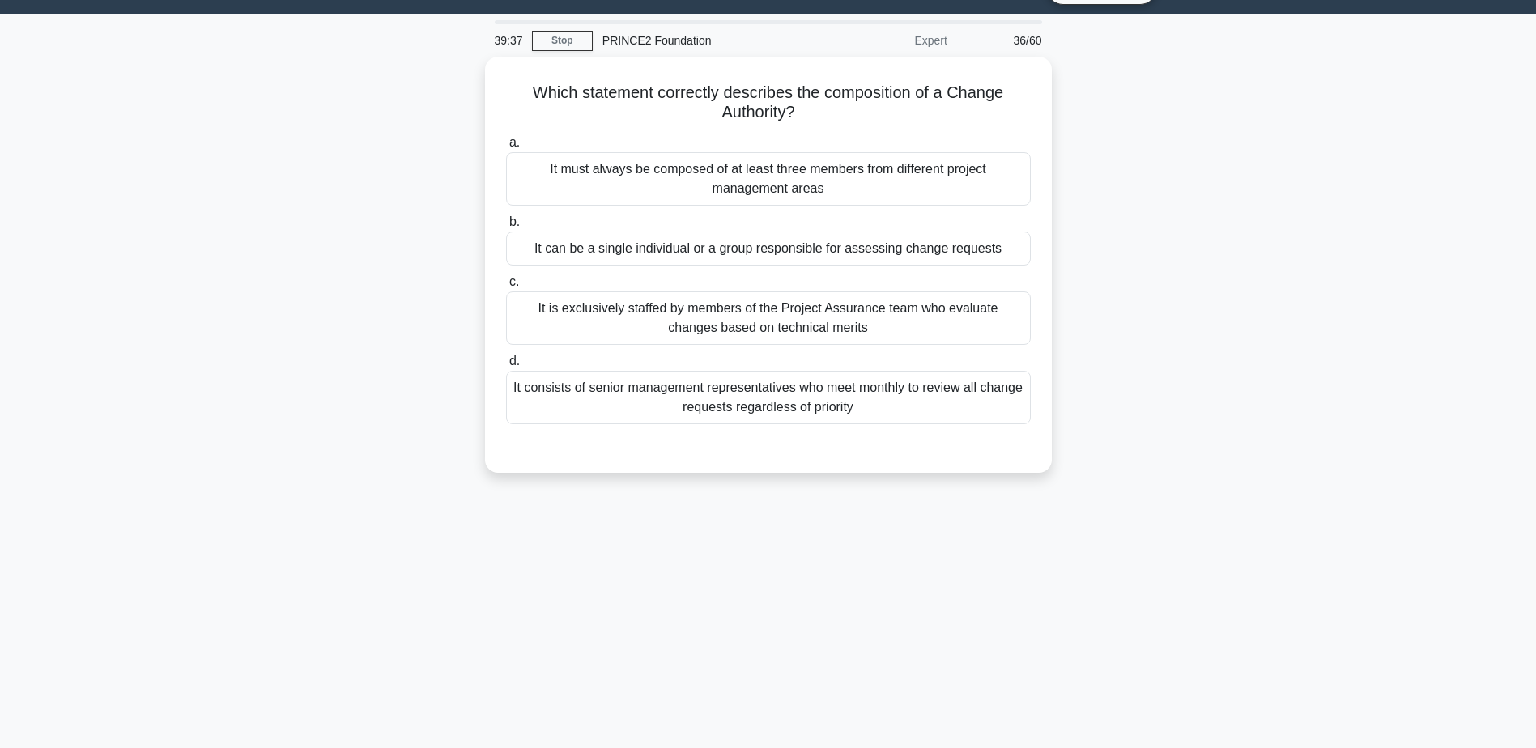
scroll to position [0, 0]
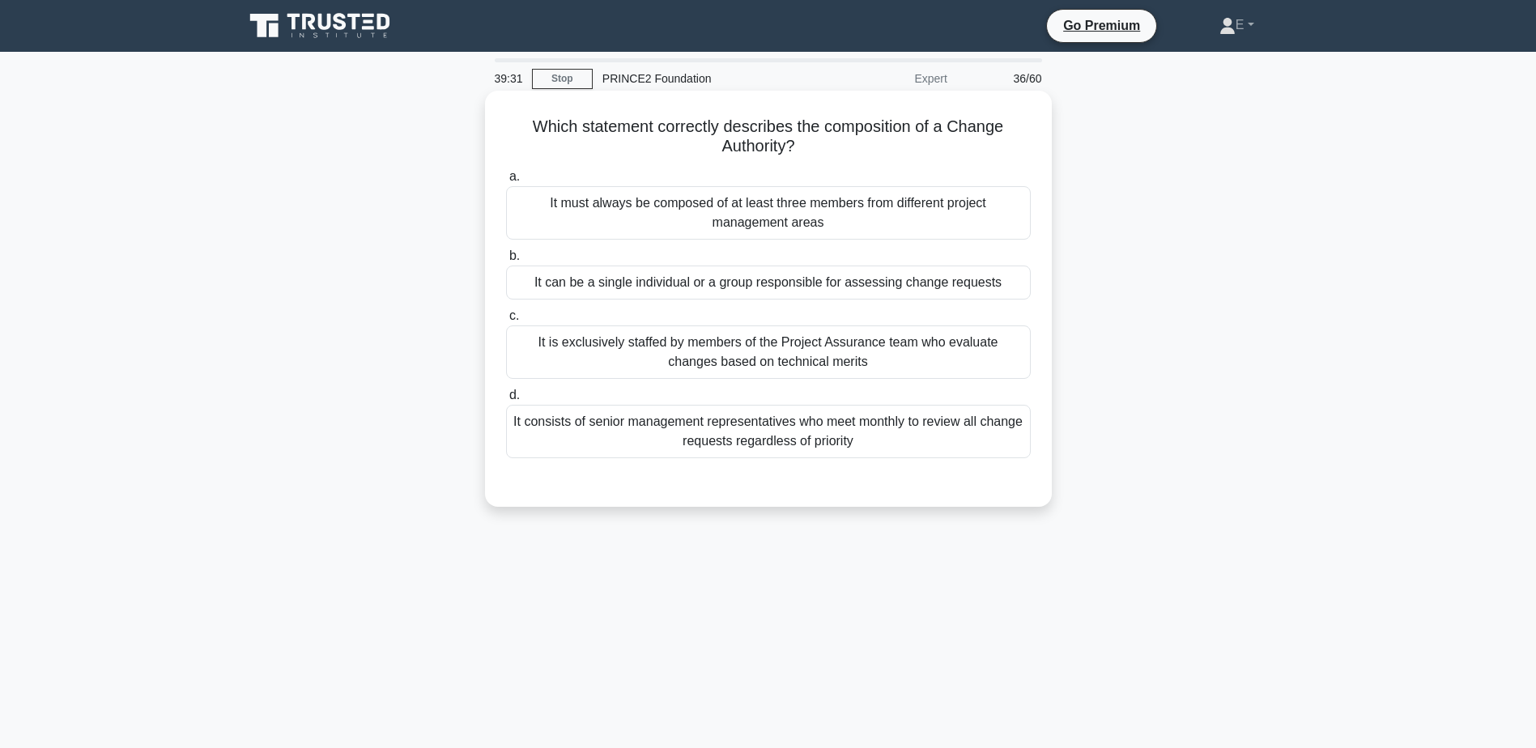
click at [888, 210] on div "It must always be composed of at least three members from different project man…" at bounding box center [768, 212] width 525 height 53
click at [506, 182] on input "a. It must always be composed of at least three members from different project …" at bounding box center [506, 177] width 0 height 11
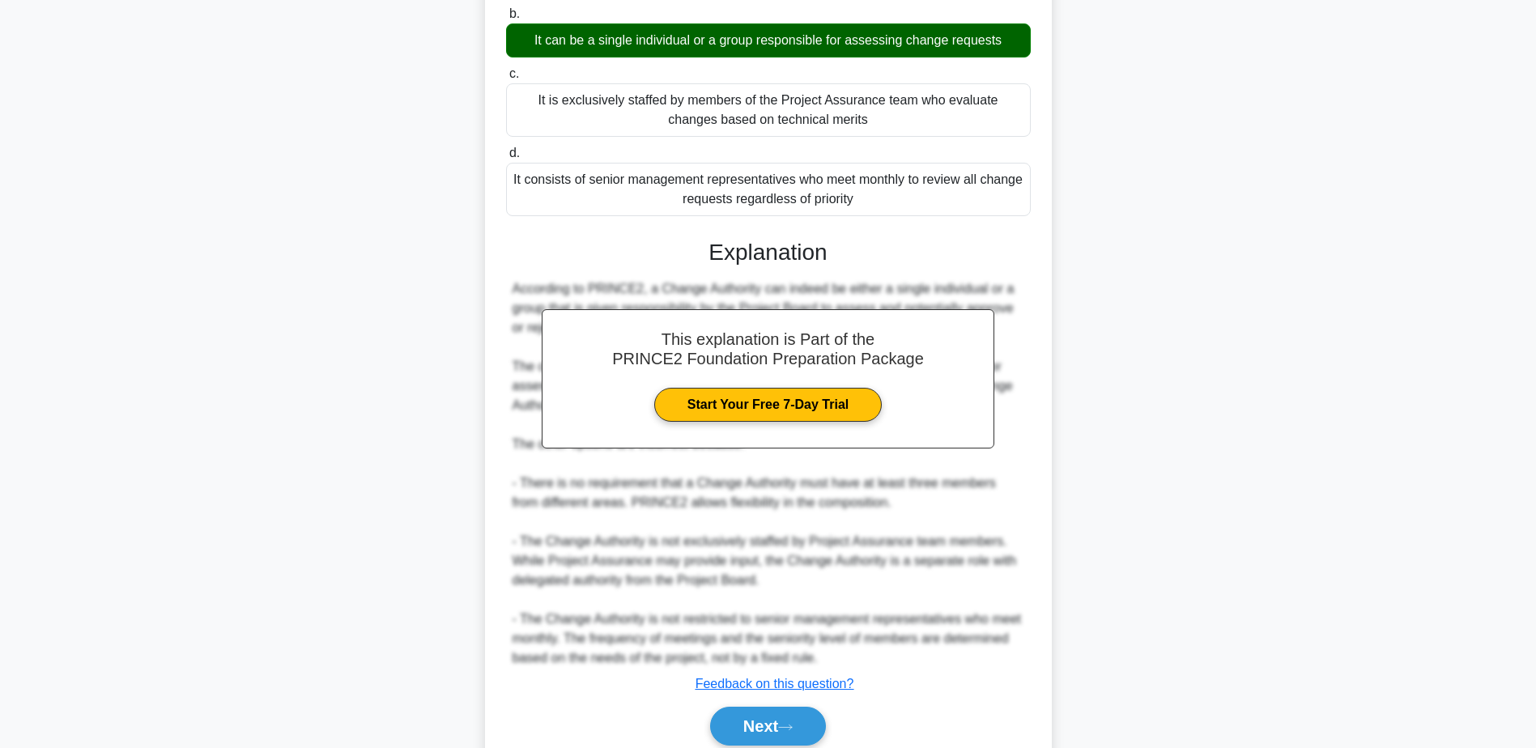
scroll to position [311, 0]
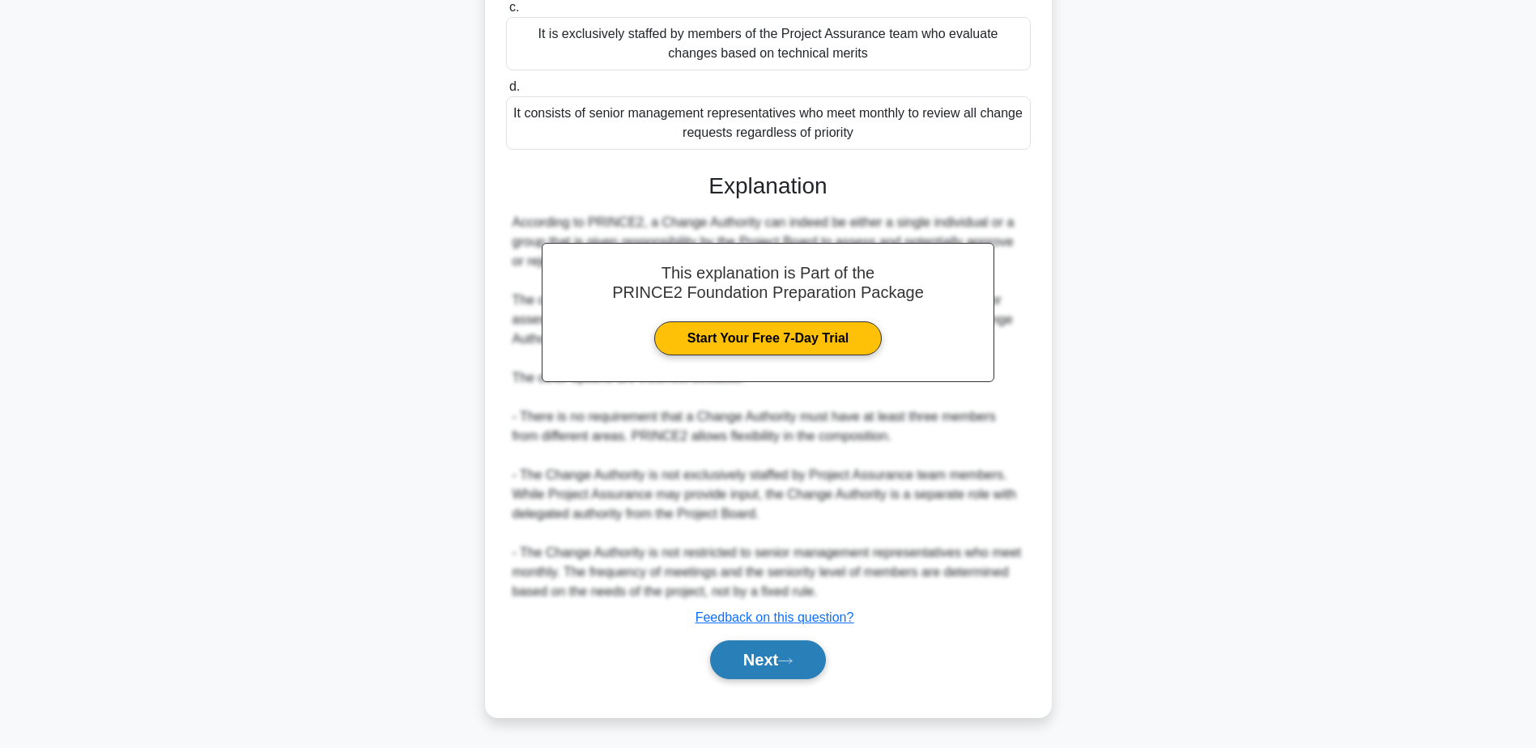
click at [763, 663] on button "Next" at bounding box center [768, 660] width 116 height 39
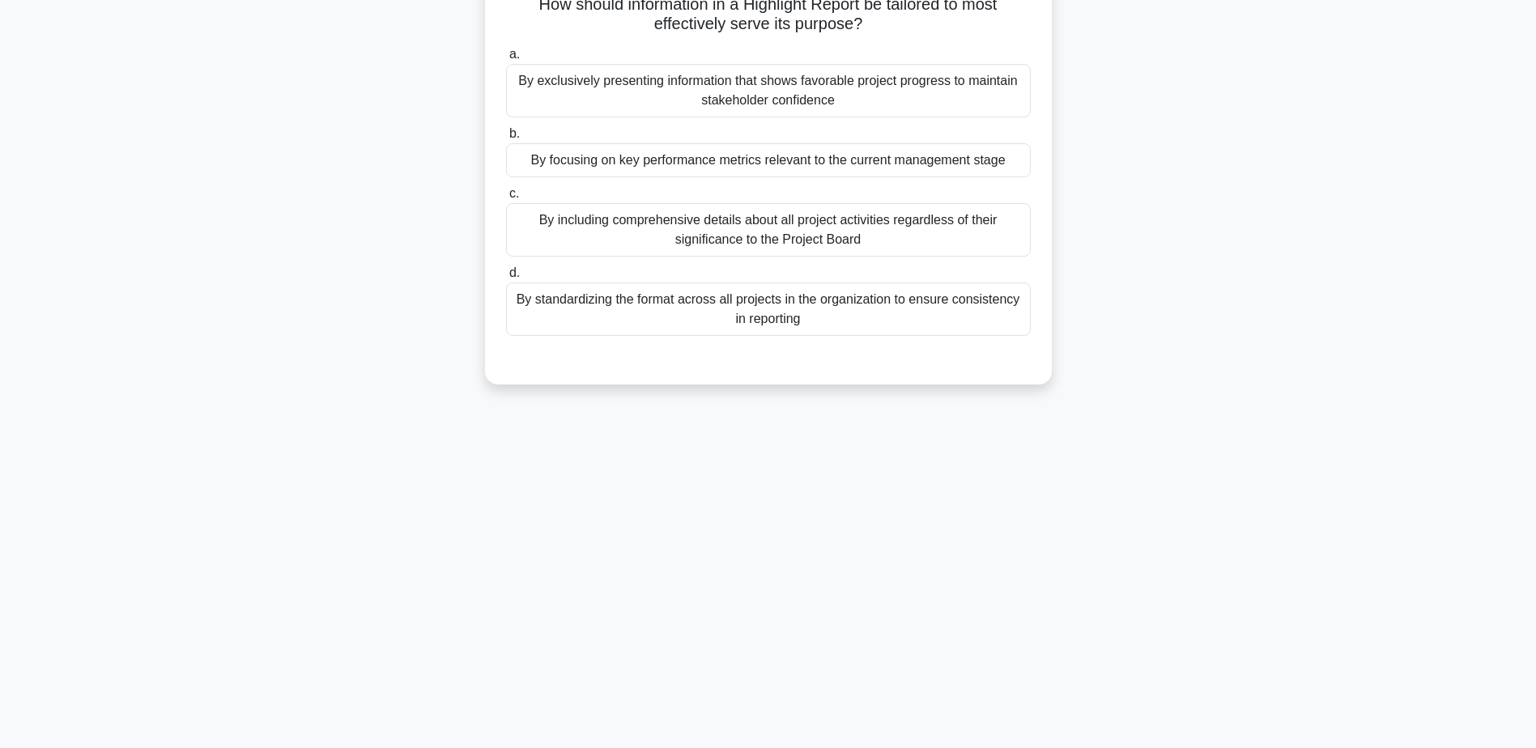
scroll to position [0, 0]
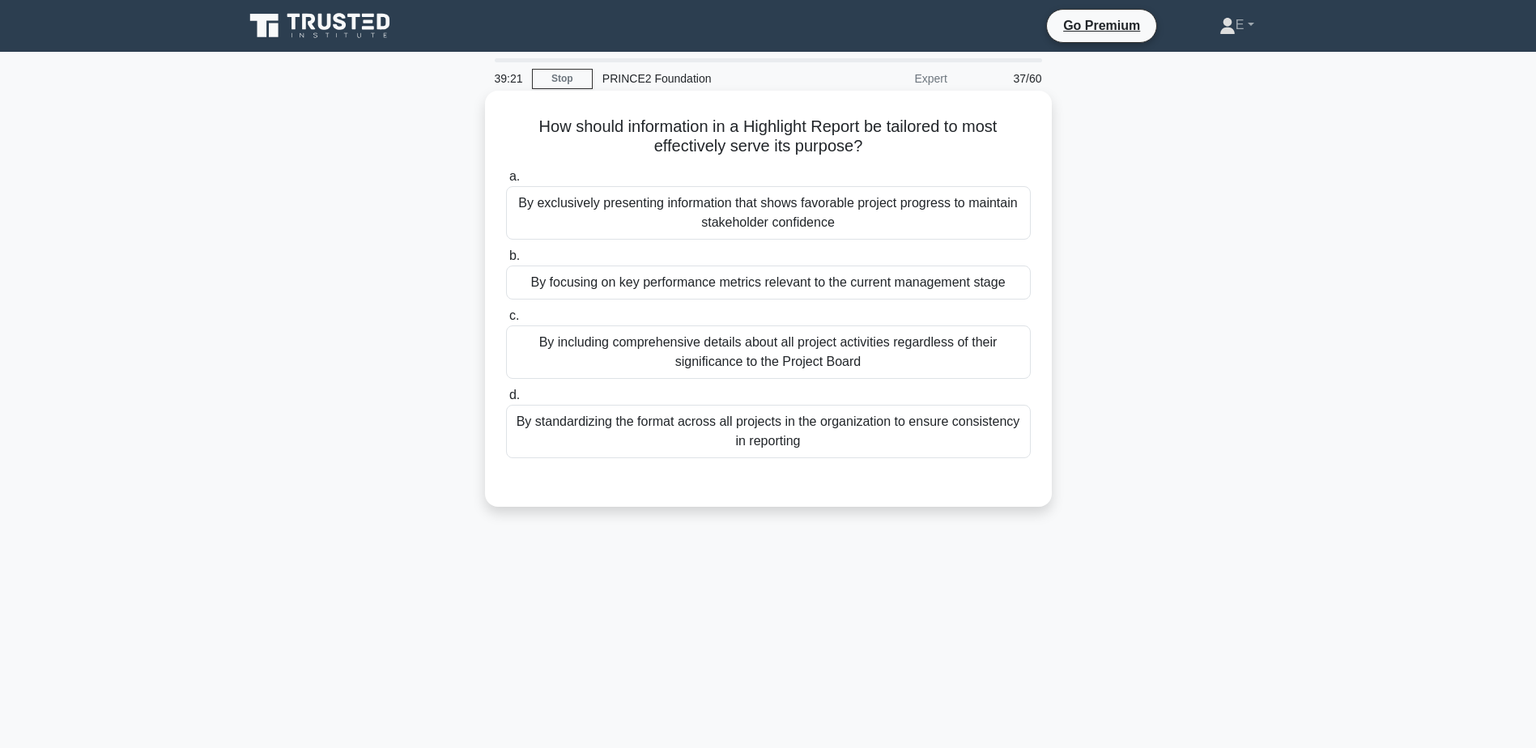
click at [890, 290] on div "By focusing on key performance metrics relevant to the current management stage" at bounding box center [768, 283] width 525 height 34
click at [506, 262] on input "b. By focusing on key performance metrics relevant to the current management st…" at bounding box center [506, 256] width 0 height 11
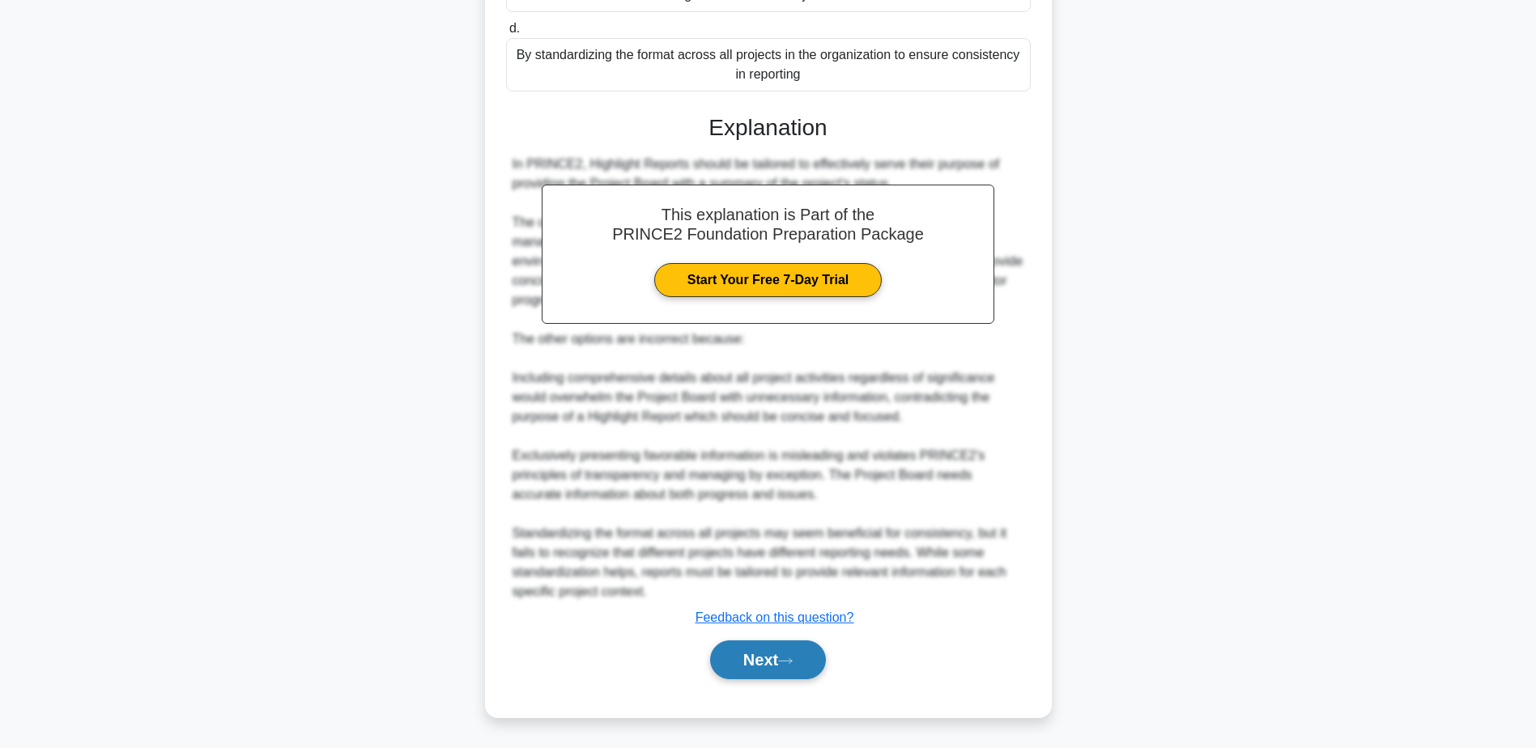
click at [780, 666] on button "Next" at bounding box center [768, 660] width 116 height 39
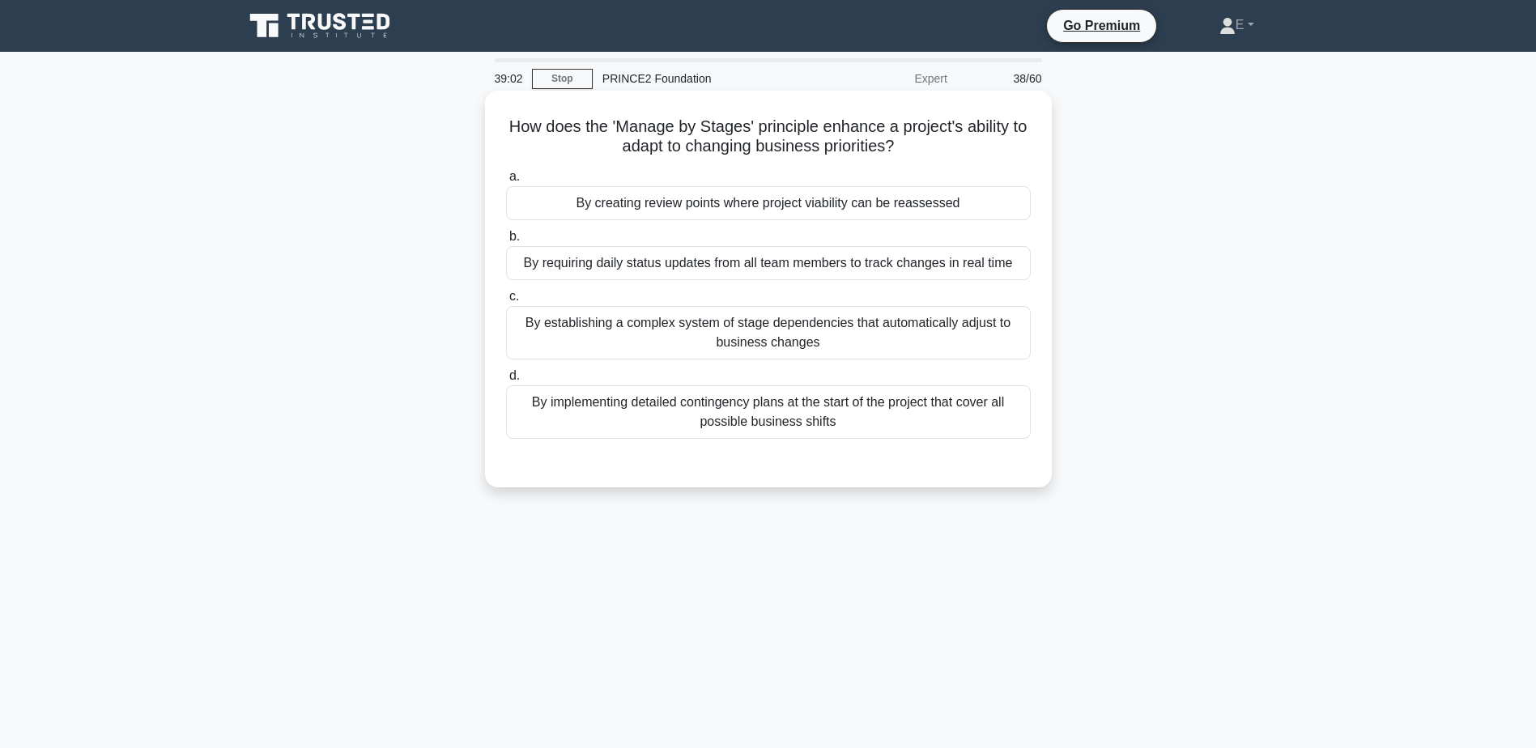
click at [613, 211] on div "By creating review points where project viability can be reassessed" at bounding box center [768, 203] width 525 height 34
click at [506, 182] on input "a. By creating review points where project viability can be reassessed" at bounding box center [506, 177] width 0 height 11
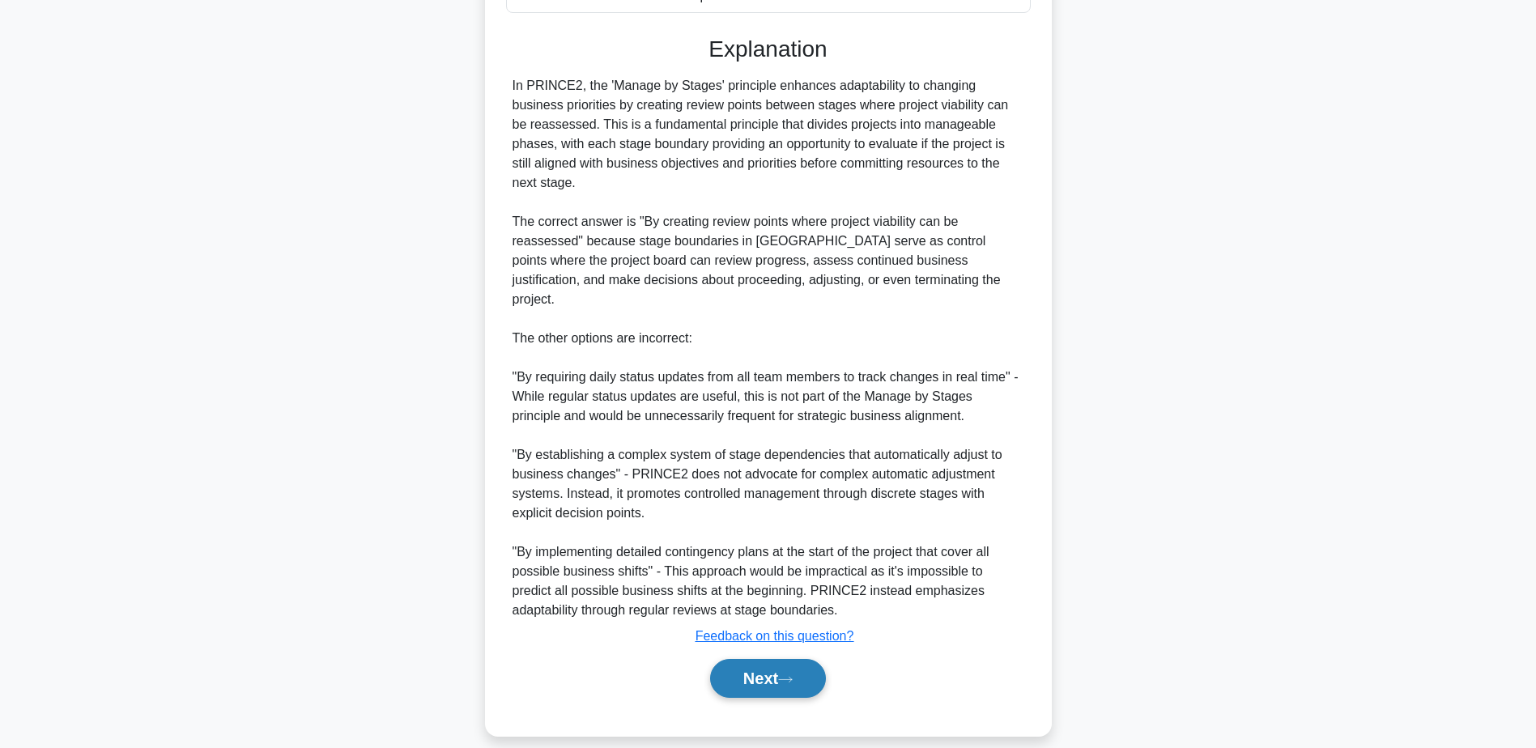
click at [785, 672] on button "Next" at bounding box center [768, 678] width 116 height 39
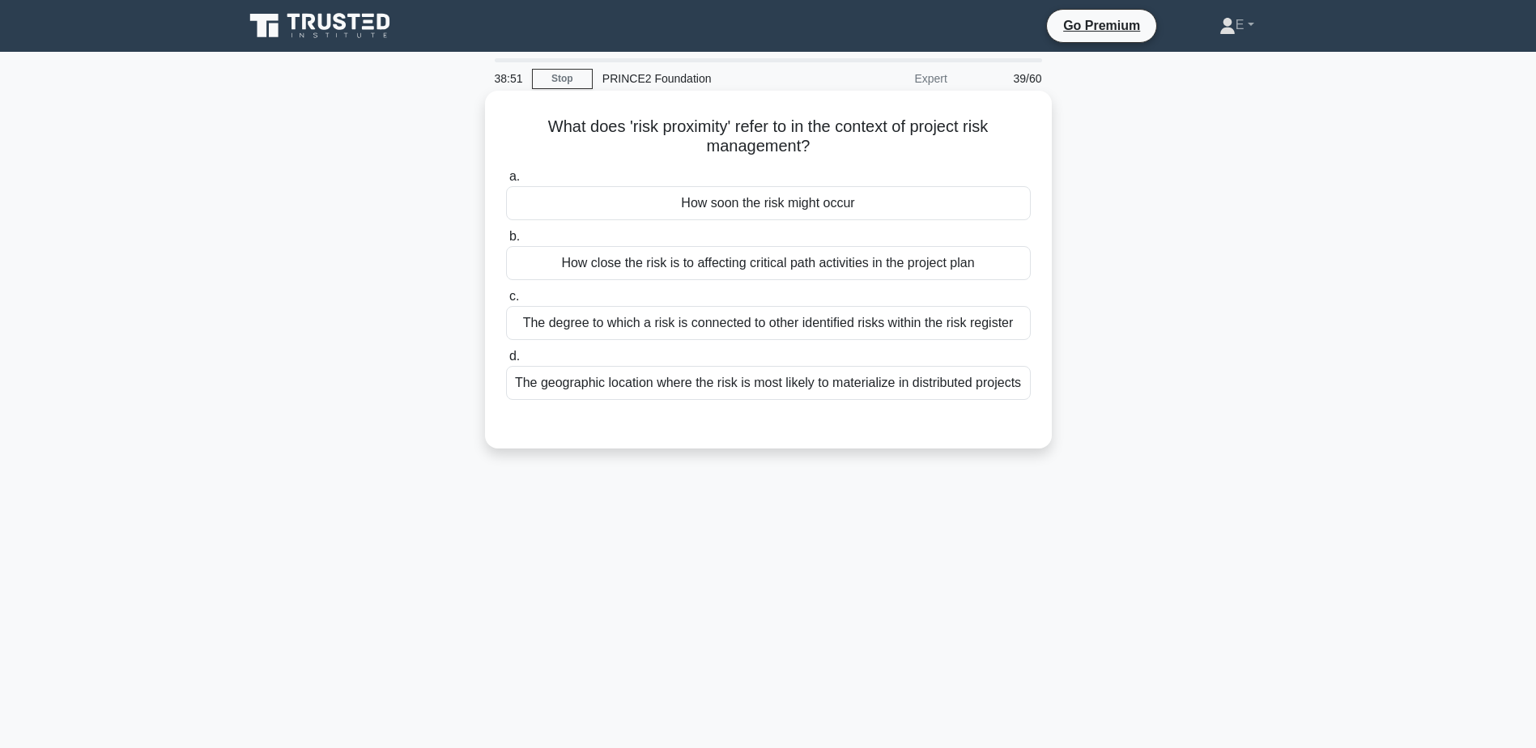
click at [658, 317] on div "The degree to which a risk is connected to other identified risks within the ri…" at bounding box center [768, 323] width 525 height 34
click at [506, 302] on input "c. The degree to which a risk is connected to other identified risks within the…" at bounding box center [506, 297] width 0 height 11
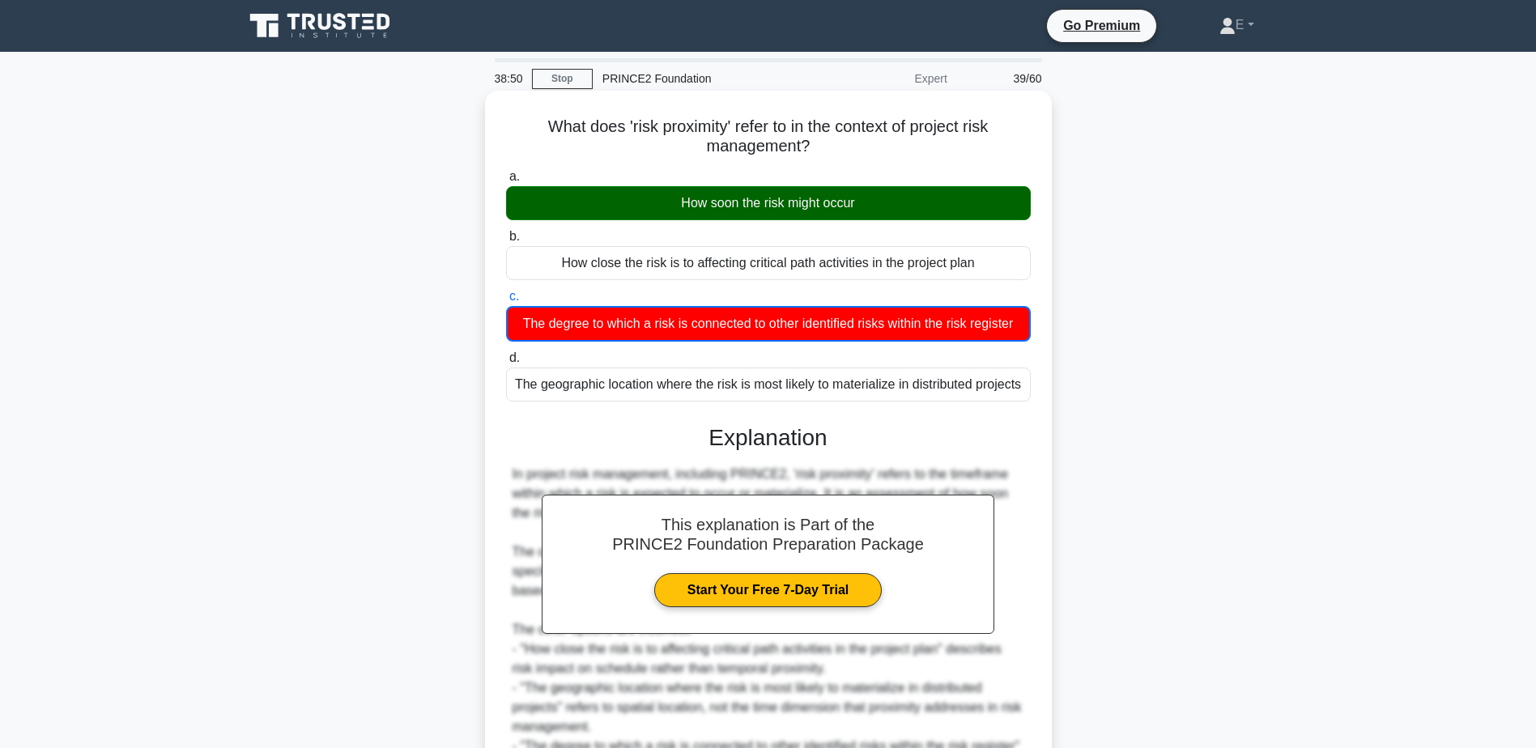
click at [711, 194] on div "How soon the risk might occur" at bounding box center [768, 203] width 525 height 34
click at [506, 182] on input "a. How soon the risk might occur" at bounding box center [506, 177] width 0 height 11
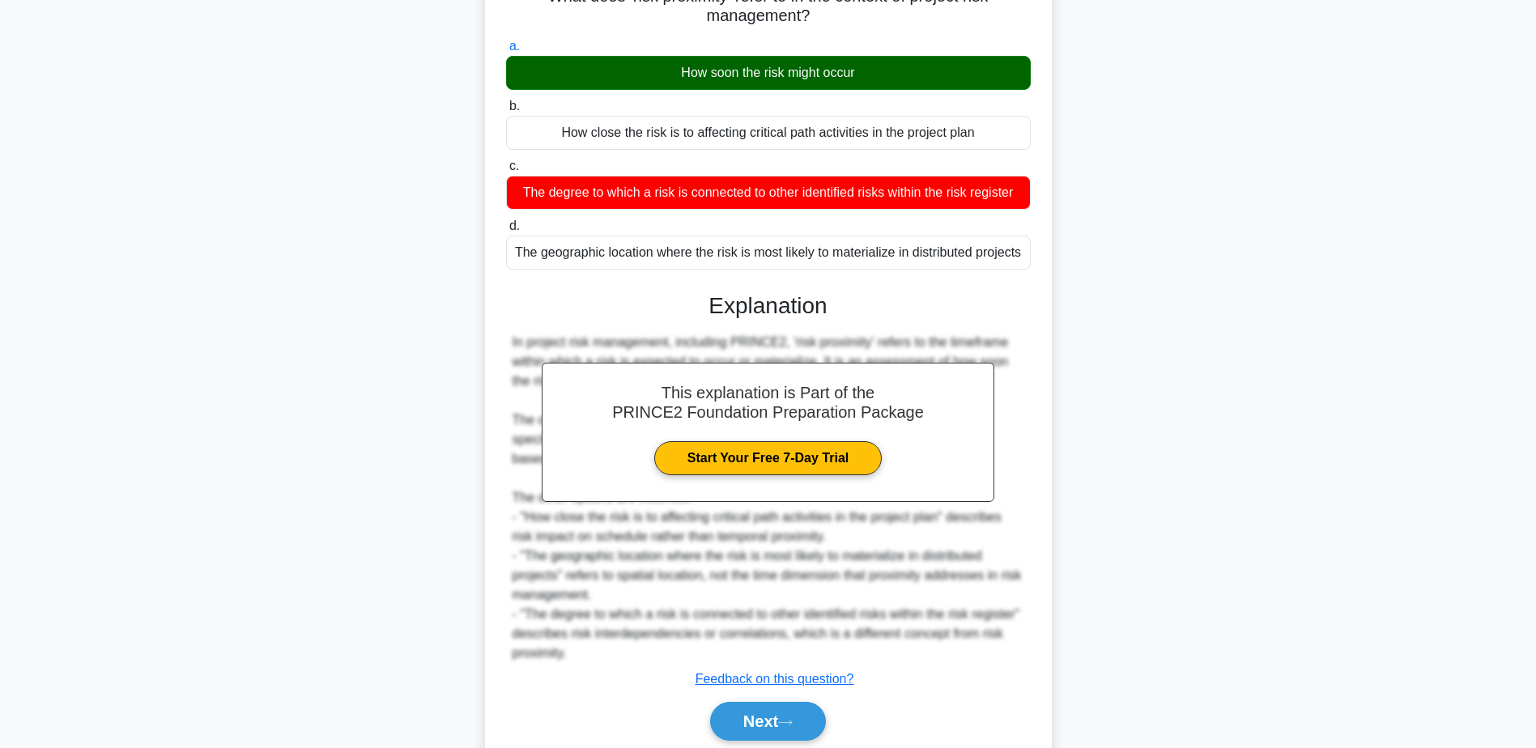
scroll to position [193, 0]
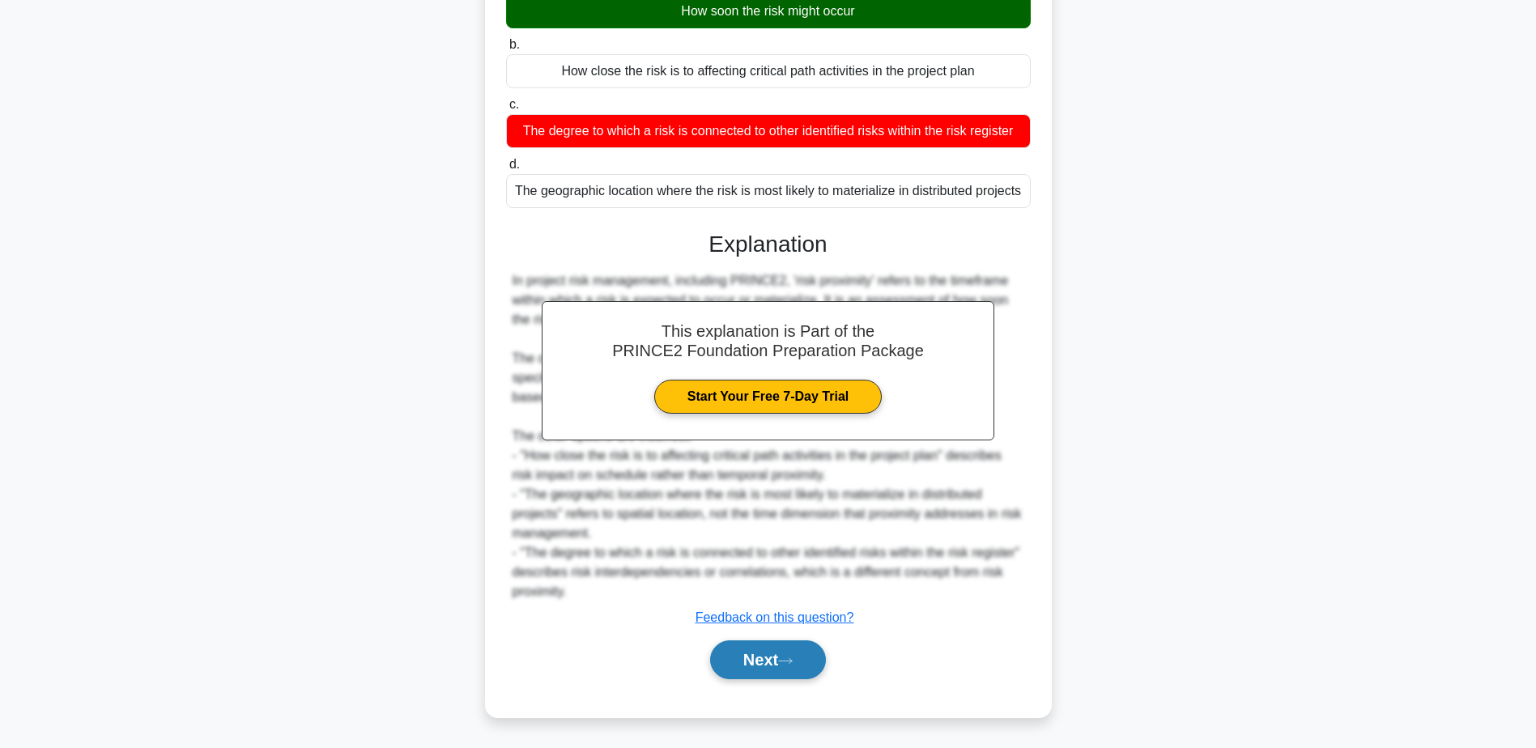
click at [800, 663] on button "Next" at bounding box center [768, 660] width 116 height 39
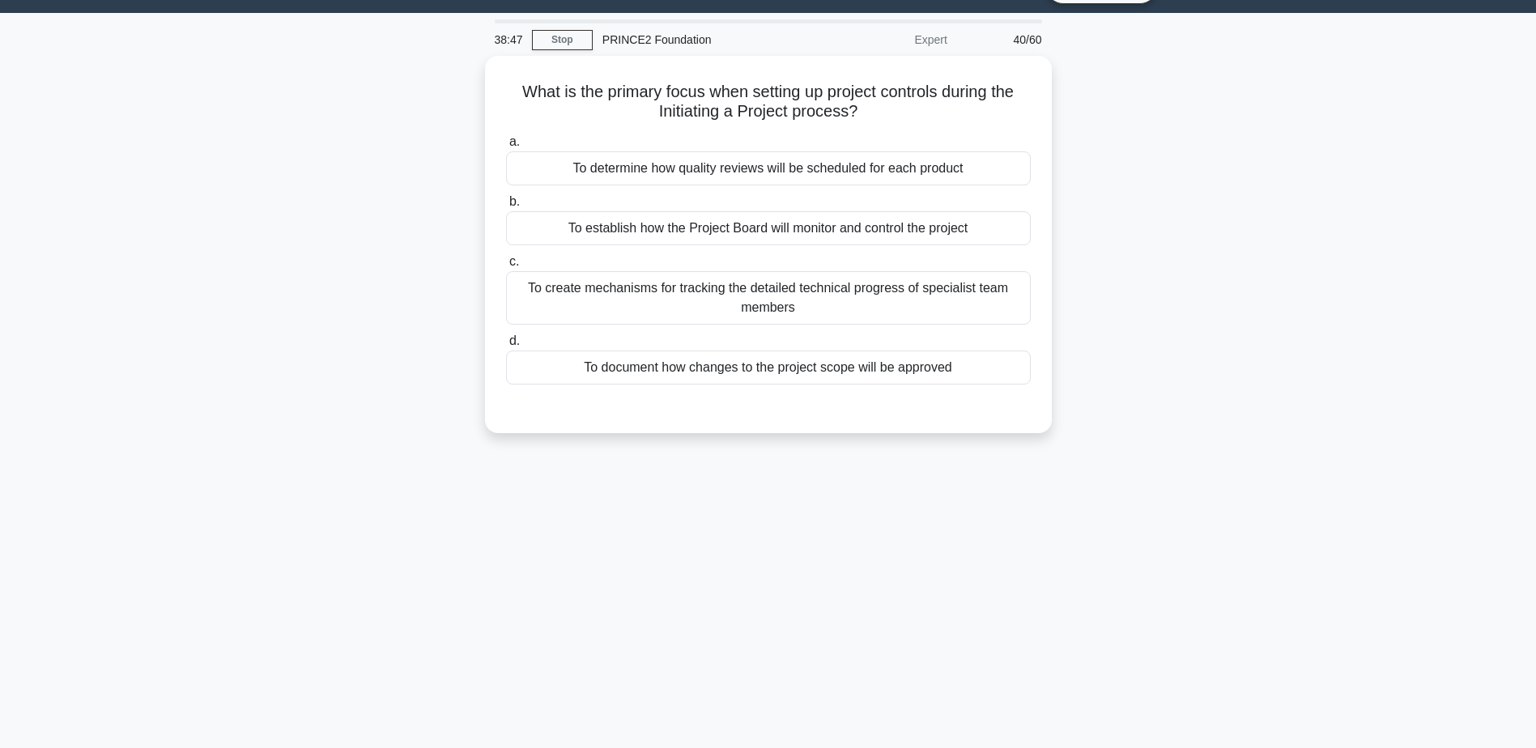
scroll to position [0, 0]
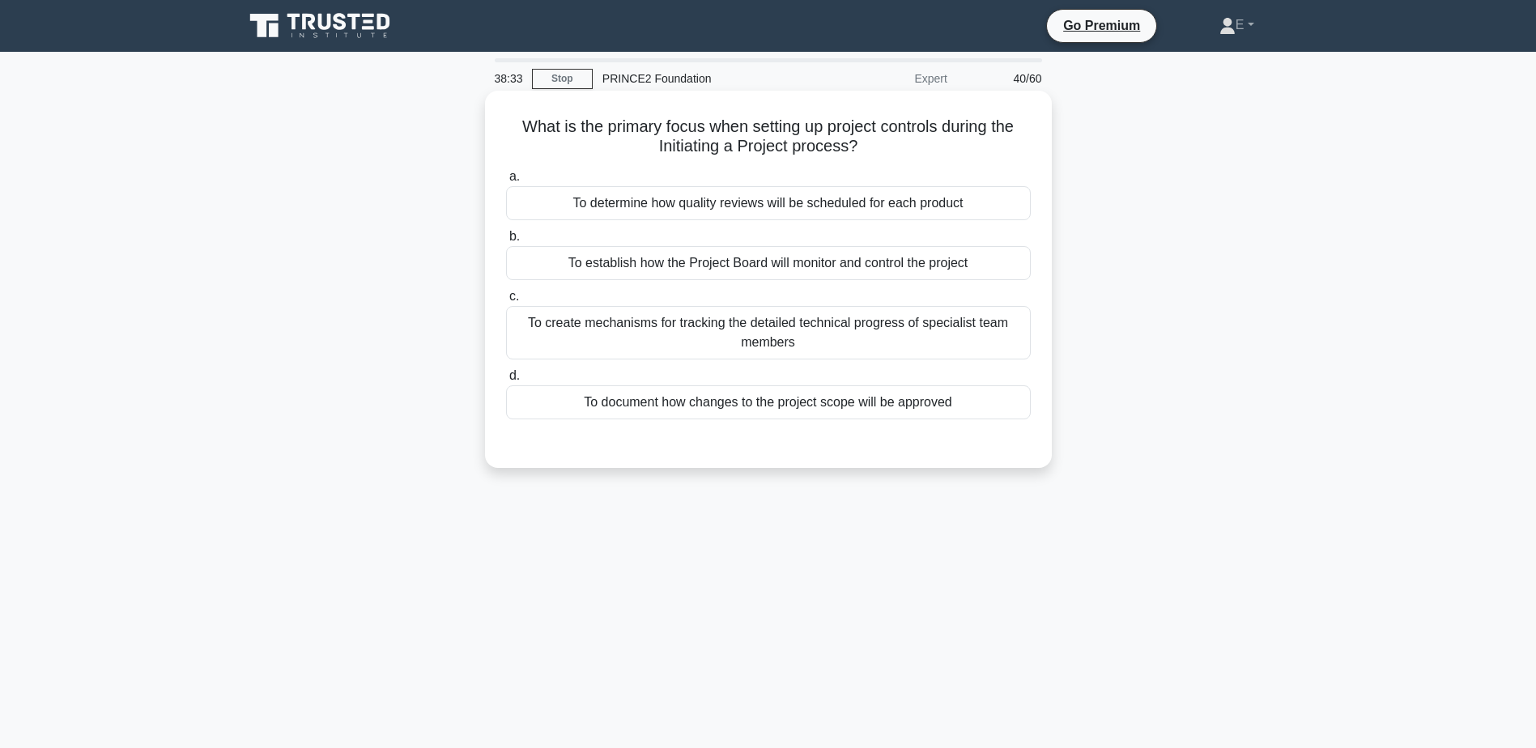
click at [768, 256] on div "To establish how the Project Board will monitor and control the project" at bounding box center [768, 263] width 525 height 34
click at [506, 242] on input "b. To establish how the Project Board will monitor and control the project" at bounding box center [506, 237] width 0 height 11
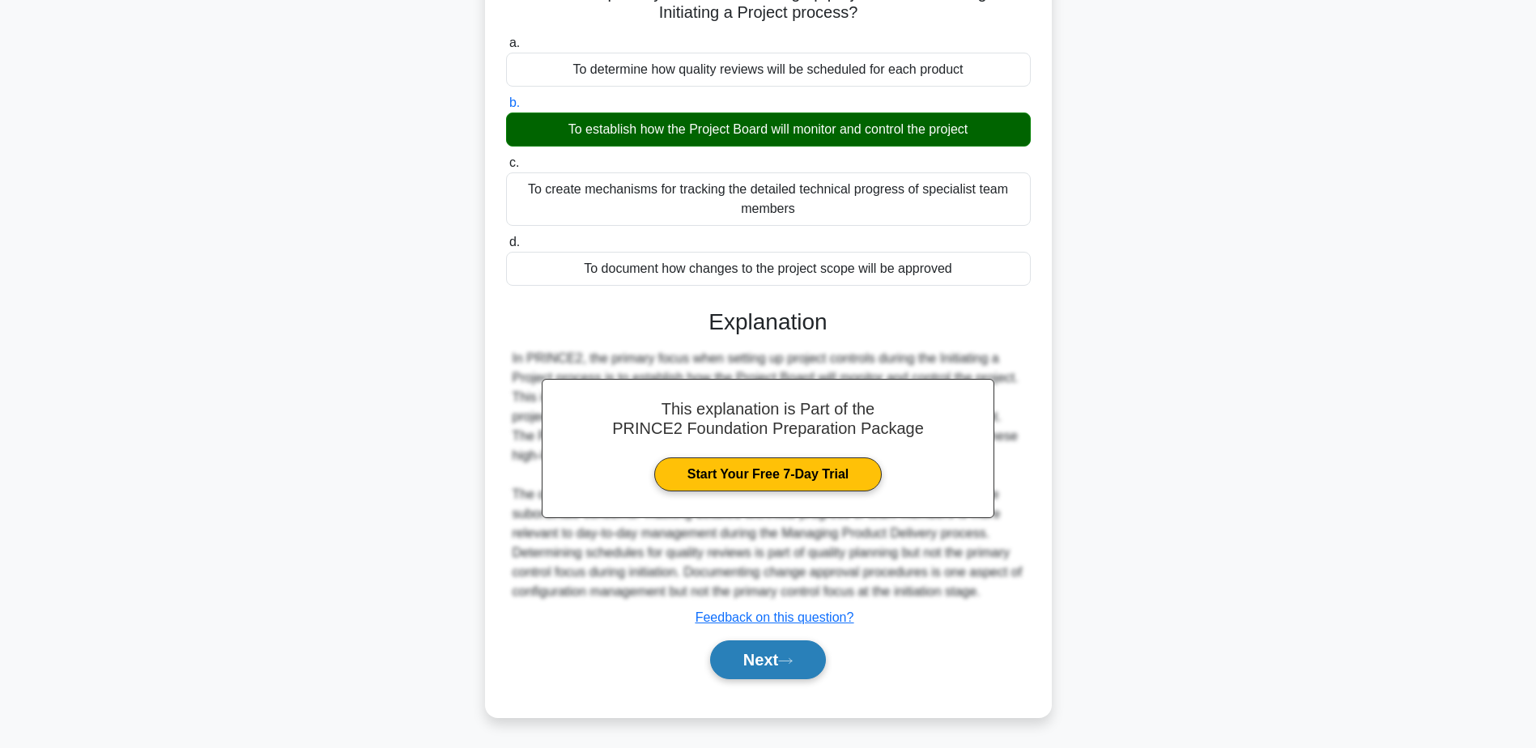
click at [768, 659] on button "Next" at bounding box center [768, 660] width 116 height 39
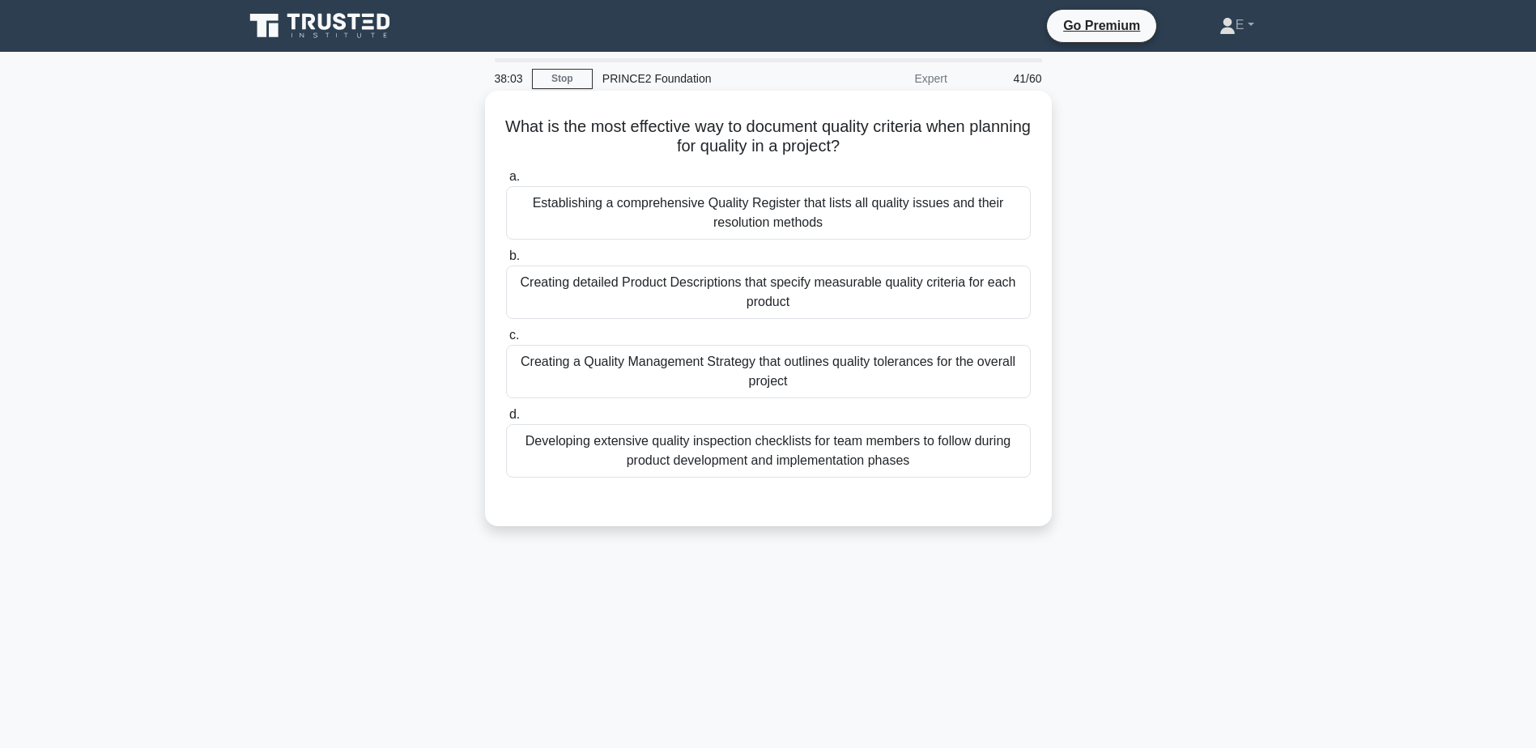
click at [804, 299] on div "Creating detailed Product Descriptions that specify measurable quality criteria…" at bounding box center [768, 292] width 525 height 53
click at [506, 262] on input "b. Creating detailed Product Descriptions that specify measurable quality crite…" at bounding box center [506, 256] width 0 height 11
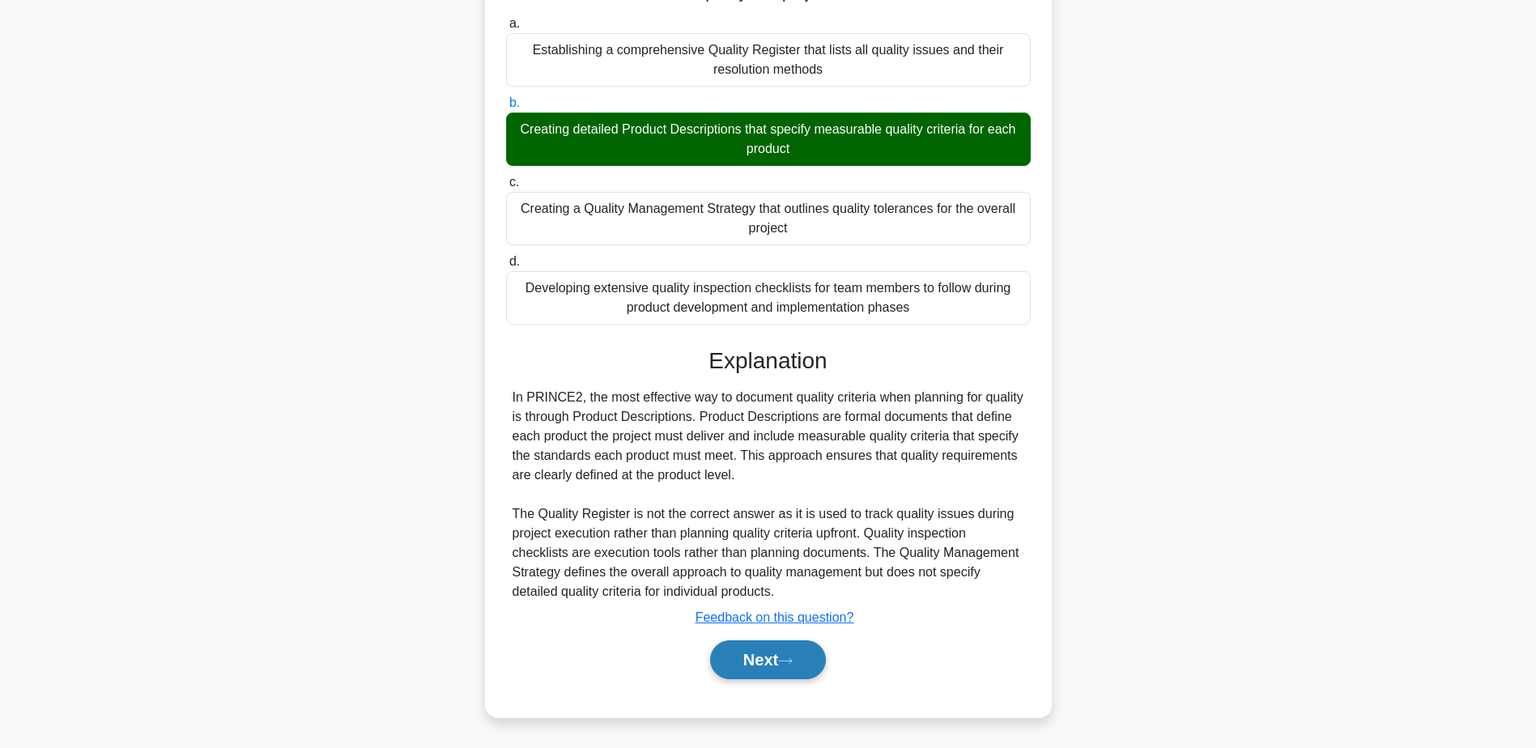
click at [790, 659] on icon at bounding box center [785, 661] width 15 height 9
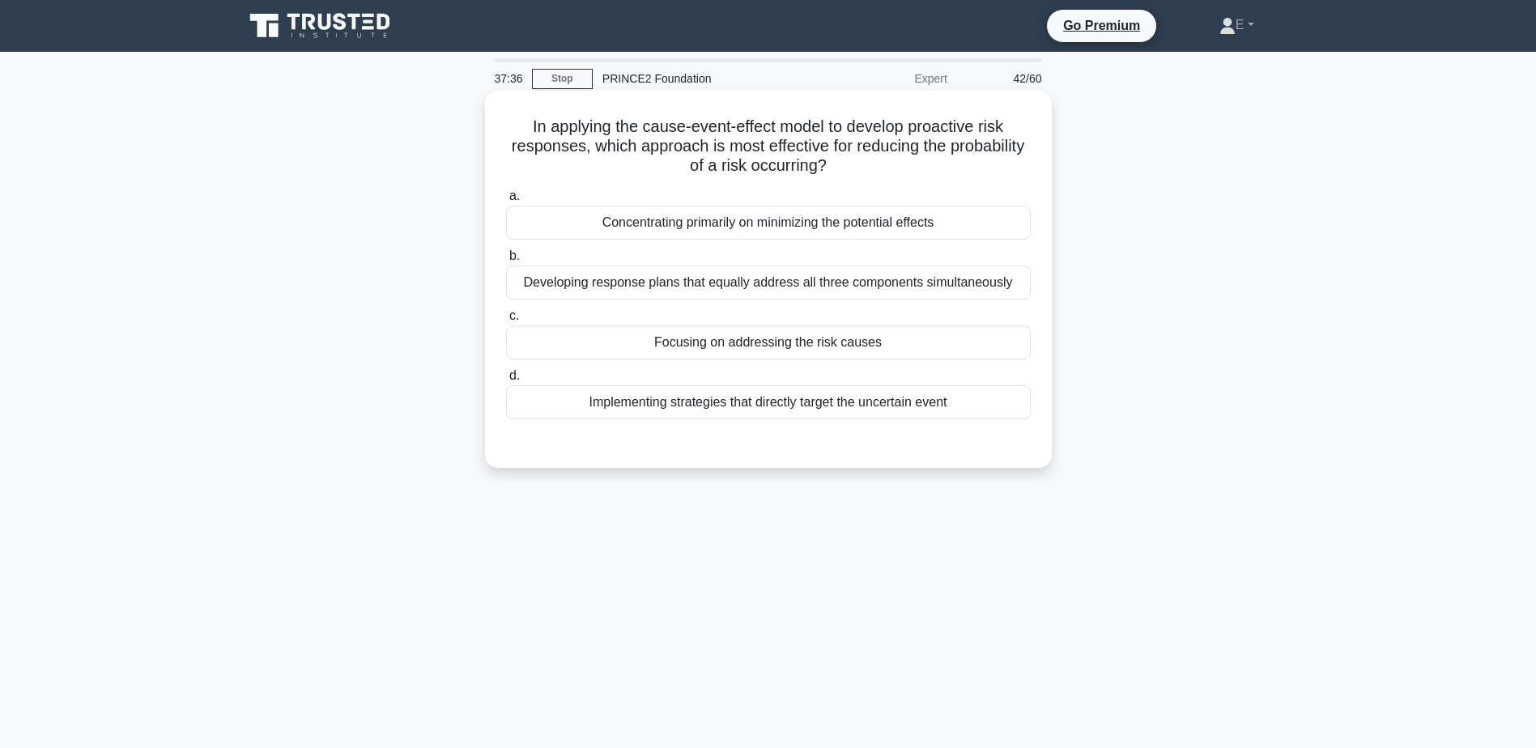
click at [974, 281] on div "Developing response plans that equally address all three components simultaneou…" at bounding box center [768, 283] width 525 height 34
click at [506, 262] on input "b. Developing response plans that equally address all three components simultan…" at bounding box center [506, 256] width 0 height 11
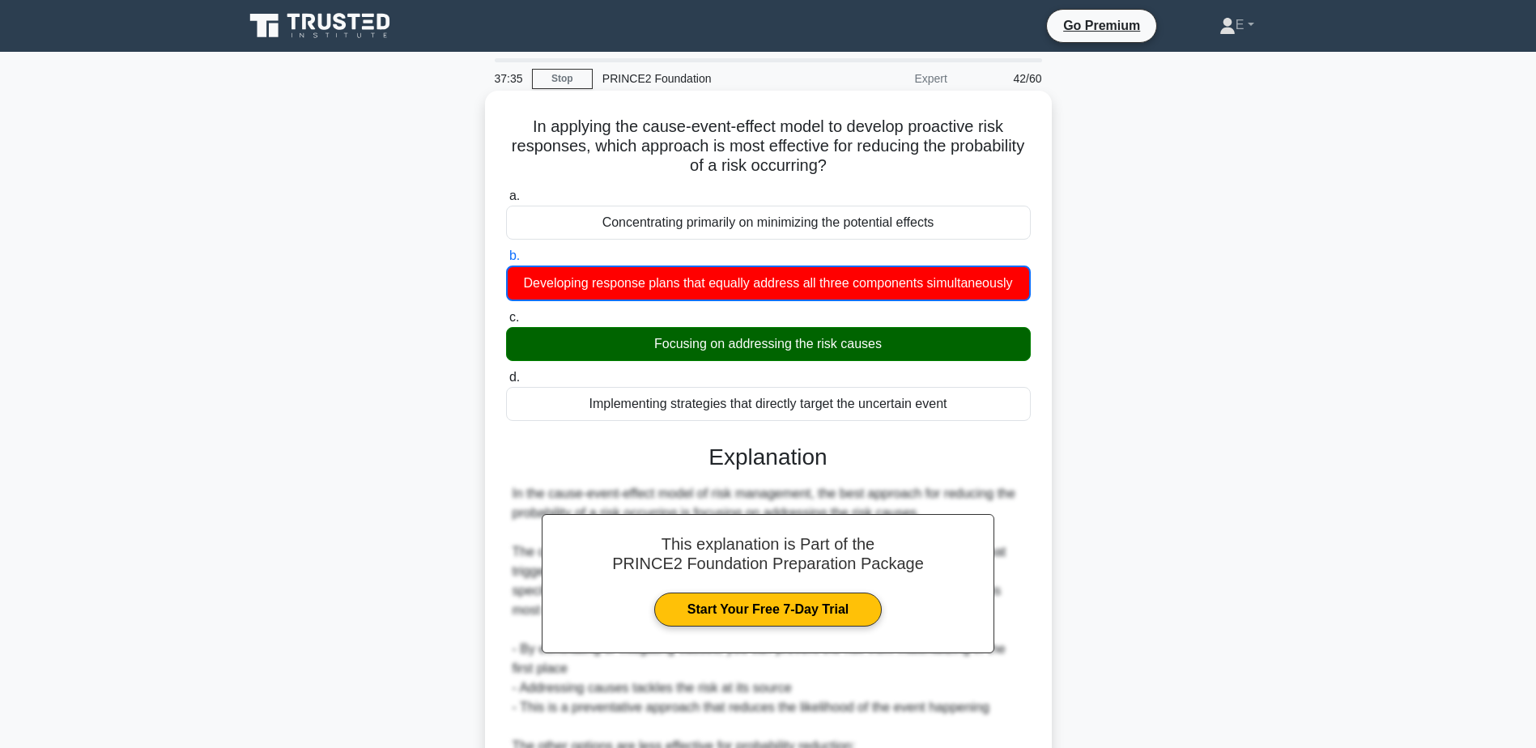
click at [946, 337] on div "Focusing on addressing the risk causes" at bounding box center [768, 344] width 525 height 34
click at [506, 323] on input "c. Focusing on addressing the risk causes" at bounding box center [506, 318] width 0 height 11
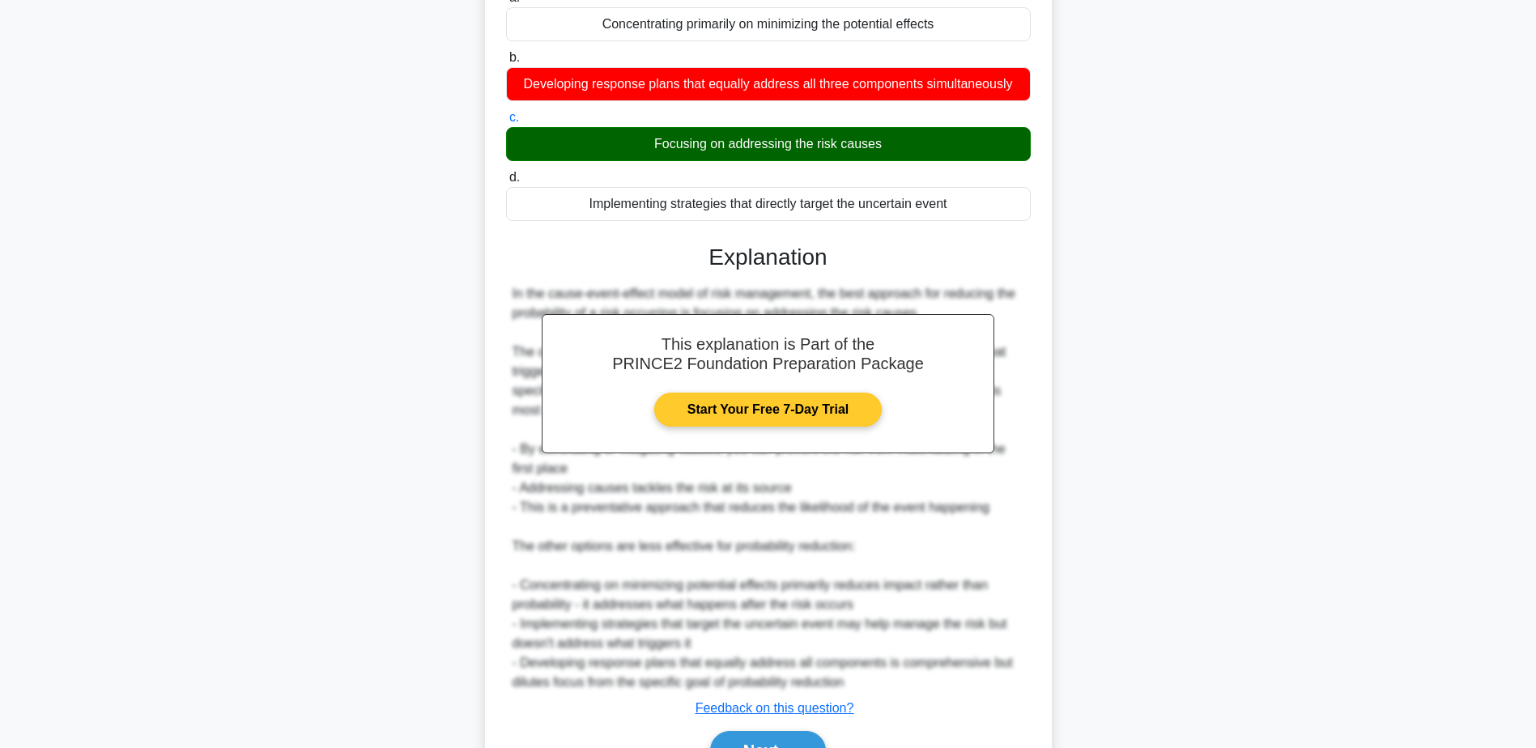
scroll to position [290, 0]
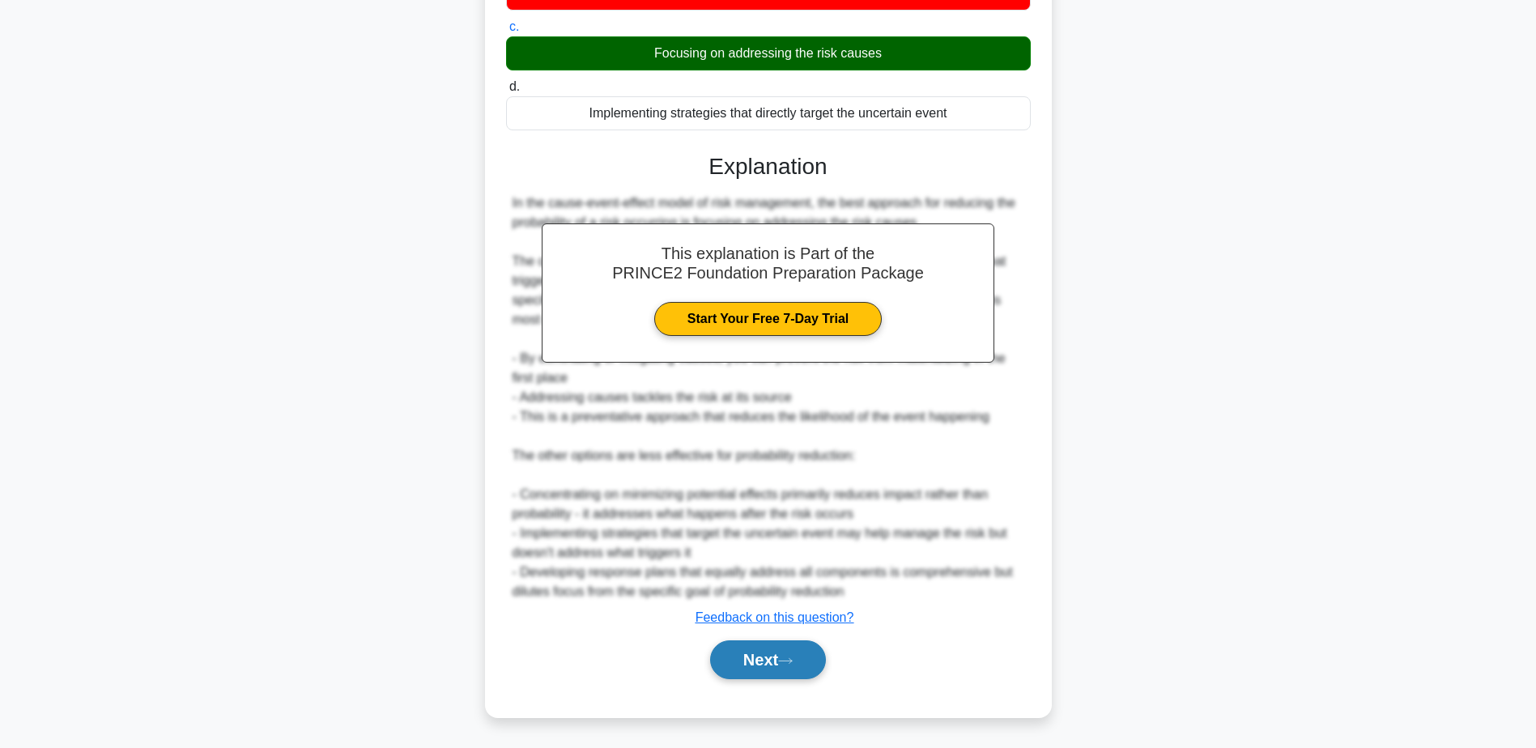
click at [802, 660] on button "Next" at bounding box center [768, 660] width 116 height 39
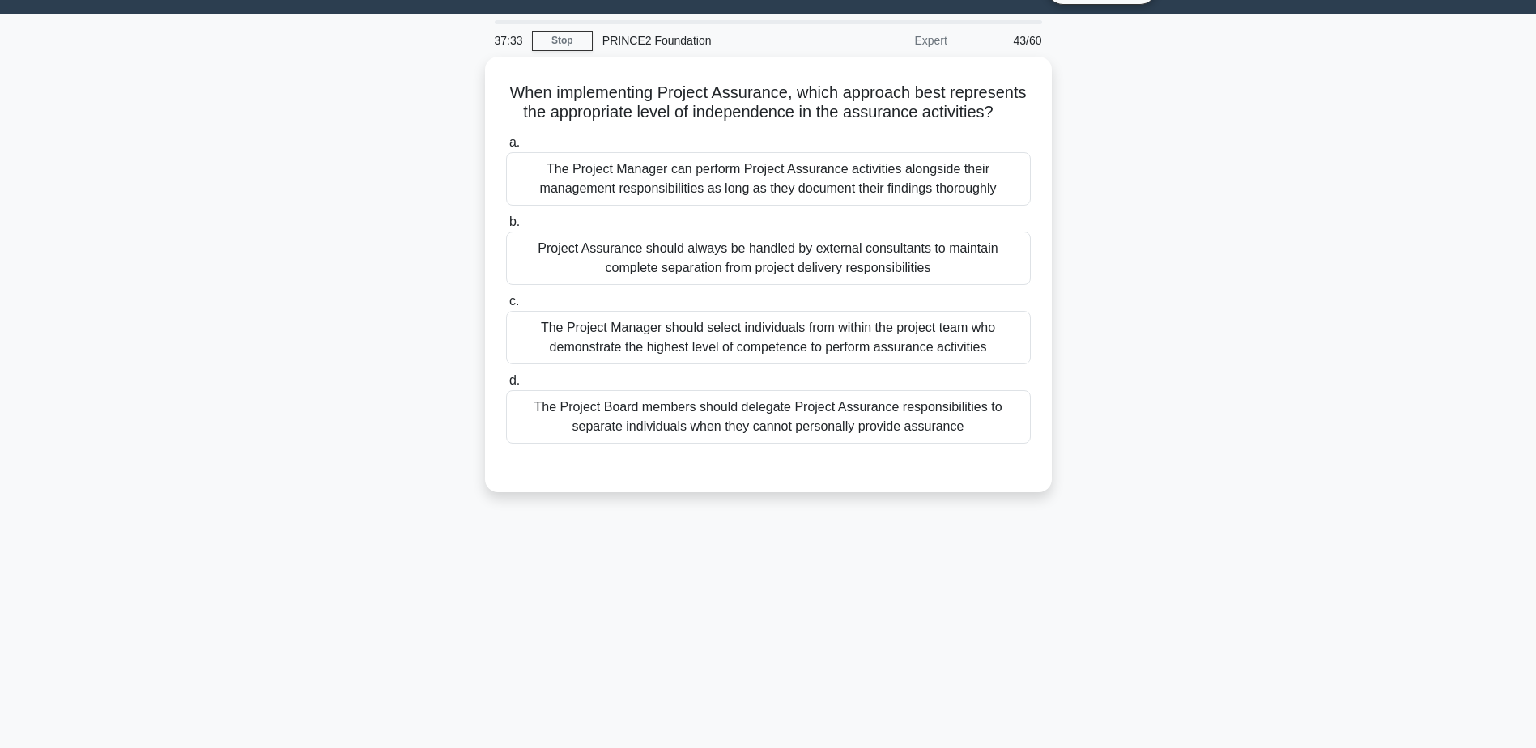
scroll to position [0, 0]
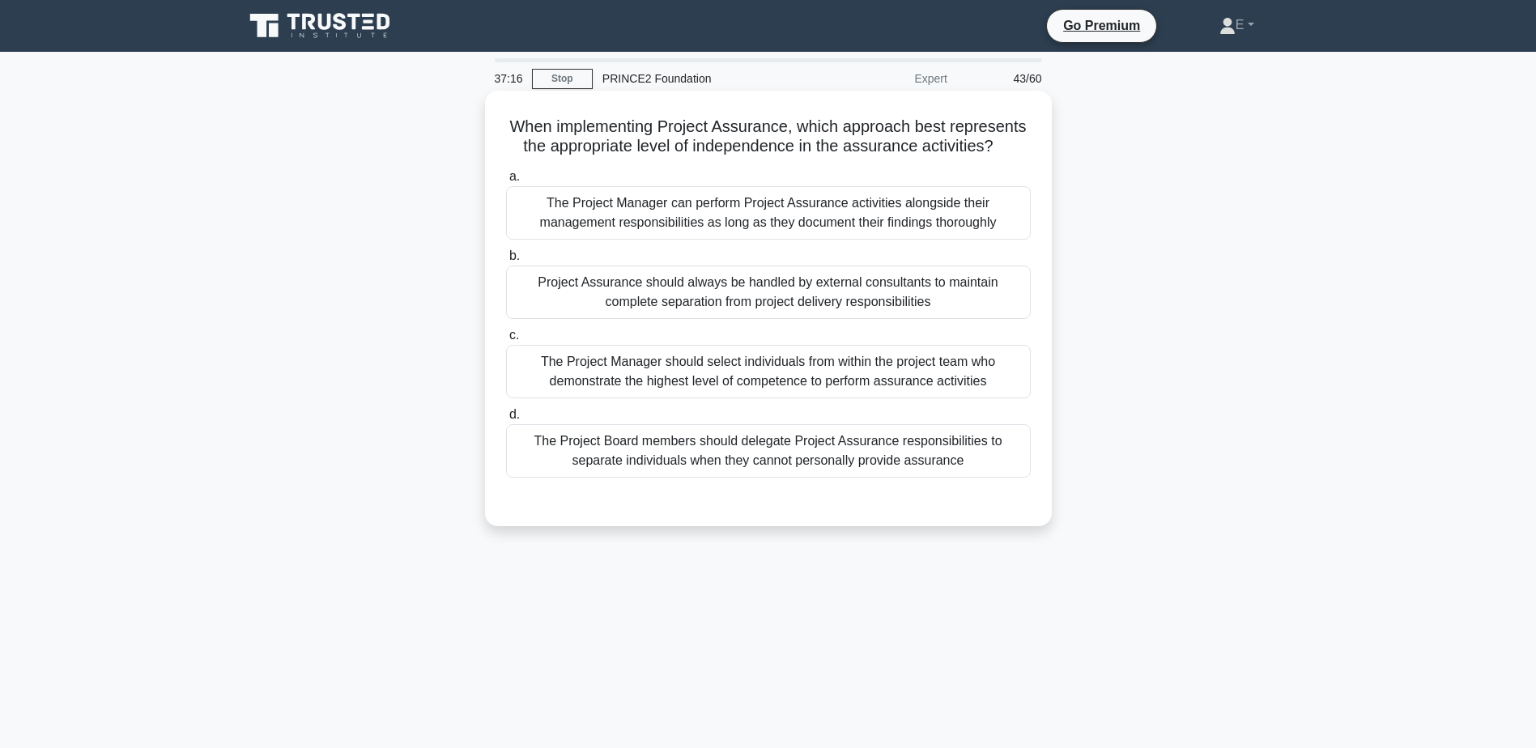
click at [980, 314] on div "Project Assurance should always be handled by external consultants to maintain …" at bounding box center [768, 292] width 525 height 53
click at [506, 262] on input "b. Project Assurance should always be handled by external consultants to mainta…" at bounding box center [506, 256] width 0 height 11
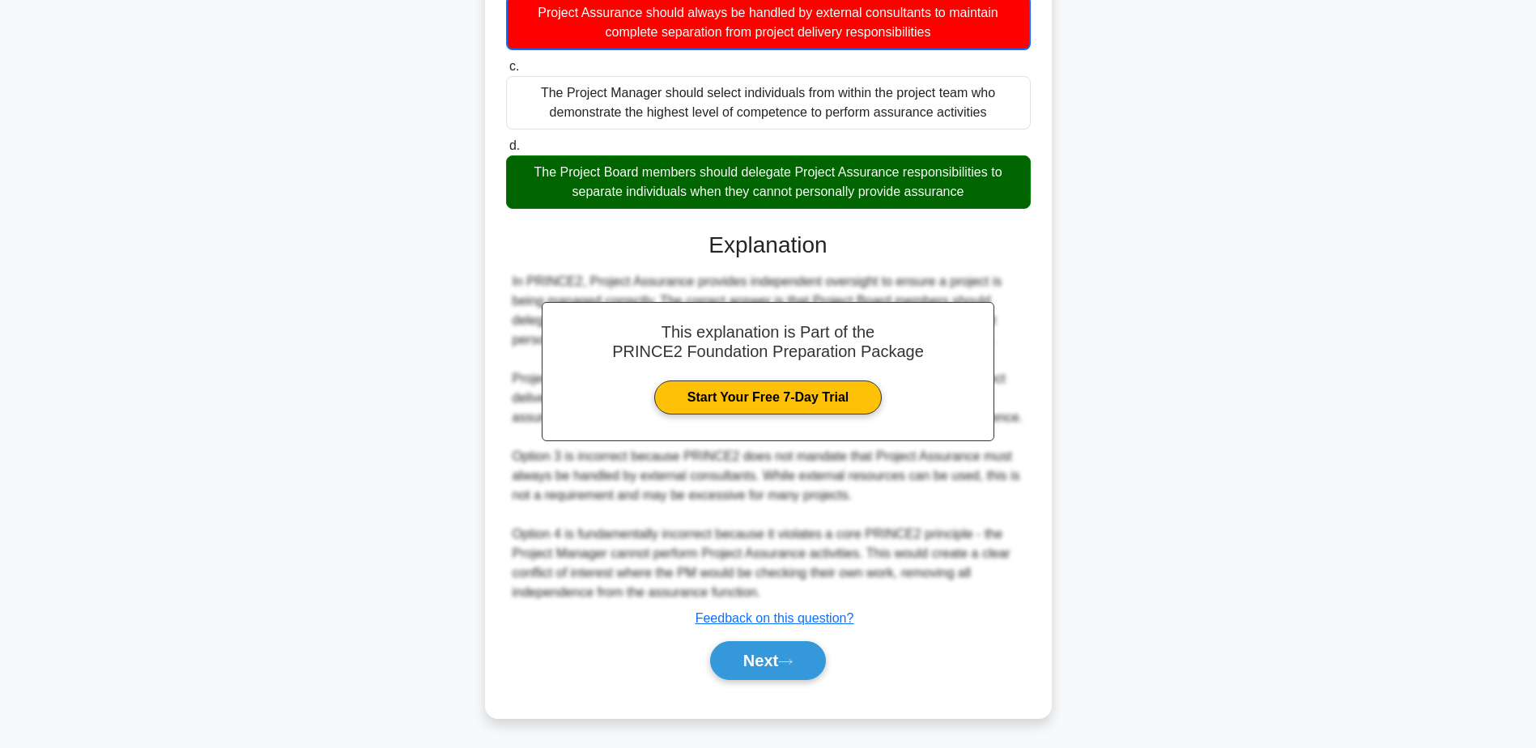
scroll to position [272, 0]
click at [793, 660] on icon at bounding box center [785, 661] width 15 height 9
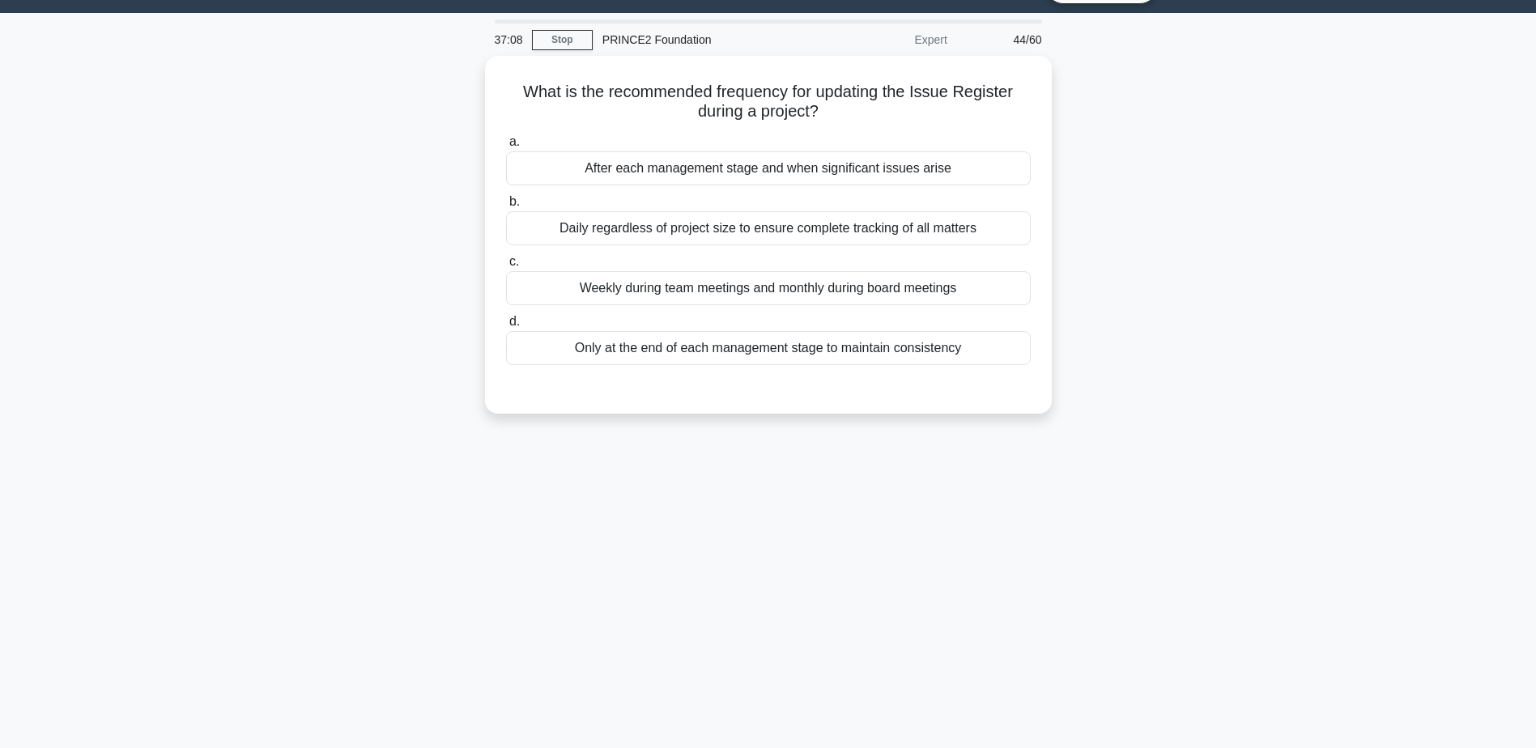
scroll to position [0, 0]
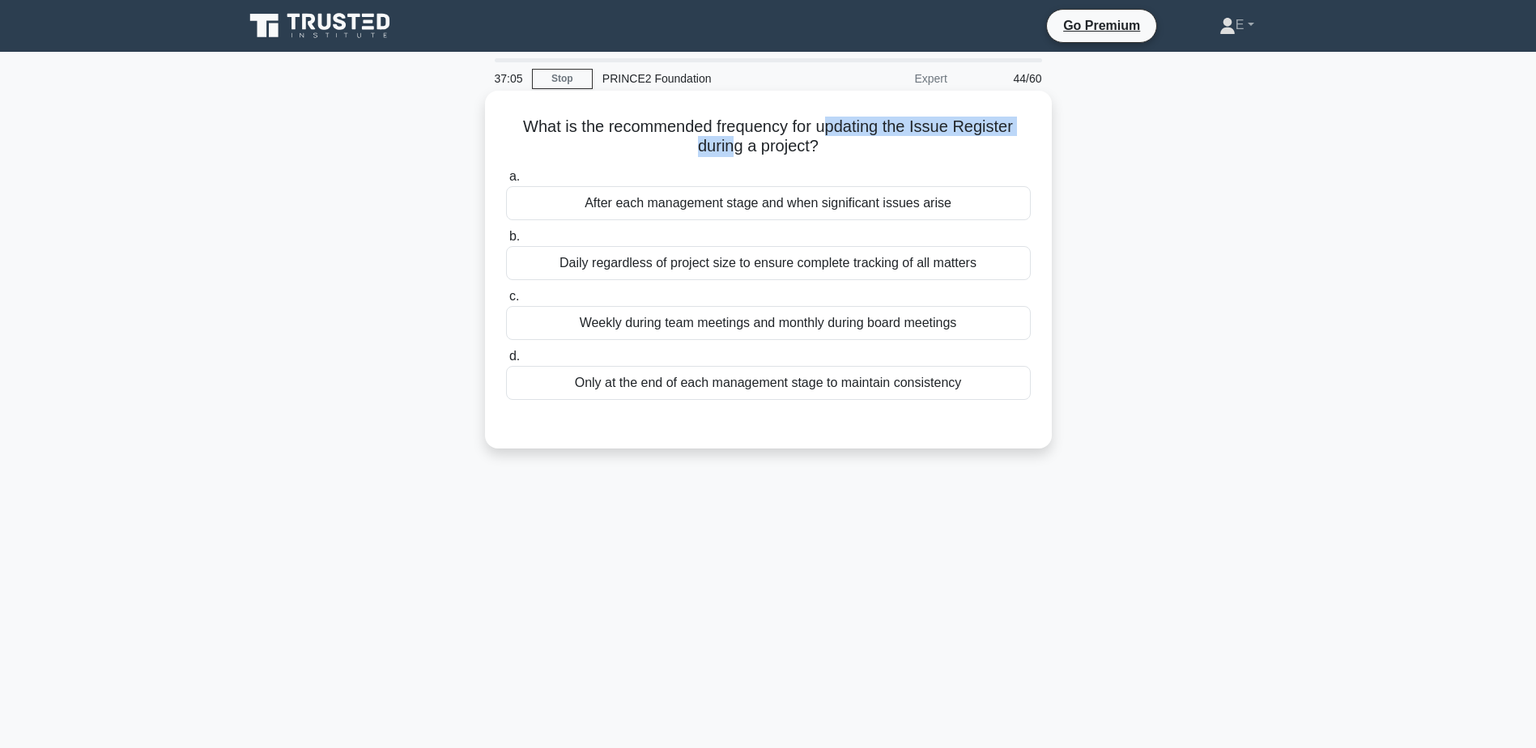
drag, startPoint x: 734, startPoint y: 139, endPoint x: 831, endPoint y: 130, distance: 96.8
click at [831, 130] on h5 "What is the recommended frequency for updating the Issue Register during a proj…" at bounding box center [769, 137] width 528 height 40
drag, startPoint x: 831, startPoint y: 130, endPoint x: 824, endPoint y: 148, distance: 19.0
click at [824, 148] on icon ".spinner_0XTQ{transform-origin:center;animation:spinner_y6GP .75s linear infini…" at bounding box center [828, 147] width 19 height 19
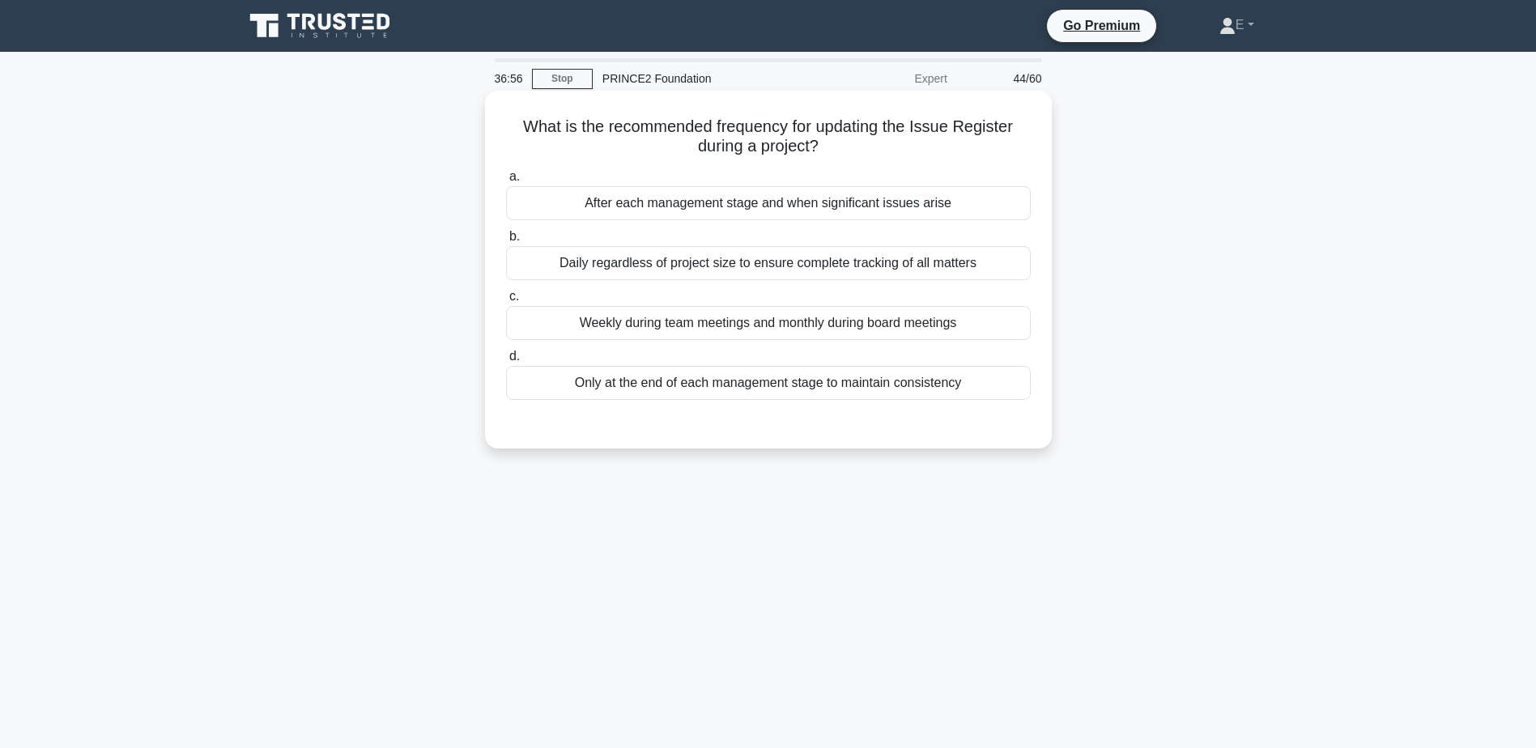
click at [839, 211] on div "After each management stage and when significant issues arise" at bounding box center [768, 203] width 525 height 34
click at [506, 182] on input "a. After each management stage and when significant issues arise" at bounding box center [506, 177] width 0 height 11
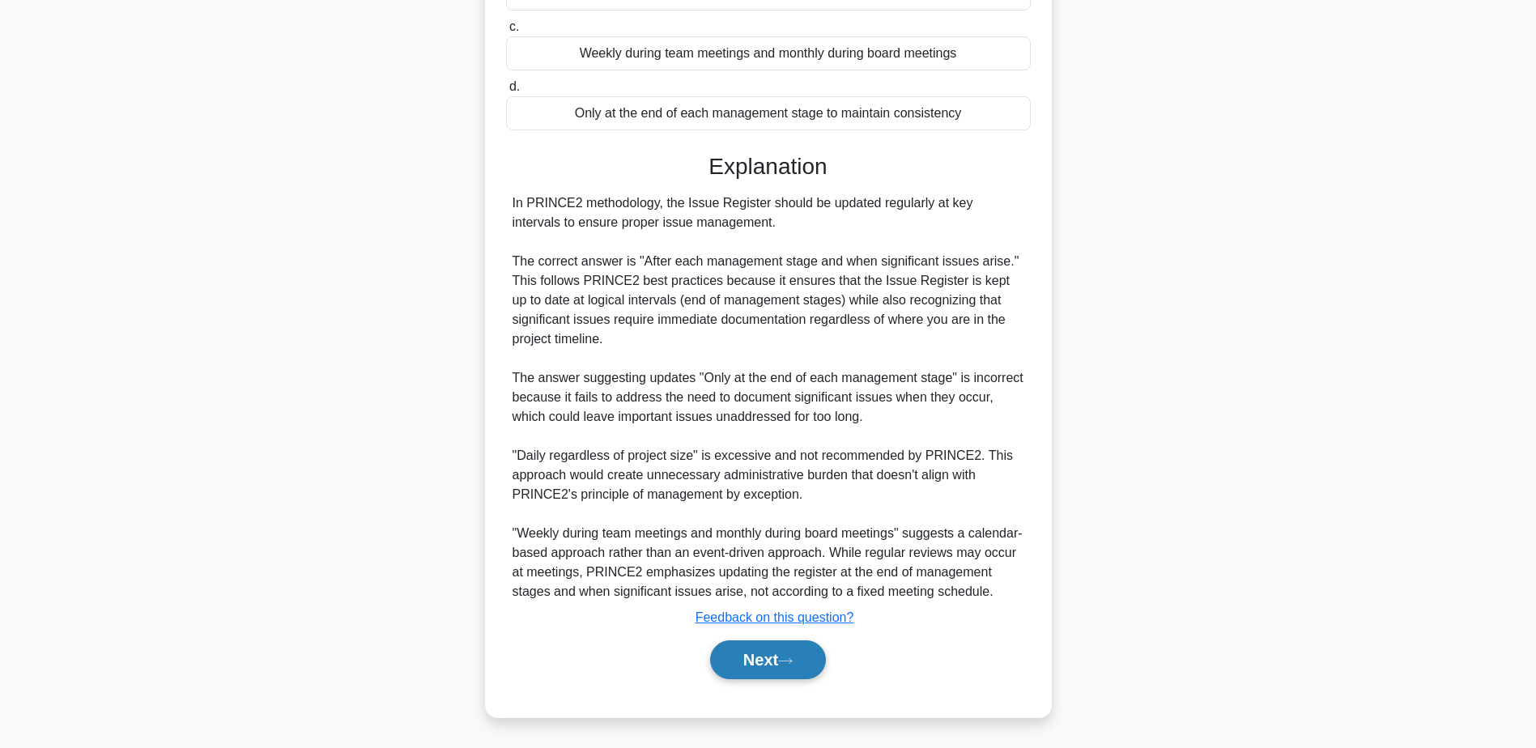
click at [813, 655] on button "Next" at bounding box center [768, 660] width 116 height 39
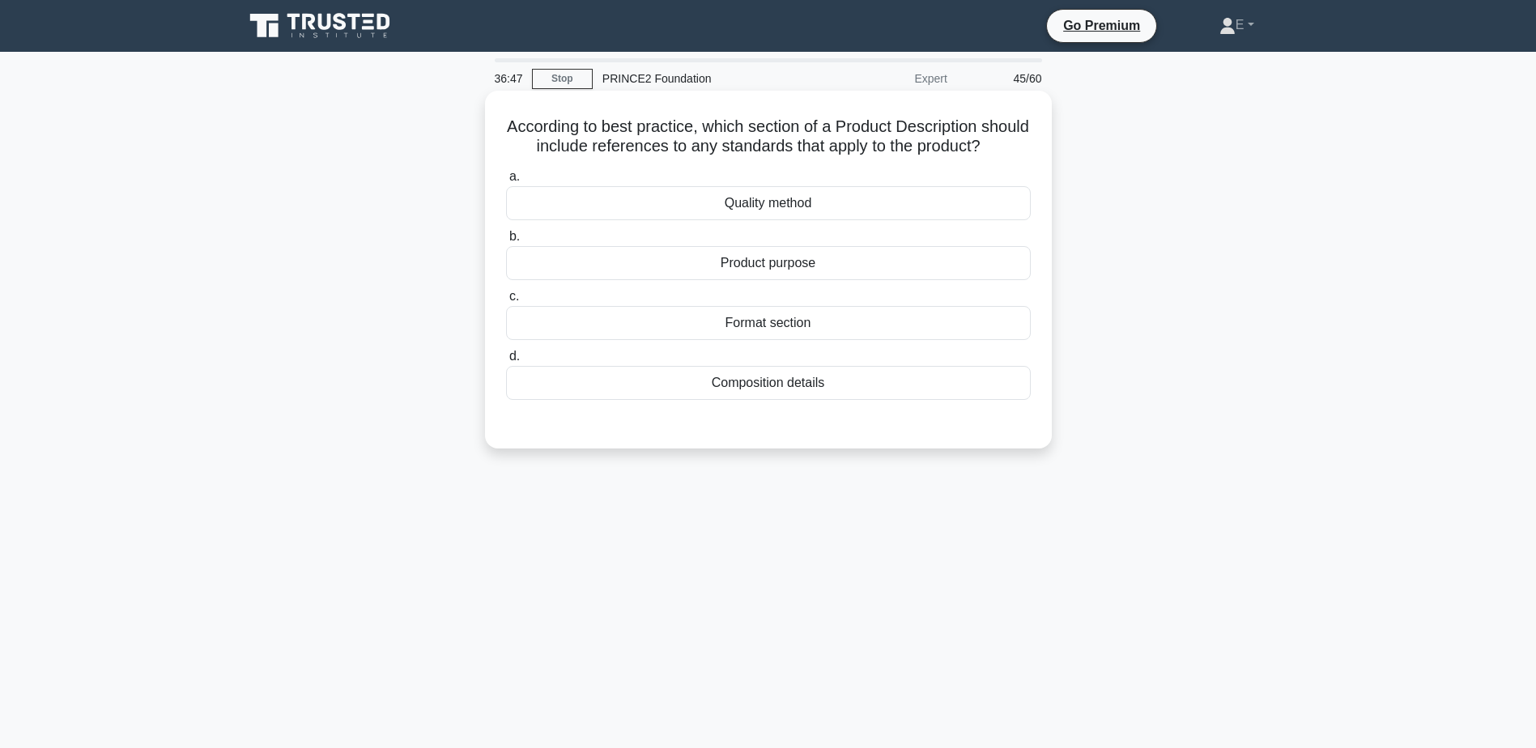
click at [818, 220] on div "Quality method" at bounding box center [768, 203] width 525 height 34
click at [506, 182] on input "a. Quality method" at bounding box center [506, 177] width 0 height 11
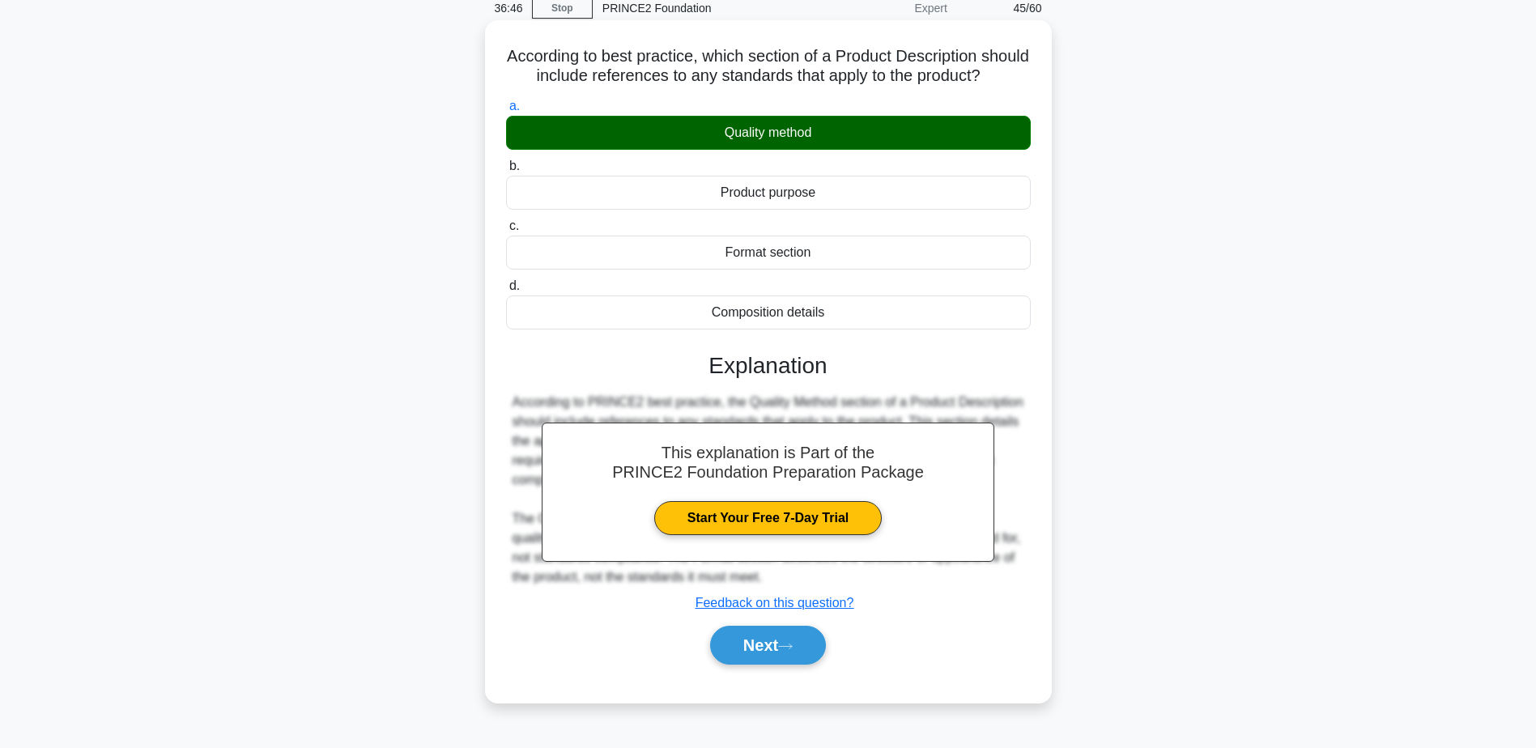
scroll to position [126, 0]
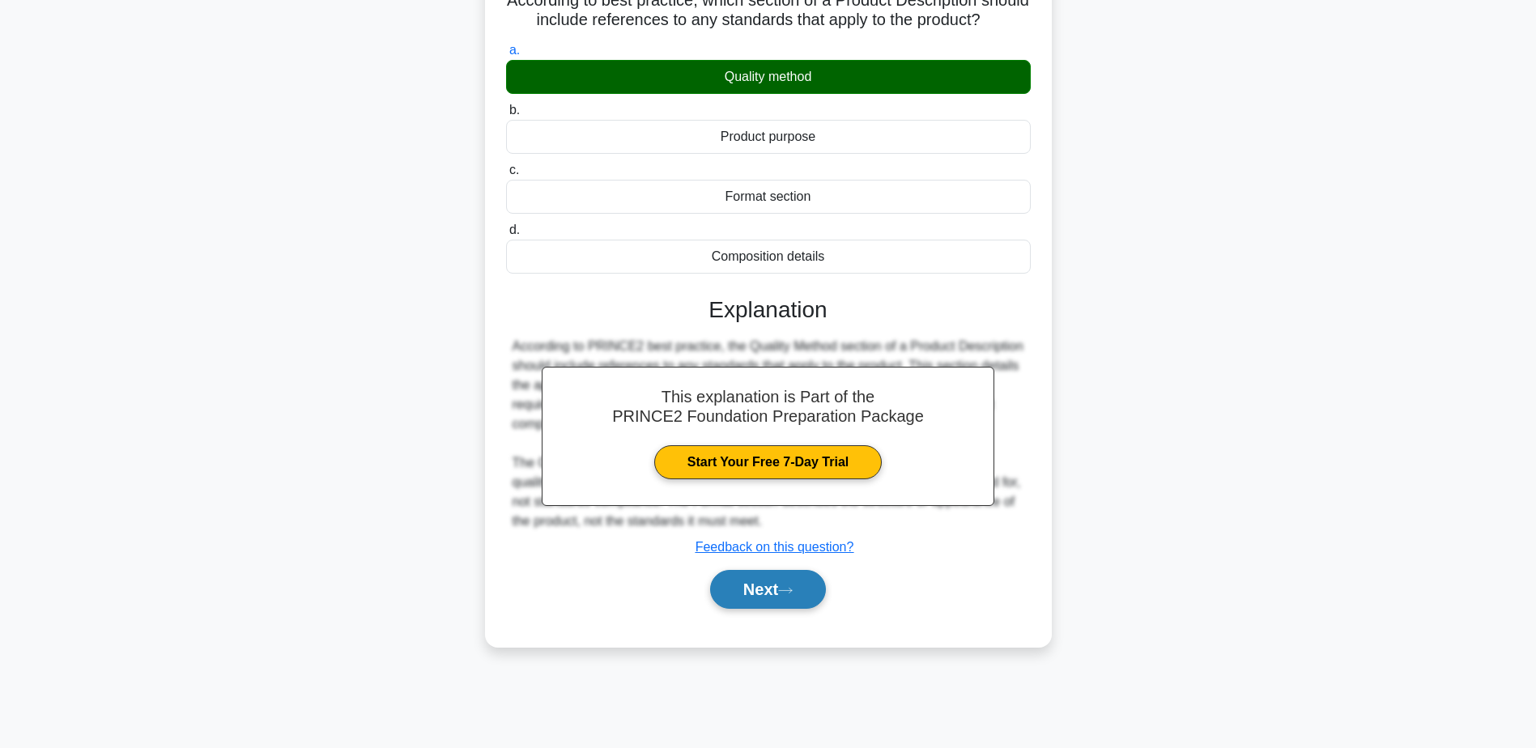
click at [795, 606] on button "Next" at bounding box center [768, 589] width 116 height 39
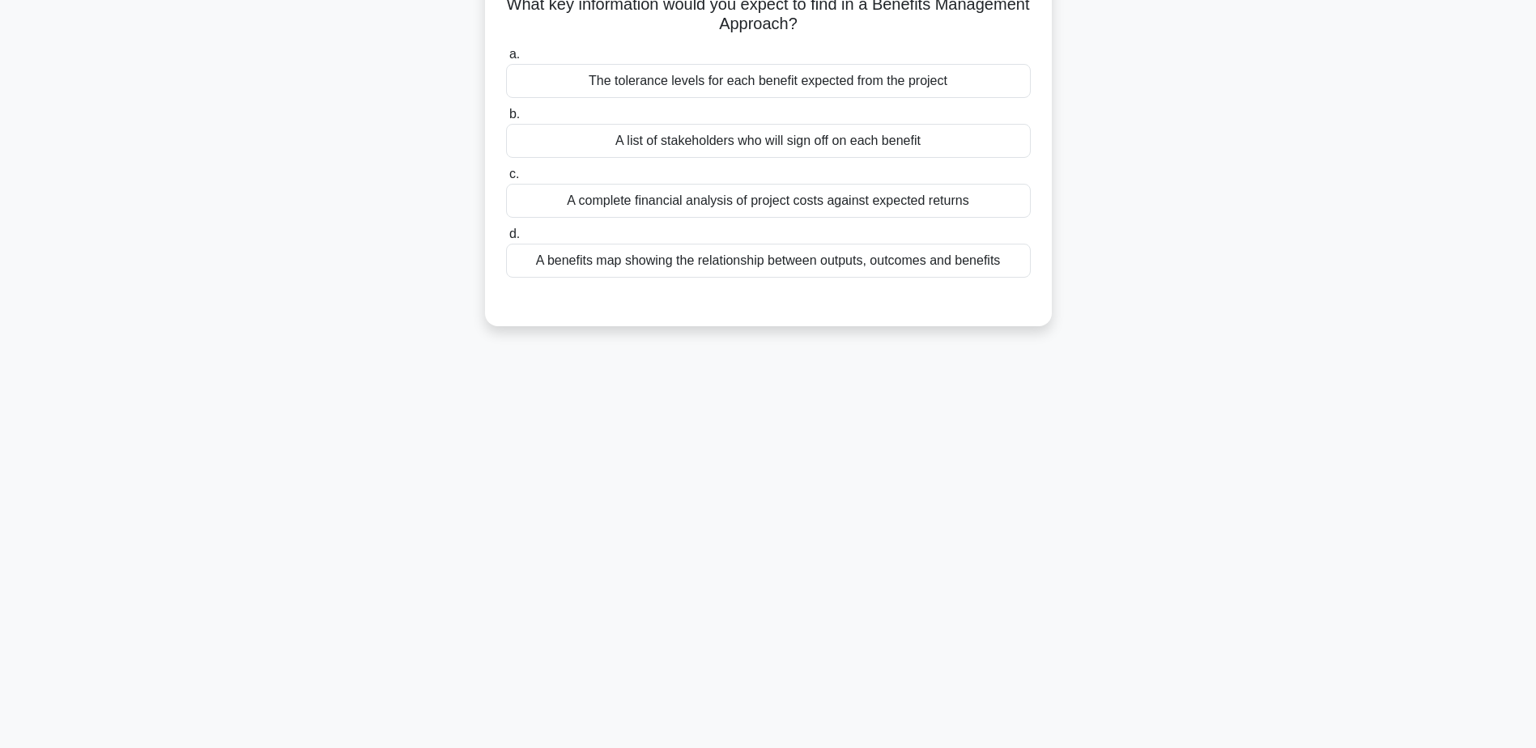
scroll to position [0, 0]
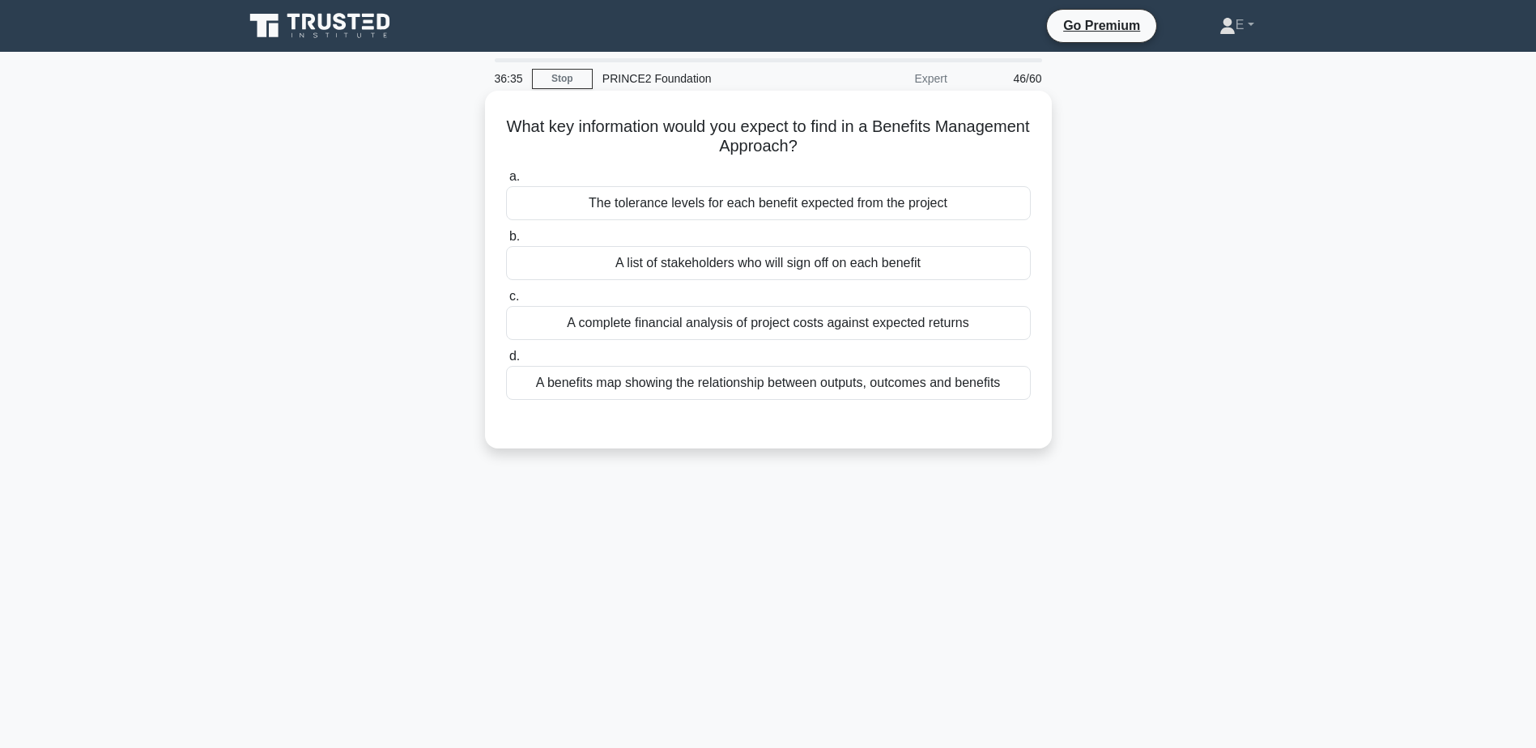
click at [741, 372] on div "A benefits map showing the relationship between outputs, outcomes and benefits" at bounding box center [768, 383] width 525 height 34
click at [506, 362] on input "d. A benefits map showing the relationship between outputs, outcomes and benefi…" at bounding box center [506, 356] width 0 height 11
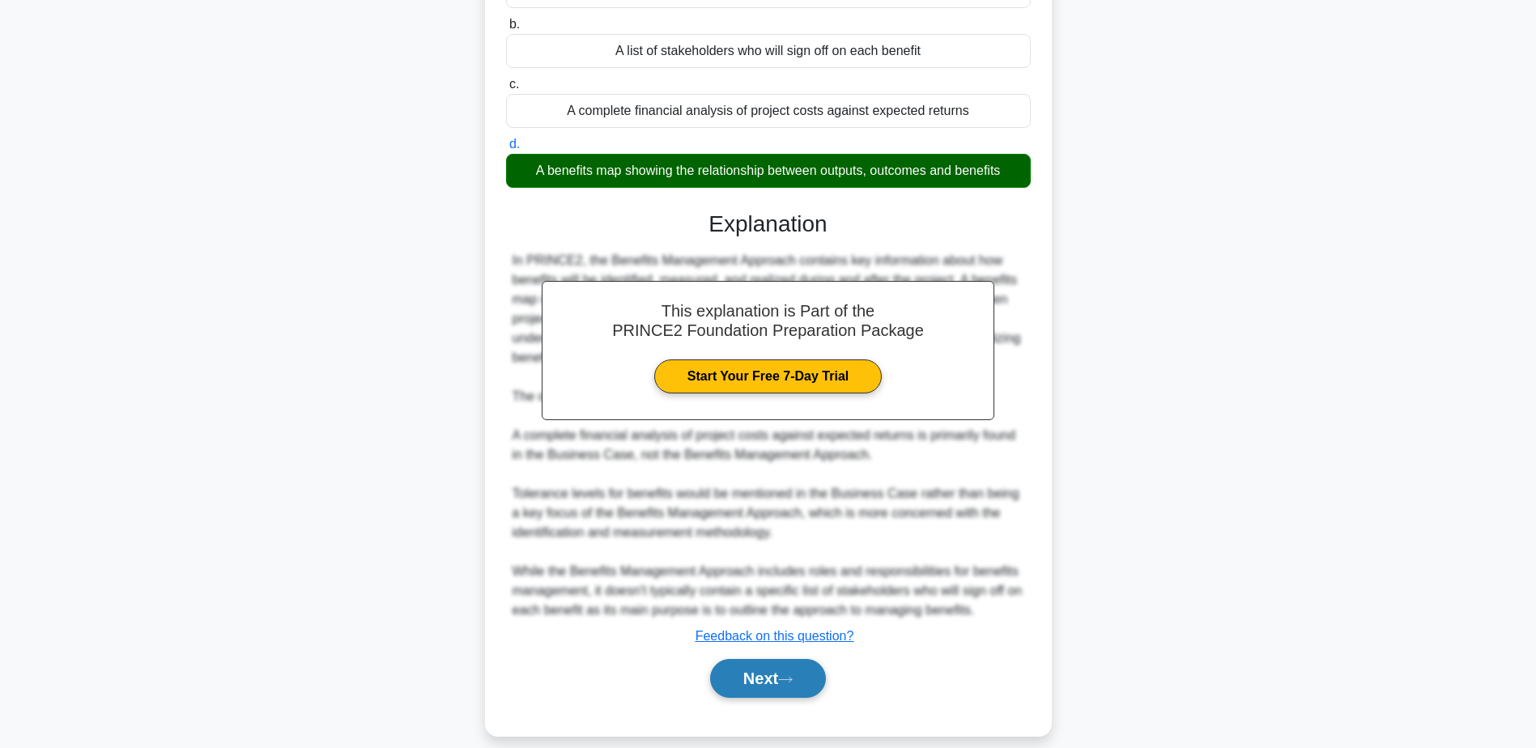
click at [780, 666] on button "Next" at bounding box center [768, 678] width 116 height 39
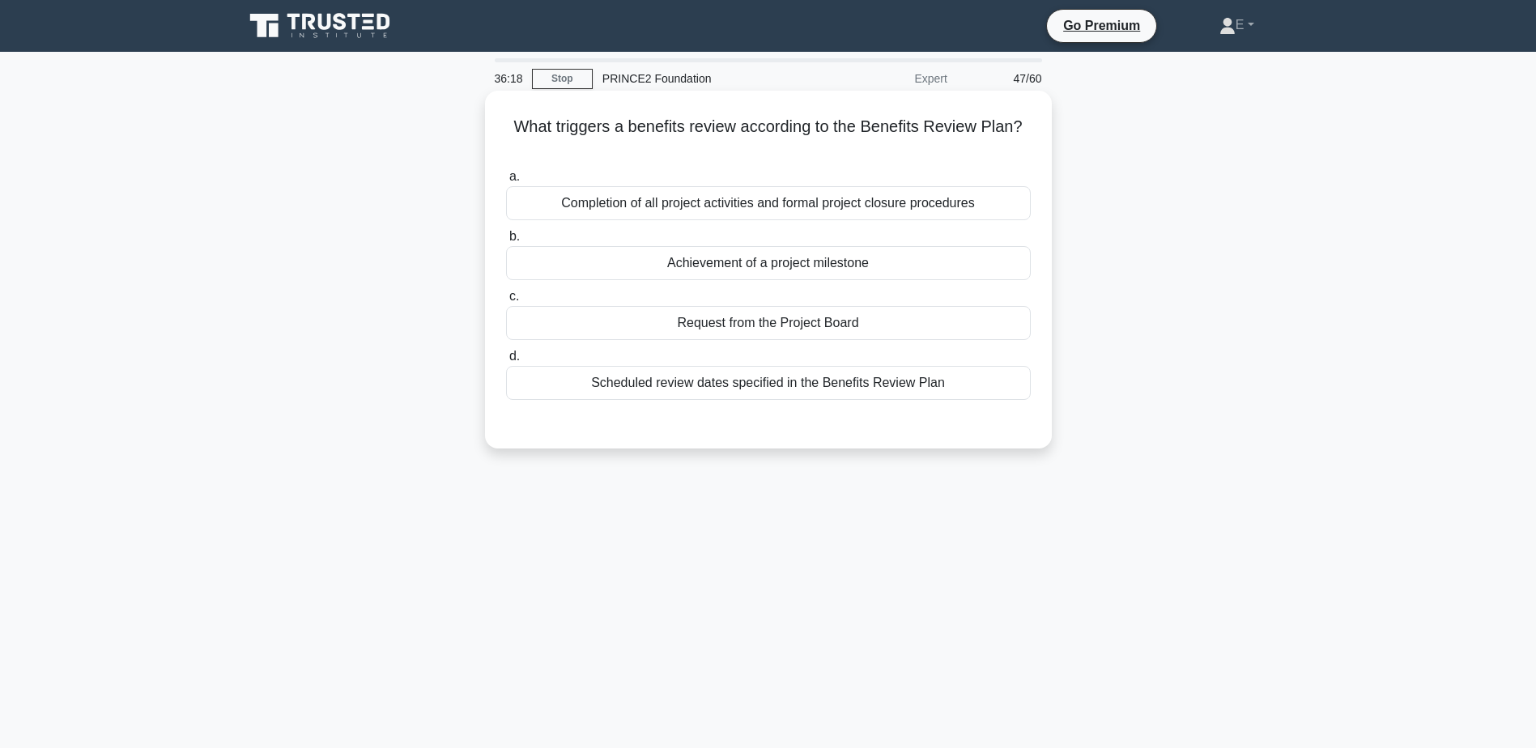
click at [749, 390] on div "Scheduled review dates specified in the Benefits Review Plan" at bounding box center [768, 383] width 525 height 34
click at [506, 362] on input "d. Scheduled review dates specified in the Benefits Review Plan" at bounding box center [506, 356] width 0 height 11
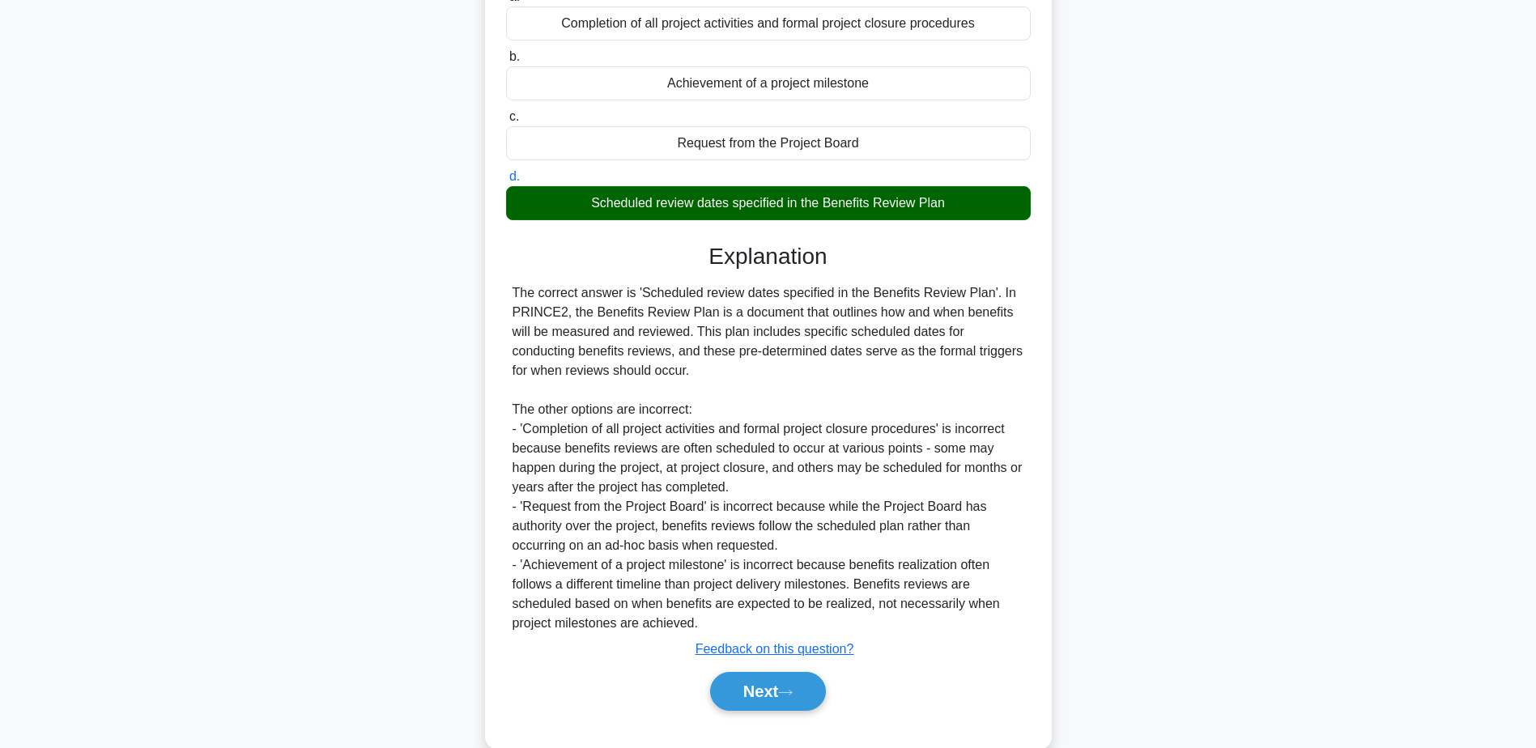
scroll to position [212, 0]
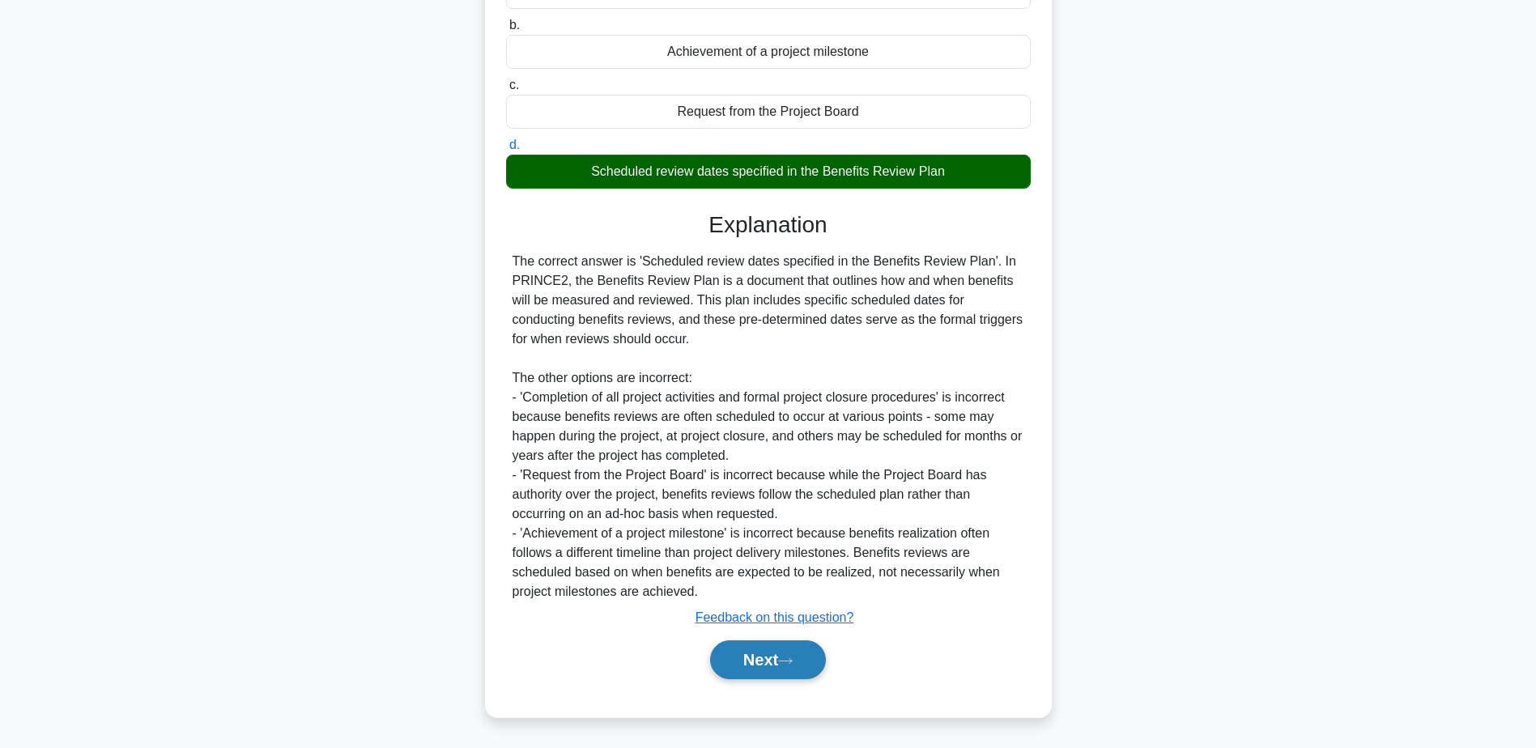
click at [822, 669] on button "Next" at bounding box center [768, 660] width 116 height 39
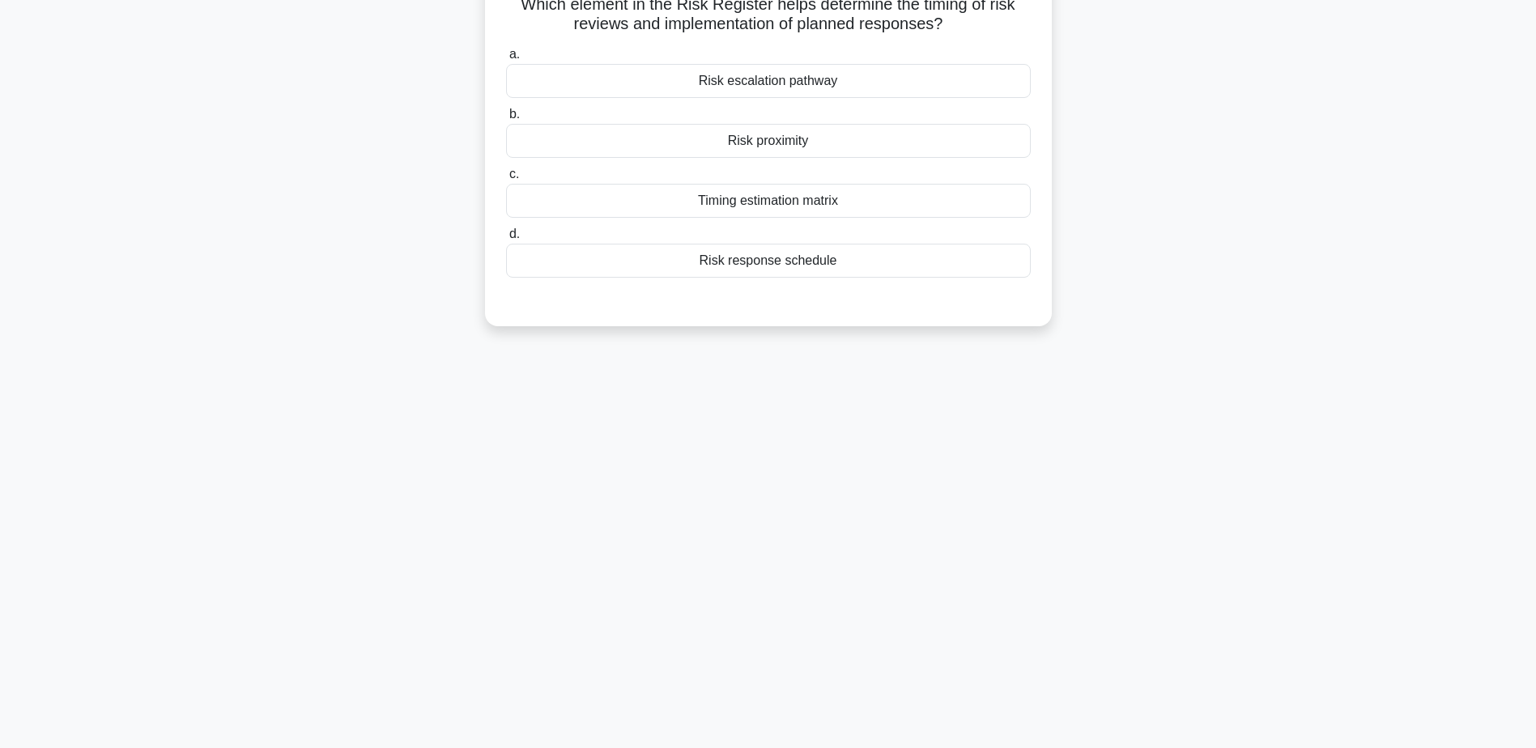
scroll to position [0, 0]
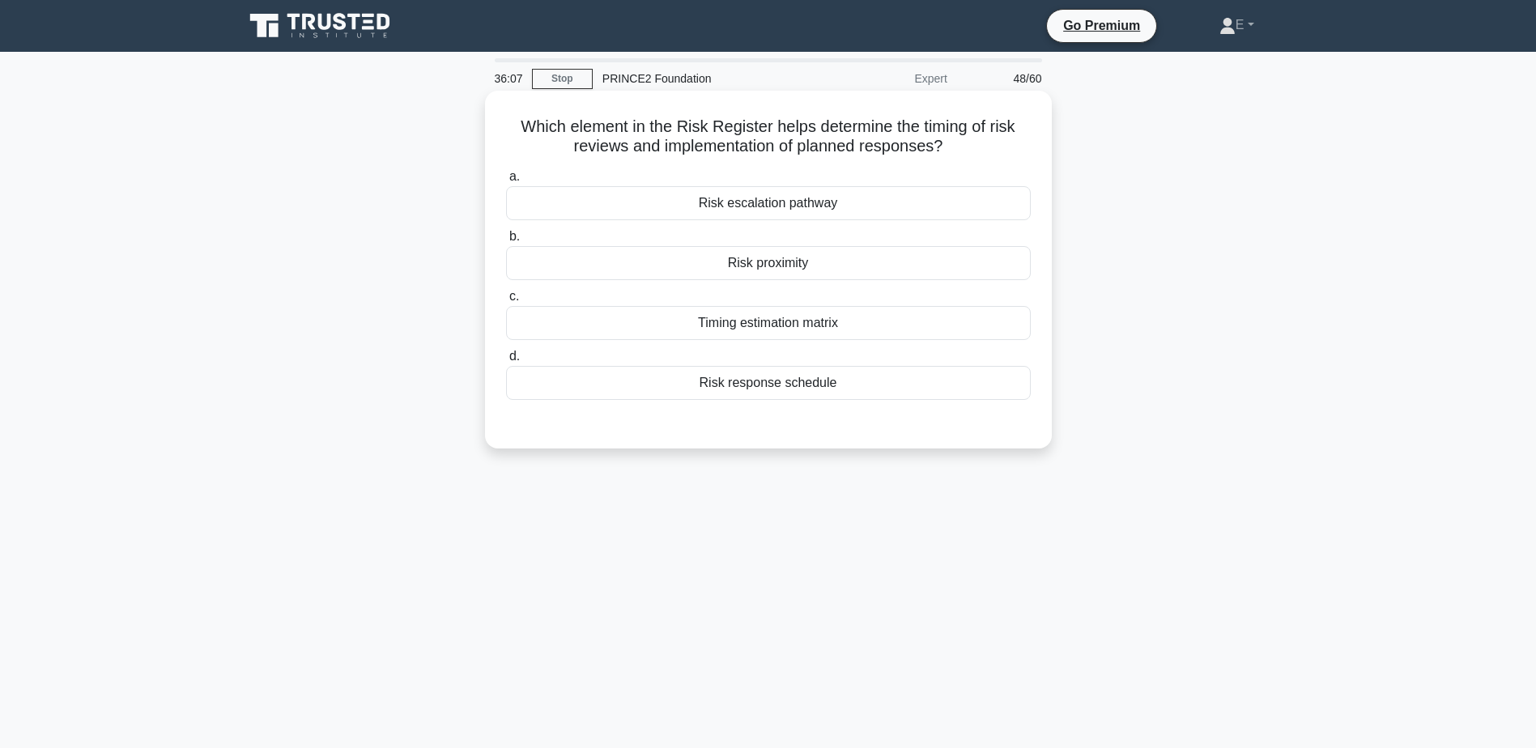
click at [737, 378] on div "Risk response schedule" at bounding box center [768, 383] width 525 height 34
click at [506, 362] on input "d. Risk response schedule" at bounding box center [506, 356] width 0 height 11
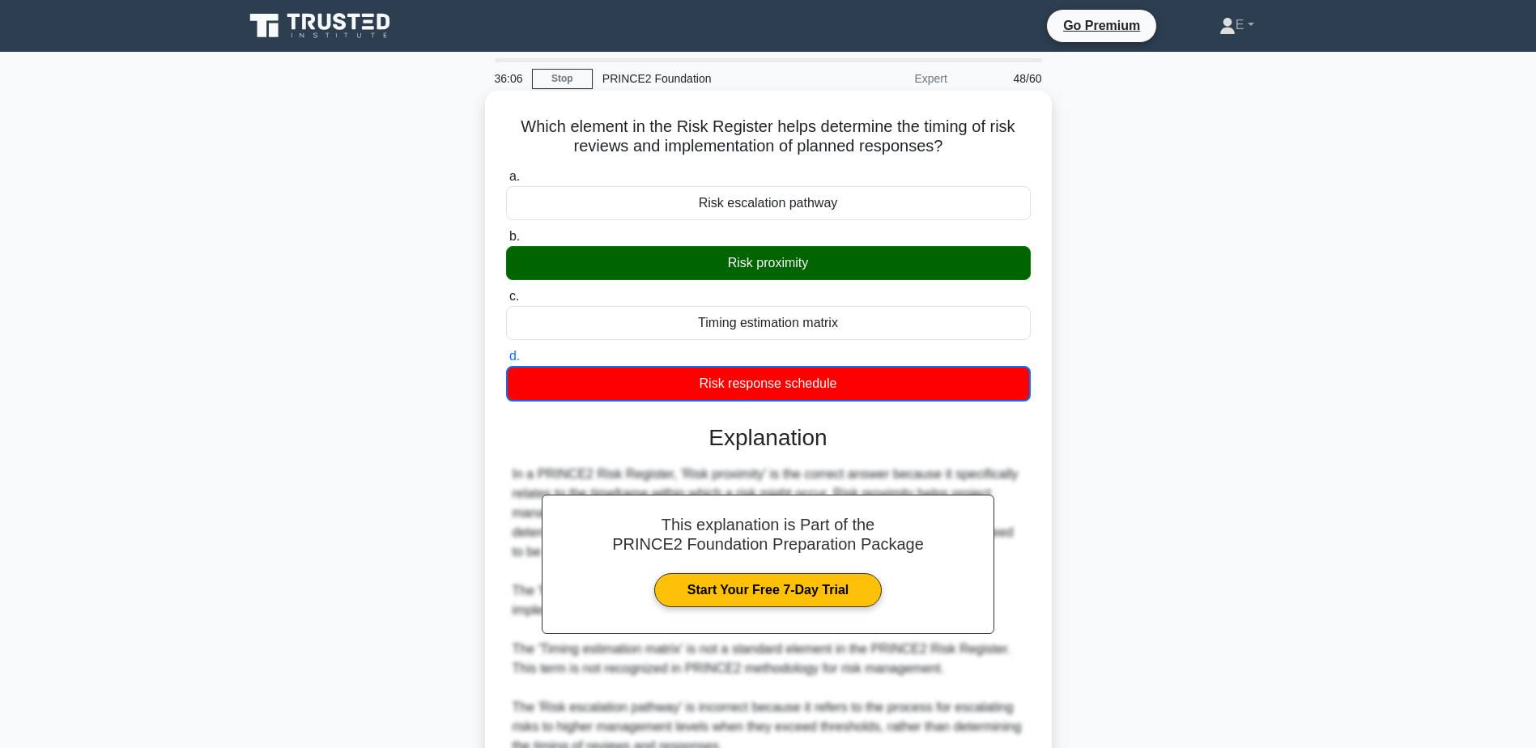
click at [777, 262] on div "Risk proximity" at bounding box center [768, 263] width 525 height 34
click at [506, 242] on input "b. Risk proximity" at bounding box center [506, 237] width 0 height 11
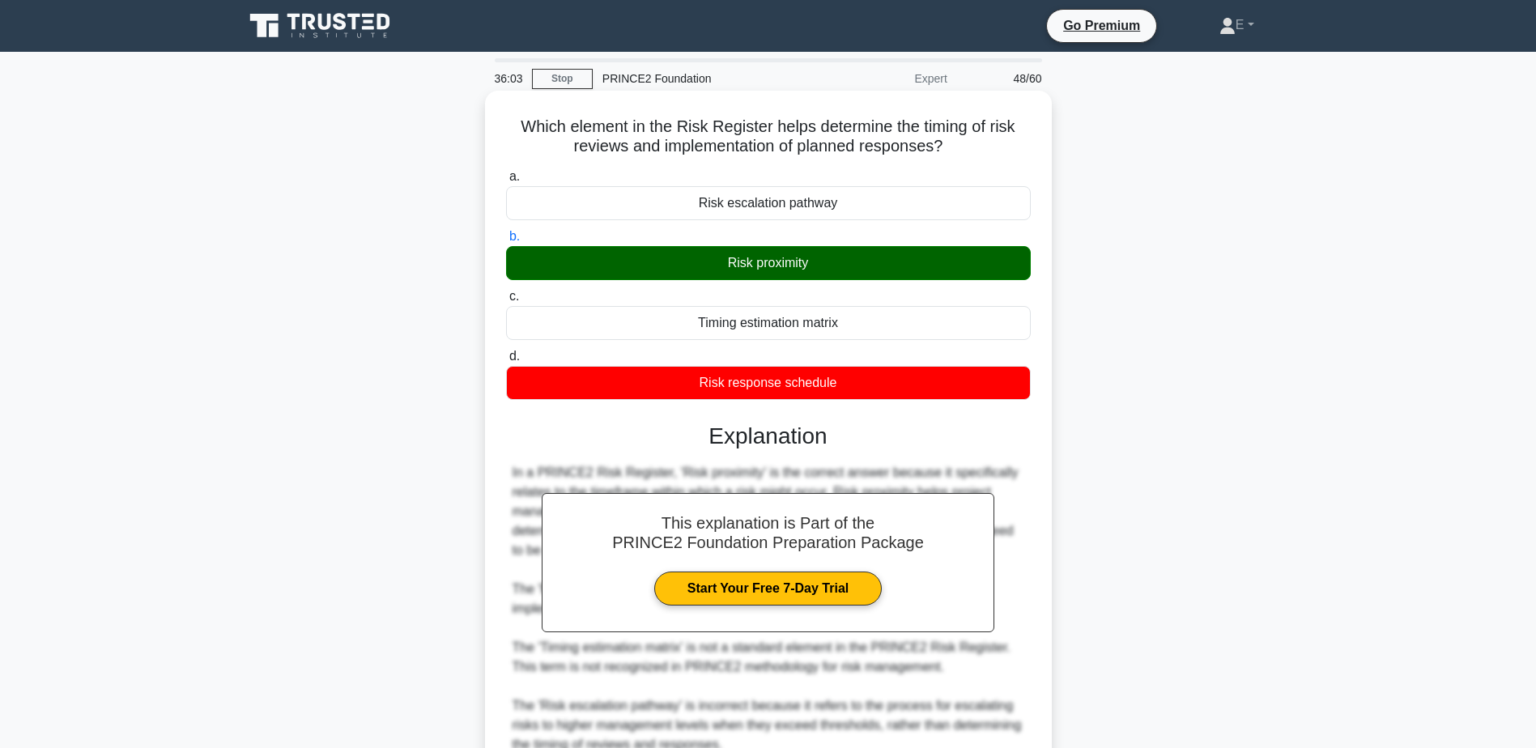
scroll to position [154, 0]
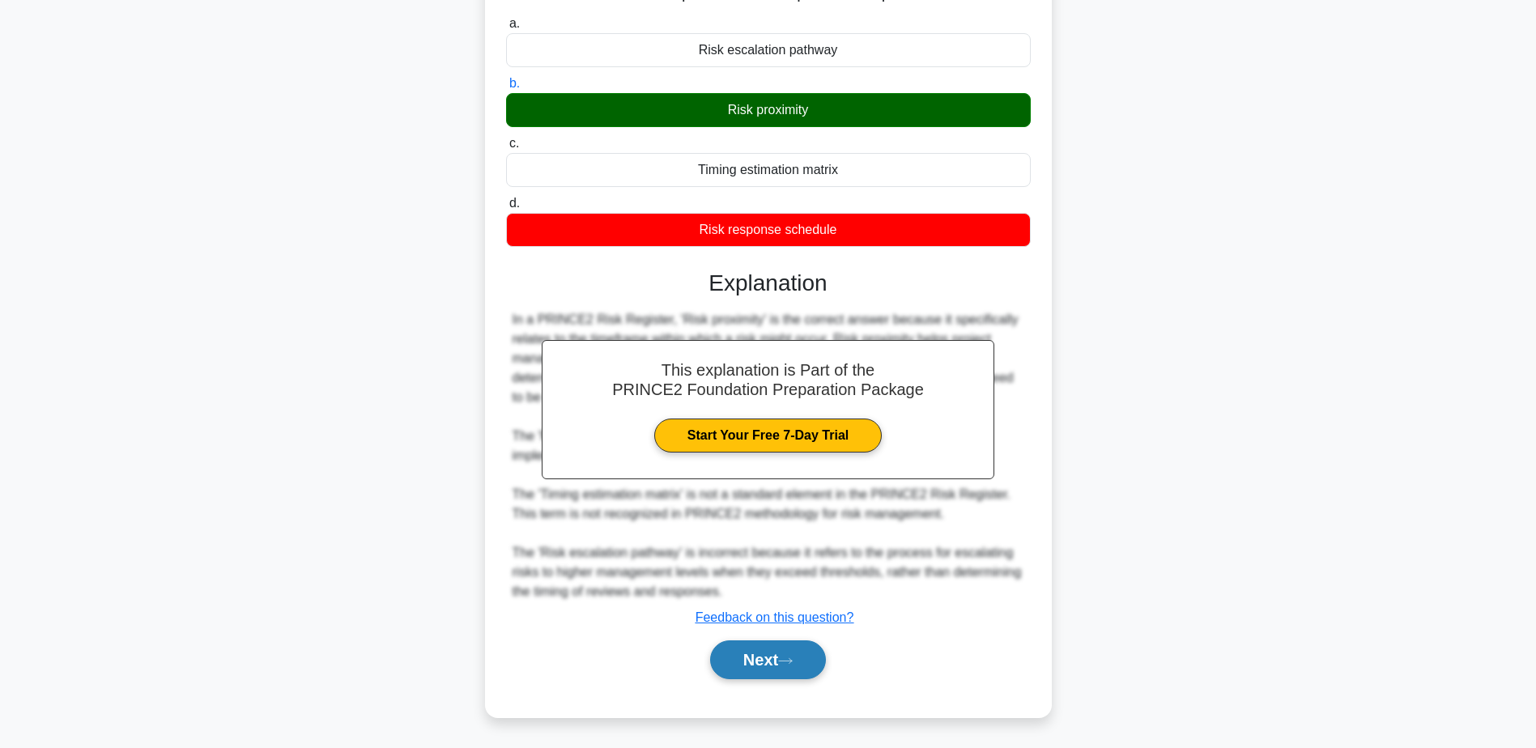
click at [788, 650] on button "Next" at bounding box center [768, 660] width 116 height 39
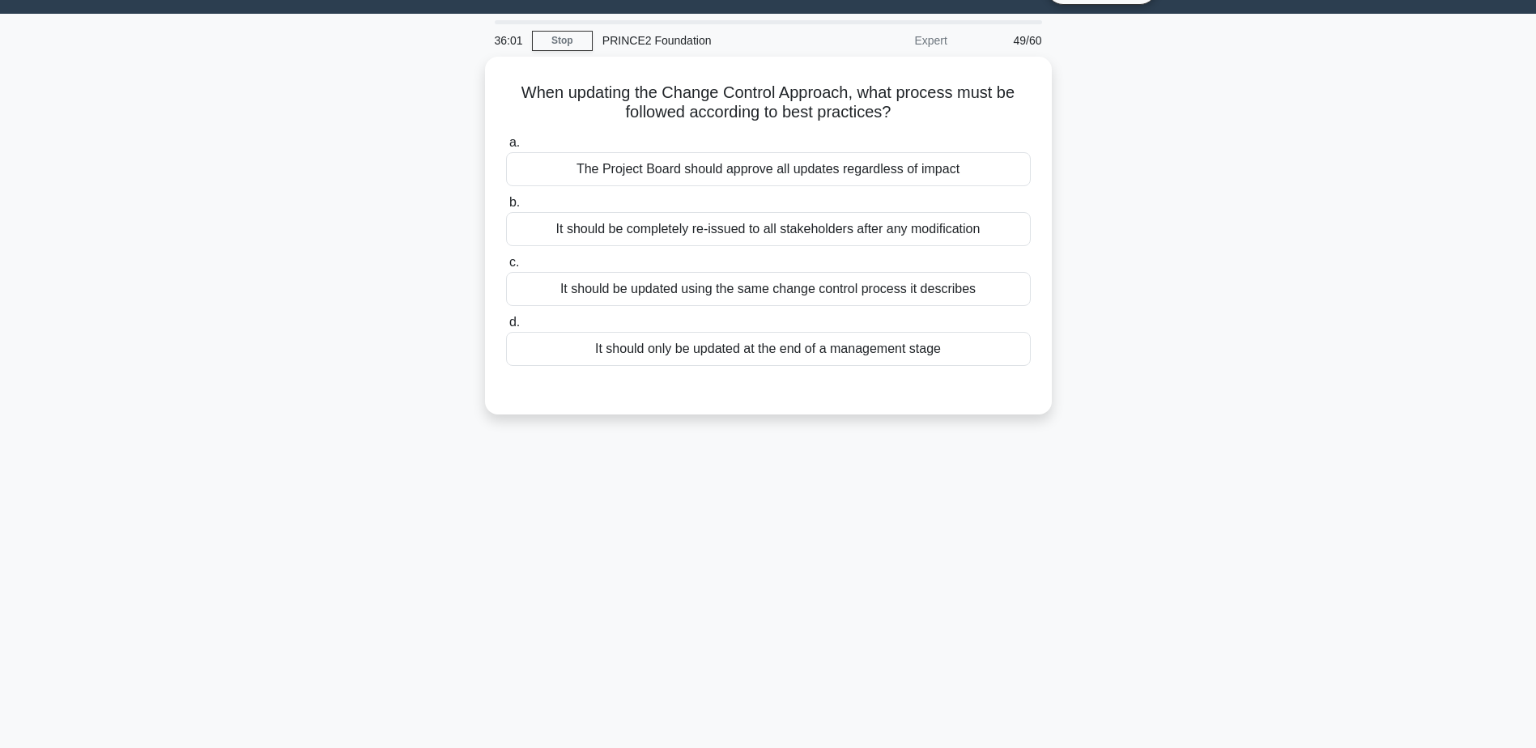
scroll to position [0, 0]
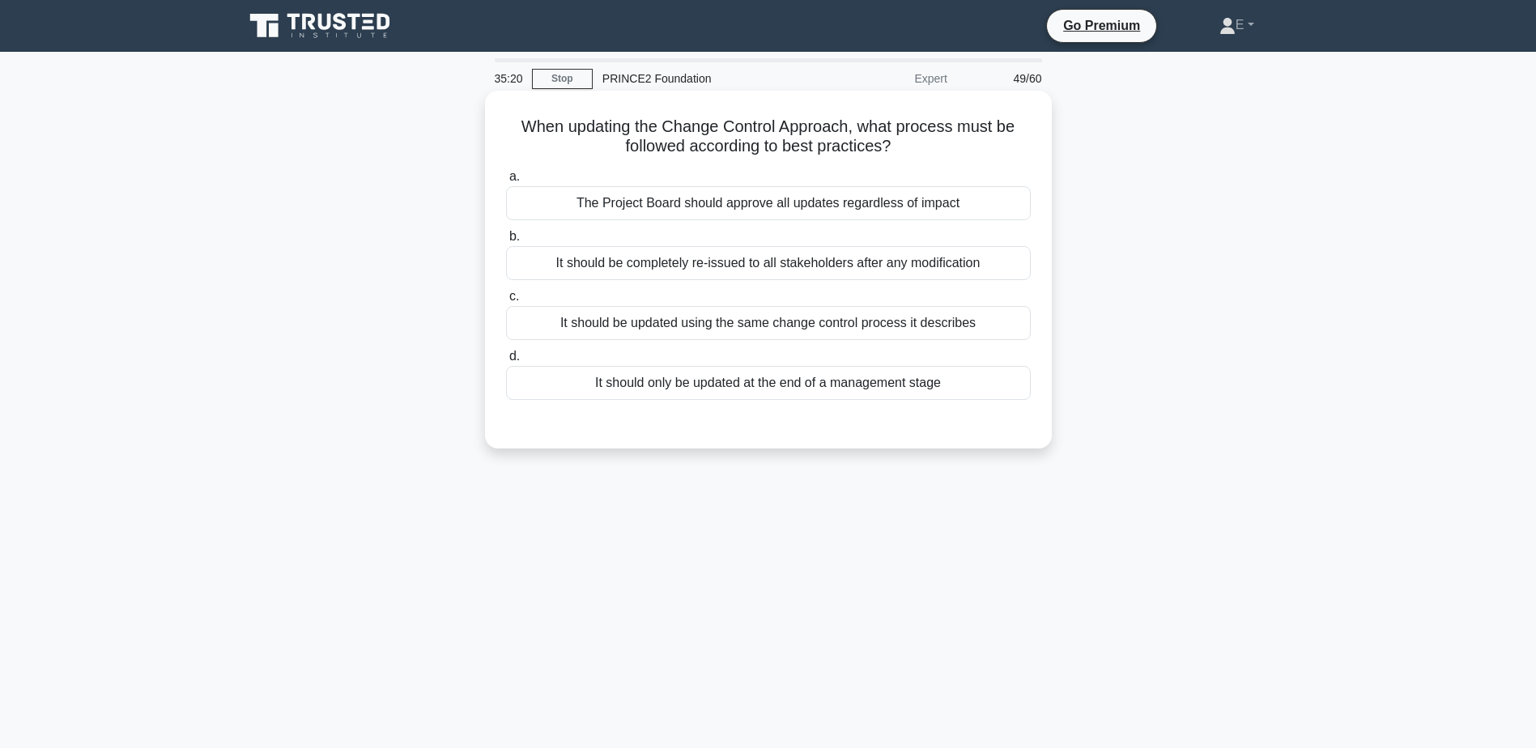
click at [601, 321] on div "It should be updated using the same change control process it describes" at bounding box center [768, 323] width 525 height 34
click at [506, 302] on input "c. It should be updated using the same change control process it describes" at bounding box center [506, 297] width 0 height 11
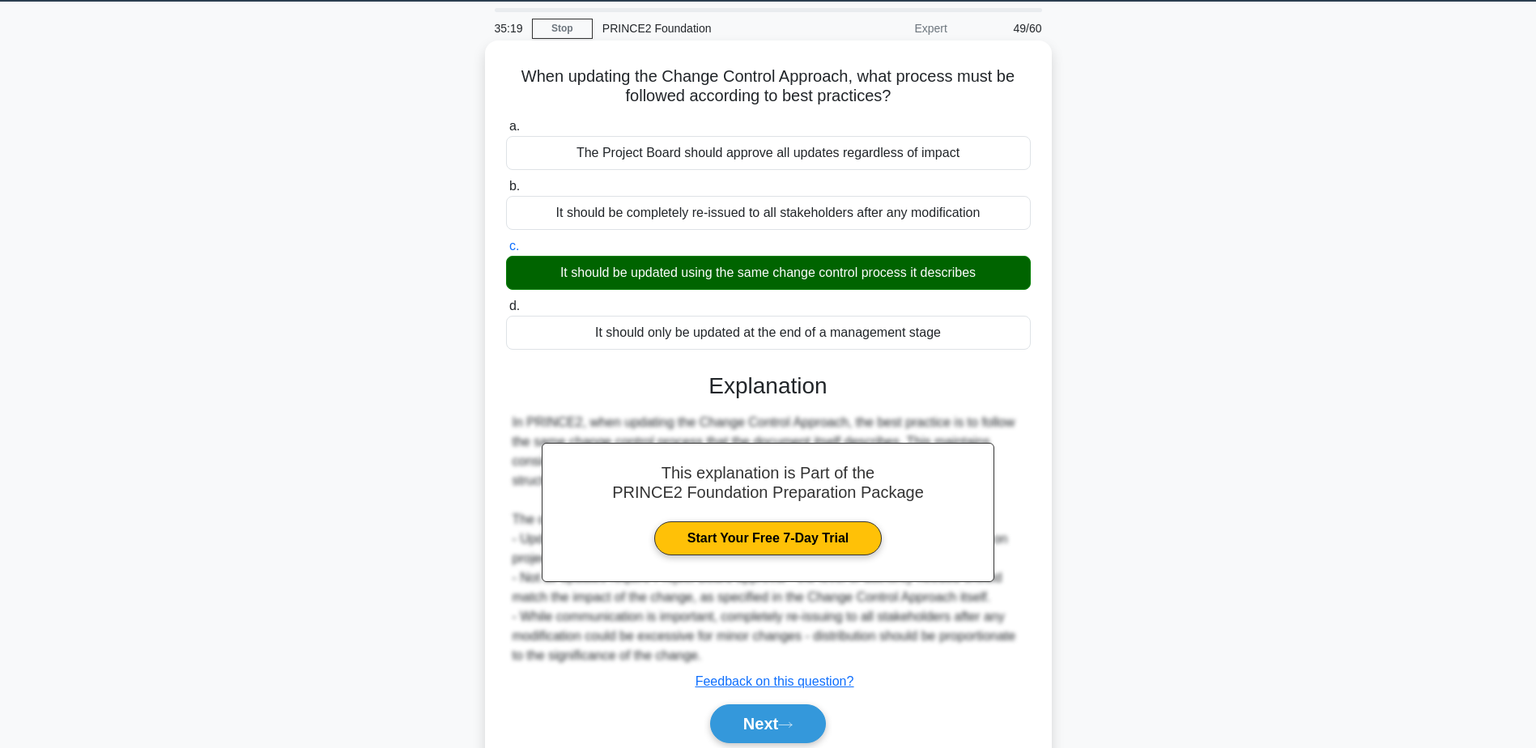
scroll to position [126, 0]
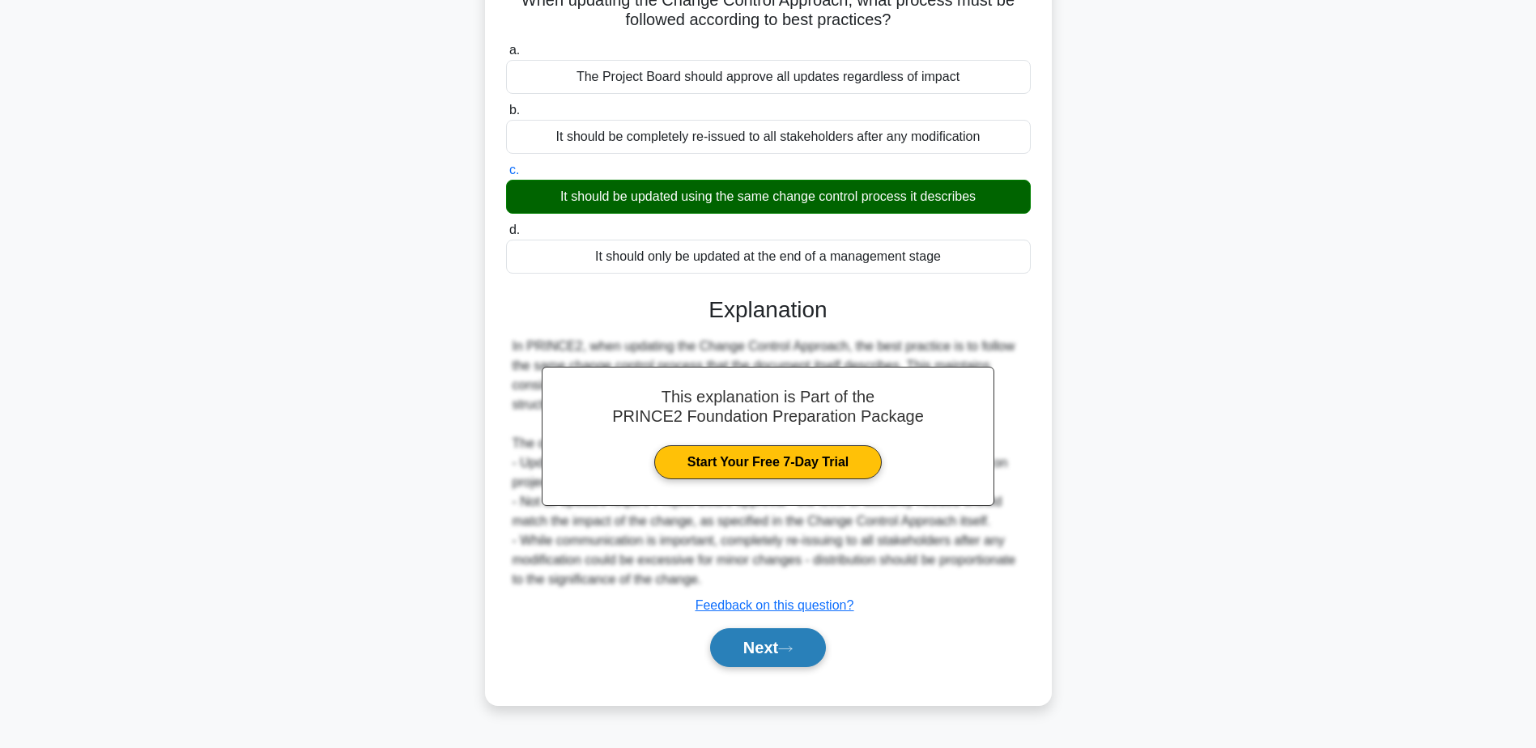
click at [797, 645] on button "Next" at bounding box center [768, 647] width 116 height 39
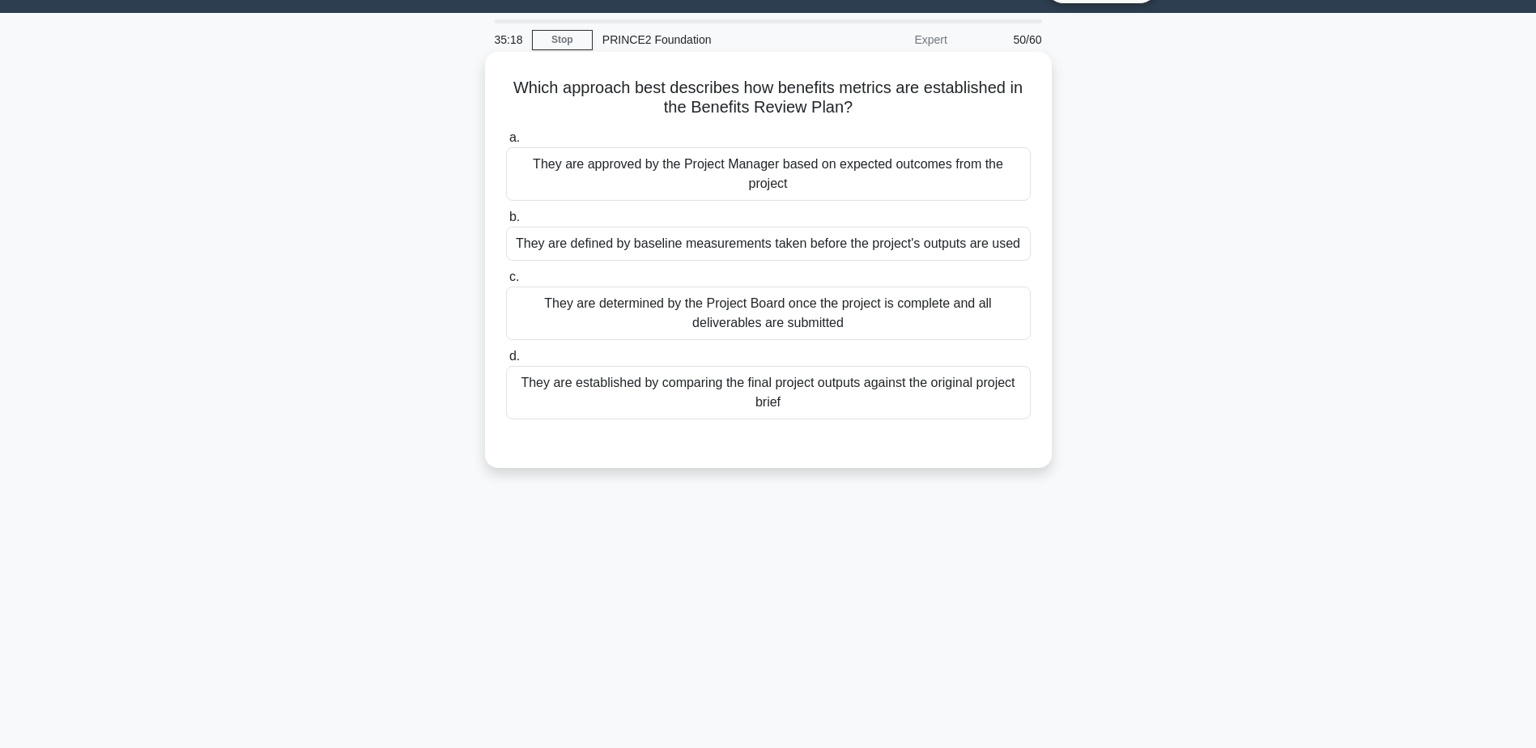
scroll to position [0, 0]
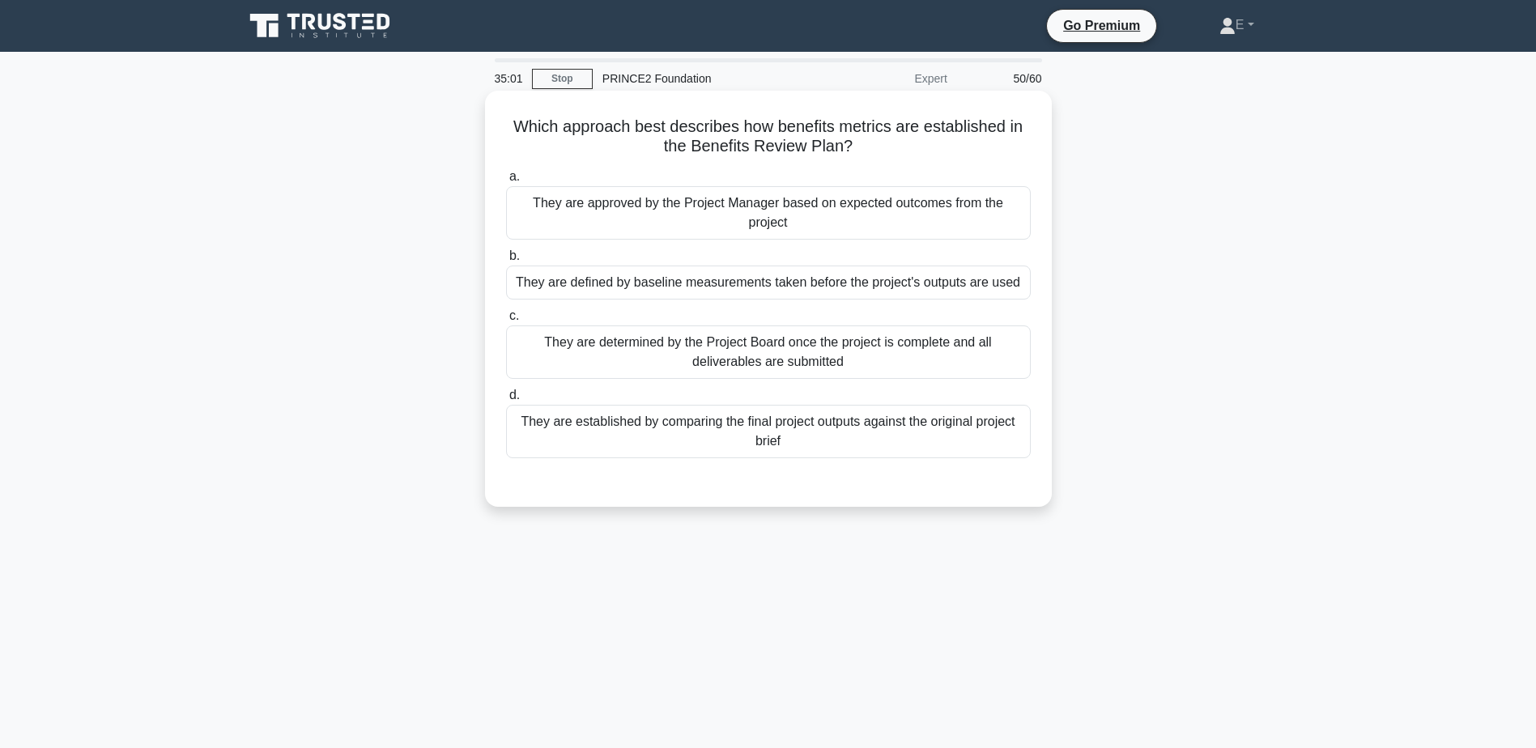
click at [660, 443] on div "They are established by comparing the final project outputs against the origina…" at bounding box center [768, 431] width 525 height 53
click at [506, 401] on input "d. They are established by comparing the final project outputs against the orig…" at bounding box center [506, 395] width 0 height 11
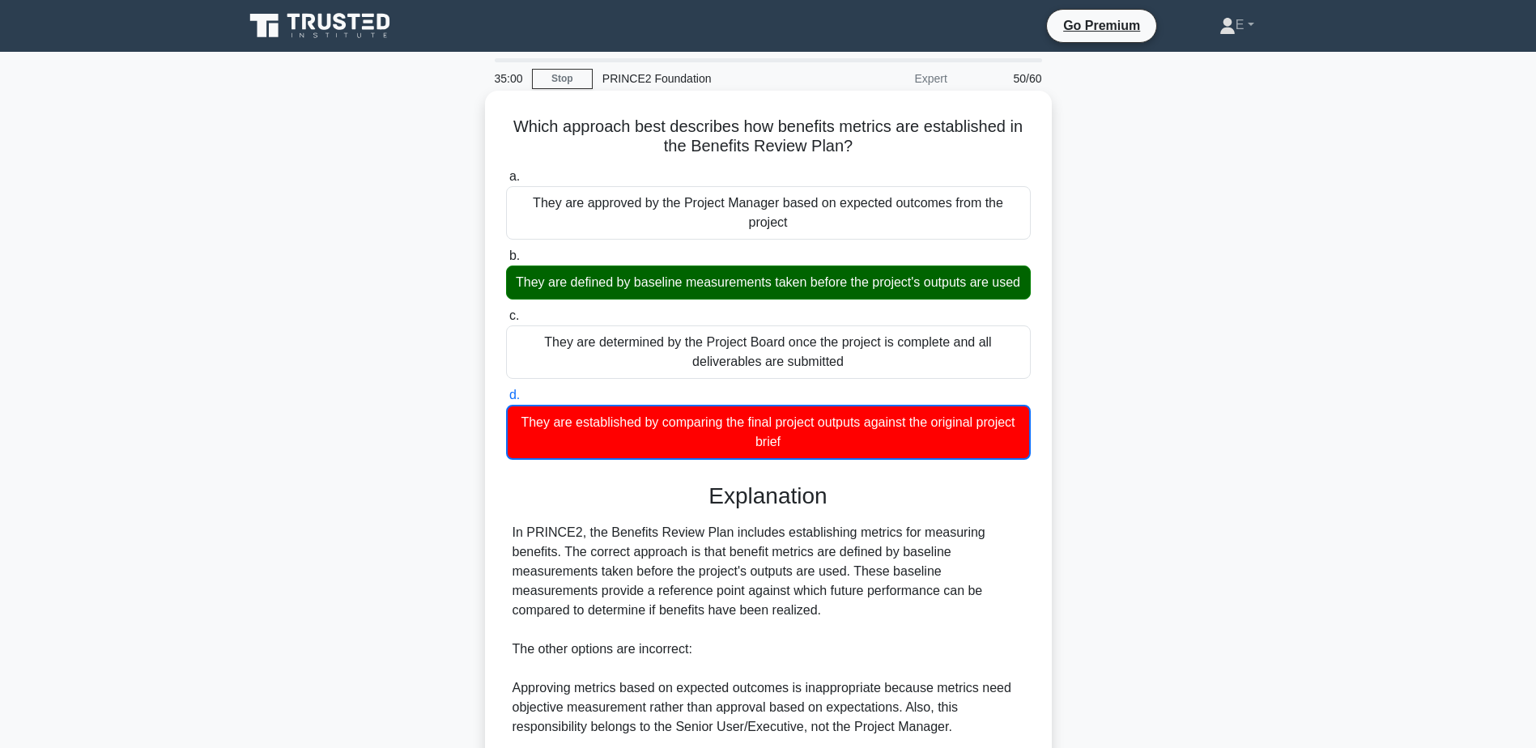
click at [675, 284] on div "They are defined by baseline measurements taken before the project's outputs ar…" at bounding box center [768, 283] width 525 height 34
click at [506, 262] on input "b. They are defined by baseline measurements taken before the project's outputs…" at bounding box center [506, 256] width 0 height 11
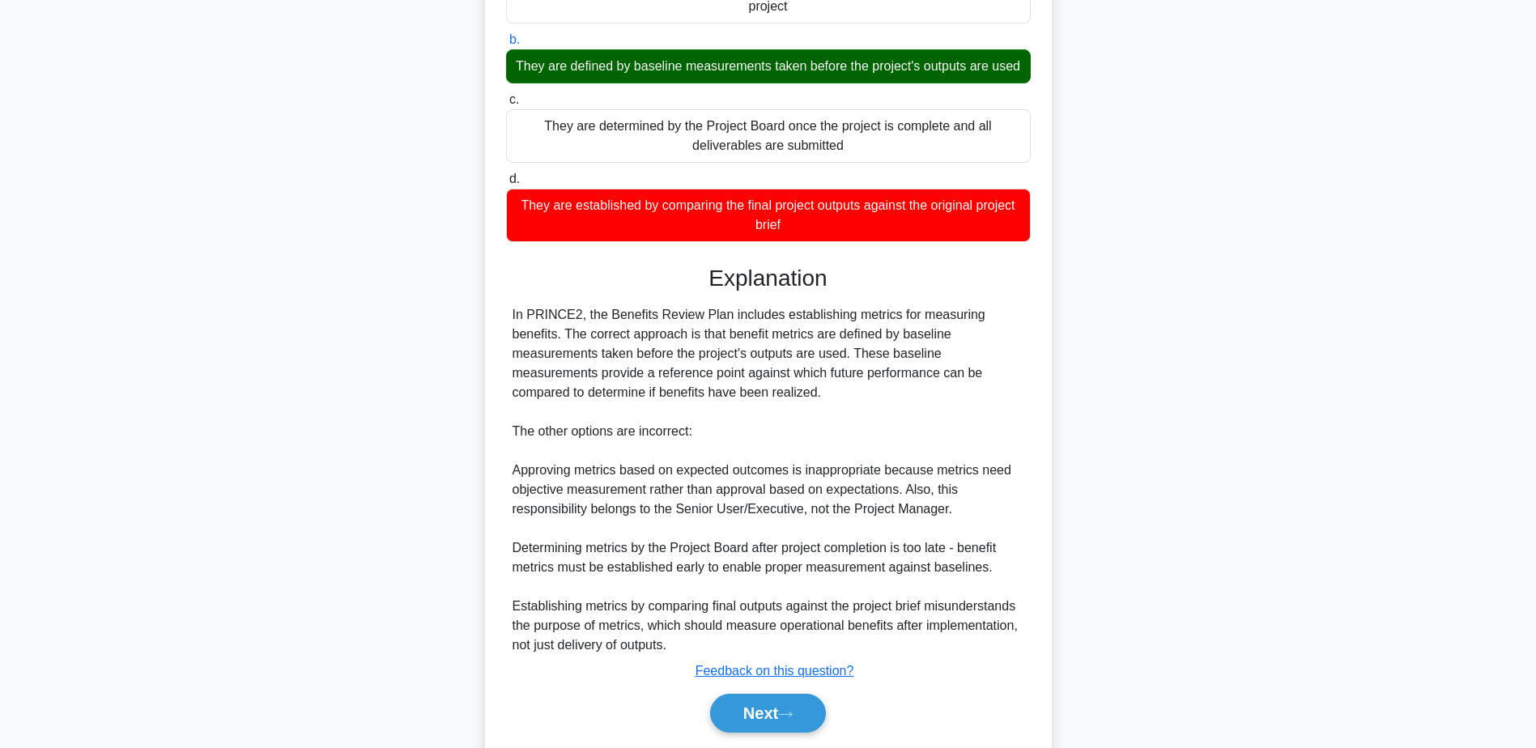
scroll to position [290, 0]
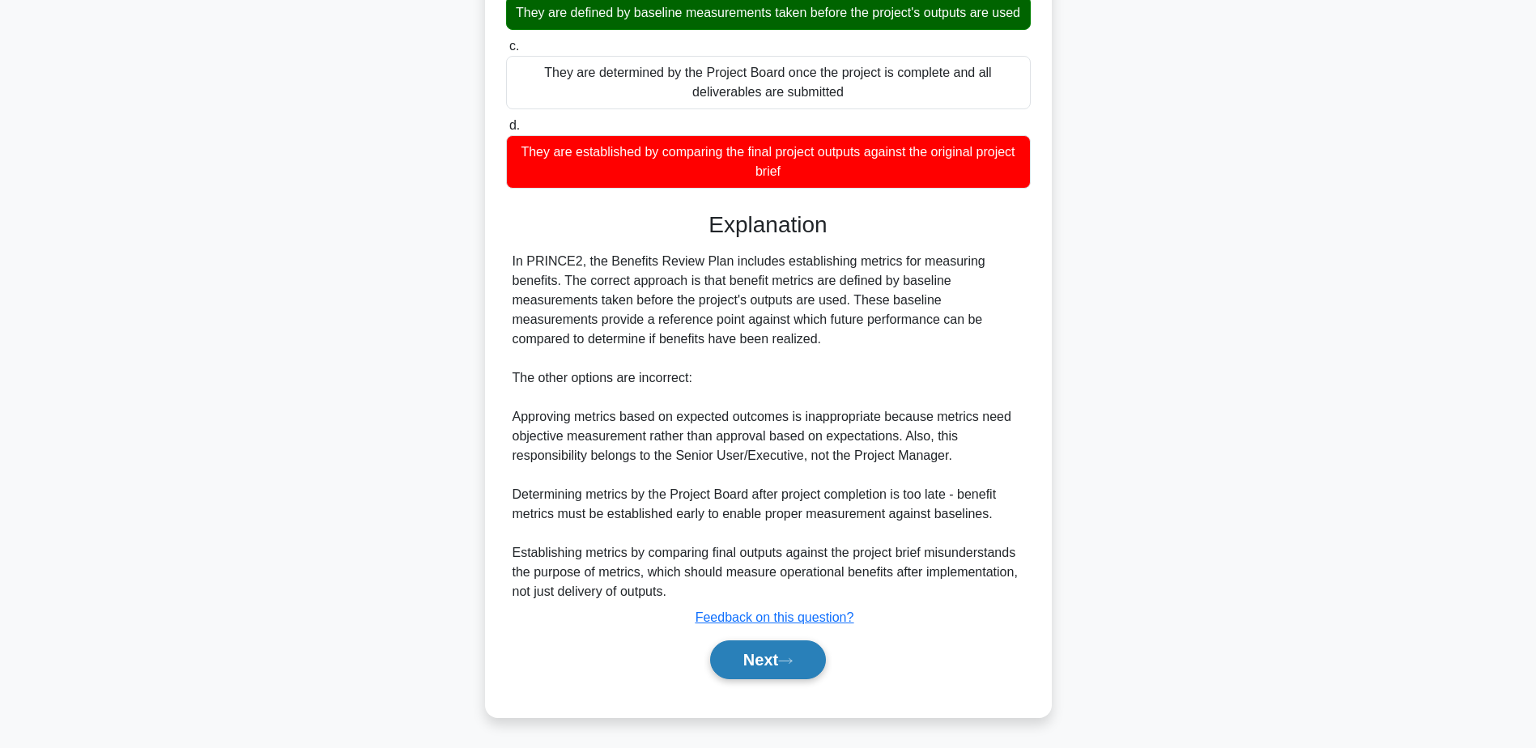
click at [792, 662] on icon at bounding box center [785, 660] width 13 height 5
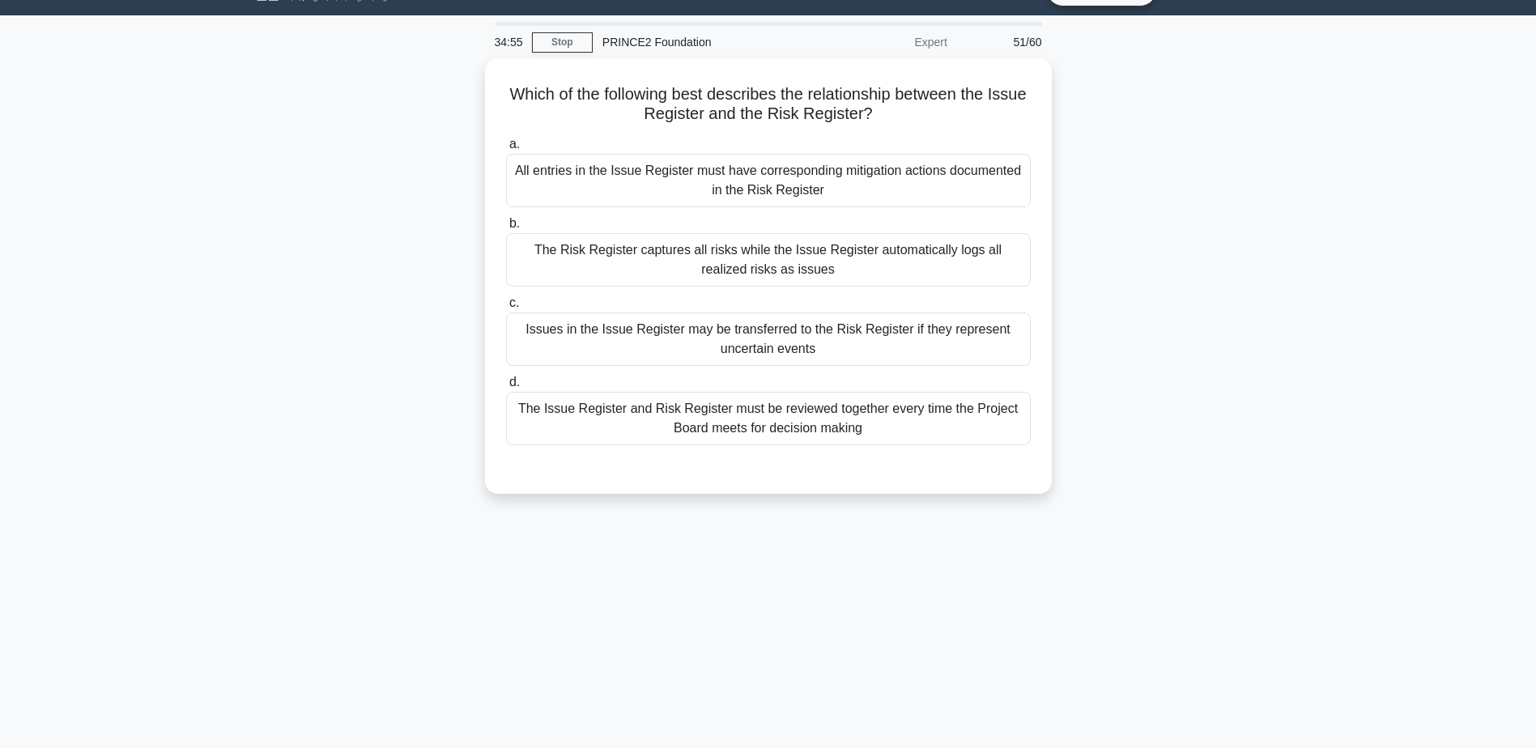
scroll to position [0, 0]
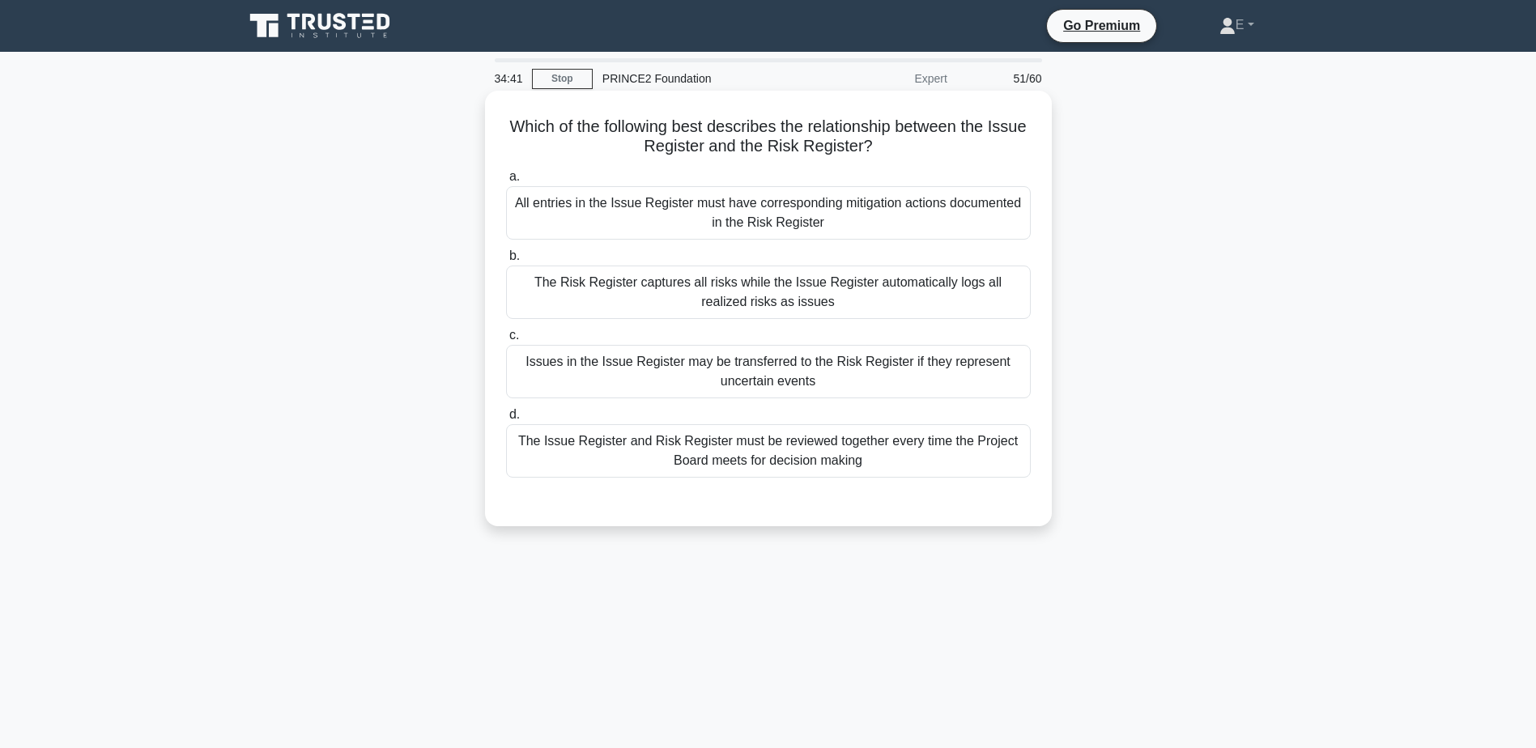
click at [556, 279] on div "The Risk Register captures all risks while the Issue Register automatically log…" at bounding box center [768, 292] width 525 height 53
click at [506, 262] on input "b. The Risk Register captures all risks while the Issue Register automatically …" at bounding box center [506, 256] width 0 height 11
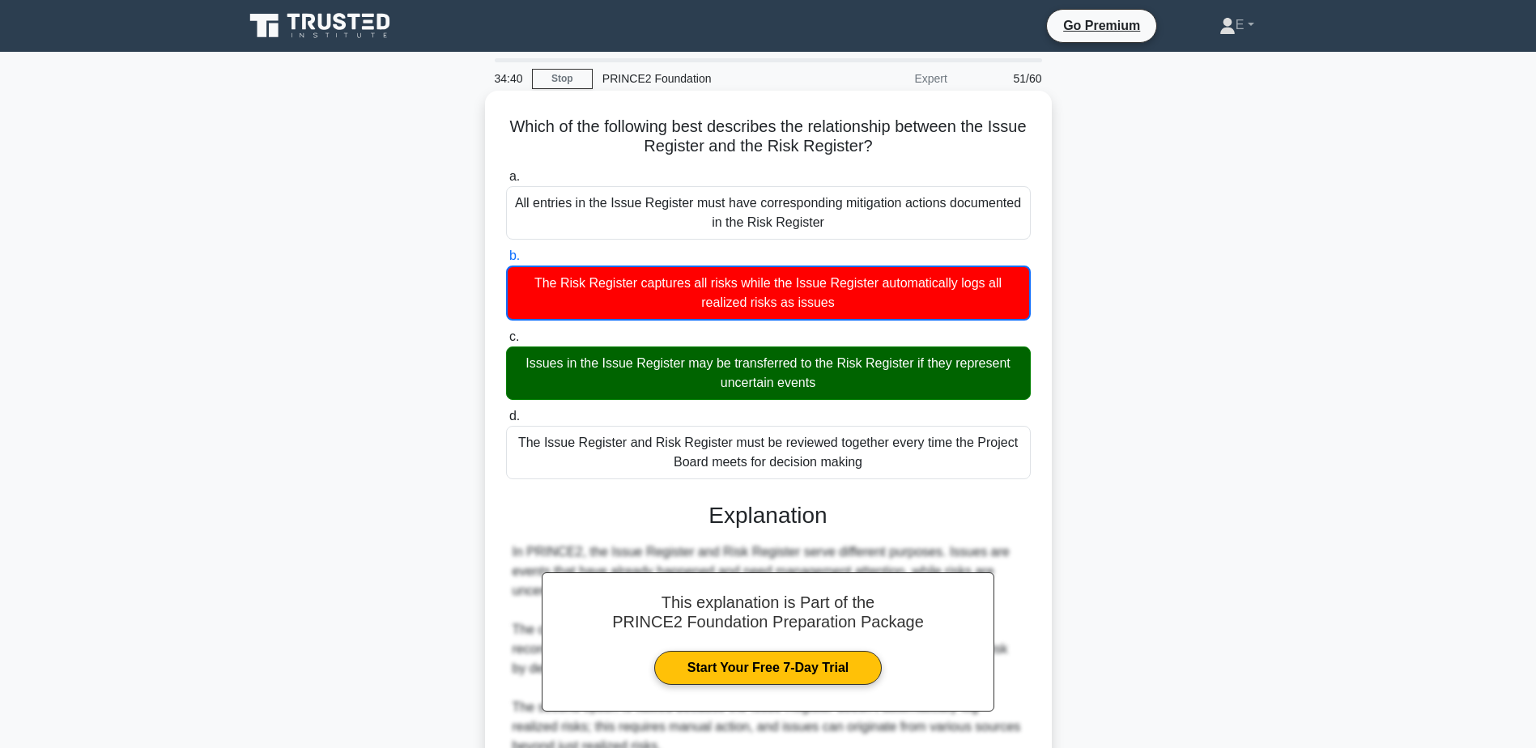
click at [577, 360] on div "Issues in the Issue Register may be transferred to the Risk Register if they re…" at bounding box center [768, 373] width 525 height 53
click at [506, 343] on input "c. Issues in the Issue Register may be transferred to the Risk Register if they…" at bounding box center [506, 337] width 0 height 11
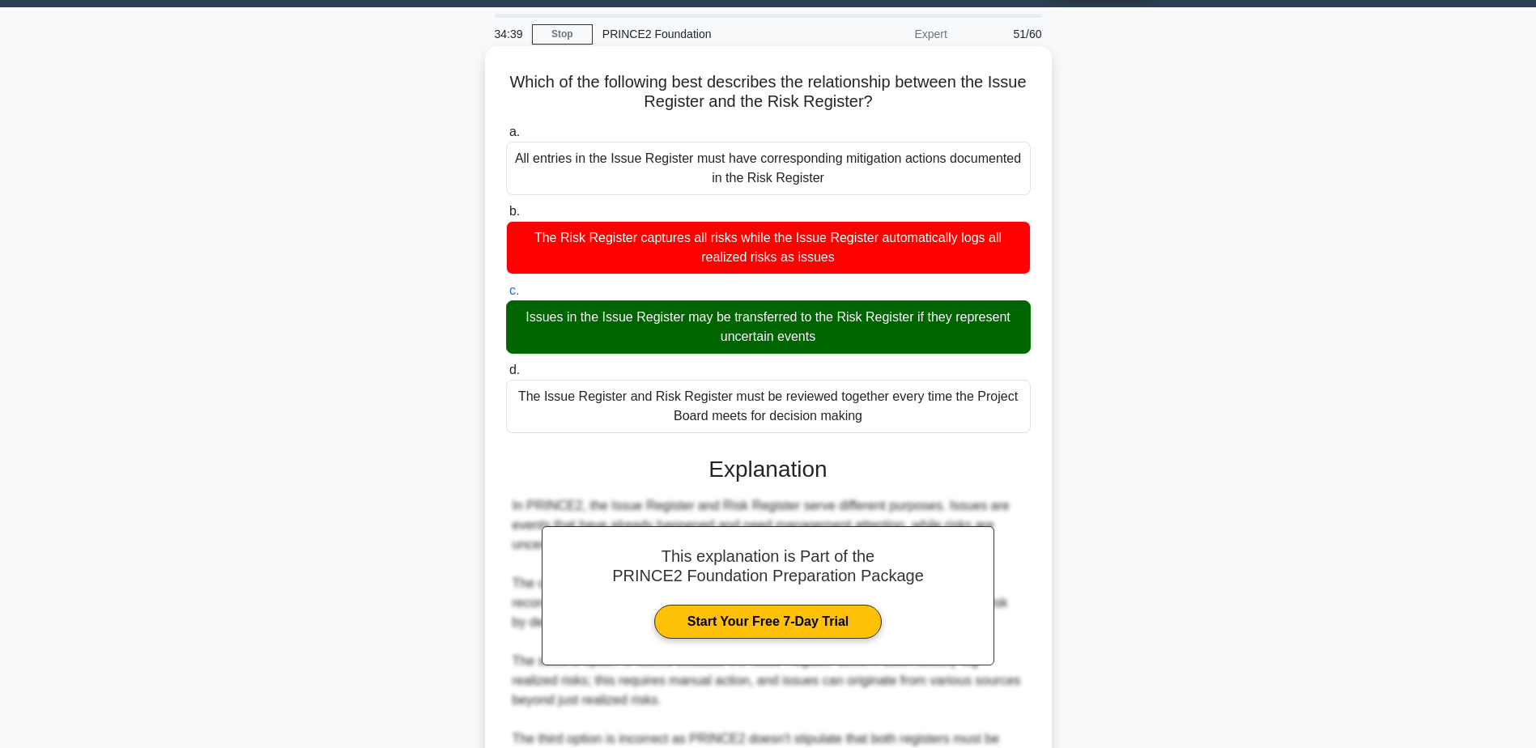
scroll to position [309, 0]
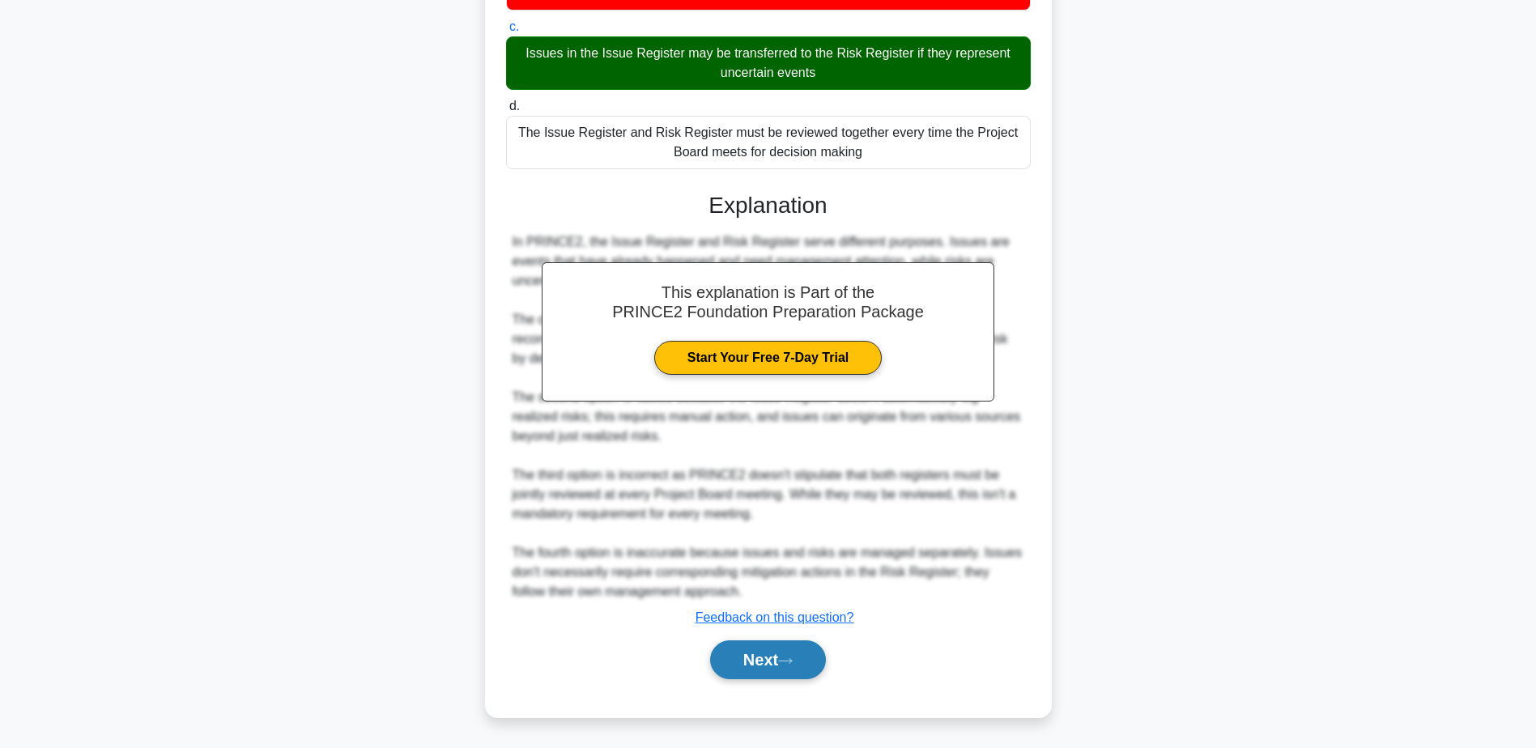
click at [816, 647] on button "Next" at bounding box center [768, 660] width 116 height 39
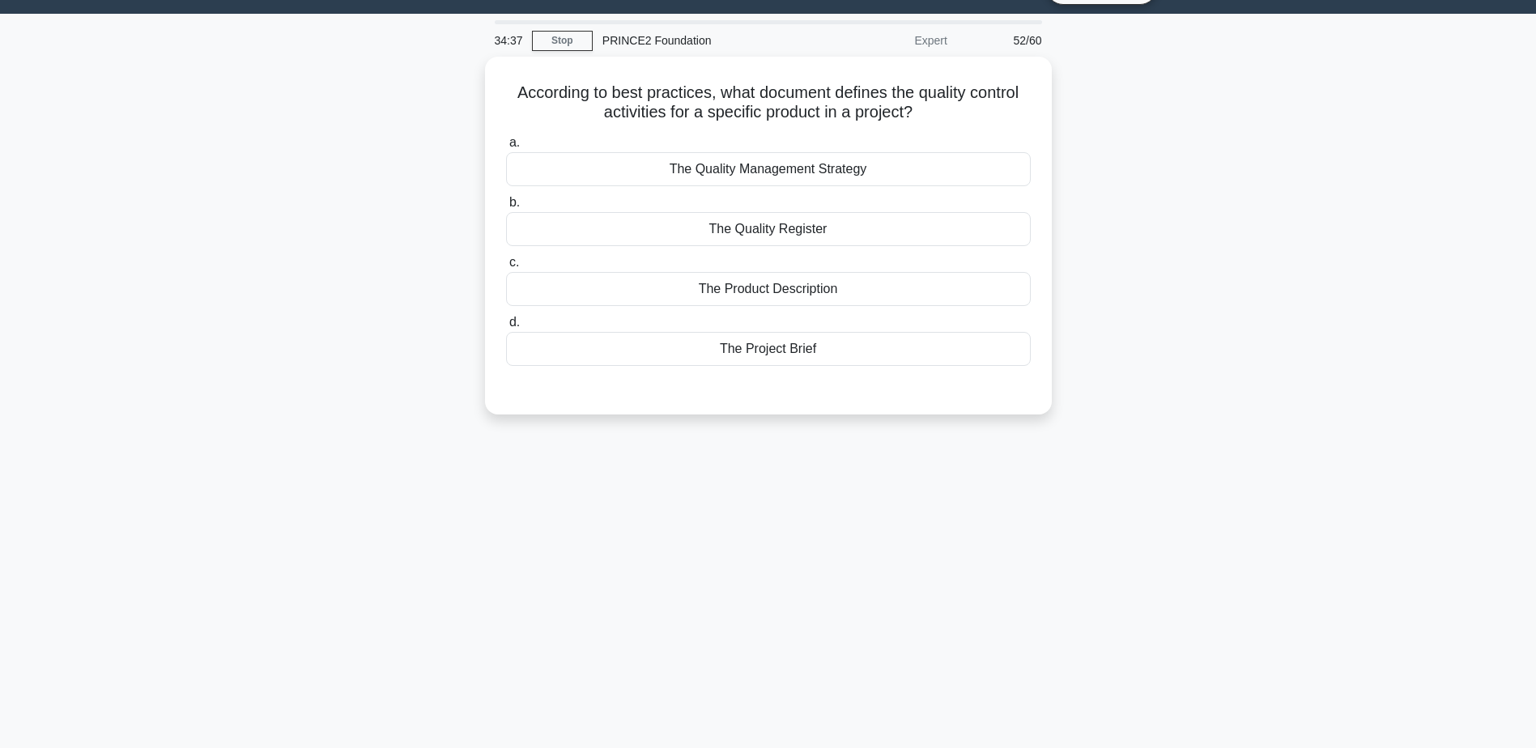
scroll to position [0, 0]
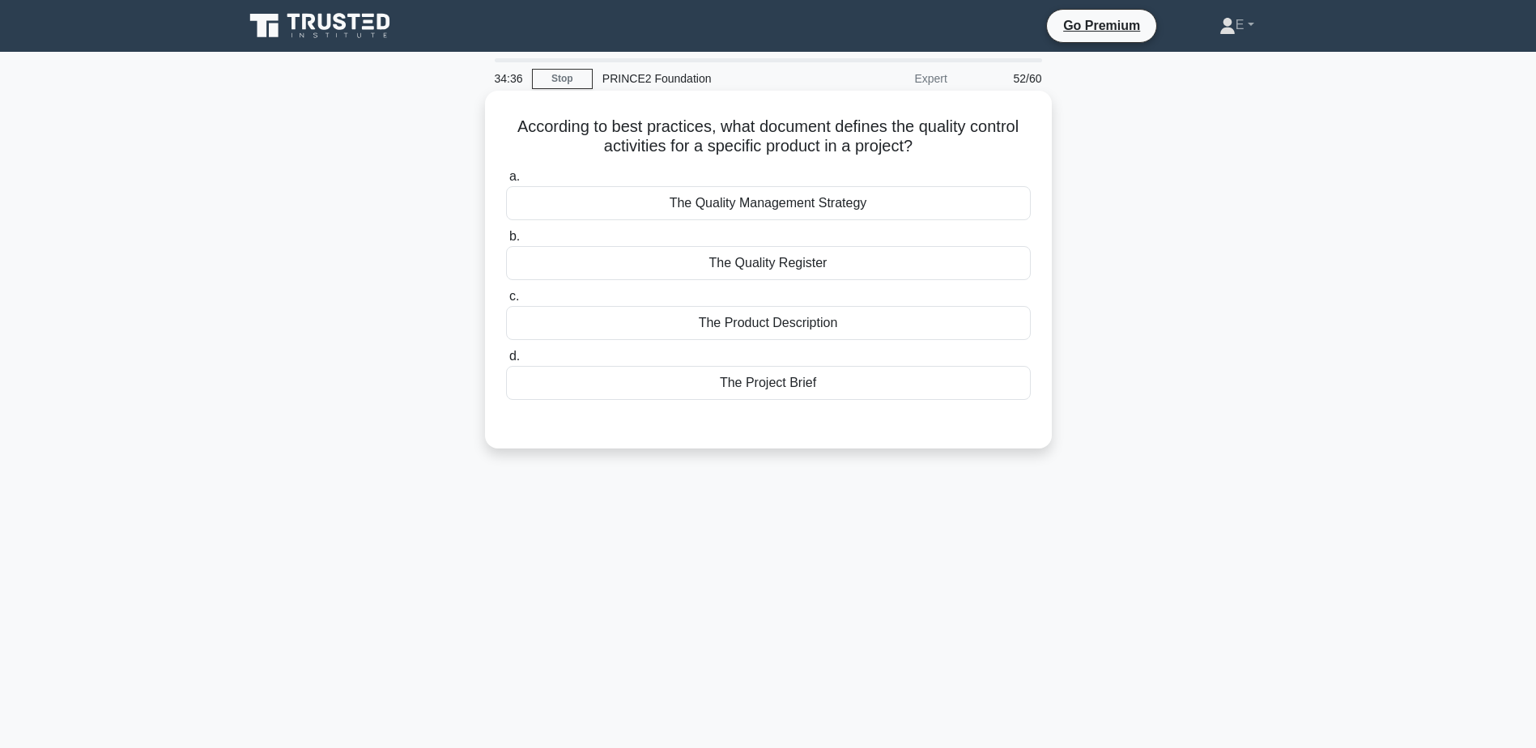
click at [566, 126] on h5 "According to best practices, what document defines the quality control activiti…" at bounding box center [769, 137] width 528 height 40
click at [822, 224] on div "a. The Quality Management Strategy b. The Quality Register c. d." at bounding box center [768, 284] width 544 height 240
click at [826, 205] on div "The Quality Management Strategy" at bounding box center [768, 203] width 525 height 34
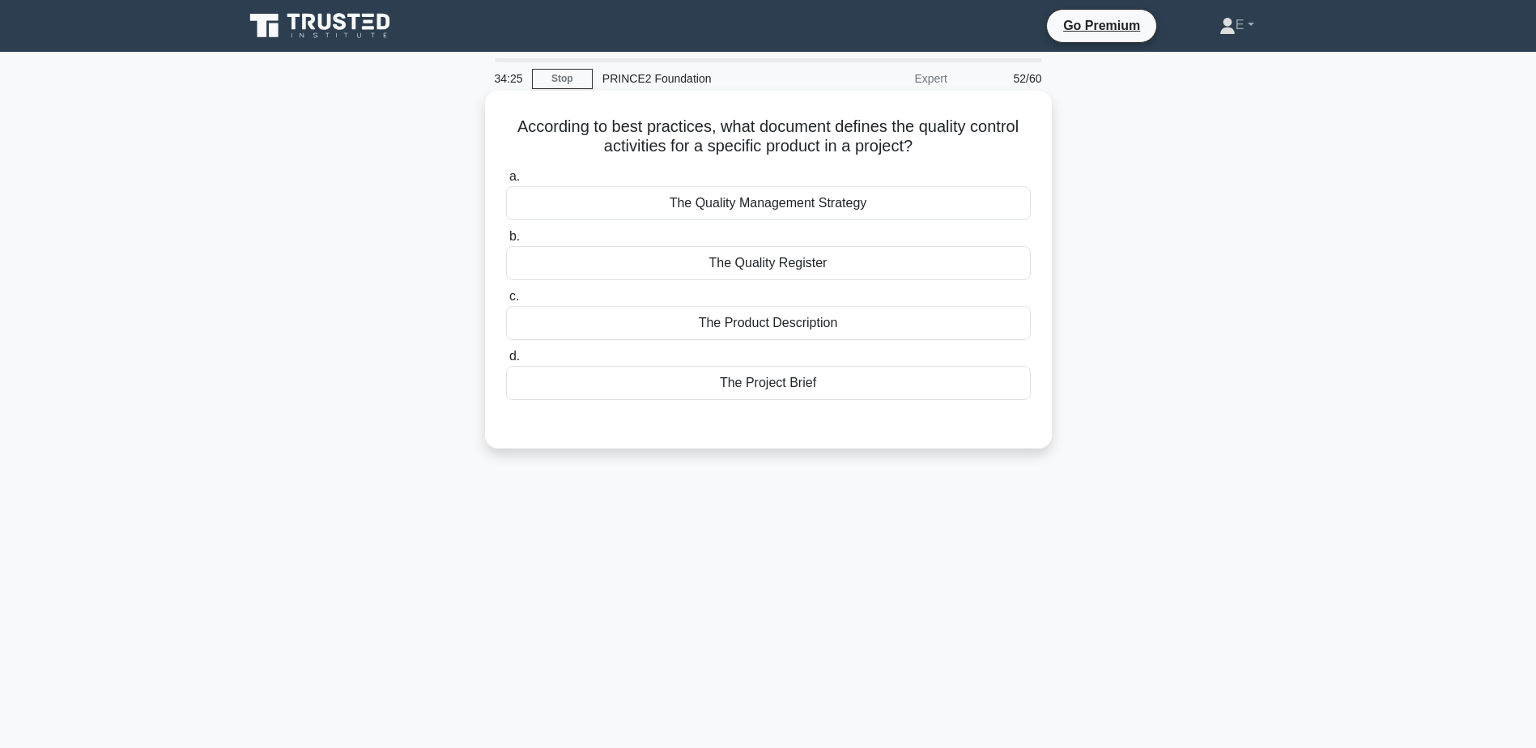
click at [506, 182] on input "a. The Quality Management Strategy" at bounding box center [506, 177] width 0 height 11
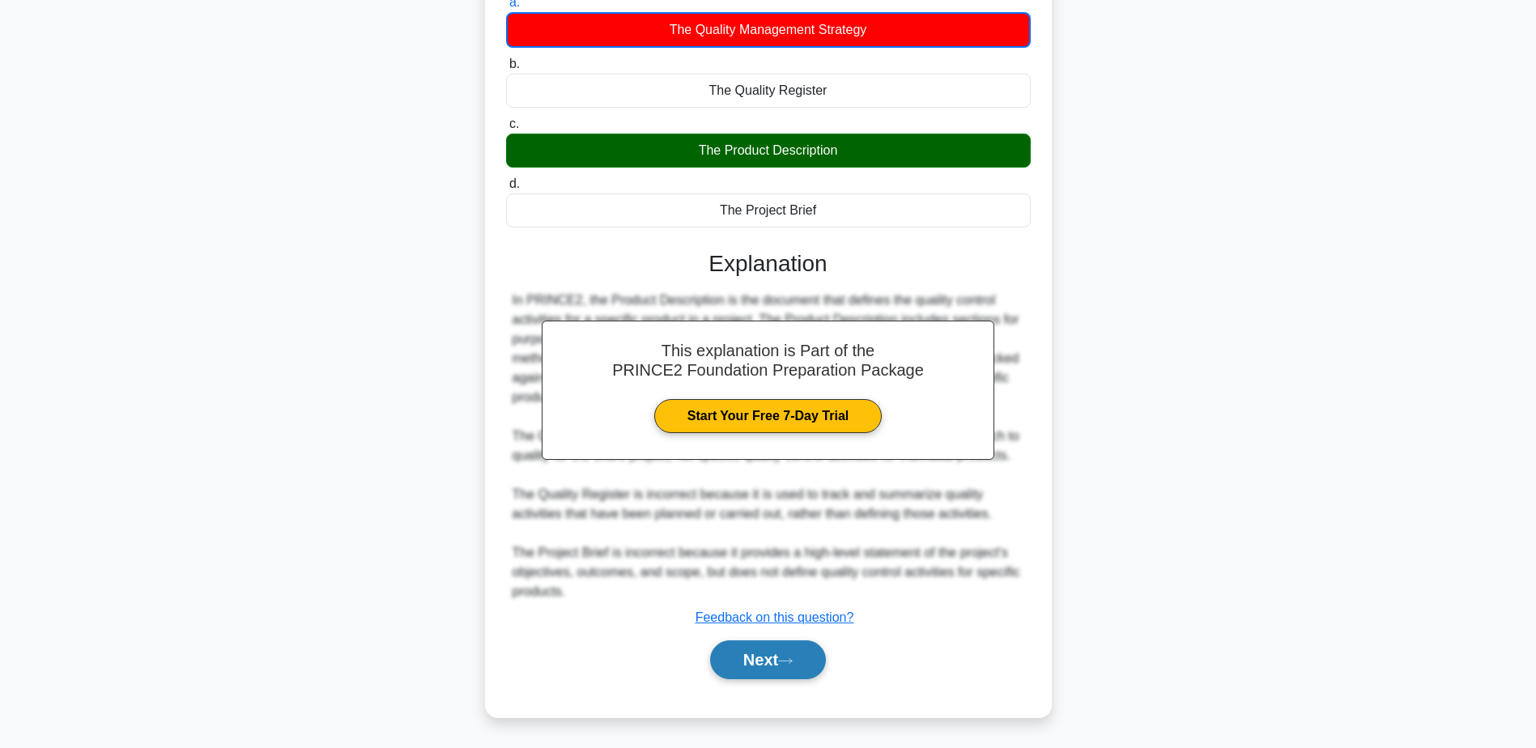
click at [760, 661] on button "Next" at bounding box center [768, 660] width 116 height 39
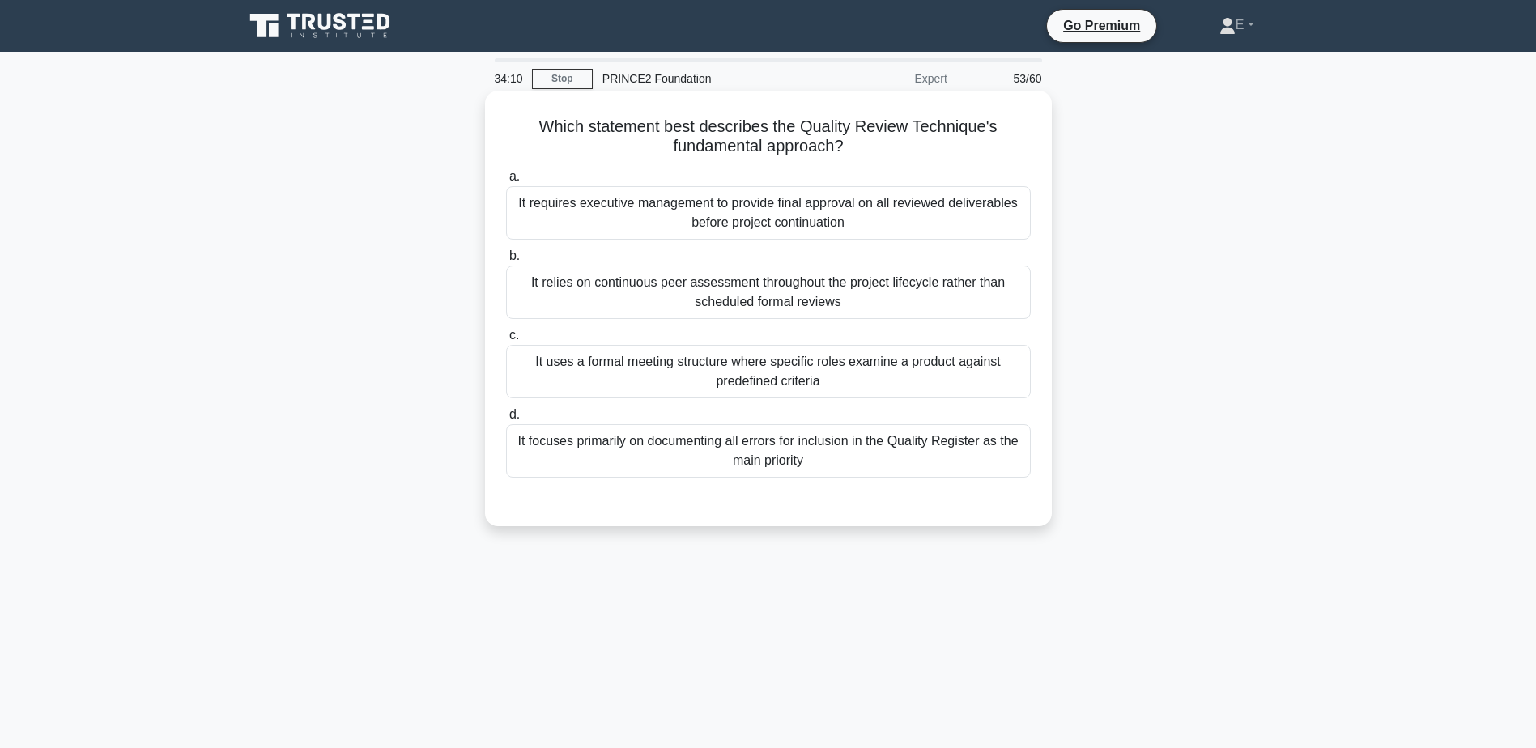
click at [743, 386] on div "It uses a formal meeting structure where specific roles examine a product again…" at bounding box center [768, 371] width 525 height 53
click at [506, 341] on input "c. It uses a formal meeting structure where specific roles examine a product ag…" at bounding box center [506, 335] width 0 height 11
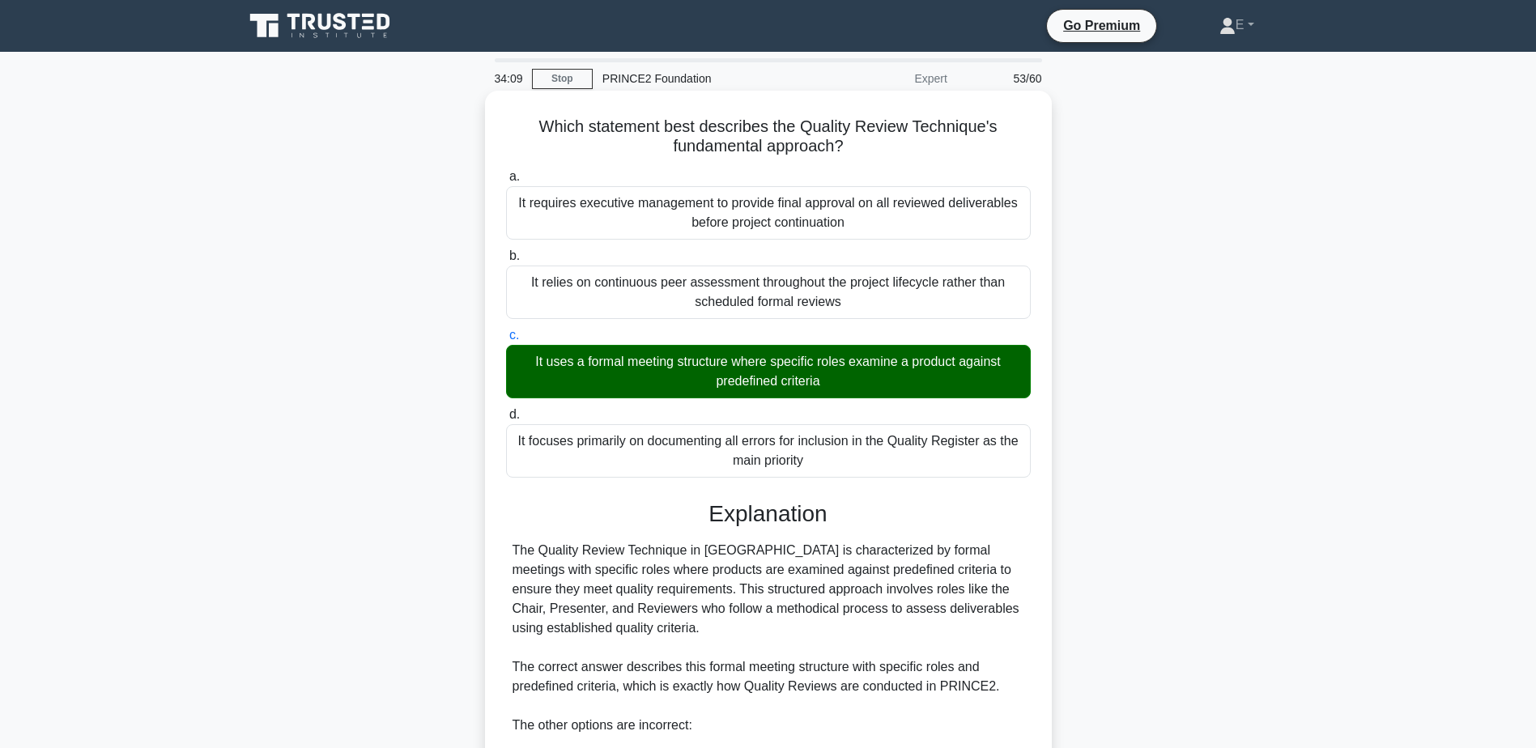
scroll to position [348, 0]
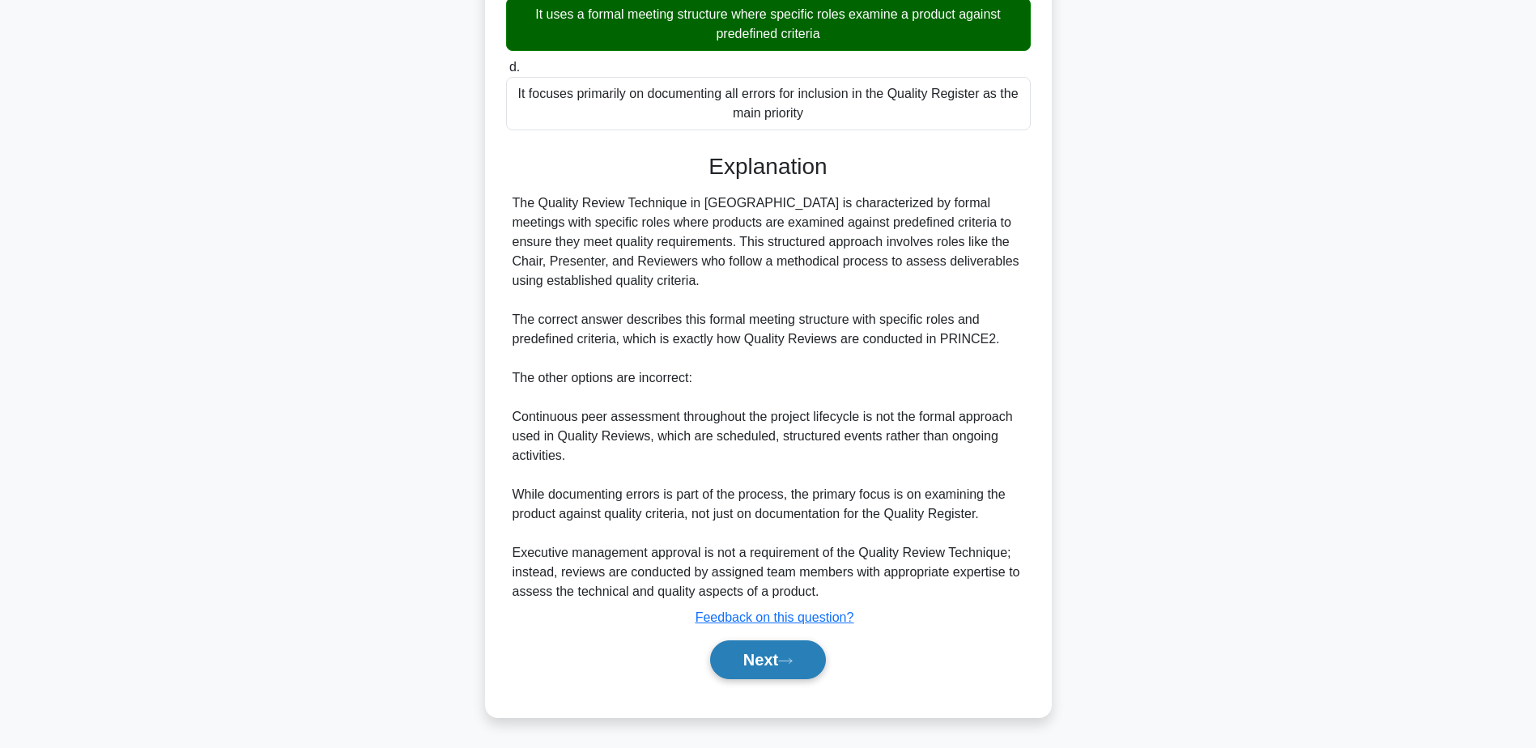
click at [786, 668] on button "Next" at bounding box center [768, 660] width 116 height 39
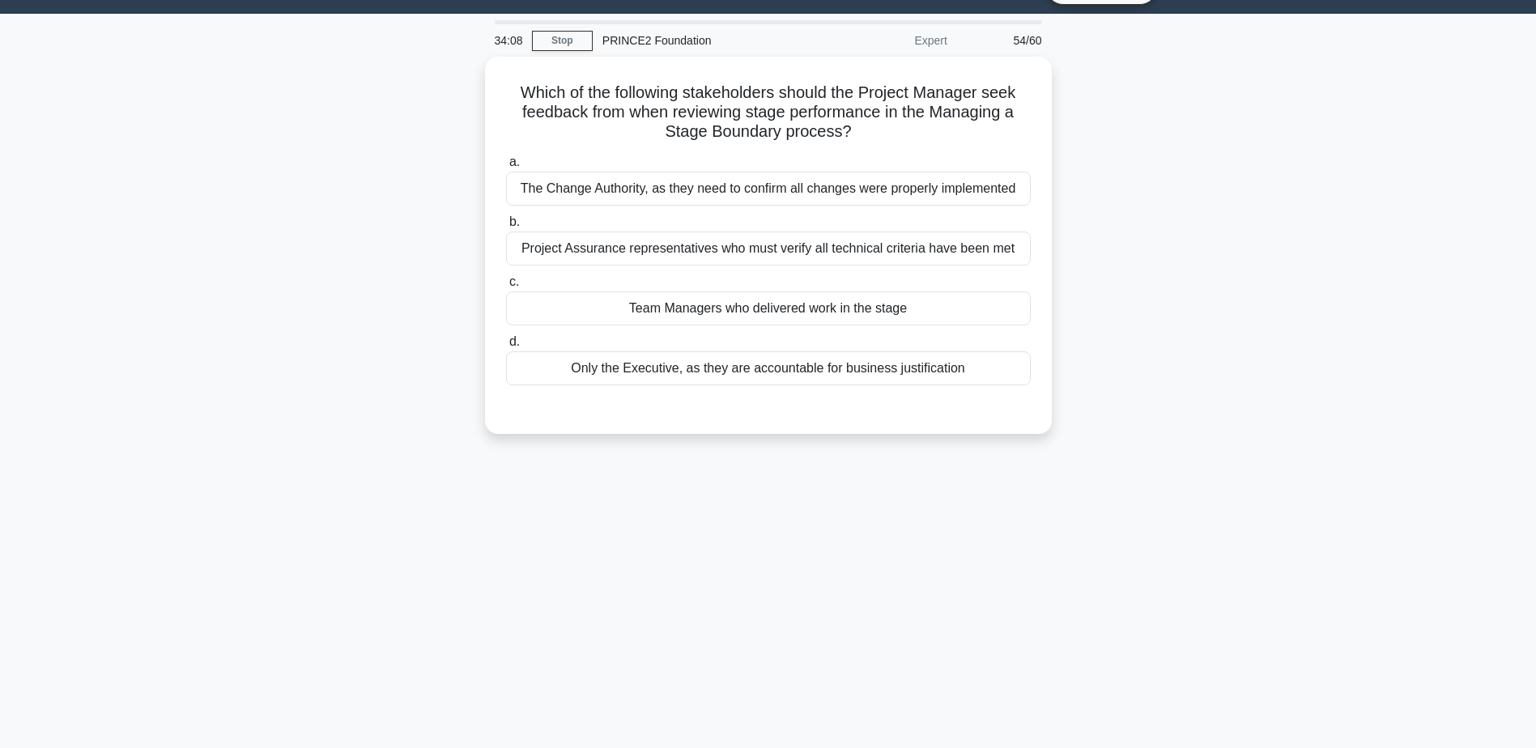
scroll to position [0, 0]
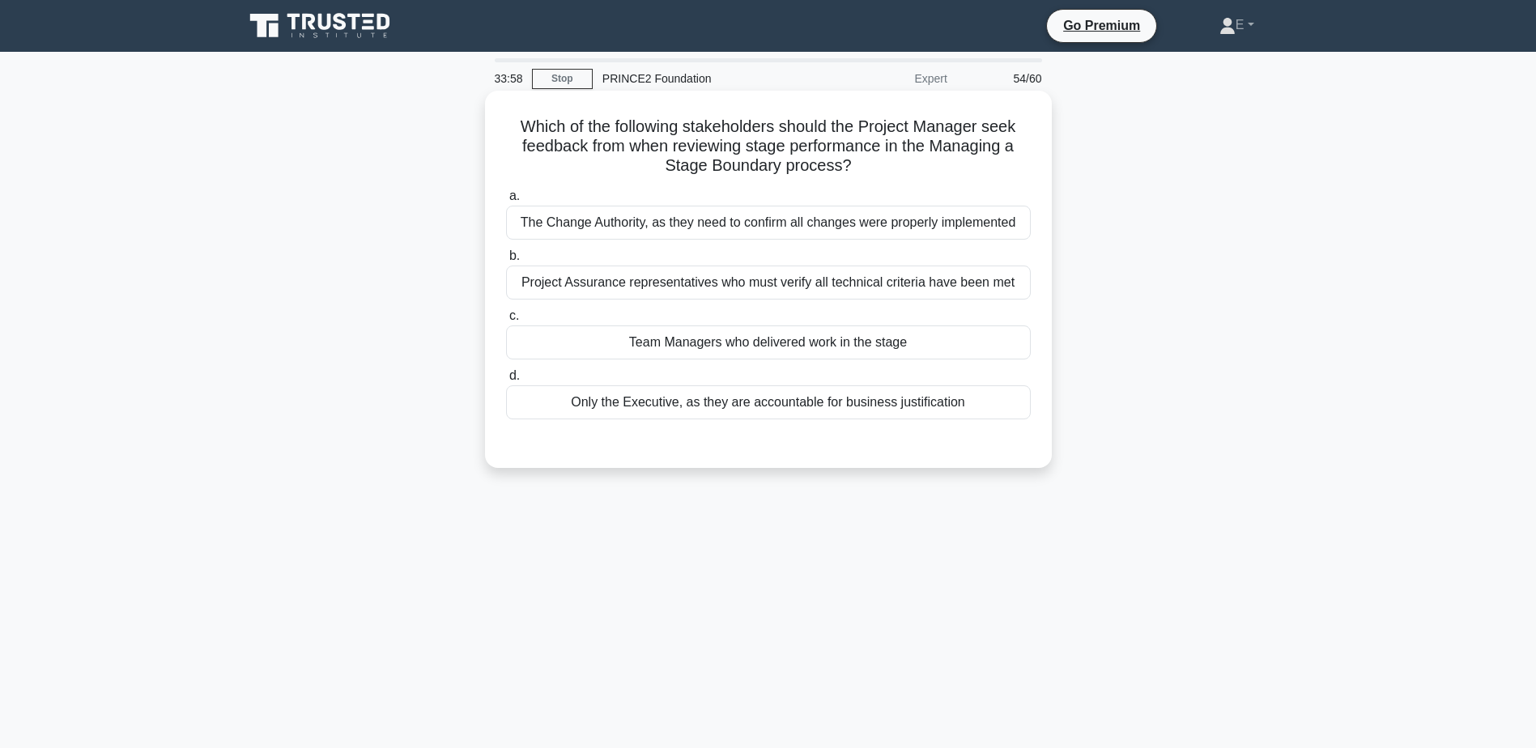
click at [776, 330] on div "Team Managers who delivered work in the stage" at bounding box center [768, 343] width 525 height 34
click at [506, 321] on input "c. Team Managers who delivered work in the stage" at bounding box center [506, 316] width 0 height 11
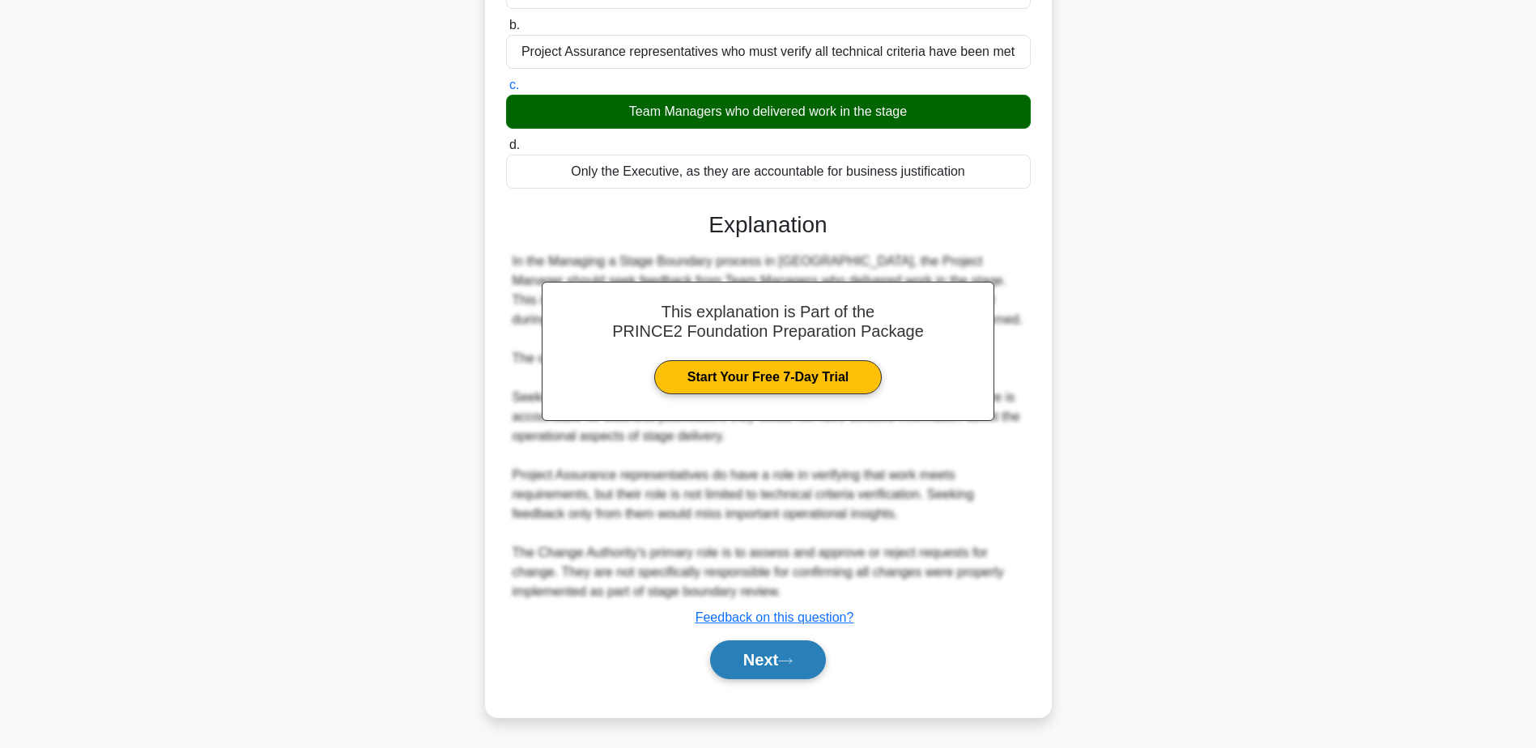
click at [798, 675] on button "Next" at bounding box center [768, 660] width 116 height 39
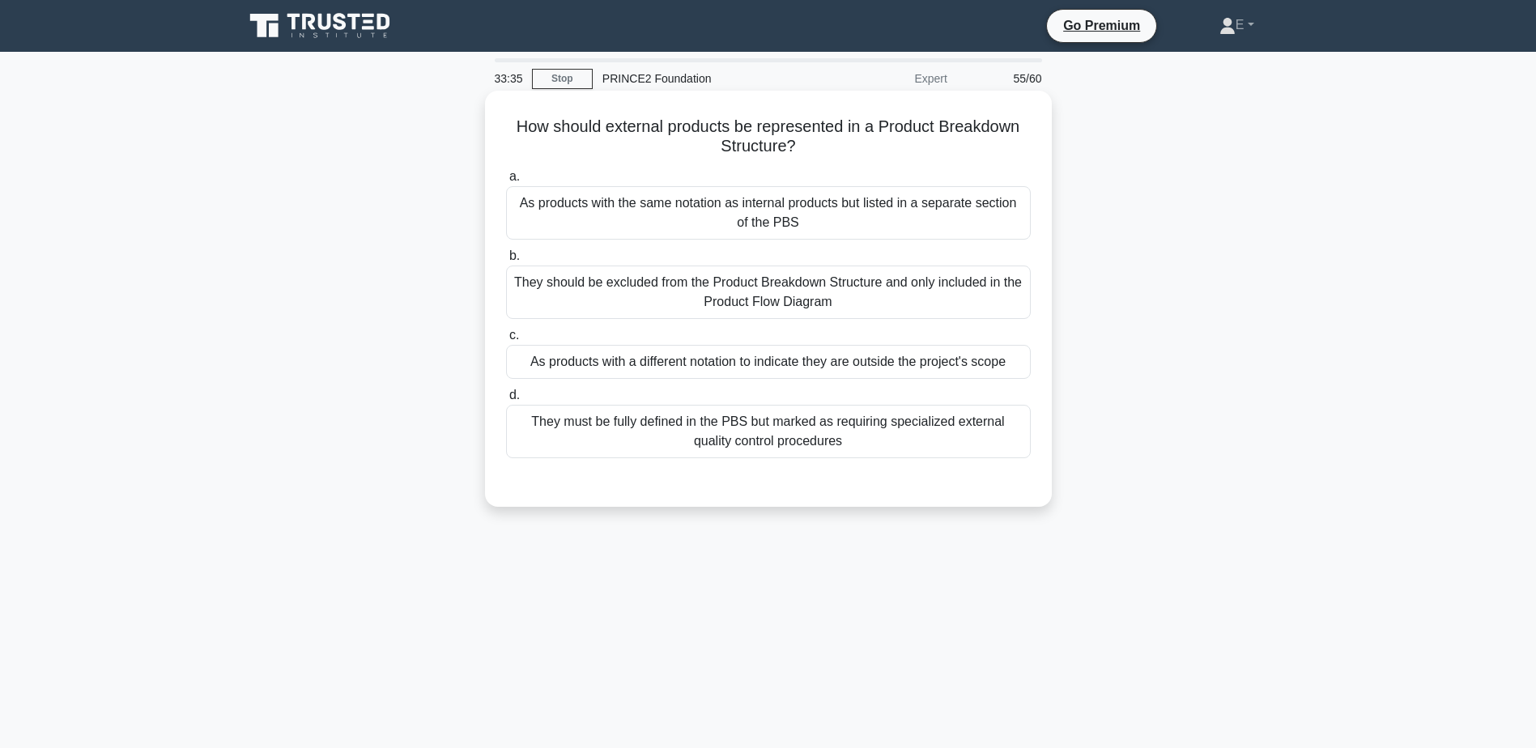
click at [762, 428] on div "They must be fully defined in the PBS but marked as requiring specialized exter…" at bounding box center [768, 431] width 525 height 53
click at [506, 401] on input "d. They must be fully defined in the PBS but marked as requiring specialized ex…" at bounding box center [506, 395] width 0 height 11
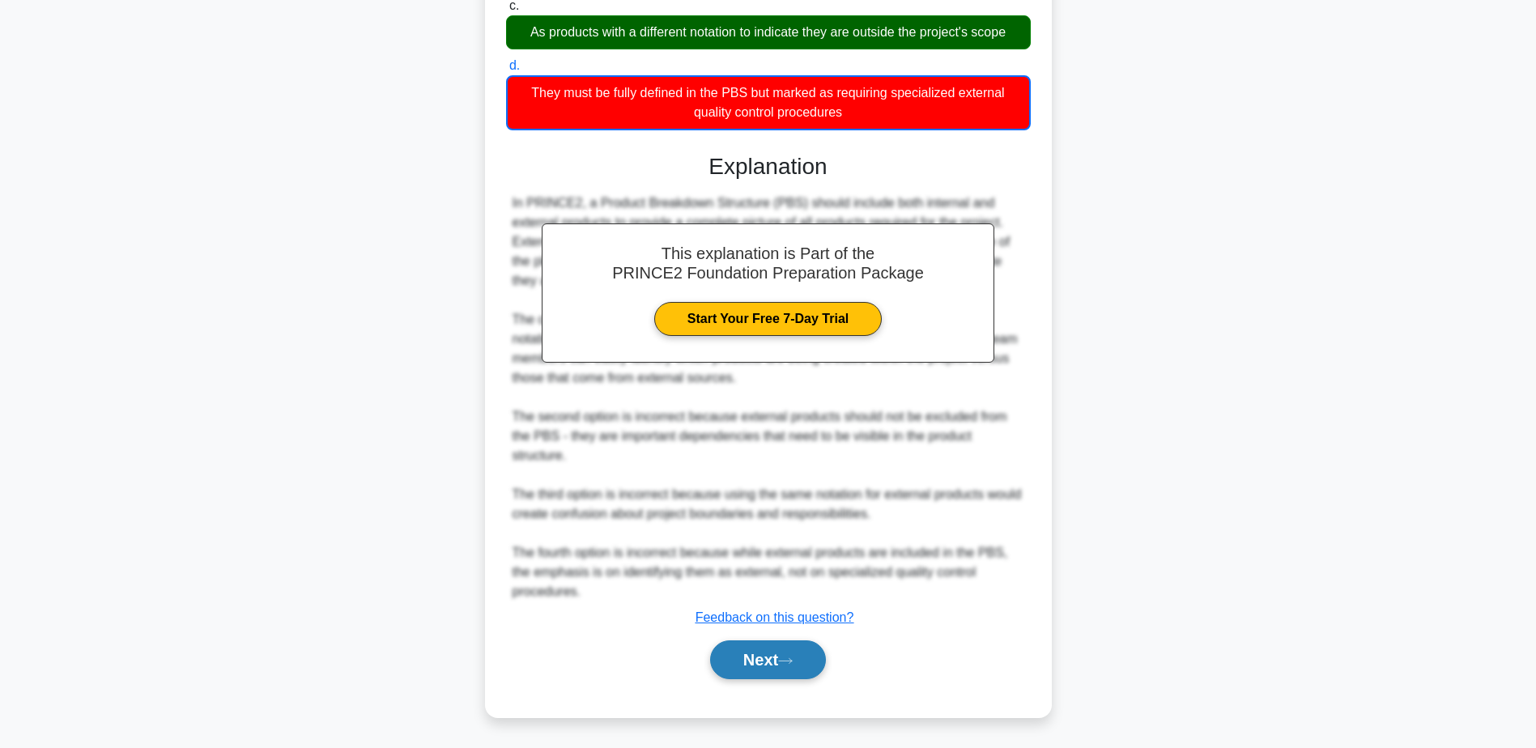
click at [778, 649] on button "Next" at bounding box center [768, 660] width 116 height 39
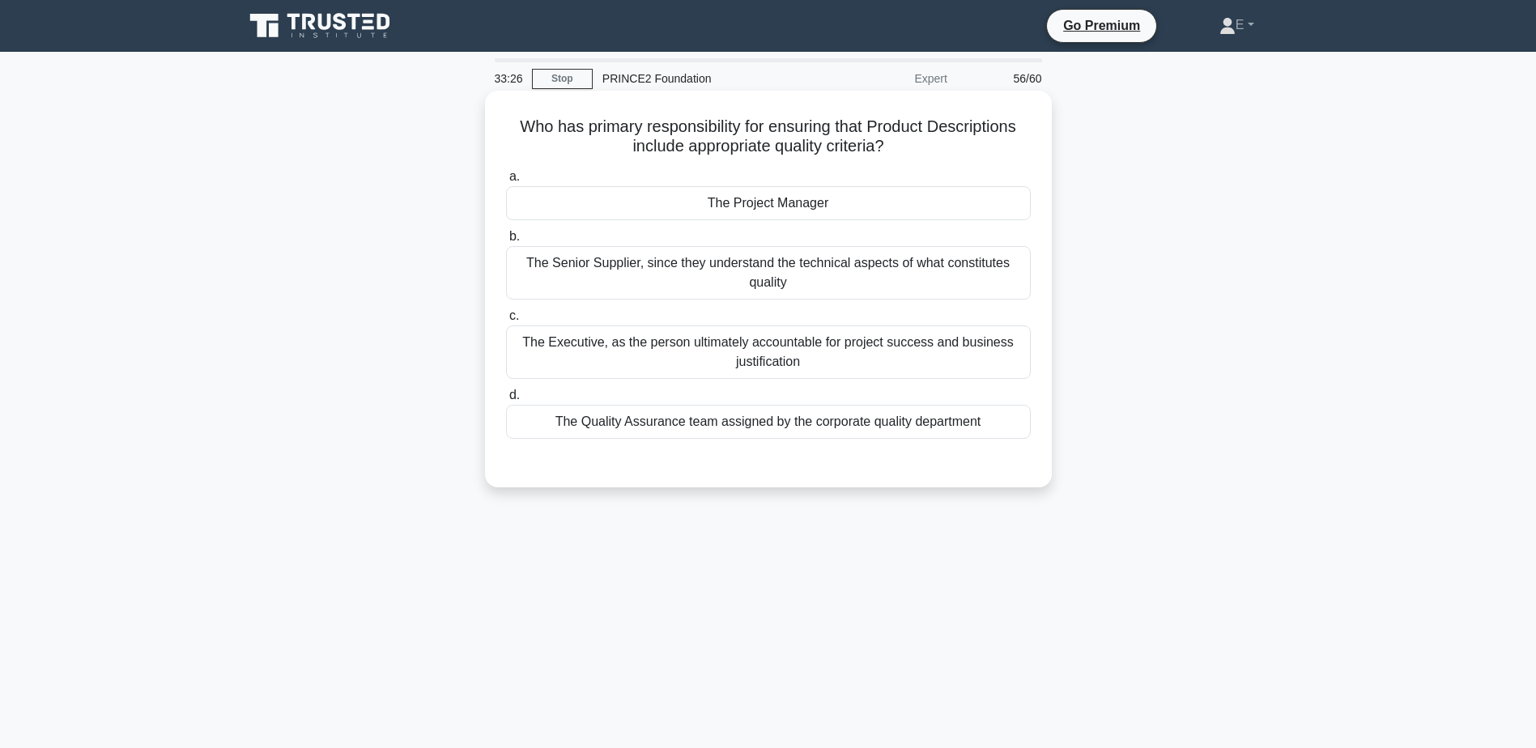
click at [761, 270] on div "The Senior Supplier, since they understand the technical aspects of what consti…" at bounding box center [768, 272] width 525 height 53
click at [506, 242] on input "b. The Senior Supplier, since they understand the technical aspects of what con…" at bounding box center [506, 237] width 0 height 11
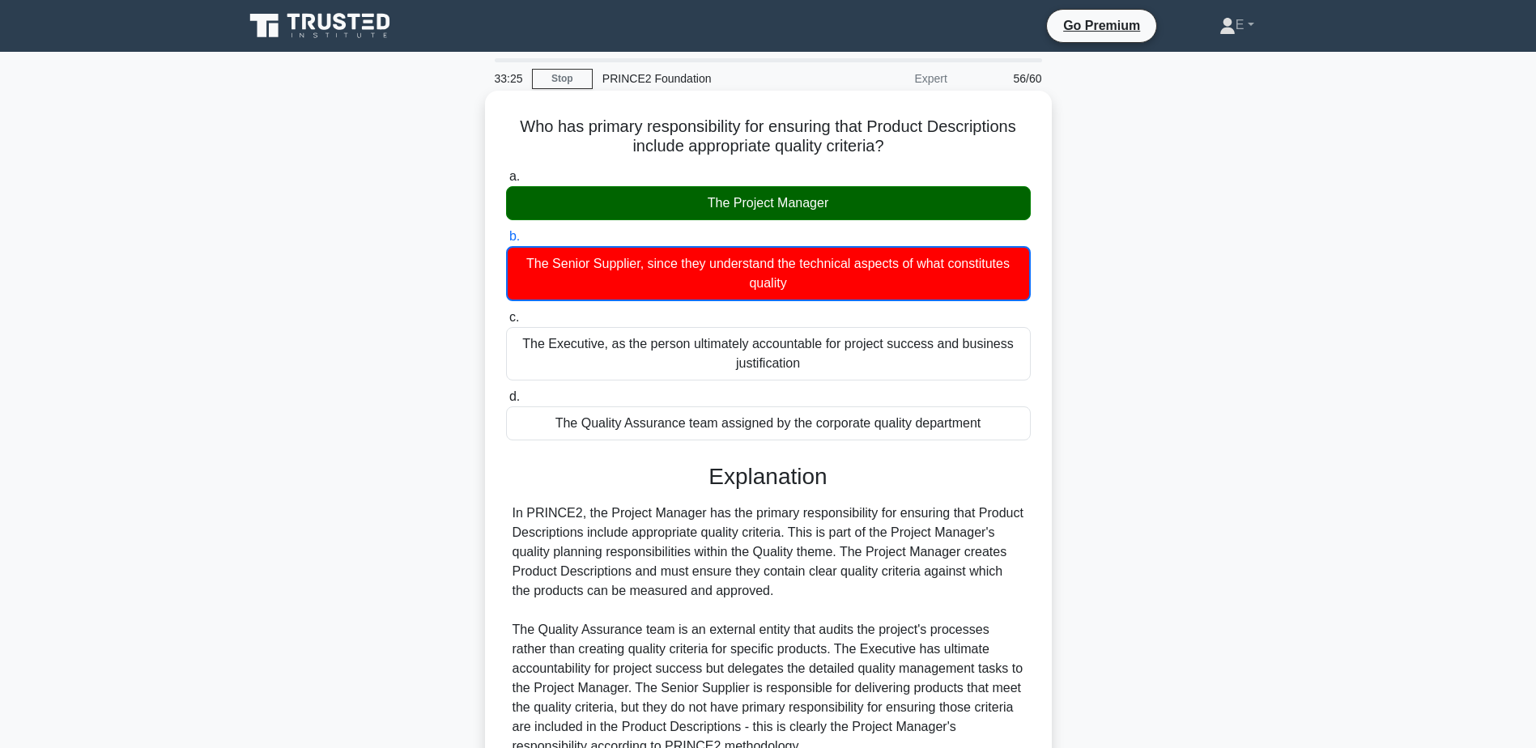
click at [794, 186] on label "a. The Project Manager" at bounding box center [768, 193] width 525 height 53
click at [506, 182] on input "a. The Project Manager" at bounding box center [506, 177] width 0 height 11
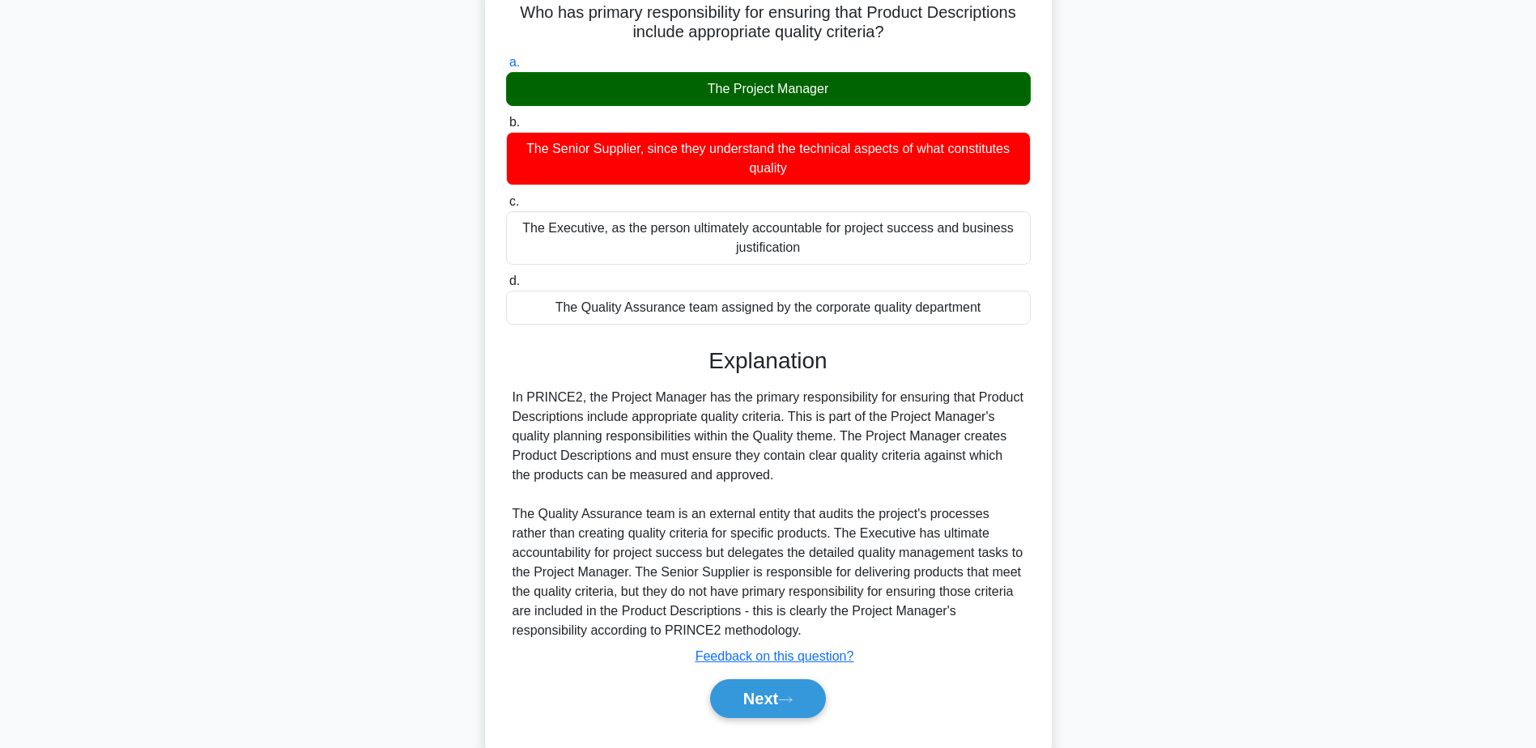
scroll to position [154, 0]
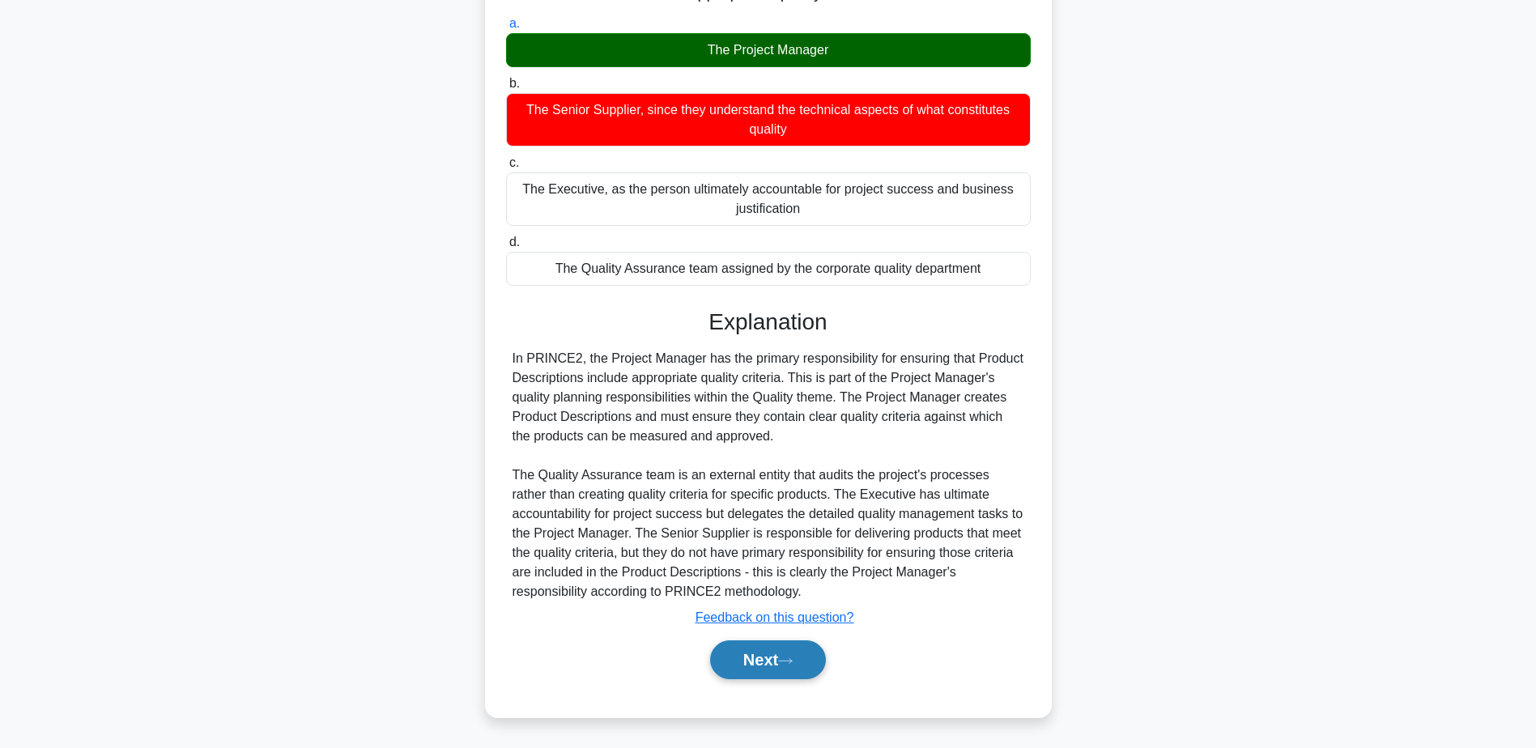
click at [798, 673] on button "Next" at bounding box center [768, 660] width 116 height 39
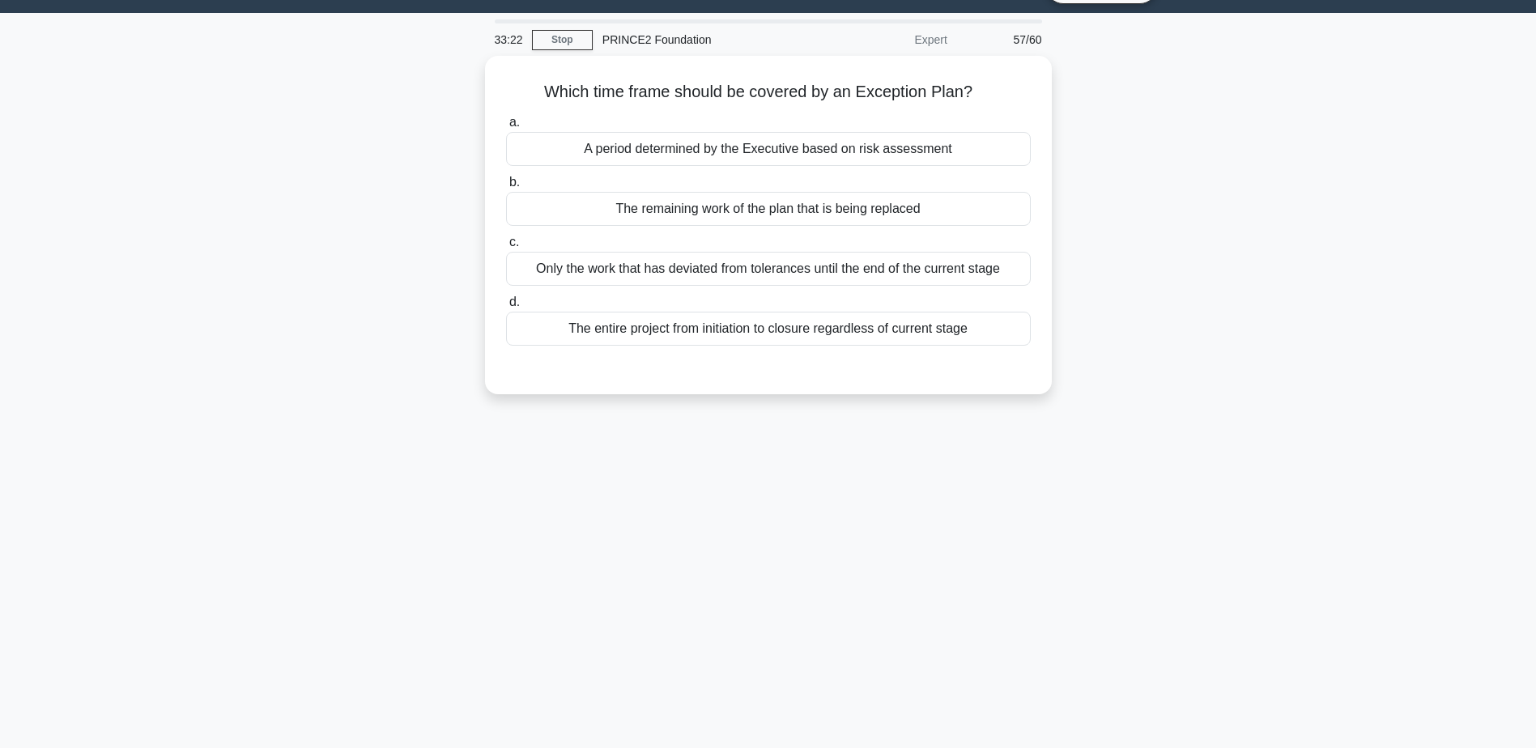
scroll to position [0, 0]
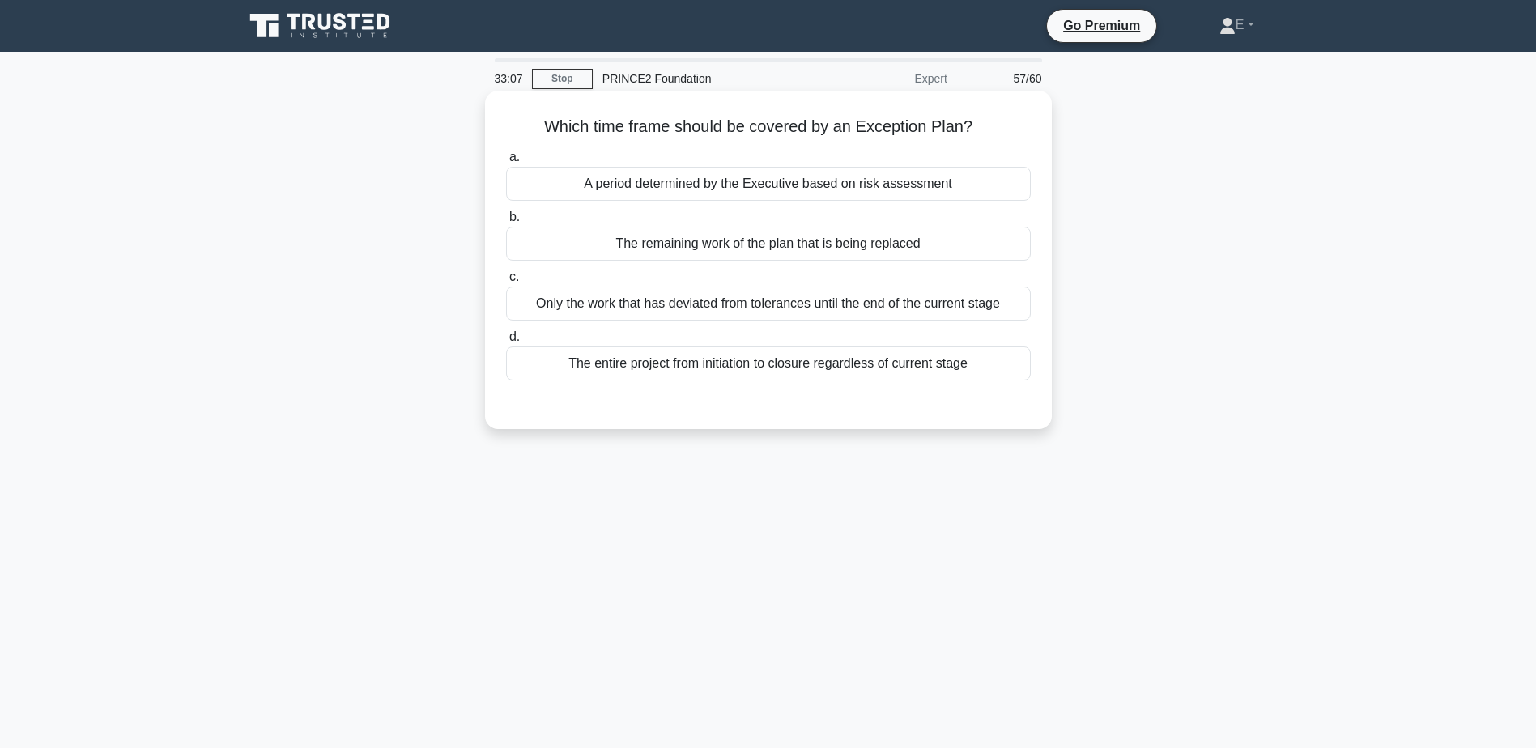
click at [781, 369] on div "The entire project from initiation to closure regardless of current stage" at bounding box center [768, 364] width 525 height 34
click at [506, 343] on input "d. The entire project from initiation to closure regardless of current stage" at bounding box center [506, 337] width 0 height 11
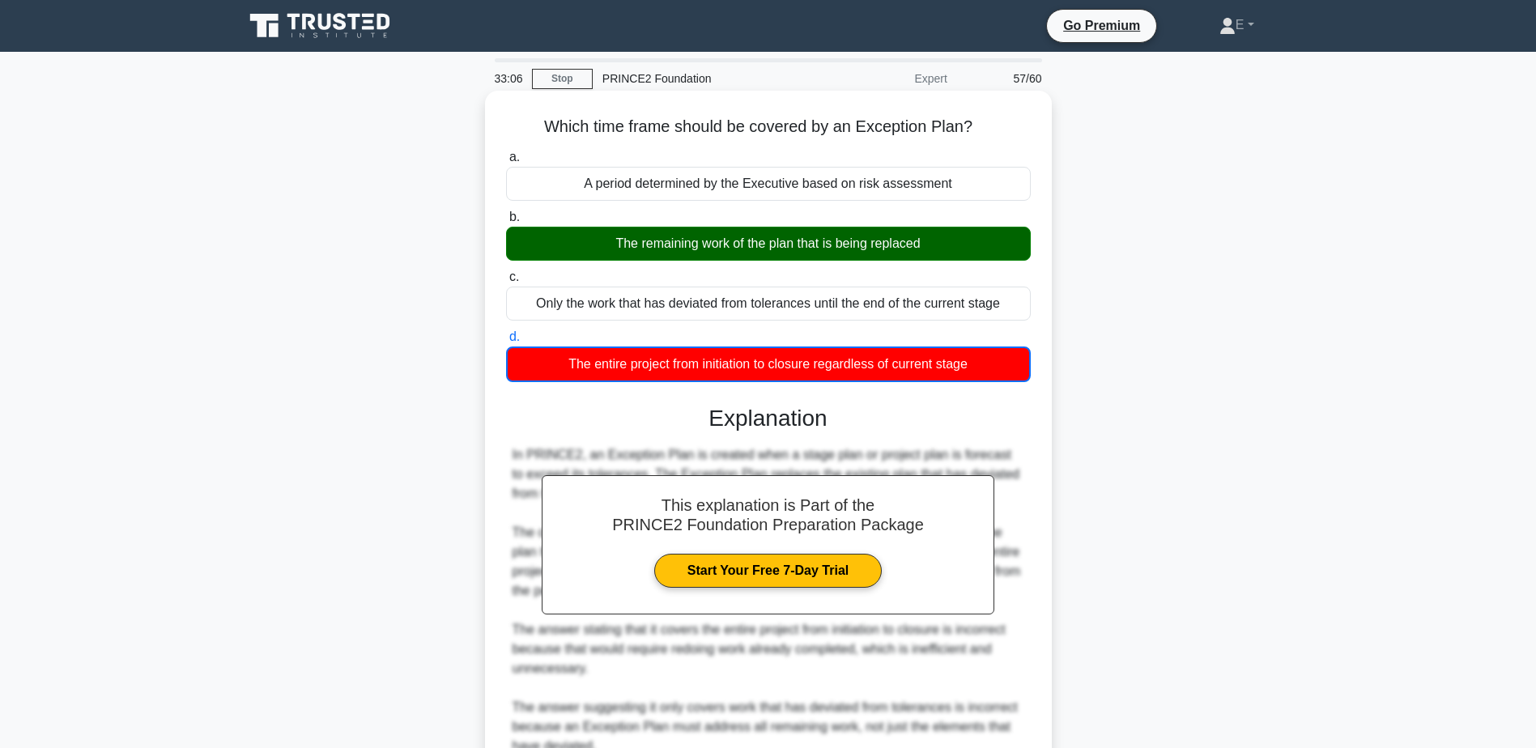
scroll to position [233, 0]
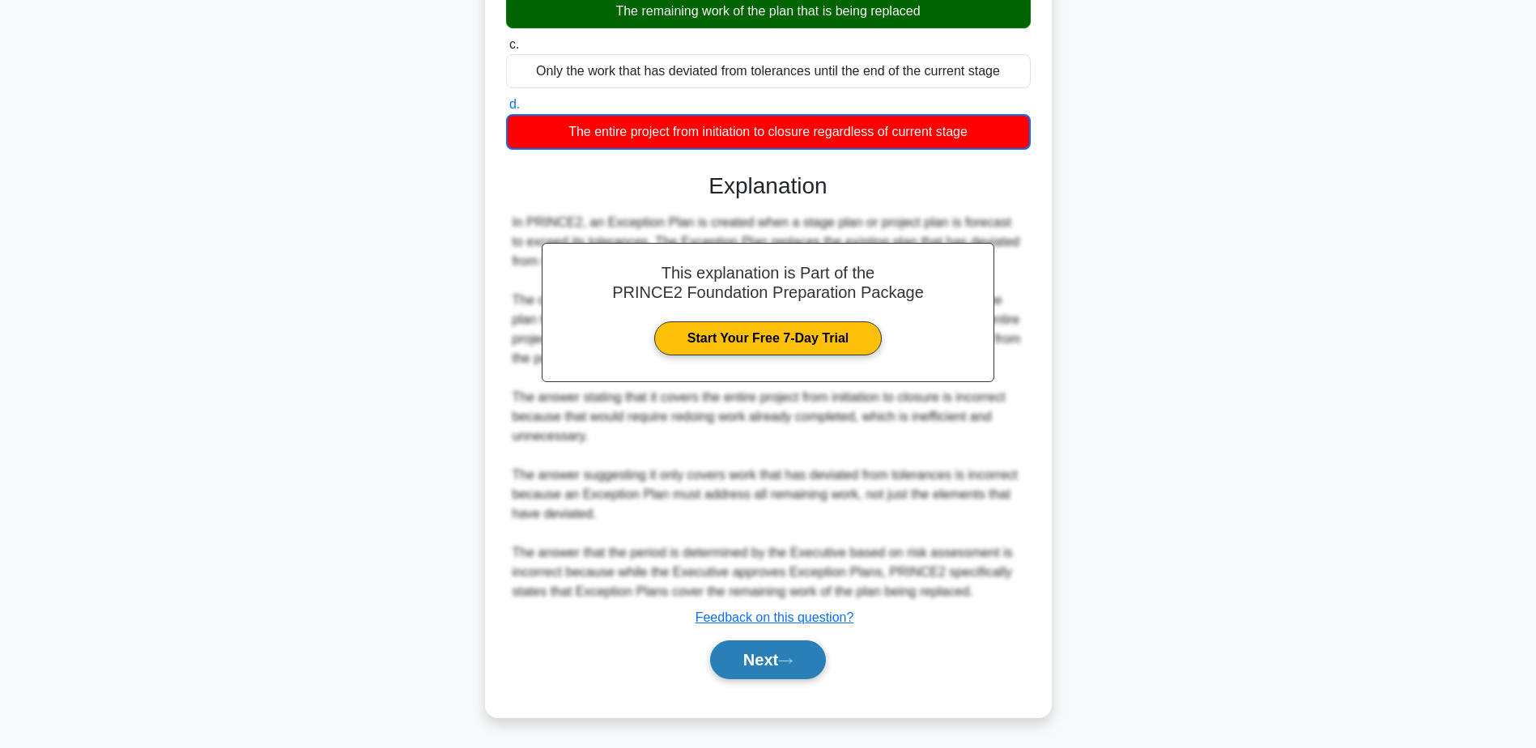
click at [815, 654] on button "Next" at bounding box center [768, 660] width 116 height 39
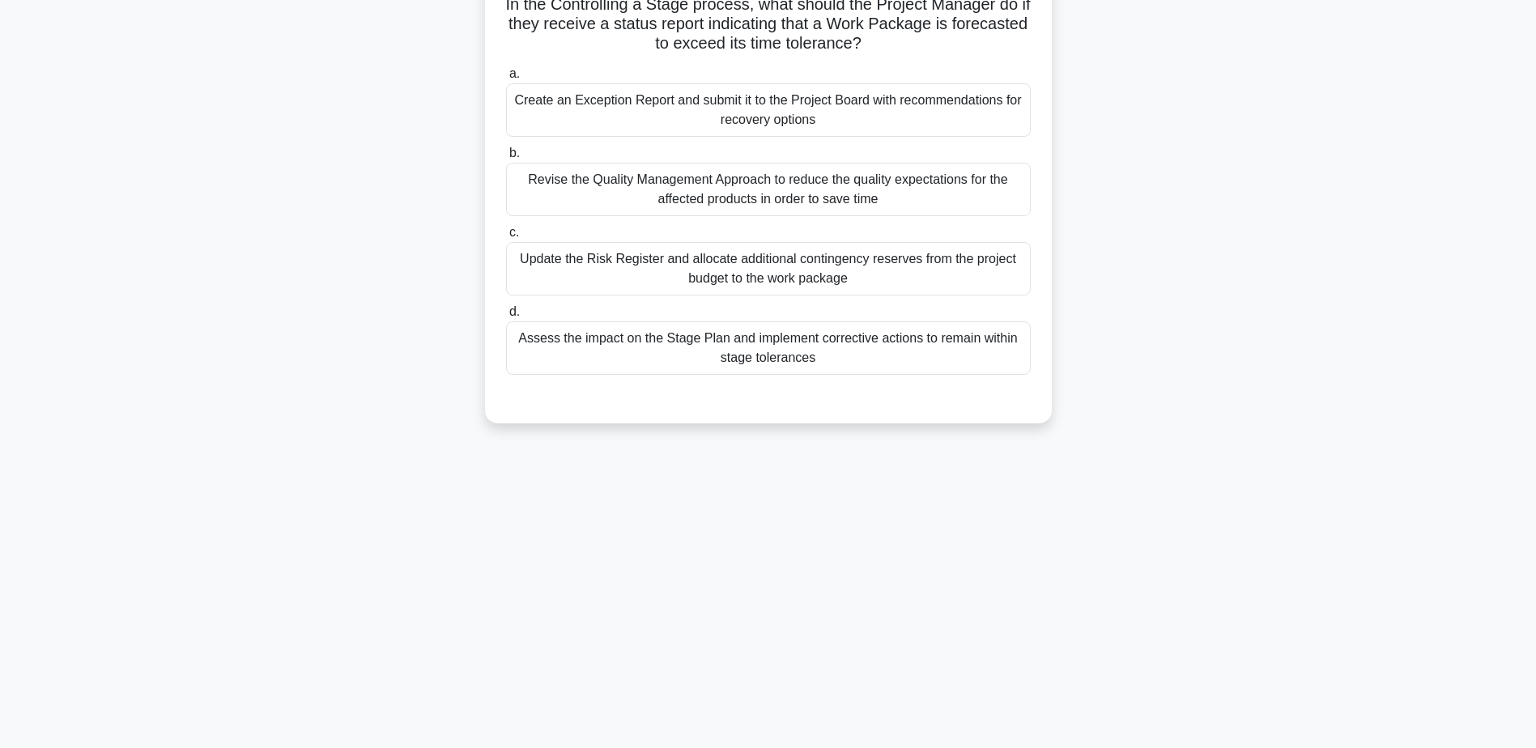
scroll to position [0, 0]
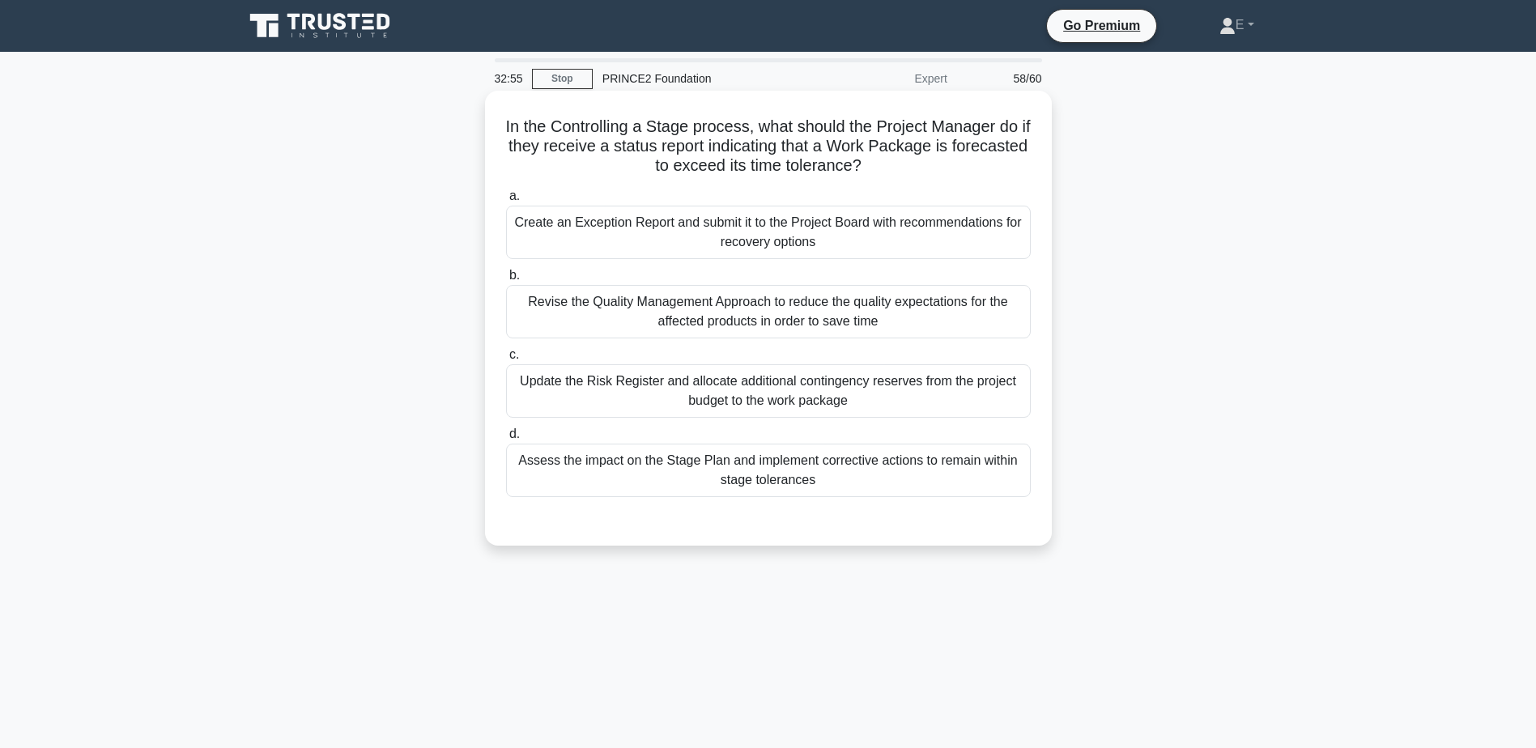
click at [882, 224] on div "Create an Exception Report and submit it to the Project Board with recommendati…" at bounding box center [768, 232] width 525 height 53
click at [506, 202] on input "a. Create an Exception Report and submit it to the Project Board with recommend…" at bounding box center [506, 196] width 0 height 11
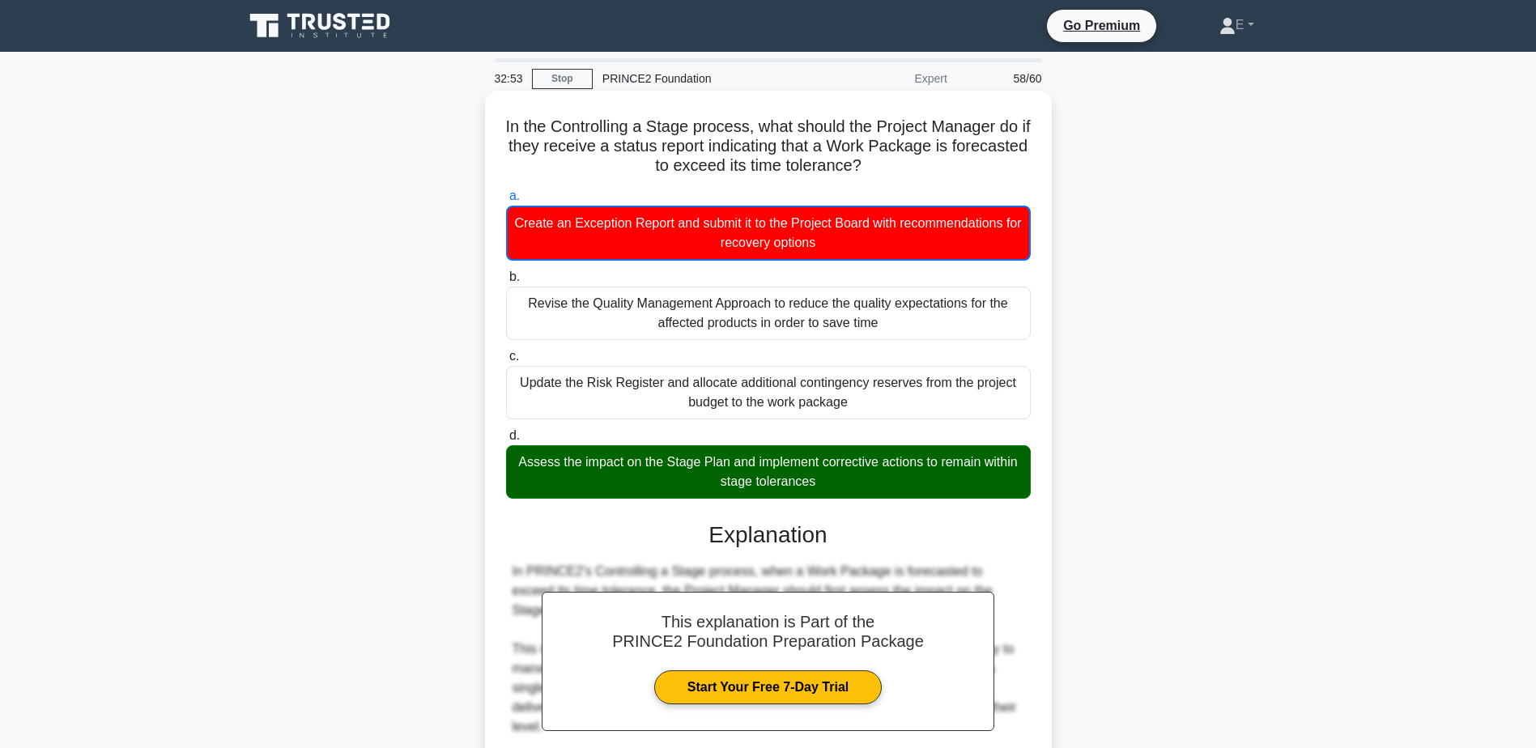
scroll to position [408, 0]
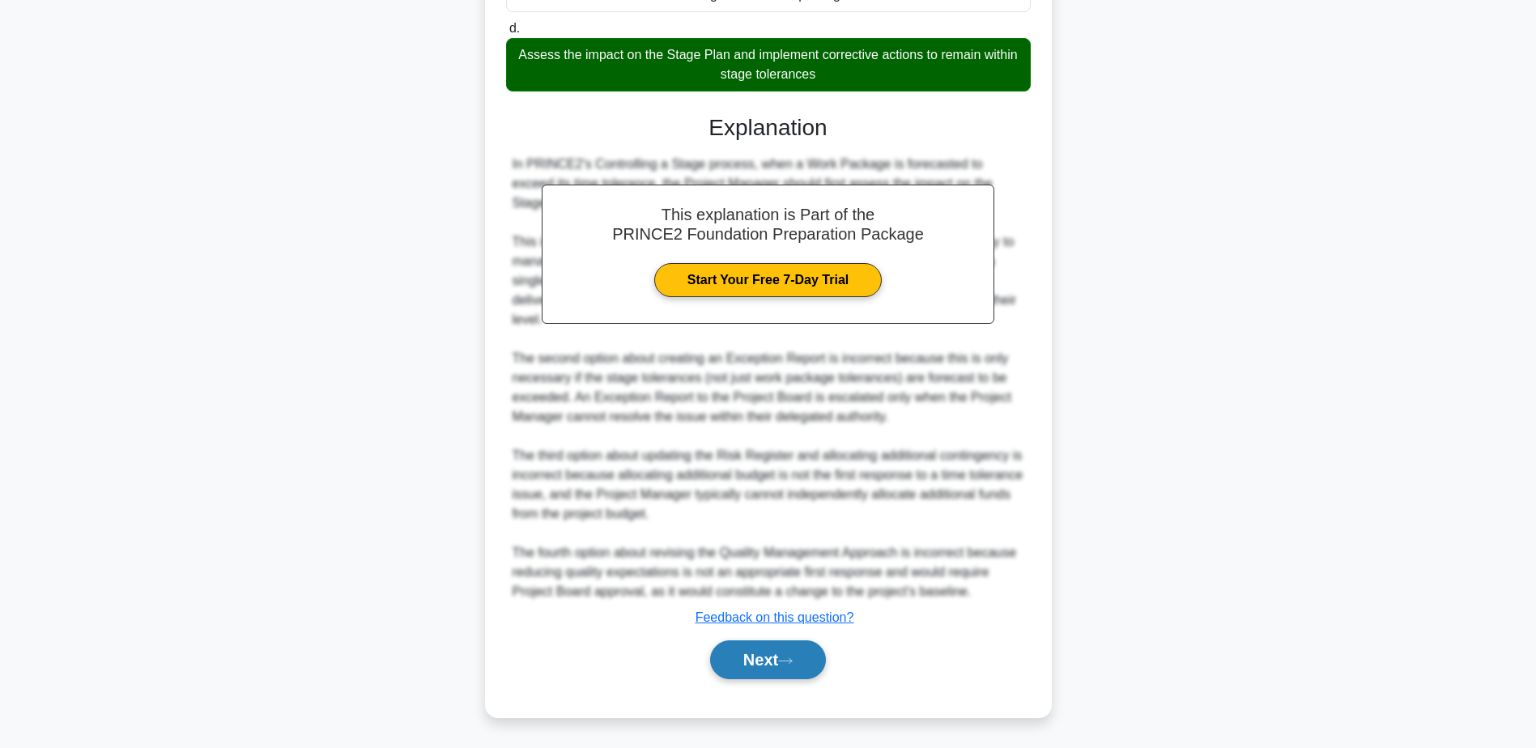
click at [773, 654] on button "Next" at bounding box center [768, 660] width 116 height 39
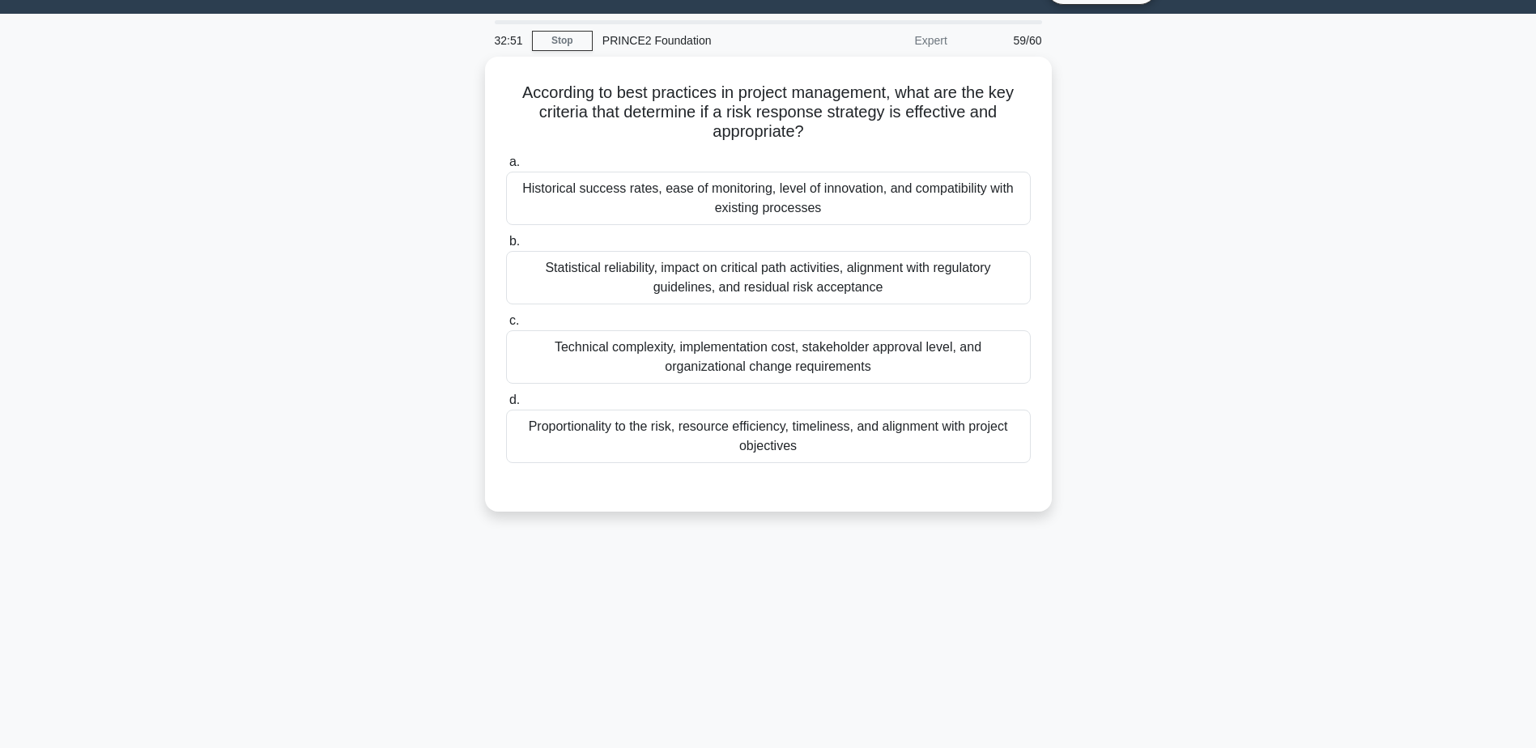
scroll to position [0, 0]
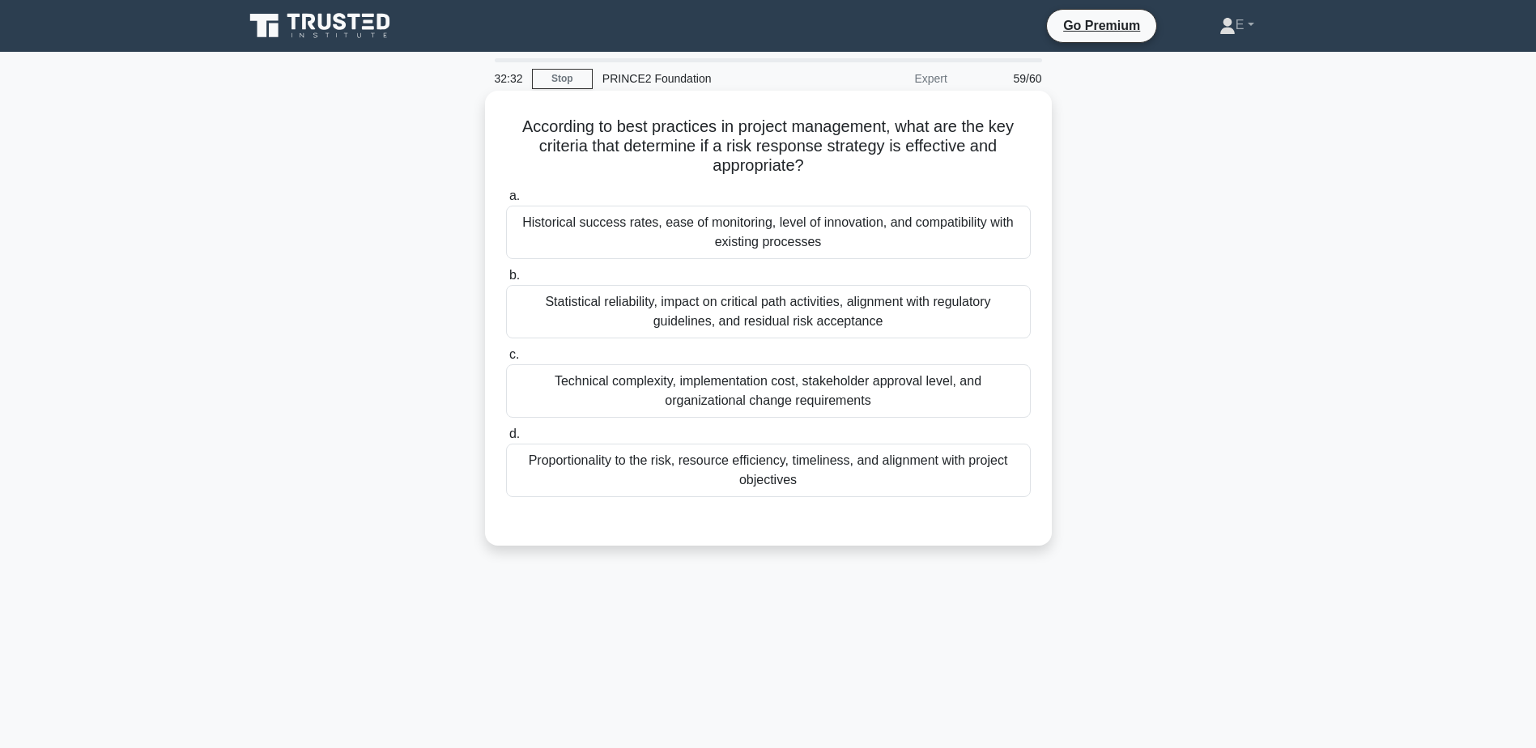
click at [803, 220] on div "Historical success rates, ease of monitoring, level of innovation, and compatib…" at bounding box center [768, 232] width 525 height 53
click at [506, 202] on input "a. Historical success rates, ease of monitoring, level of innovation, and compa…" at bounding box center [506, 196] width 0 height 11
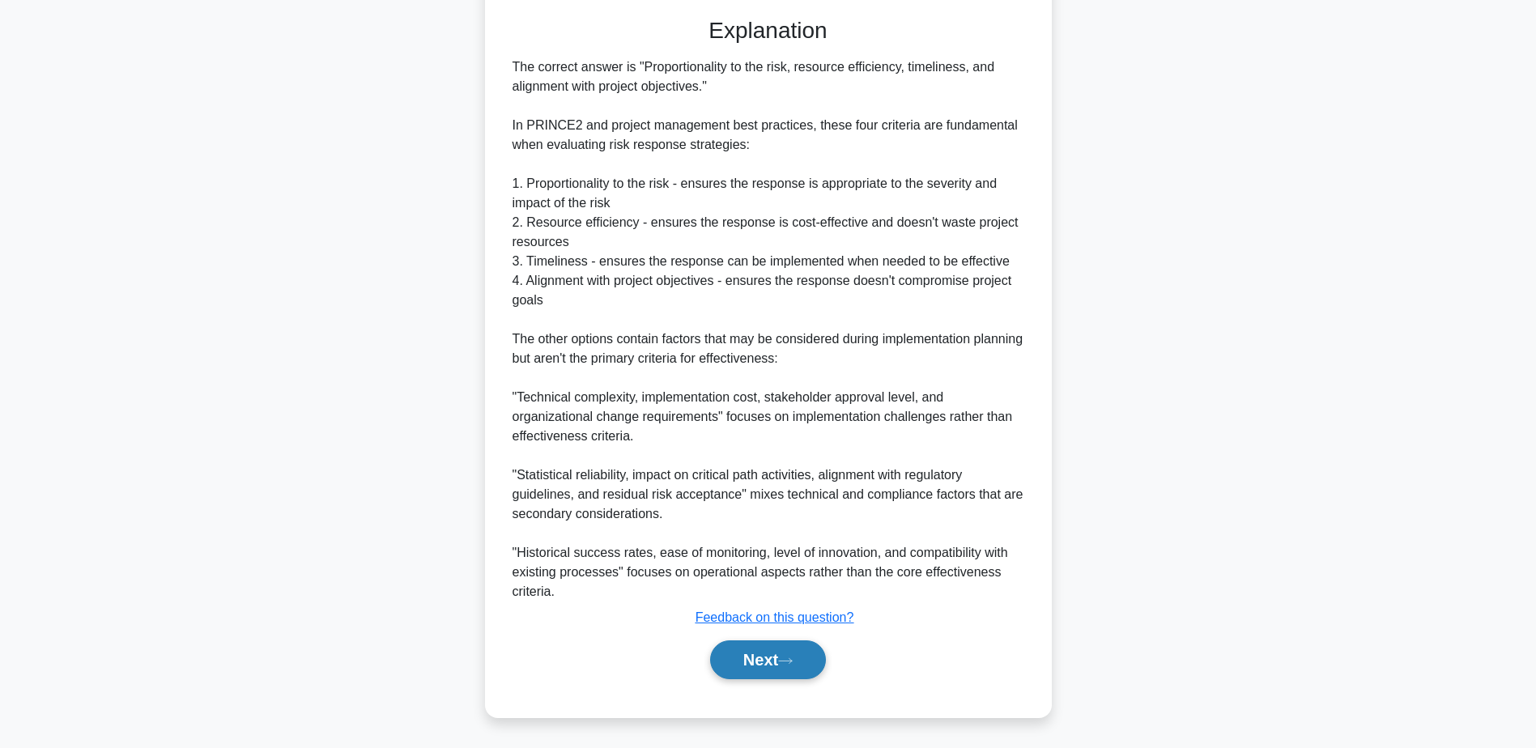
click at [805, 662] on button "Next" at bounding box center [768, 660] width 116 height 39
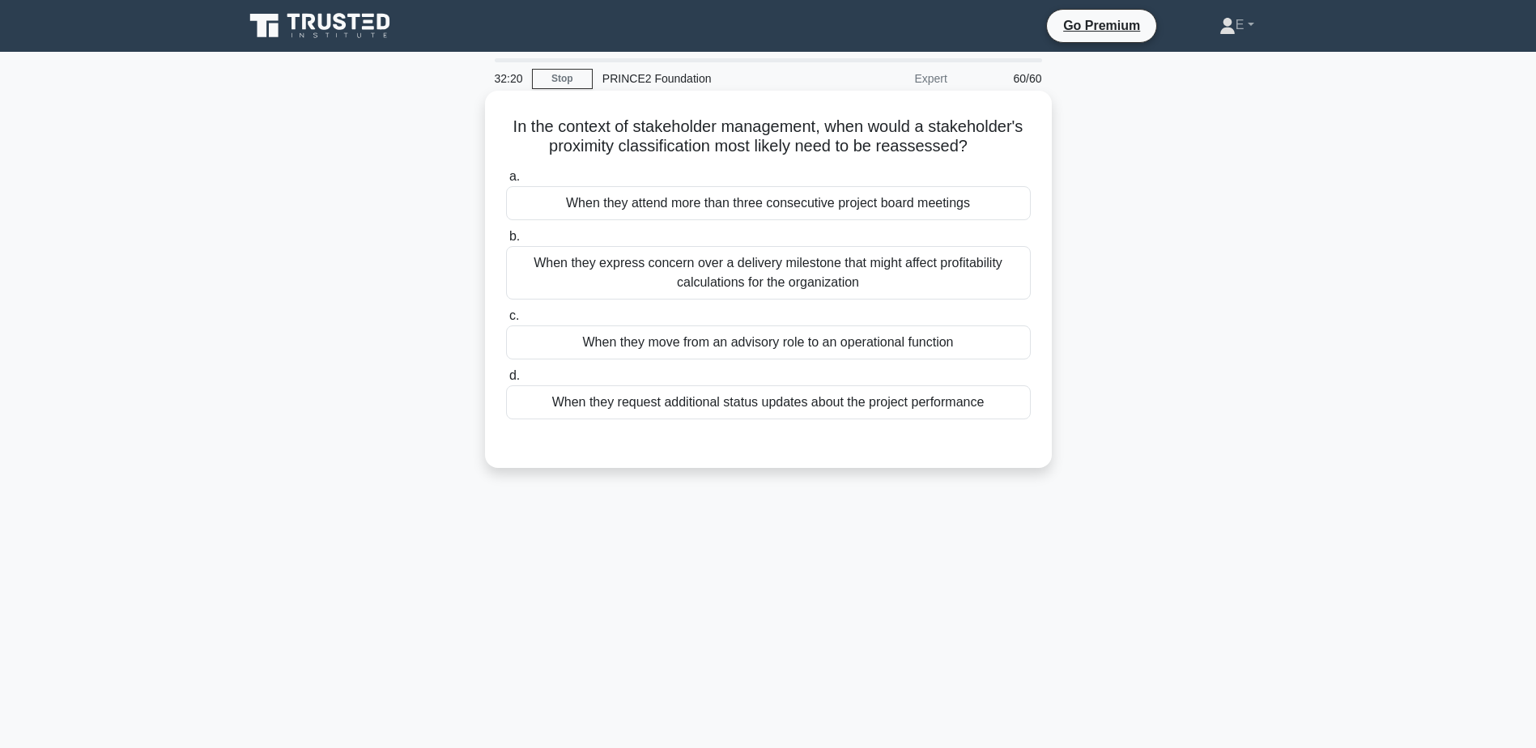
click at [741, 337] on div "When they move from an advisory role to an operational function" at bounding box center [768, 343] width 525 height 34
click at [506, 321] on input "c. When they move from an advisory role to an operational function" at bounding box center [506, 316] width 0 height 11
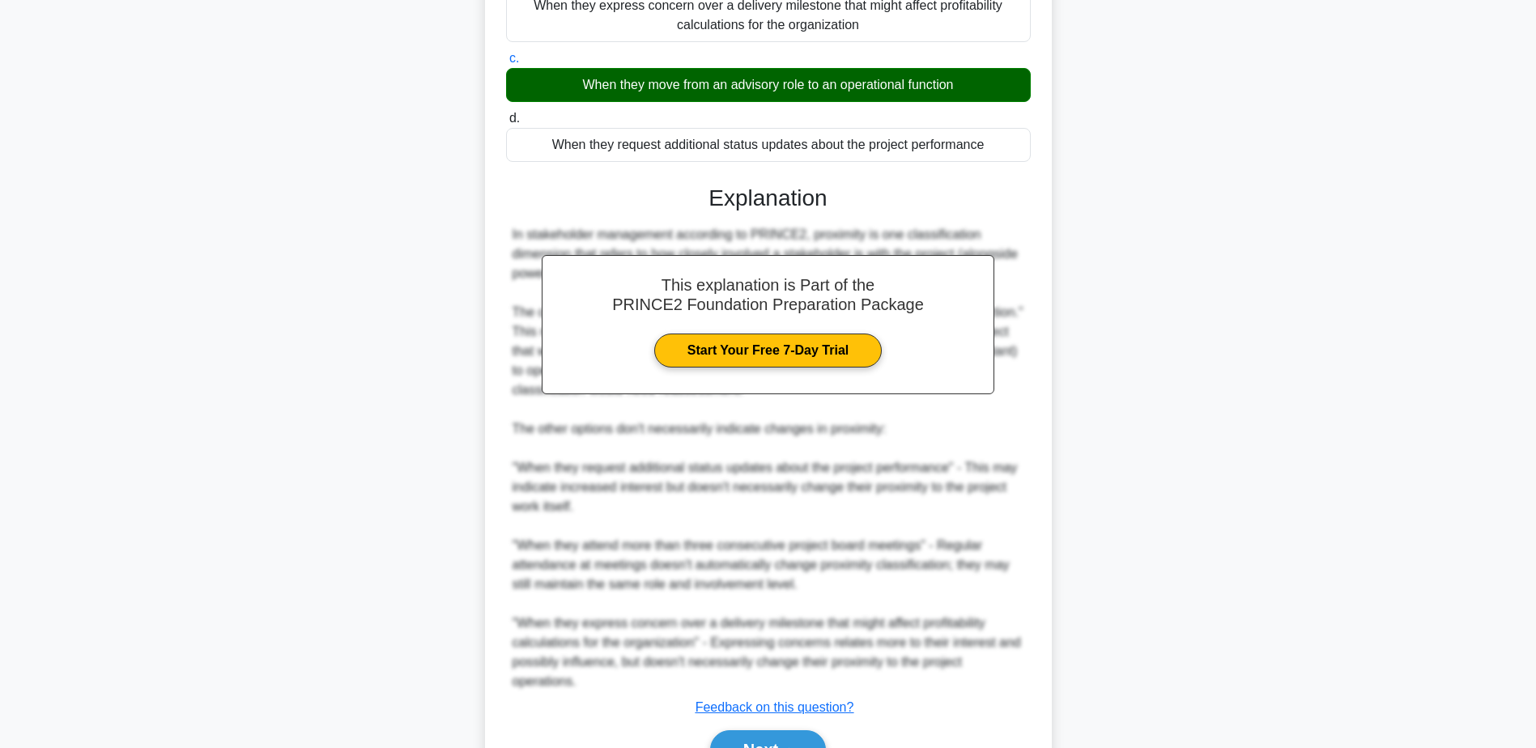
scroll to position [348, 0]
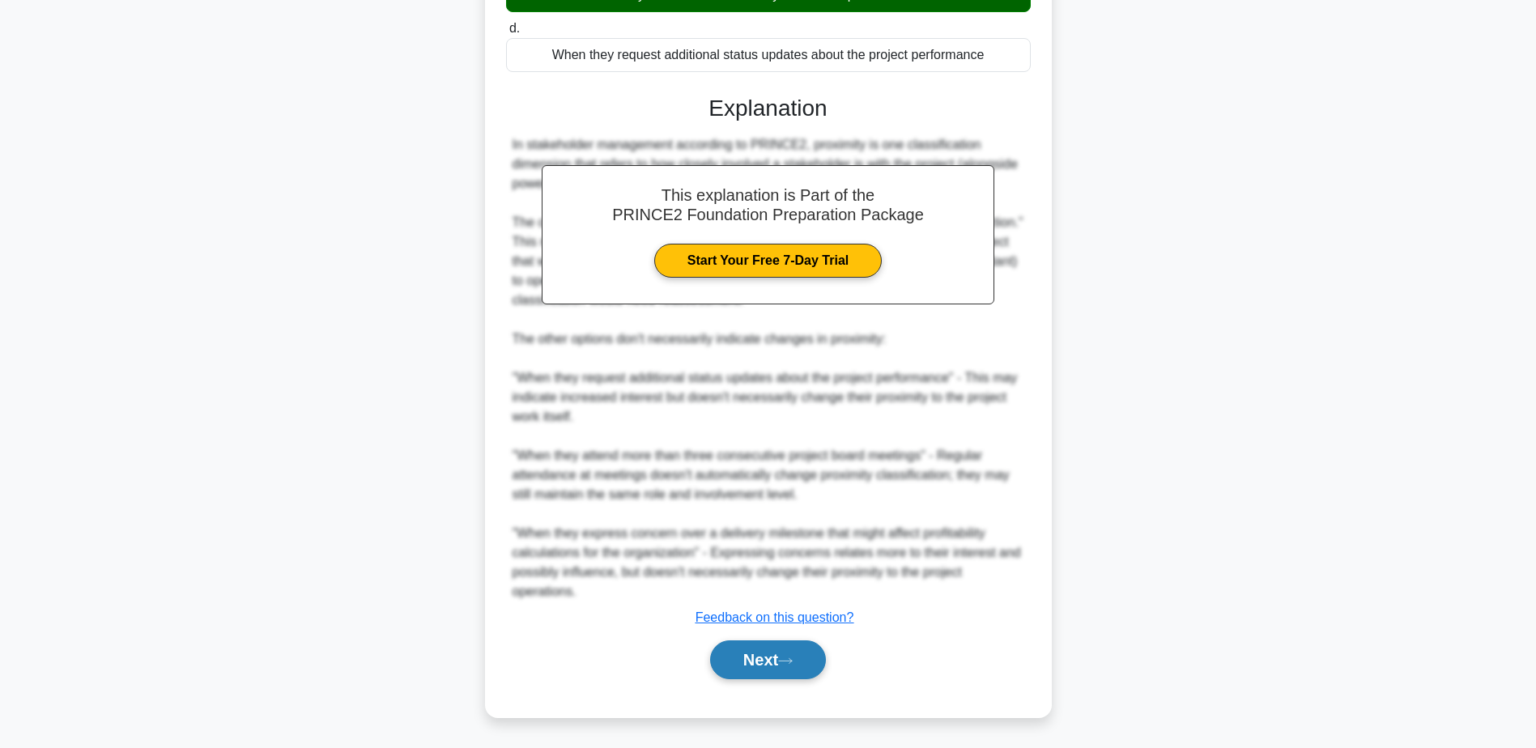
click at [793, 659] on icon at bounding box center [785, 661] width 15 height 9
